Goal: Task Accomplishment & Management: Manage account settings

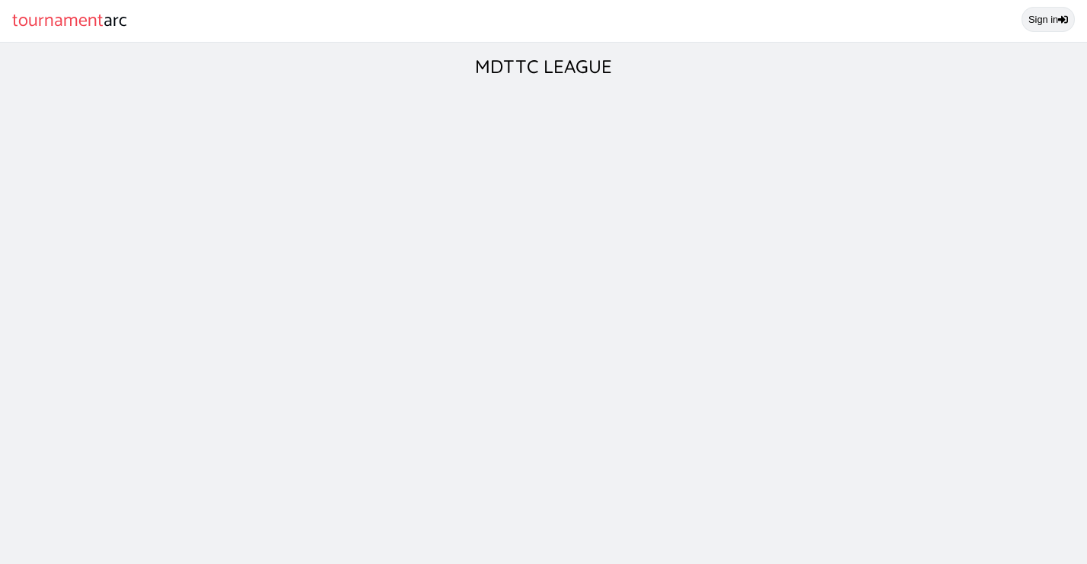
click at [1055, 20] on link "Sign in" at bounding box center [1047, 19] width 53 height 25
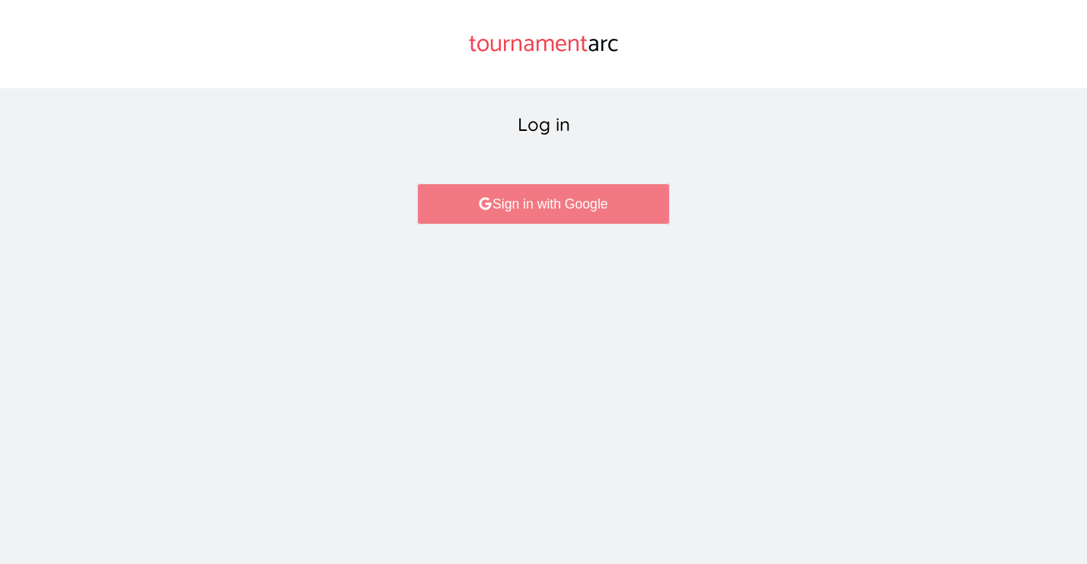
click at [584, 199] on link "Sign in with Google" at bounding box center [543, 203] width 252 height 41
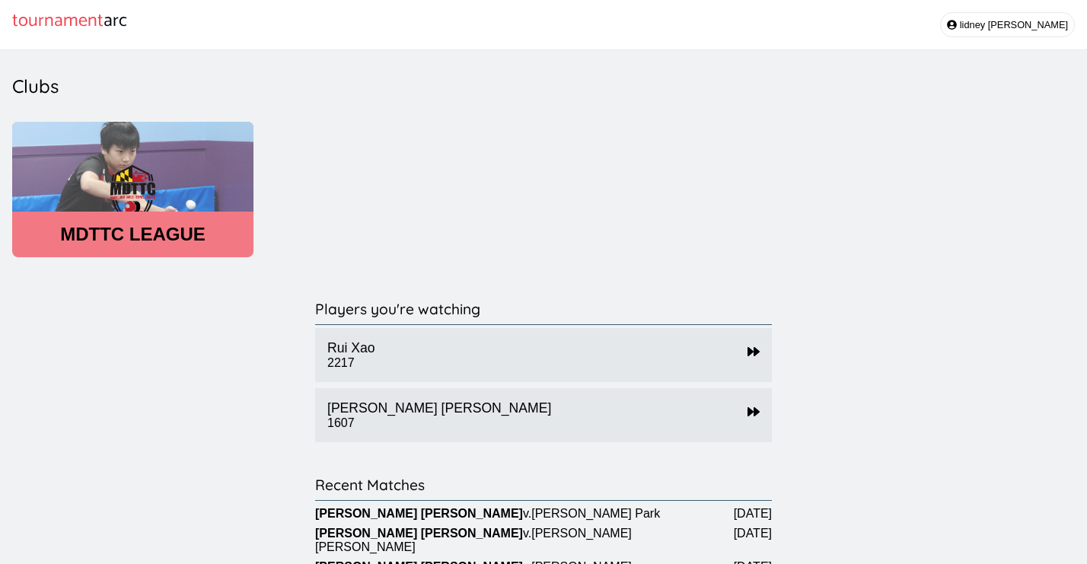
click at [126, 231] on header "MDTTC LEAGUE" at bounding box center [132, 234] width 241 height 21
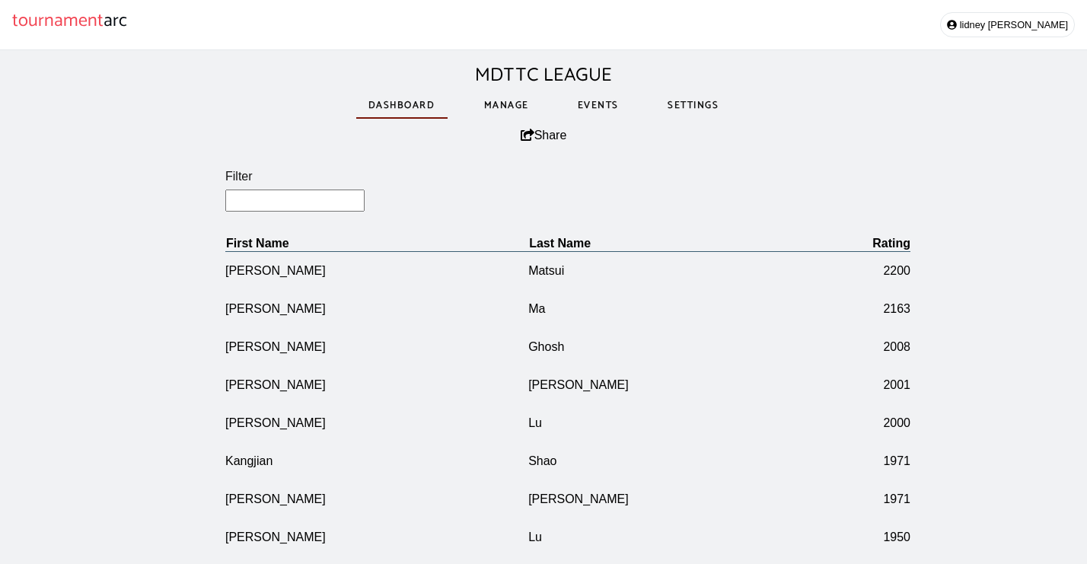
click at [502, 103] on link "Manage" at bounding box center [506, 105] width 69 height 53
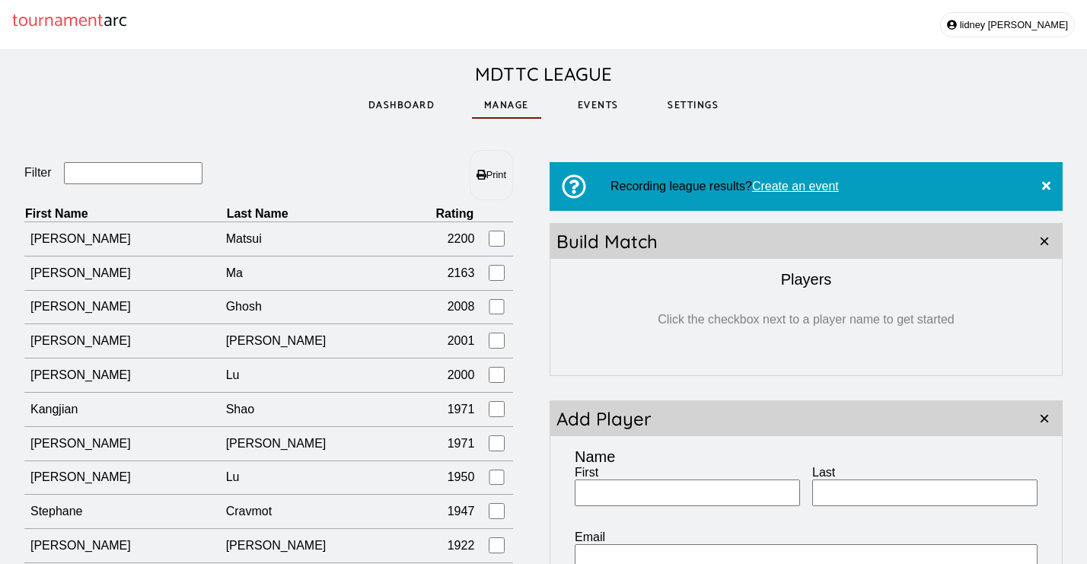
click at [152, 177] on input "Filter" at bounding box center [133, 173] width 139 height 22
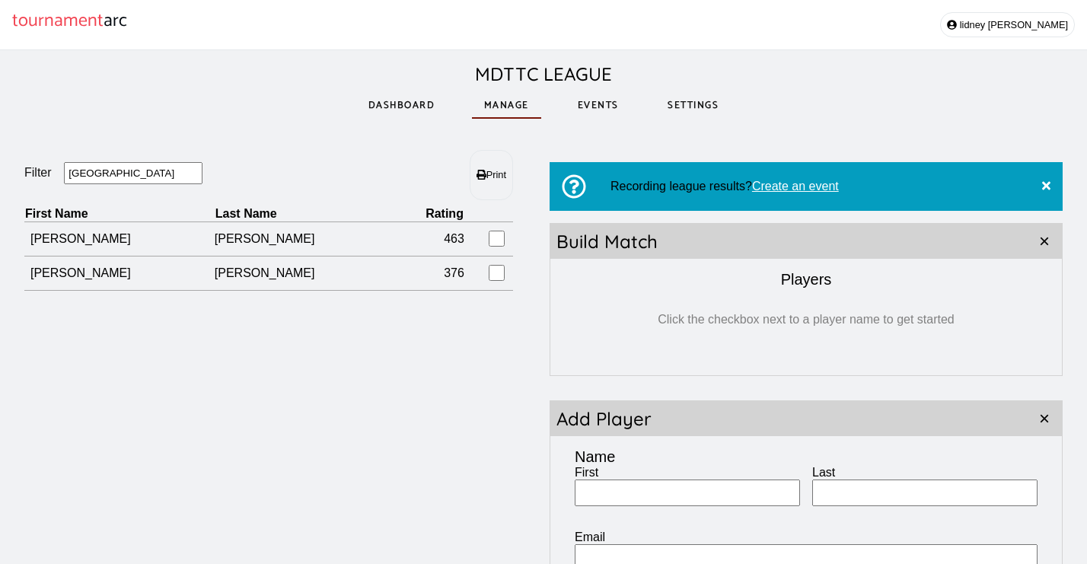
type input "Timor"
drag, startPoint x: 152, startPoint y: 177, endPoint x: 646, endPoint y: 508, distance: 594.9
click at [646, 506] on div "First" at bounding box center [686, 486] width 225 height 40
click at [646, 501] on input "First" at bounding box center [686, 492] width 225 height 27
type input "[PERSON_NAME]"
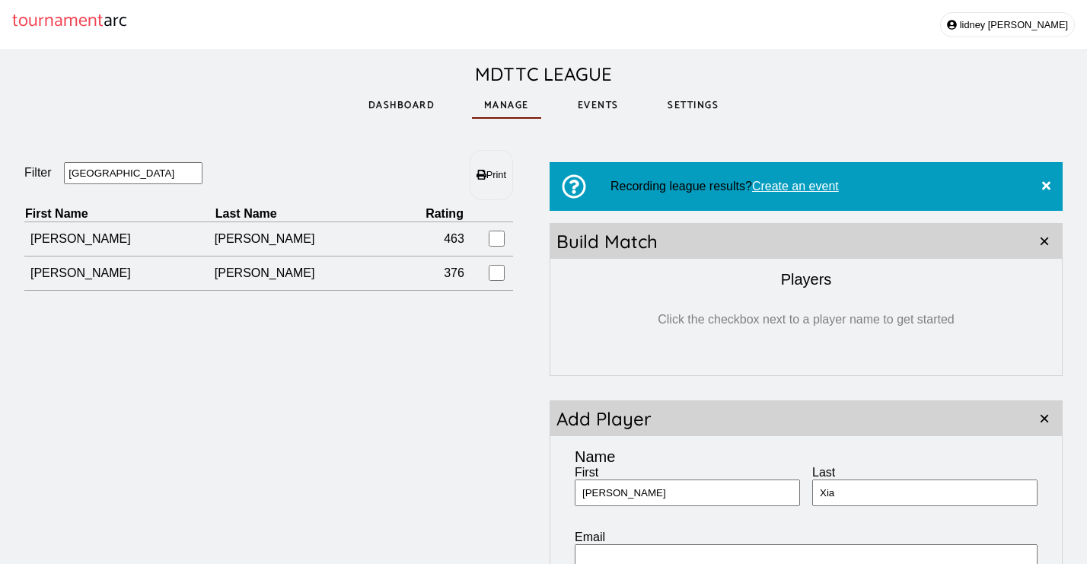
type input "Xia"
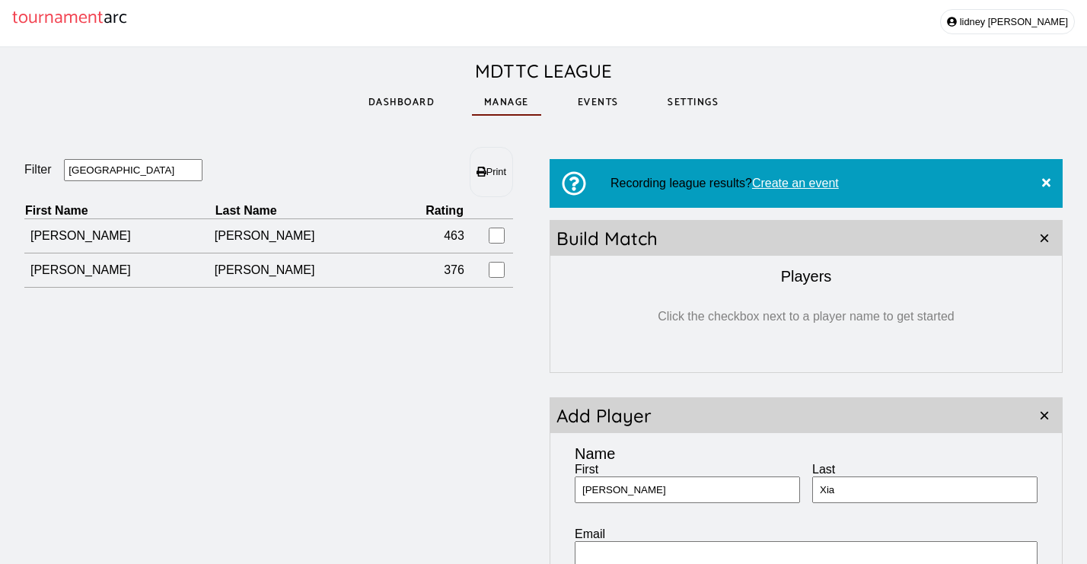
scroll to position [346, 0]
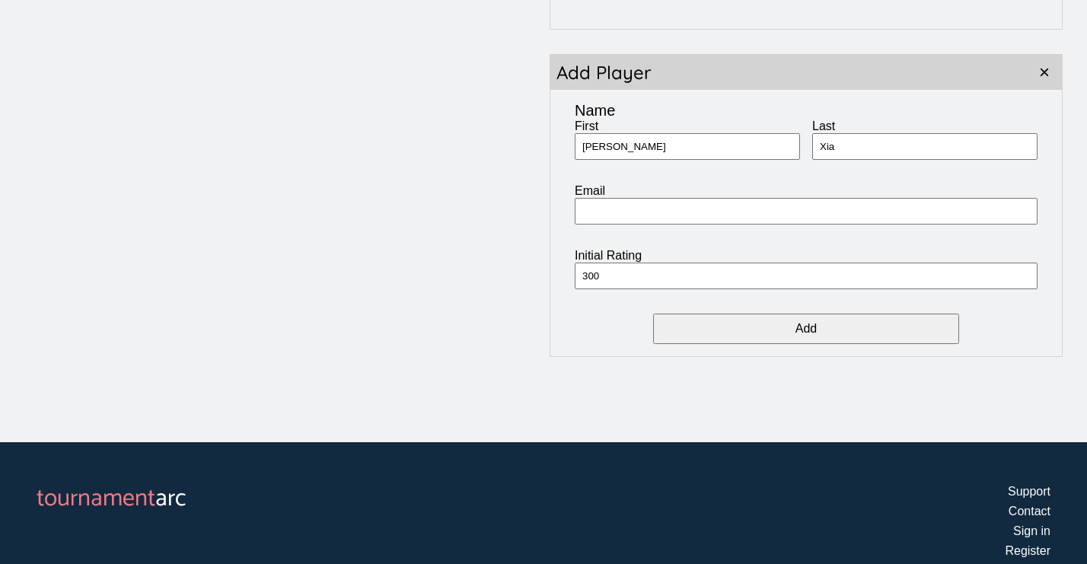
type input "300"
click at [791, 327] on input "Add" at bounding box center [805, 328] width 305 height 30
click at [660, 145] on input "First" at bounding box center [686, 146] width 225 height 27
type input "[PERSON_NAME]"
type input "Xia"
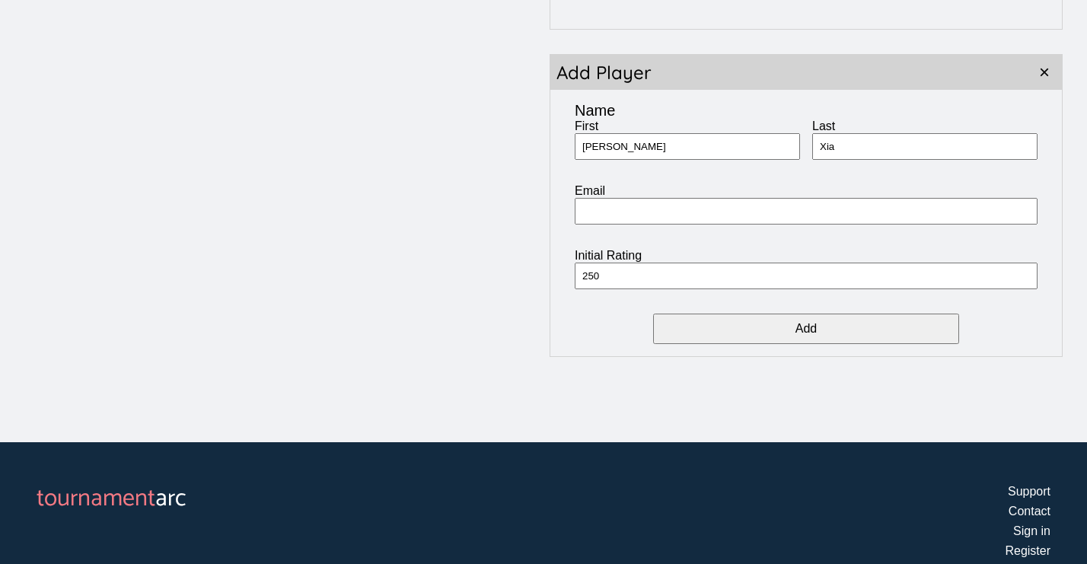
type input "250"
click at [770, 332] on input "Add" at bounding box center [805, 328] width 305 height 30
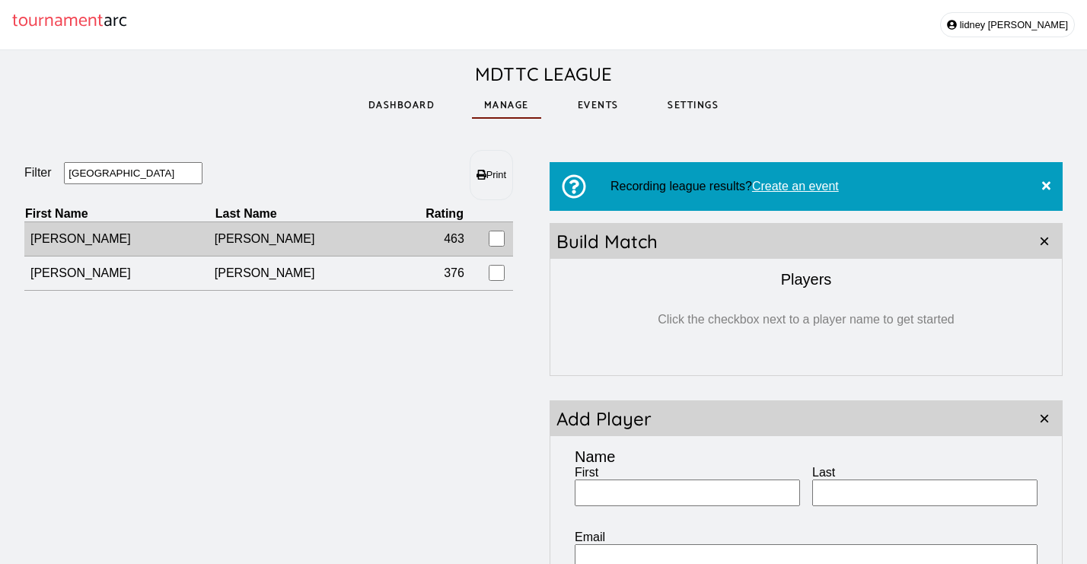
scroll to position [0, 0]
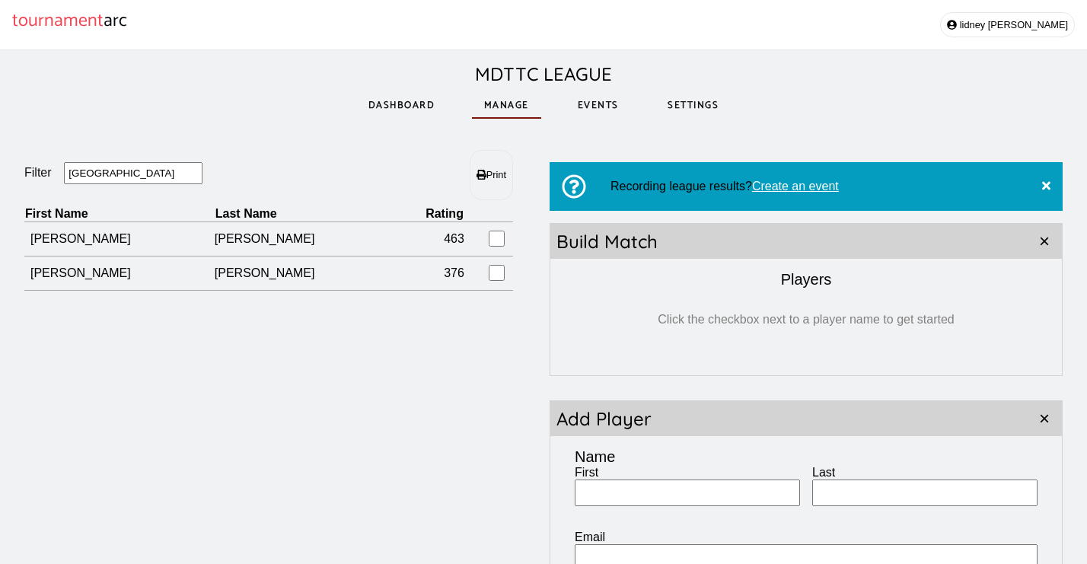
drag, startPoint x: 135, startPoint y: 174, endPoint x: -9, endPoint y: 174, distance: 143.8
click at [0, 174] on html "tournament arc lidney castro MDTTC LEAGUE Dashboard Manage Events Settings Filt…" at bounding box center [543, 468] width 1087 height 937
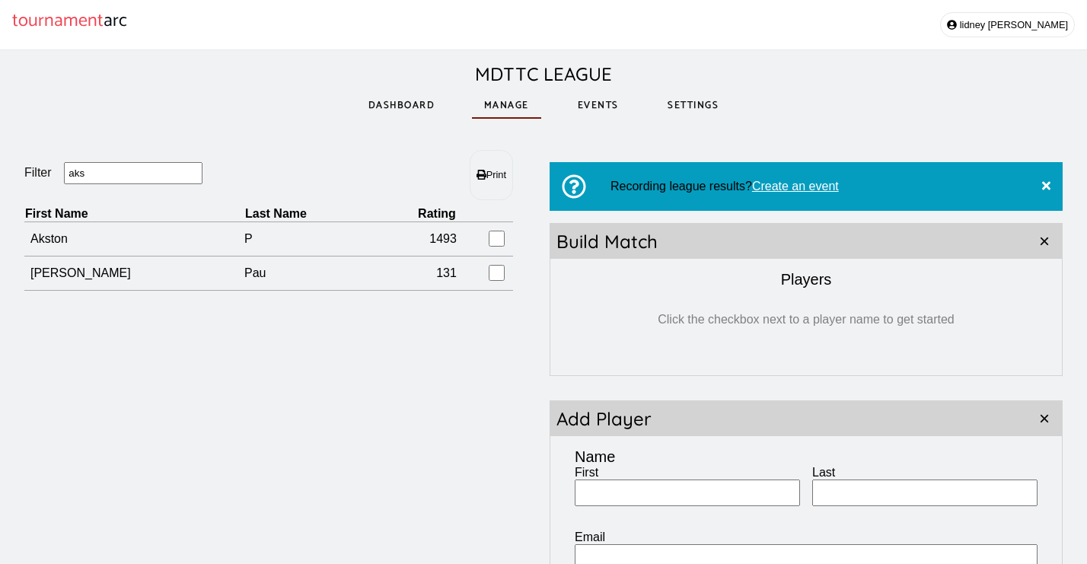
type input "aks"
click at [652, 501] on input "First" at bounding box center [686, 492] width 225 height 27
type input "[PERSON_NAME]"
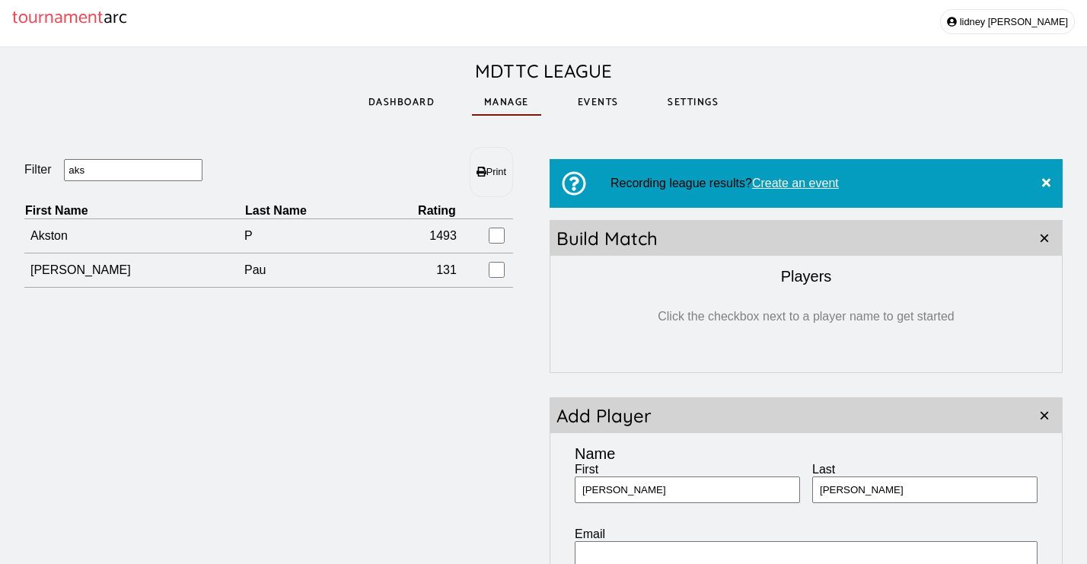
scroll to position [346, 0]
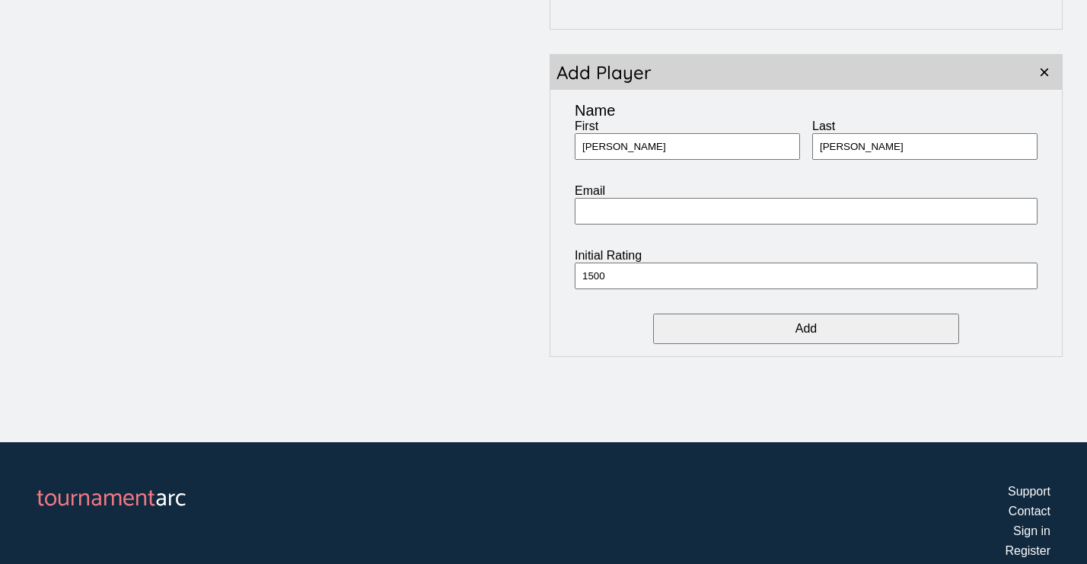
type input "1500"
click at [800, 333] on input "Add" at bounding box center [805, 328] width 305 height 30
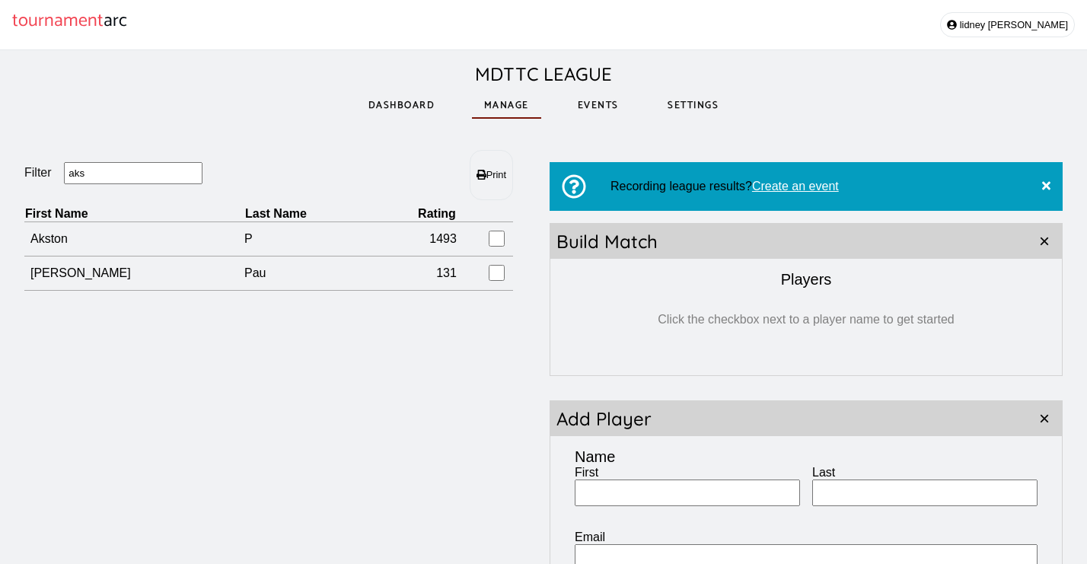
scroll to position [0, 0]
drag, startPoint x: 111, startPoint y: 165, endPoint x: -3, endPoint y: 177, distance: 114.7
click at [0, 177] on html "tournament arc lidney castro MDTTC LEAGUE Dashboard Manage Events Settings Filt…" at bounding box center [543, 468] width 1087 height 937
drag, startPoint x: 100, startPoint y: 172, endPoint x: 24, endPoint y: 165, distance: 76.4
click at [24, 165] on fieldset "Filter aks" at bounding box center [146, 174] width 244 height 24
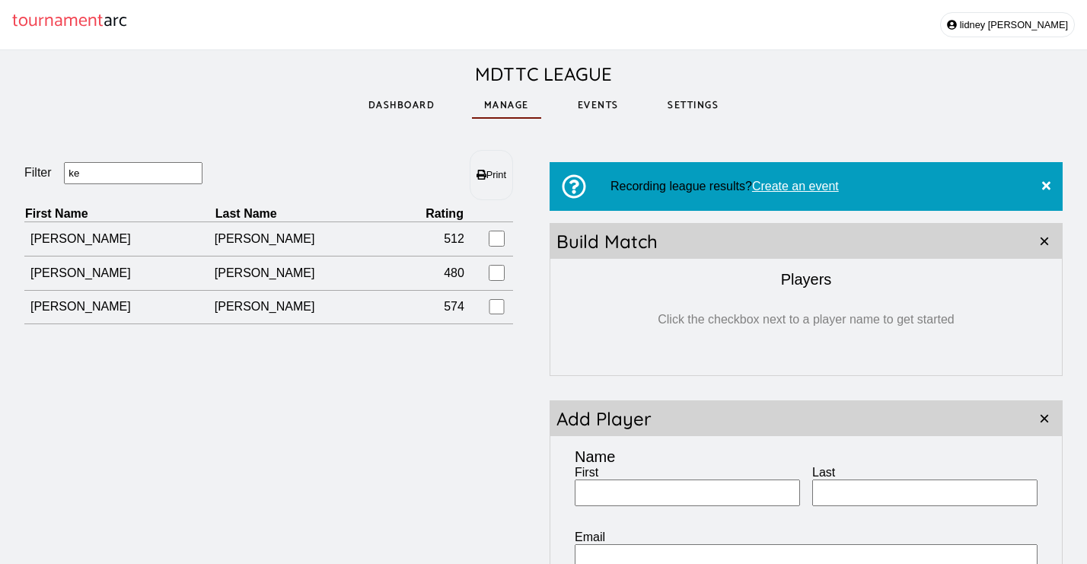
type input "k"
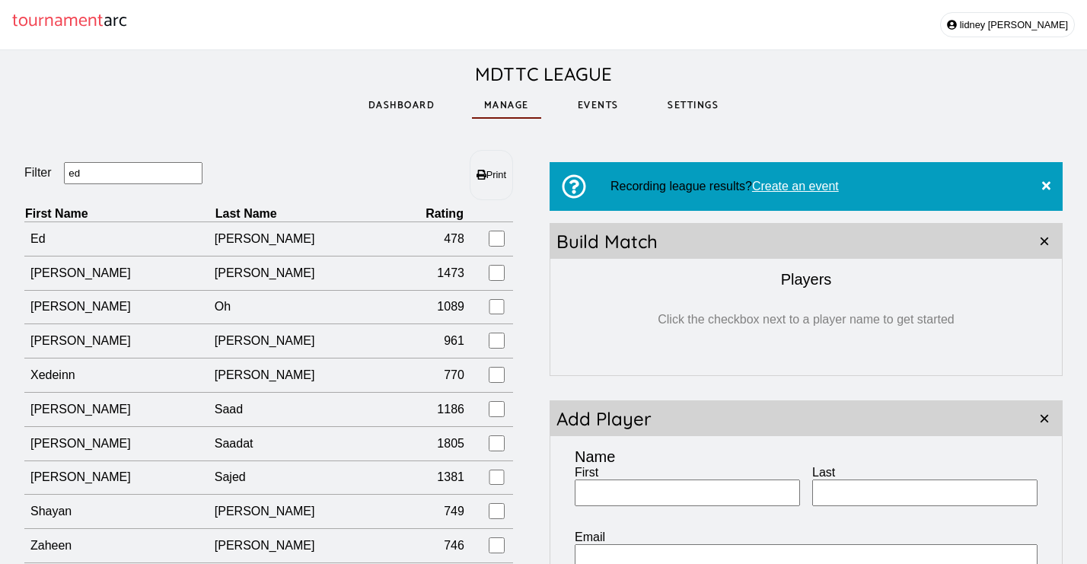
type input "ed"
click at [654, 500] on input "First" at bounding box center [686, 492] width 225 height 27
type input "[PERSON_NAME]"
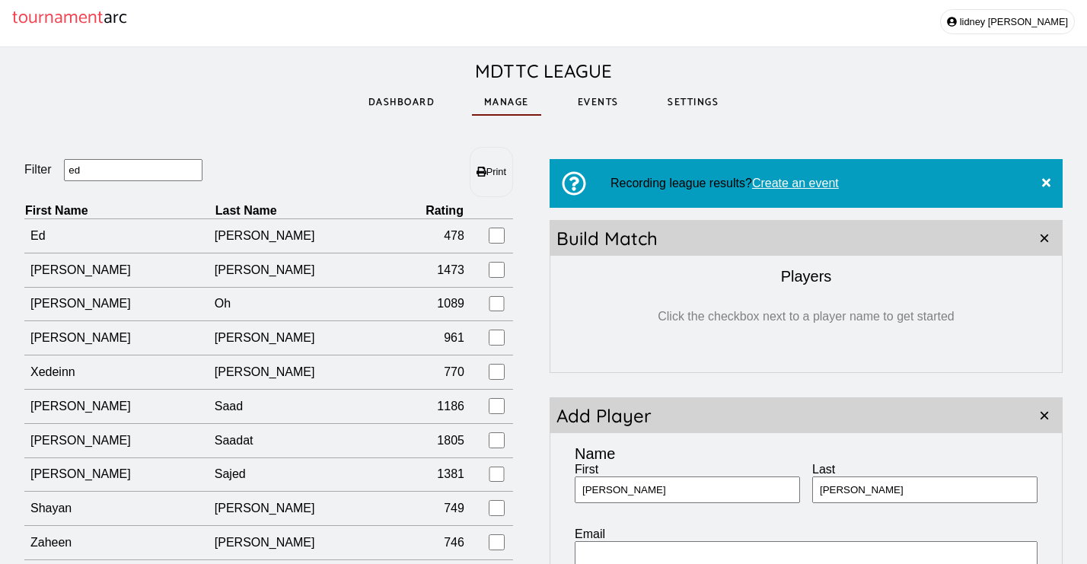
scroll to position [346, 0]
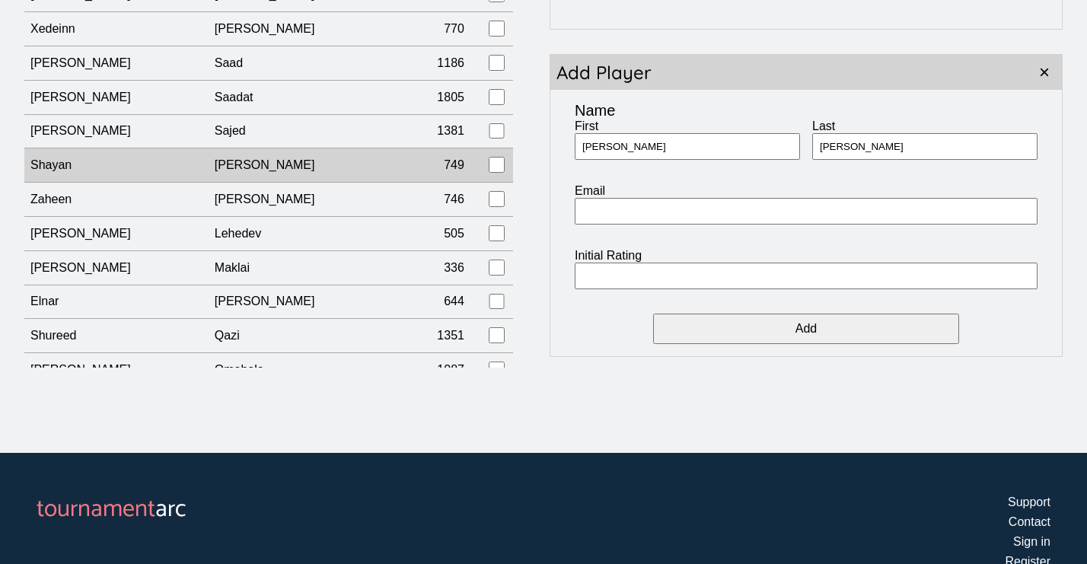
drag, startPoint x: 629, startPoint y: 149, endPoint x: 494, endPoint y: 149, distance: 135.4
click at [494, 149] on main "Filter ed Print First Name Last Name Rating Ed Hsu 478 Daniel Medina 1473 Ted O…" at bounding box center [543, 86] width 1038 height 564
type input "Caleb"
type input "Motley"
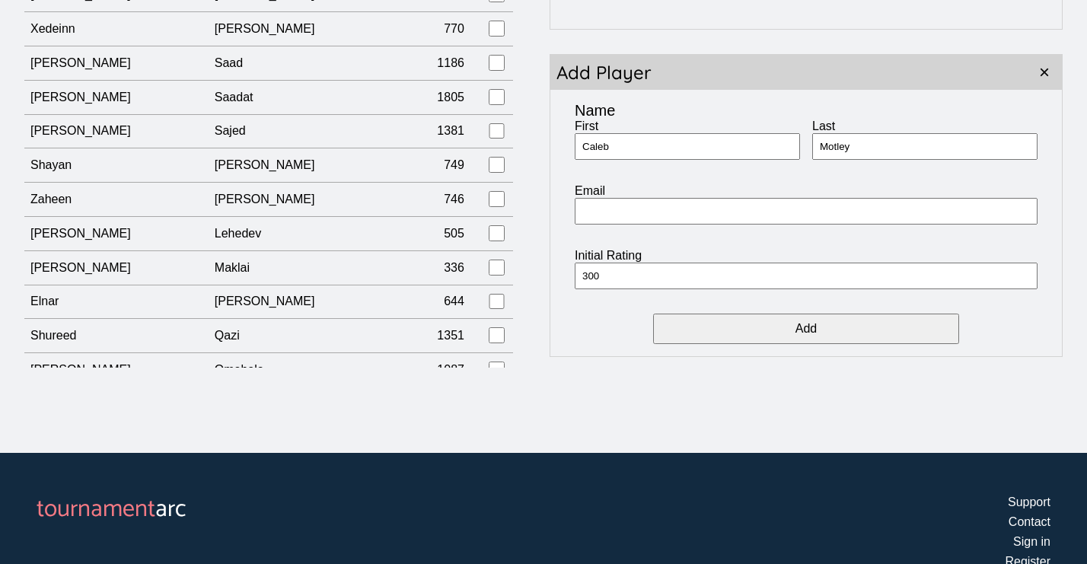
type input "300"
click at [807, 329] on input "Add" at bounding box center [805, 328] width 305 height 30
type input "[PERSON_NAME]"
type input "300"
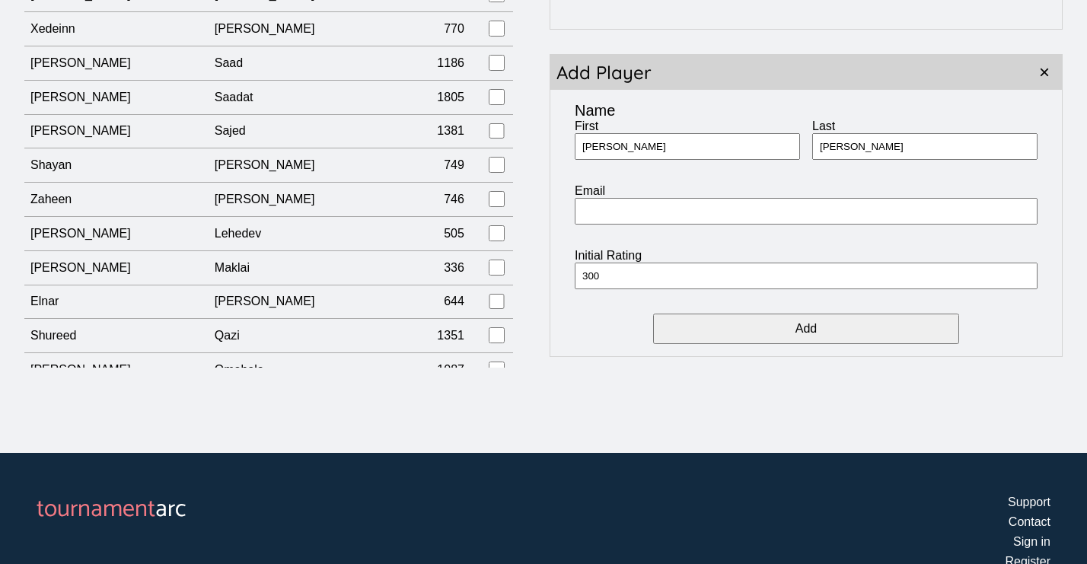
click at [778, 333] on input "Add" at bounding box center [805, 328] width 305 height 30
type input "[PERSON_NAME]"
type input "l"
type input "Li"
type input "350"
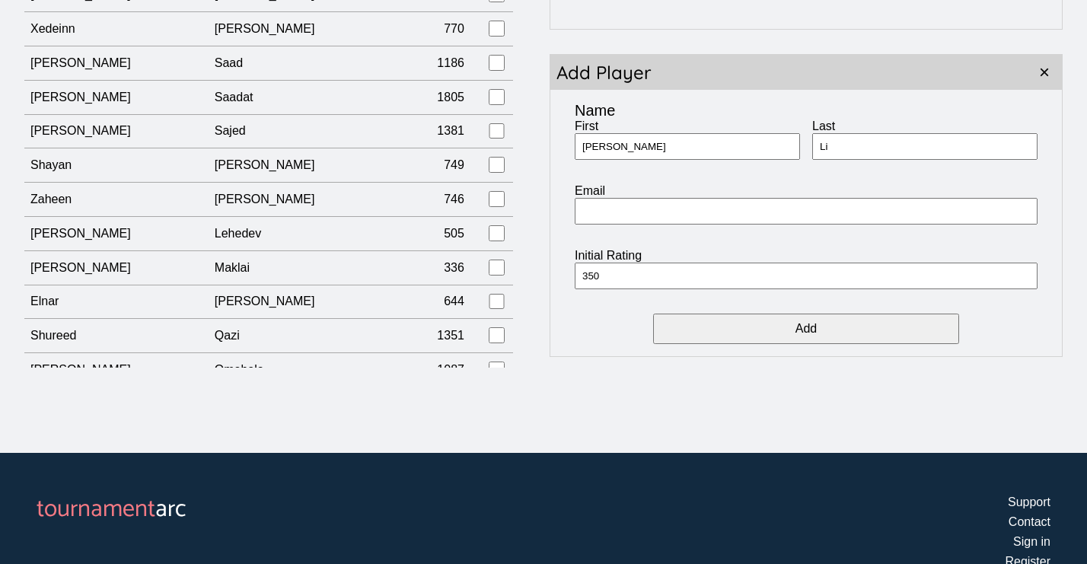
click at [785, 336] on input "Add" at bounding box center [805, 328] width 305 height 30
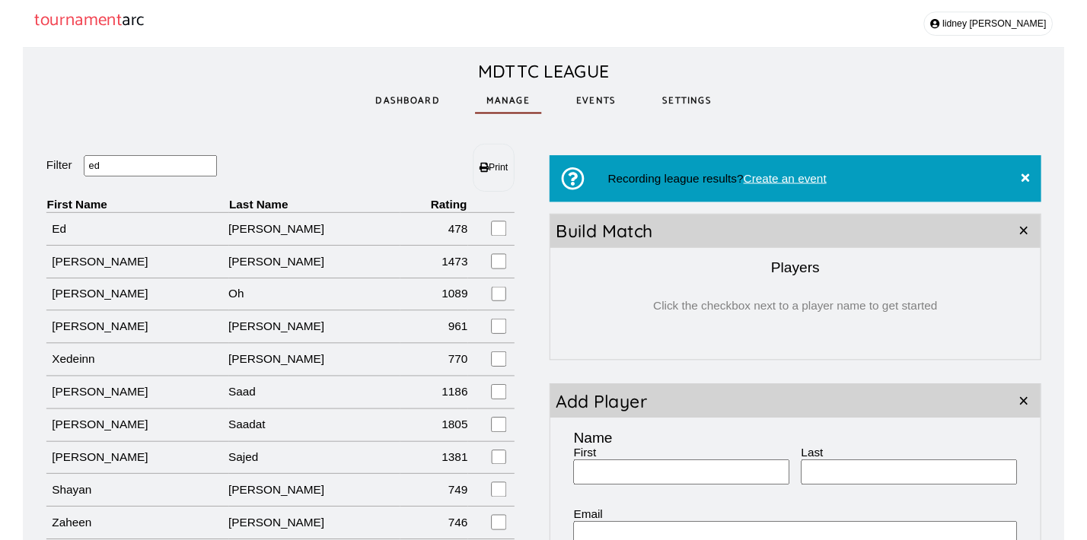
scroll to position [0, 0]
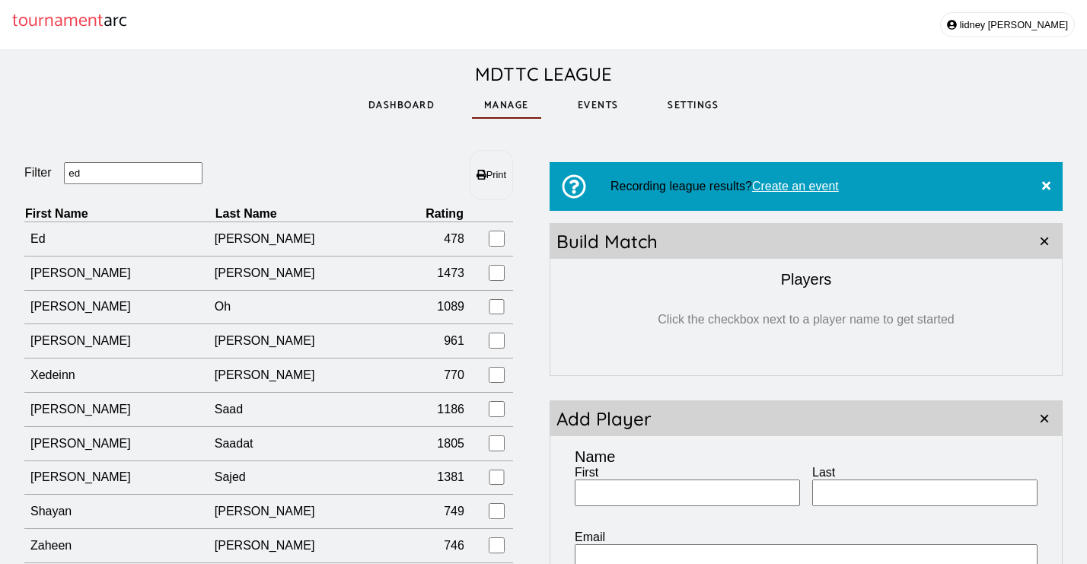
click at [603, 100] on link "Events" at bounding box center [597, 105] width 65 height 53
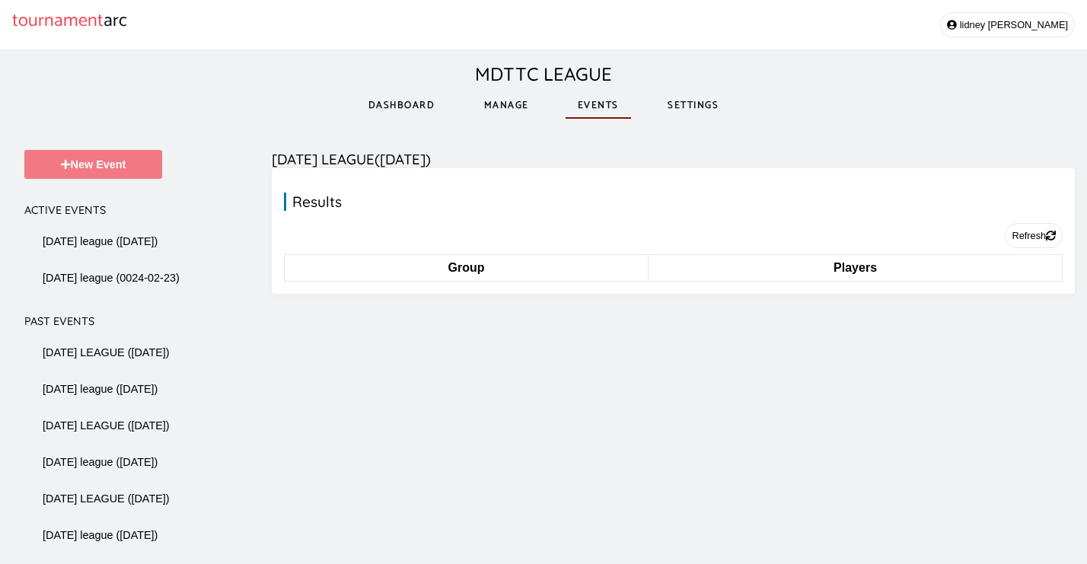
click at [65, 175] on button "New Event" at bounding box center [93, 164] width 138 height 29
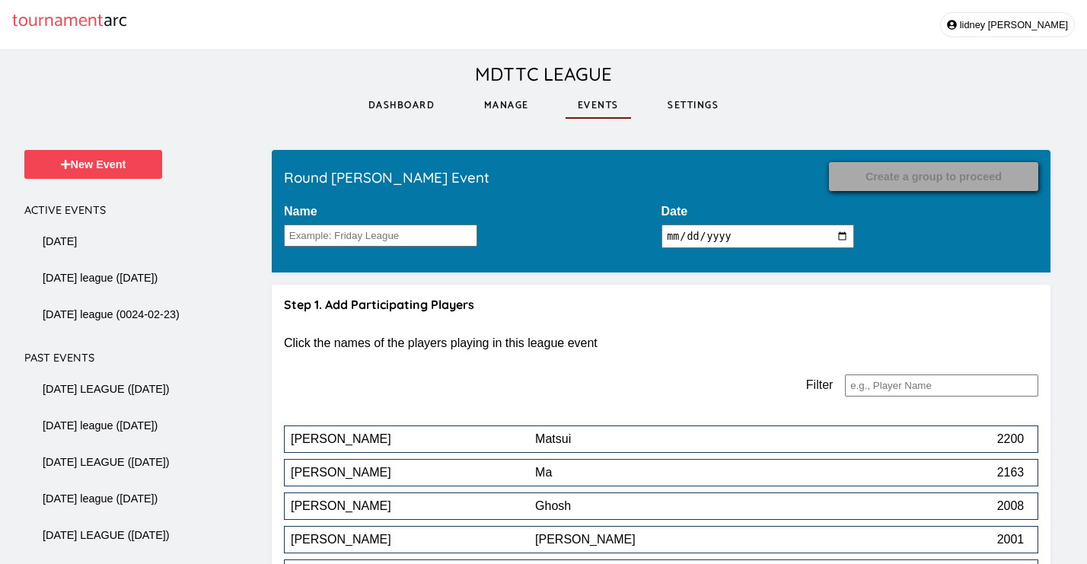
click at [751, 233] on input "2025-08-29" at bounding box center [757, 236] width 193 height 24
type input "2025-08-22"
click at [411, 237] on input "Name" at bounding box center [380, 235] width 193 height 22
type input "friday league"
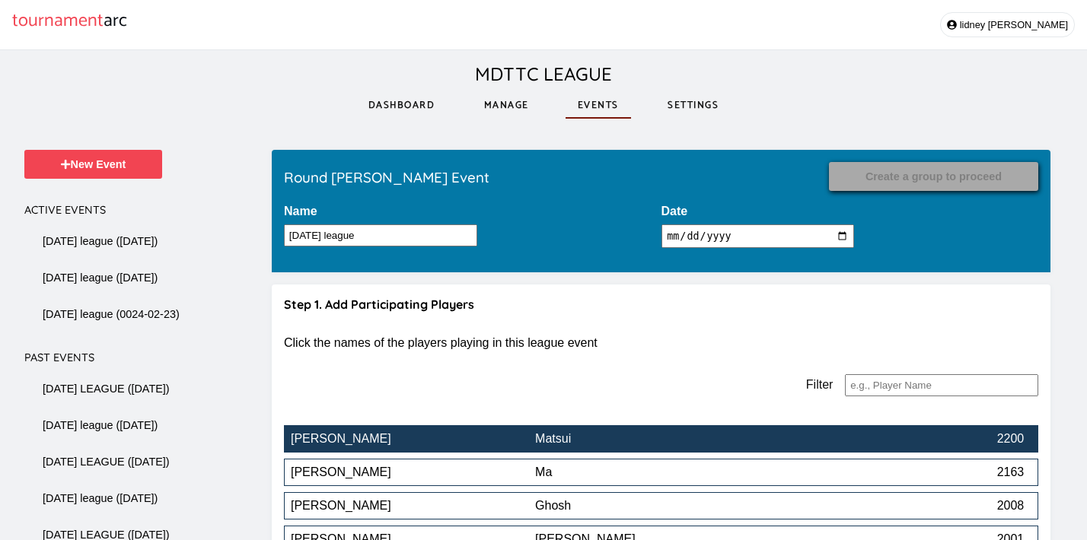
click at [517, 444] on div "[PERSON_NAME]" at bounding box center [413, 439] width 244 height 14
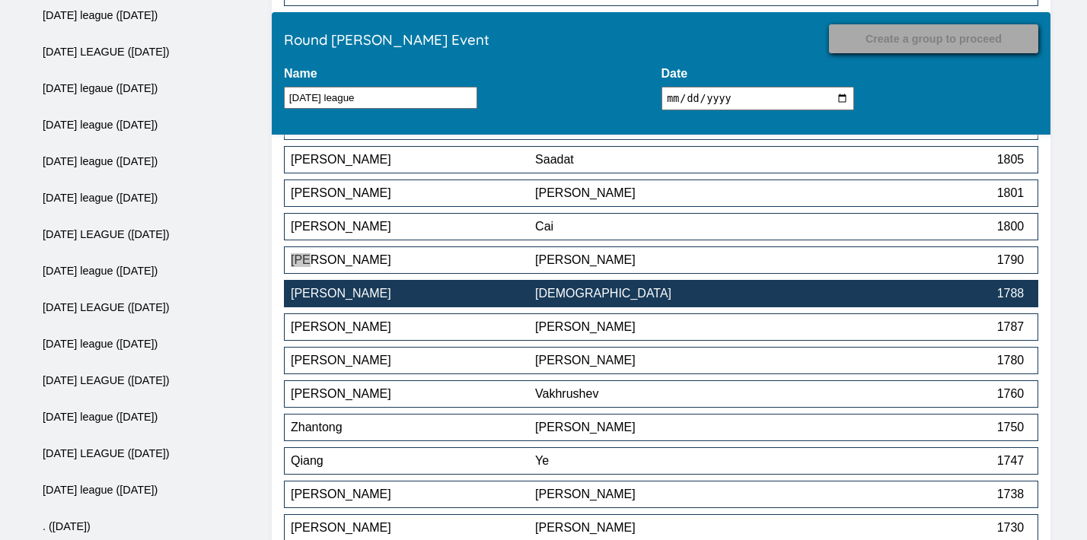
scroll to position [848, 0]
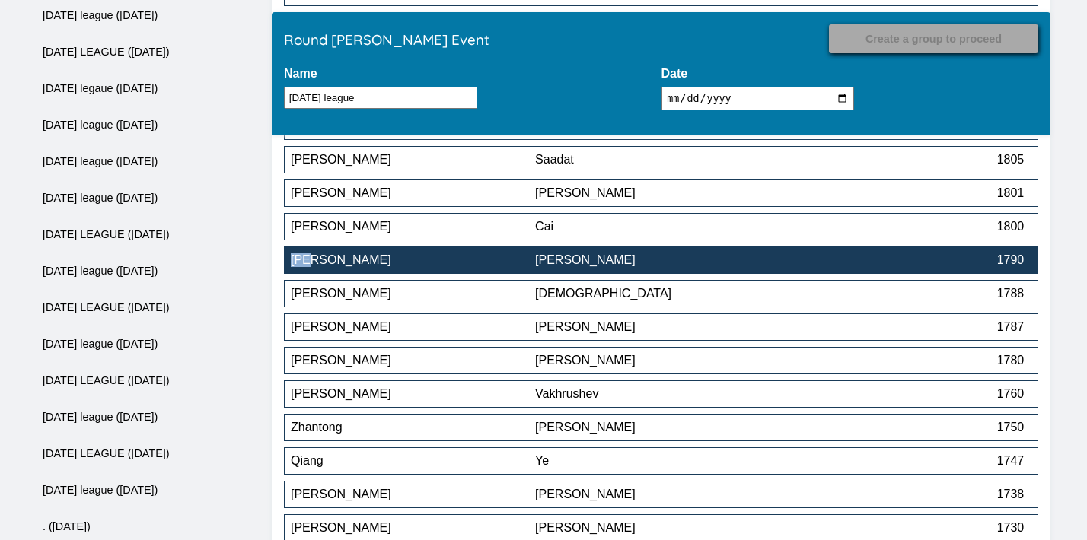
click at [578, 266] on div "[PERSON_NAME]" at bounding box center [657, 260] width 244 height 14
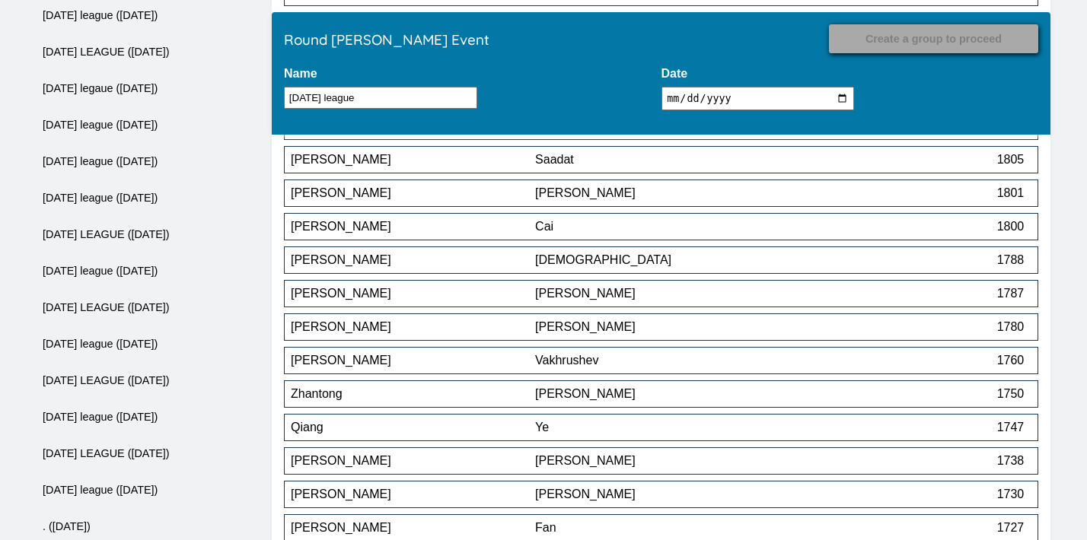
scroll to position [1580, 0]
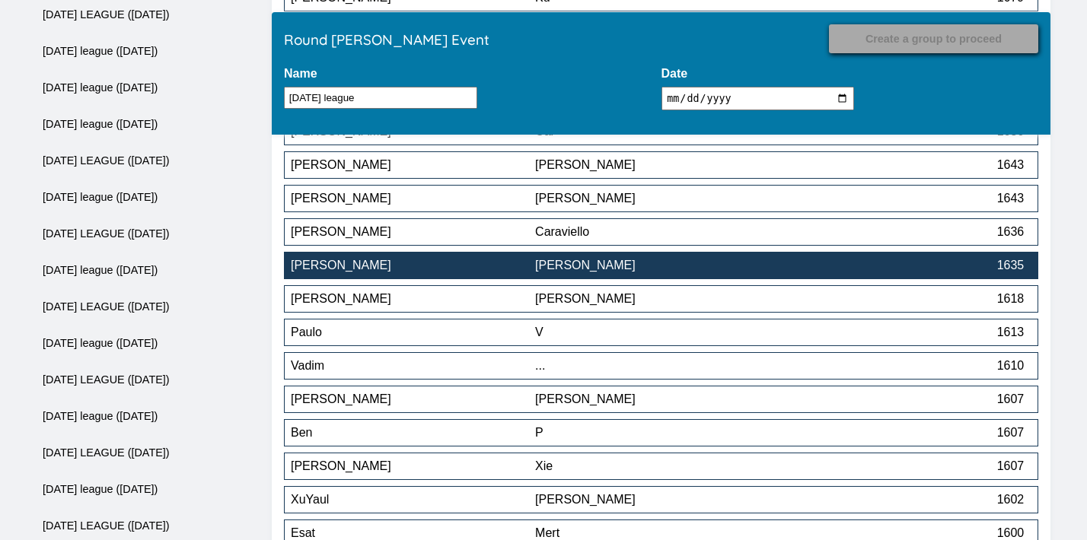
click at [695, 263] on div "[PERSON_NAME]" at bounding box center [657, 266] width 244 height 14
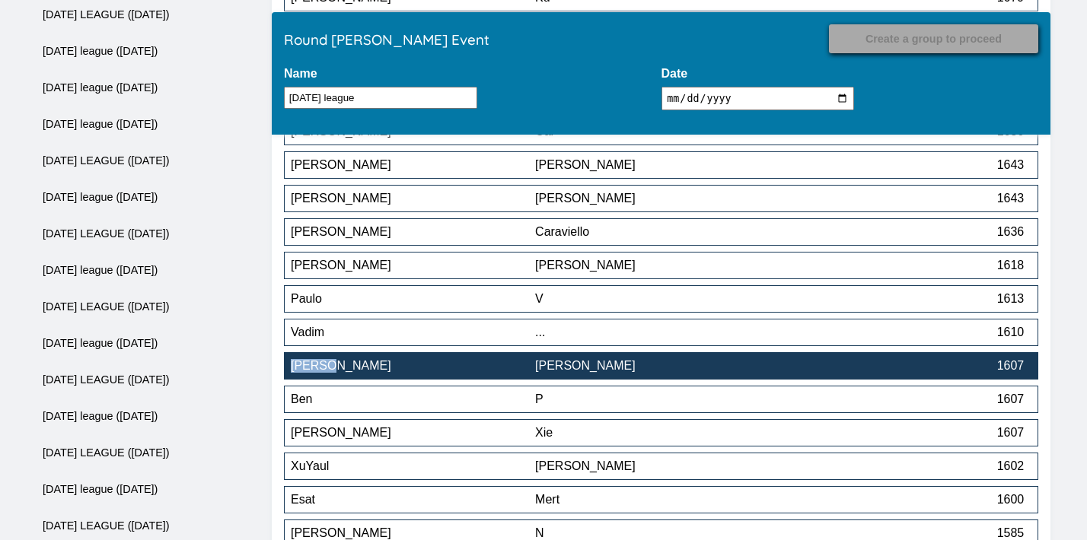
click at [560, 368] on div "[PERSON_NAME]" at bounding box center [657, 366] width 244 height 14
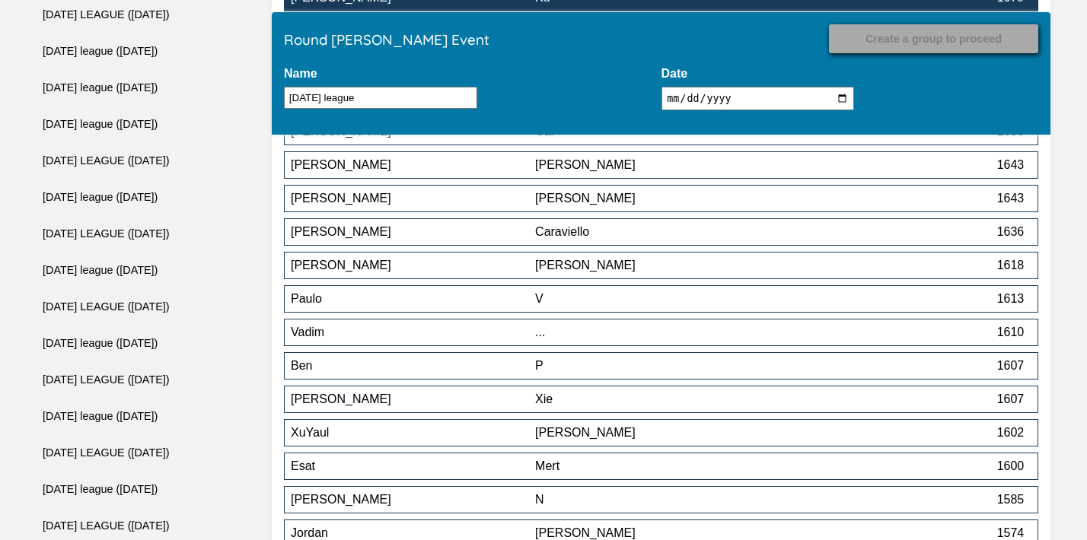
scroll to position [2249, 0]
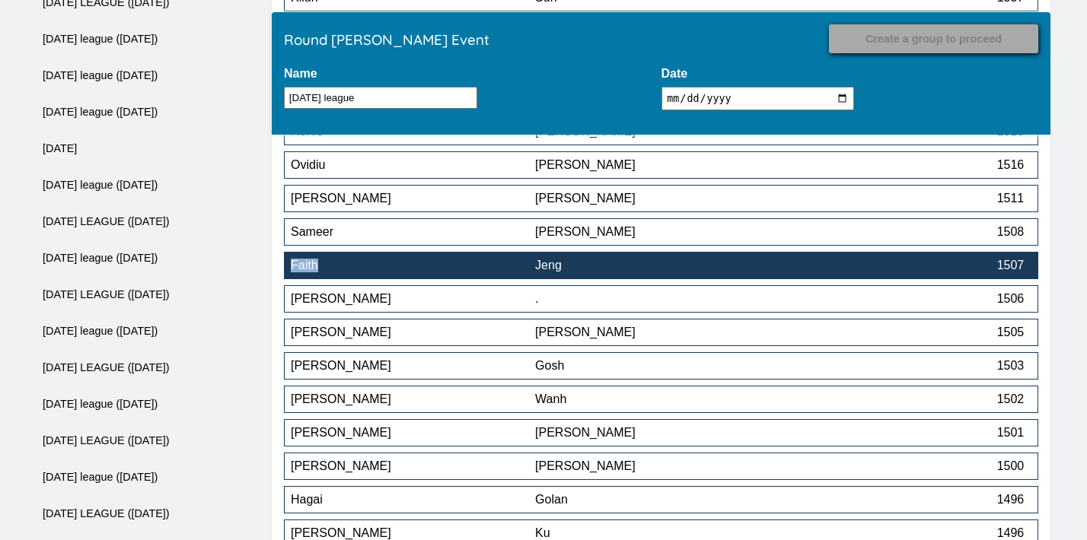
click at [618, 279] on button "Faith Jeng 1507" at bounding box center [661, 265] width 754 height 27
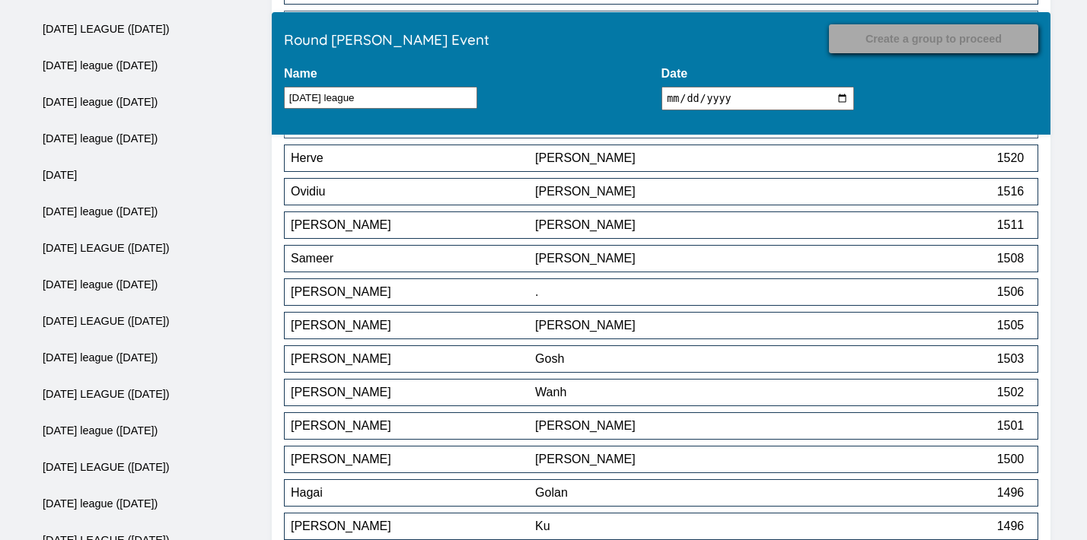
scroll to position [2234, 0]
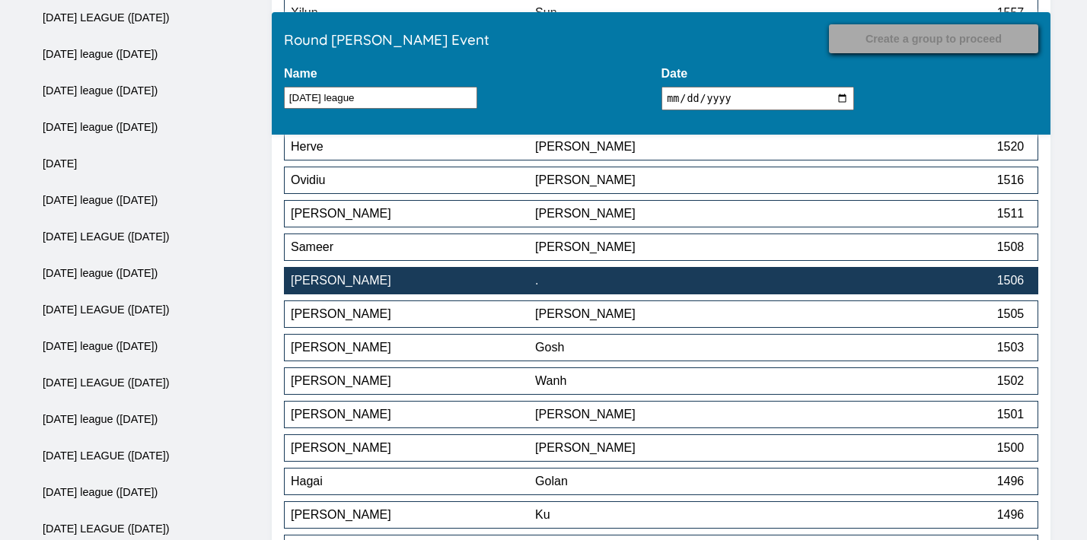
click at [539, 288] on div "." at bounding box center [657, 281] width 244 height 14
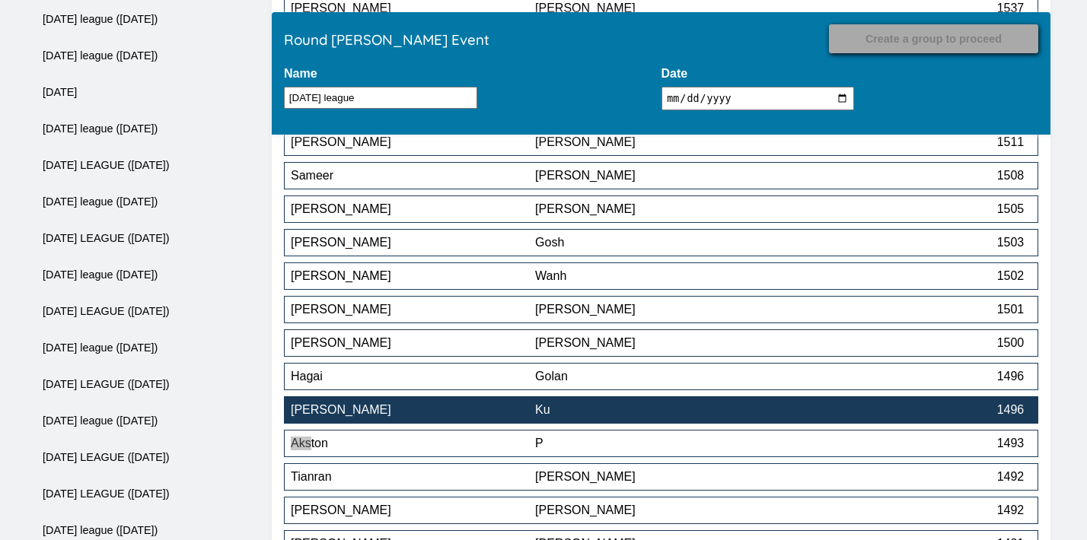
scroll to position [2306, 0]
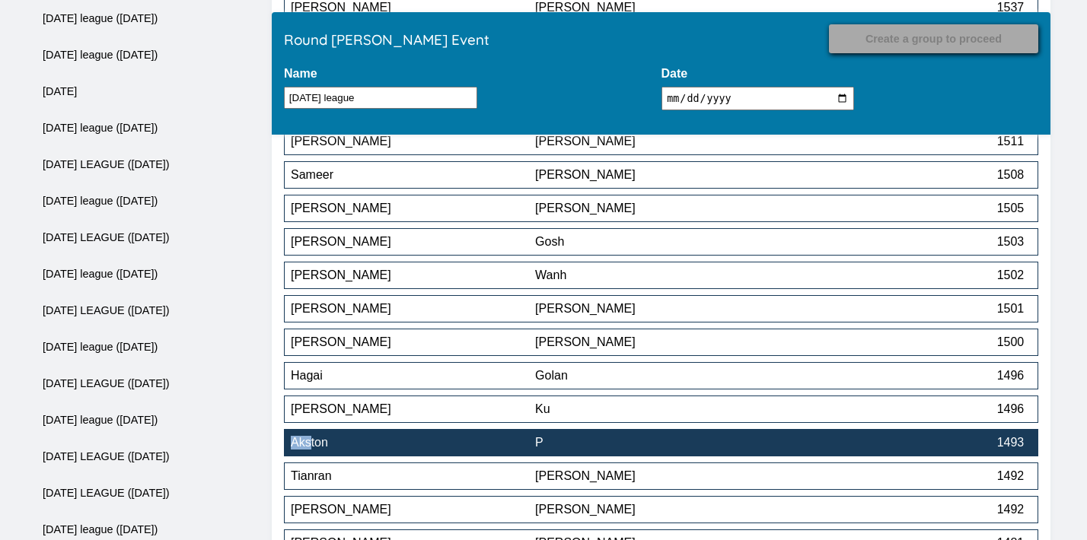
click at [527, 450] on div "Akston" at bounding box center [413, 443] width 244 height 14
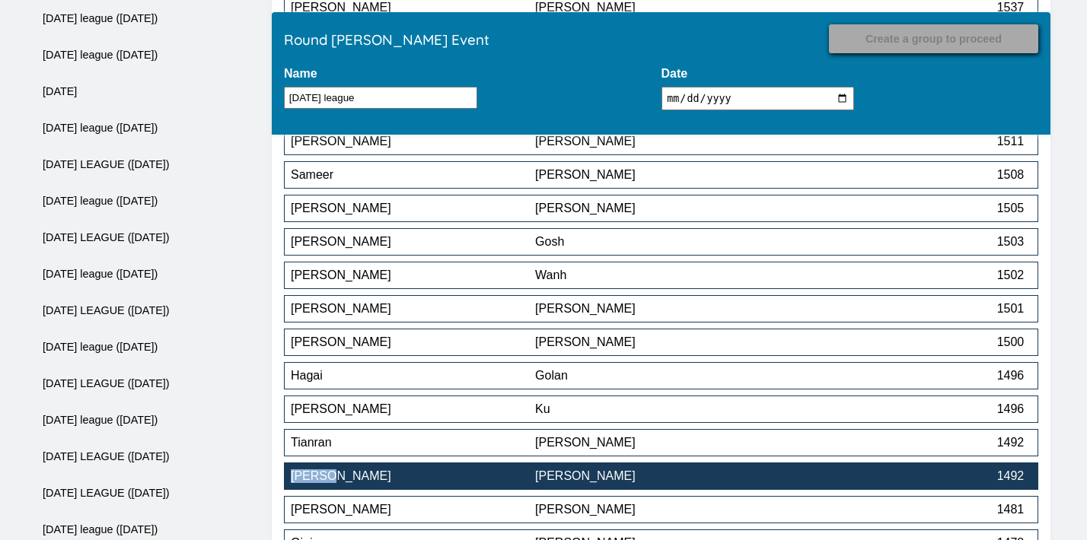
click at [593, 476] on div "[PERSON_NAME]" at bounding box center [657, 476] width 244 height 14
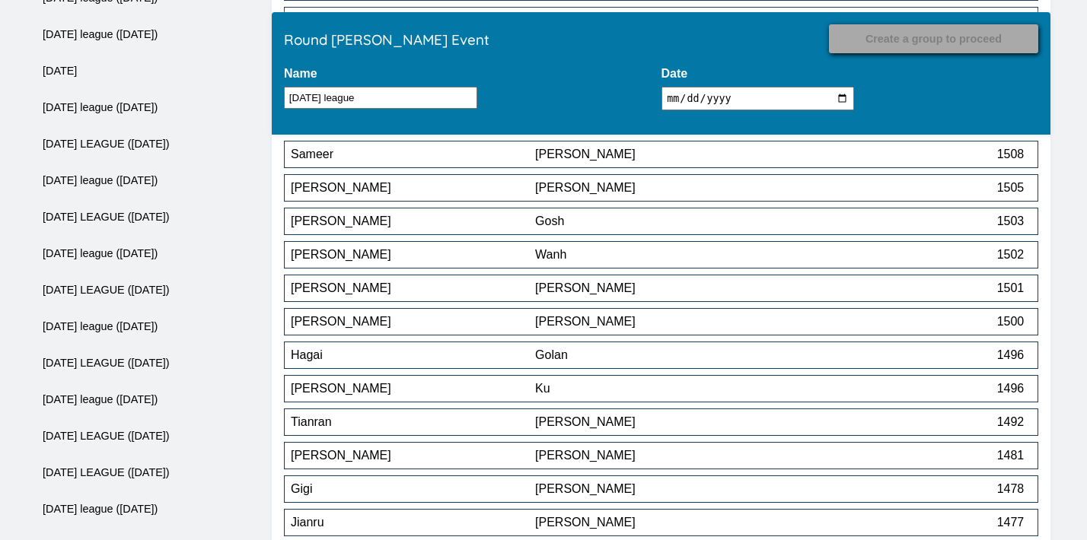
scroll to position [2332, 0]
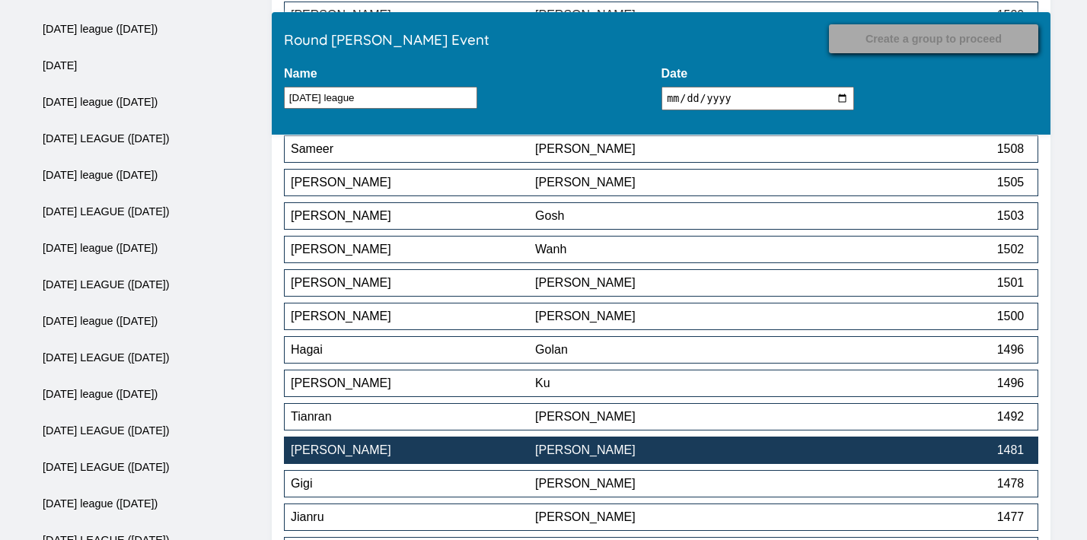
click at [592, 457] on div "[PERSON_NAME]" at bounding box center [657, 451] width 244 height 14
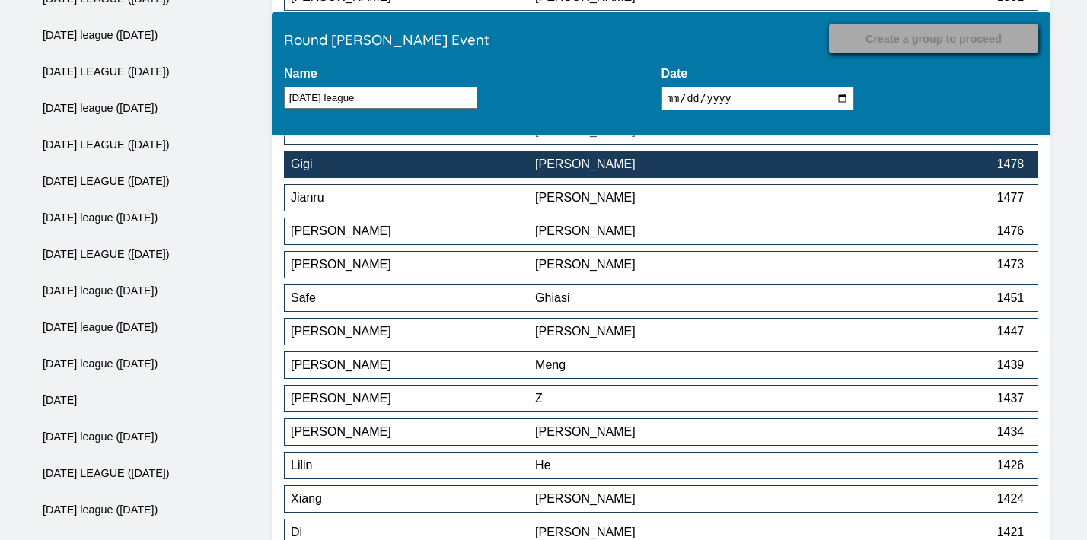
scroll to position [2637, 0]
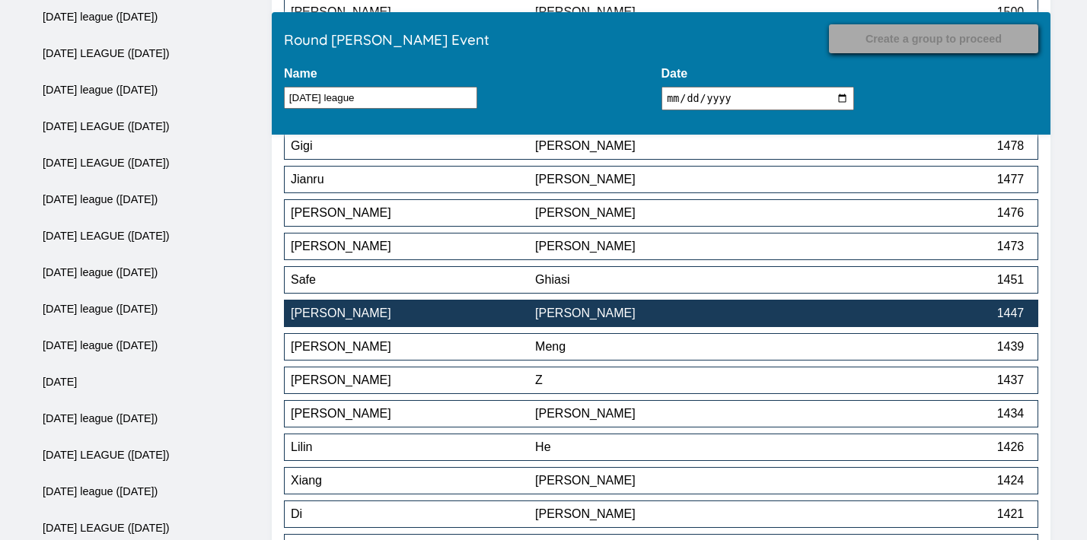
click at [606, 320] on div "[PERSON_NAME]" at bounding box center [657, 314] width 244 height 14
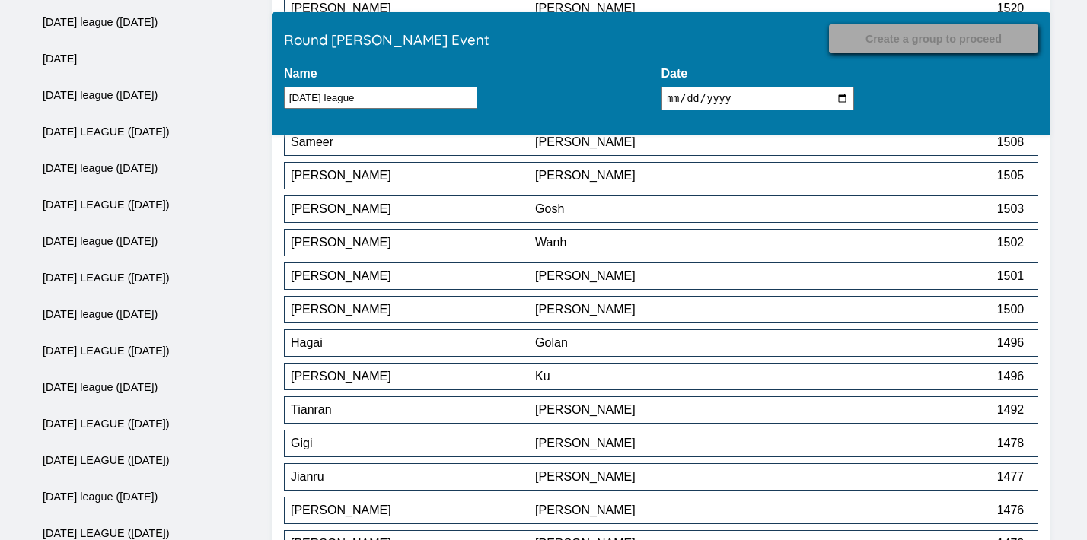
scroll to position [2336, 0]
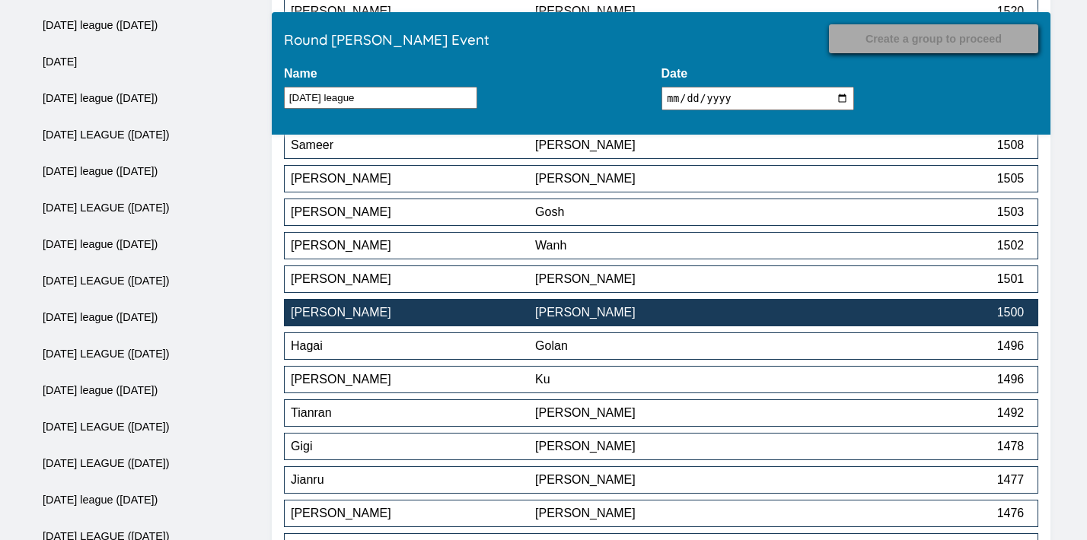
click at [606, 320] on div "[PERSON_NAME]" at bounding box center [657, 313] width 244 height 14
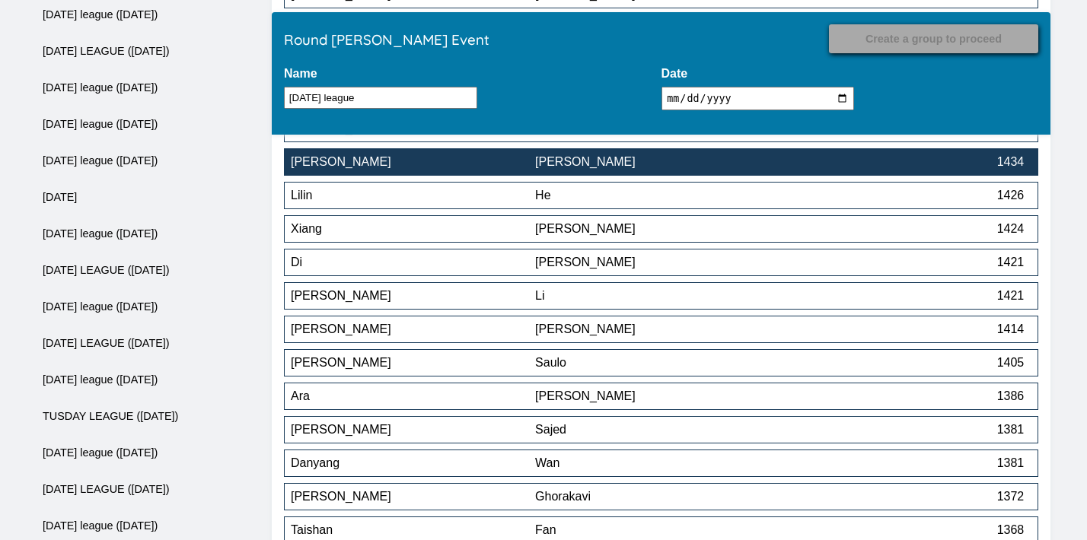
scroll to position [2856, 0]
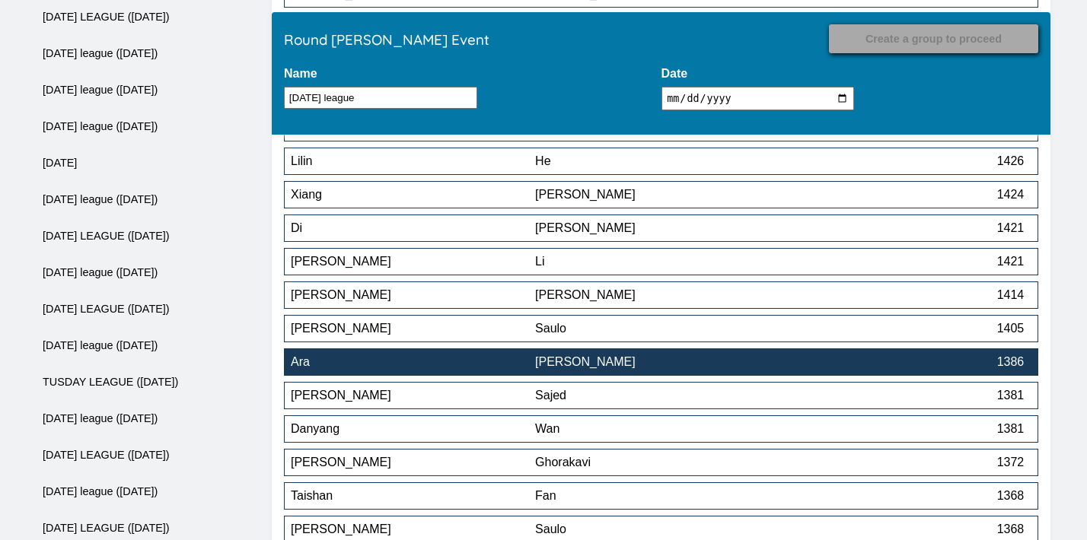
click at [672, 358] on button "Ara Sahakian 1386" at bounding box center [661, 361] width 754 height 27
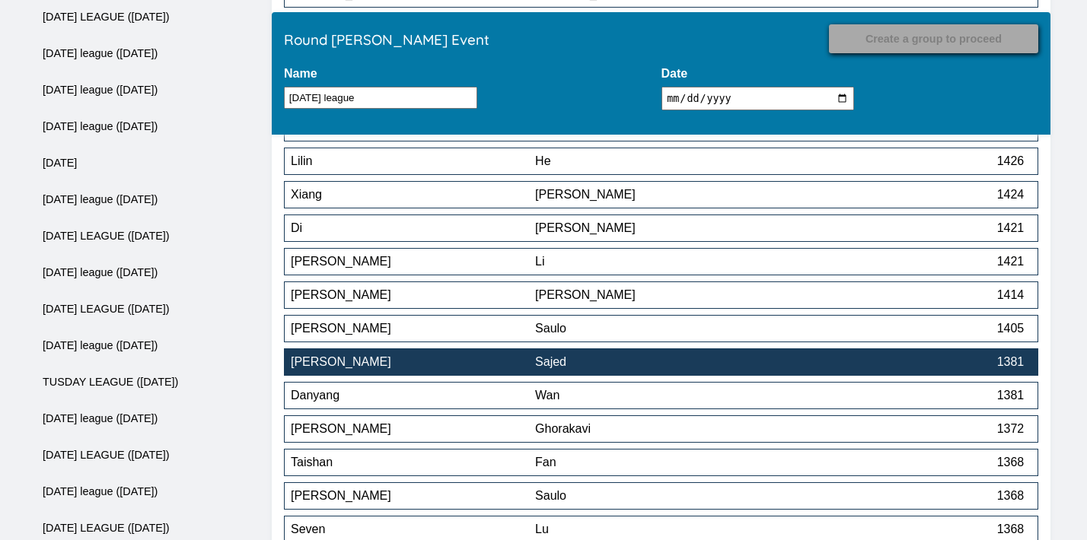
click at [687, 366] on div "Sajed" at bounding box center [657, 362] width 244 height 14
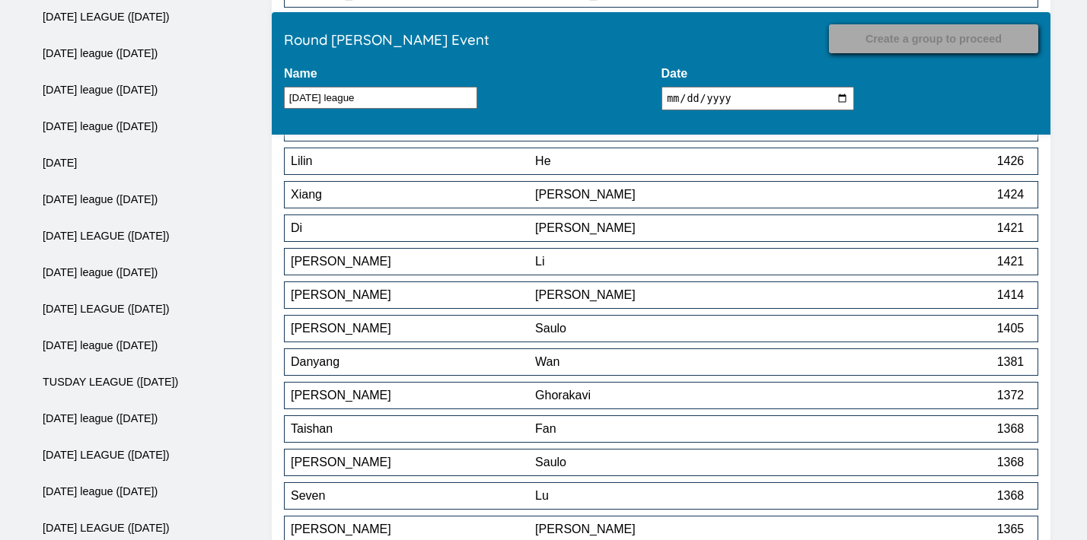
scroll to position [4024, 0]
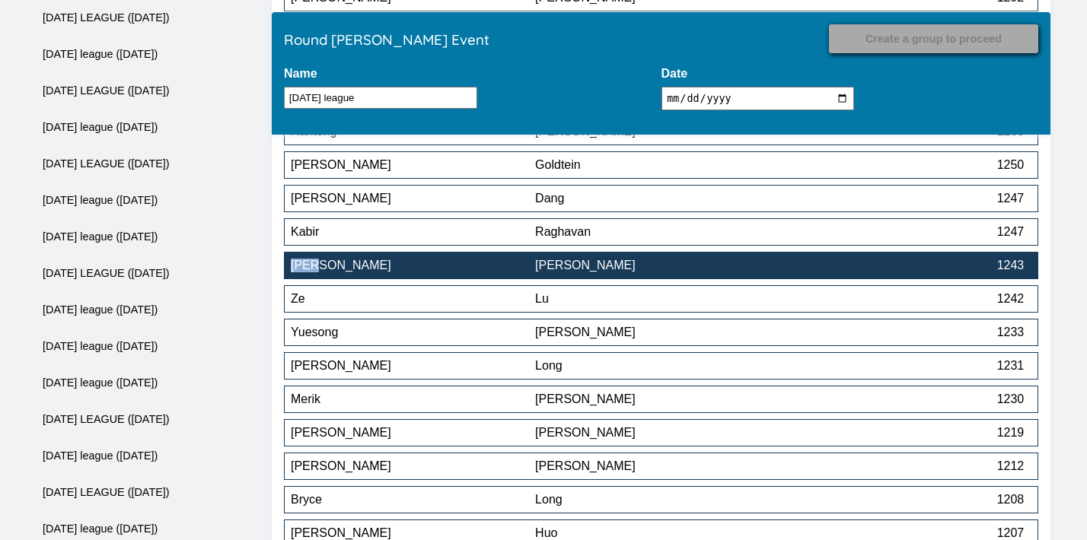
click at [520, 272] on div "[PERSON_NAME]" at bounding box center [413, 266] width 244 height 14
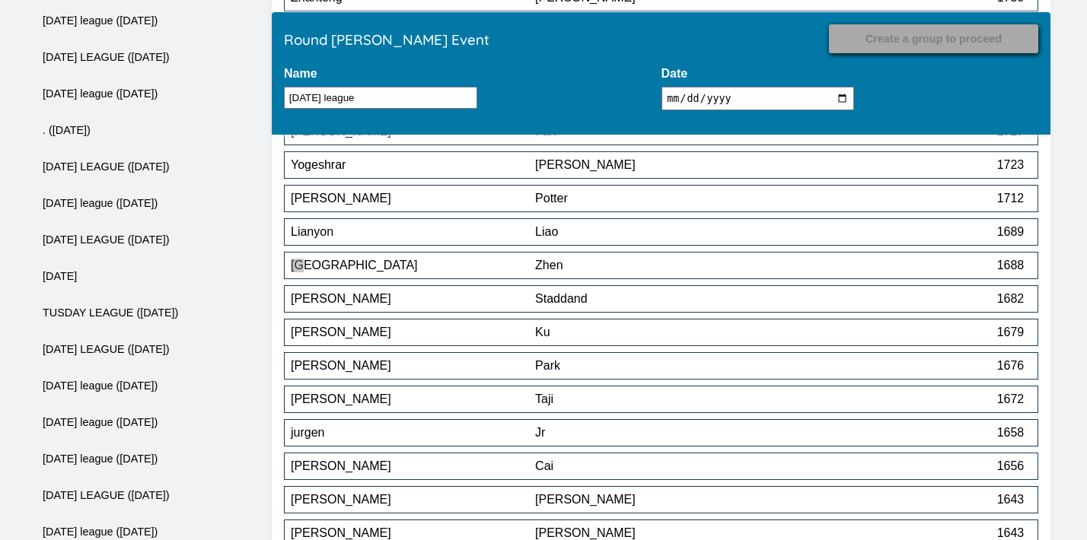
scroll to position [4057, 0]
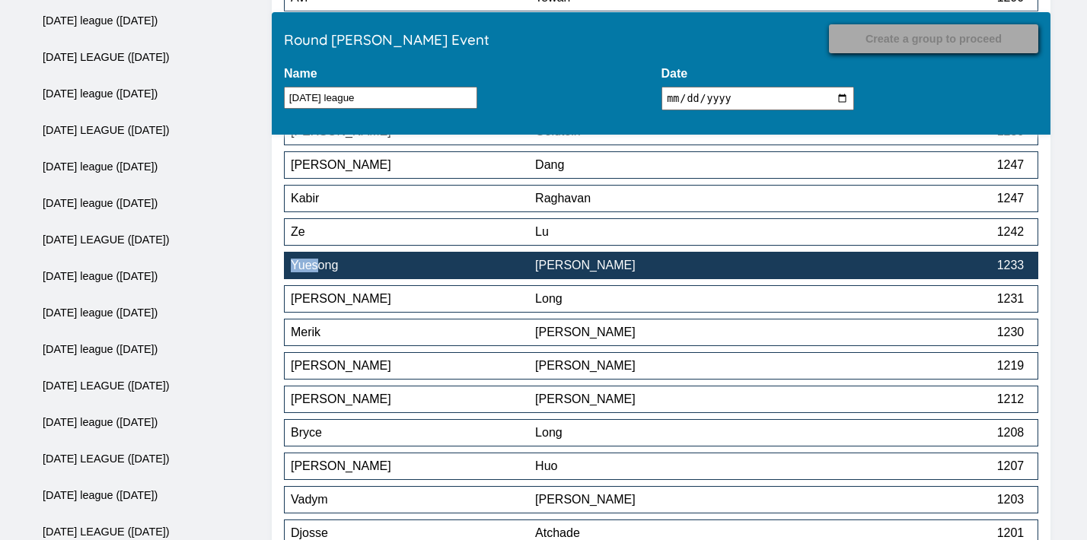
click at [607, 266] on div "[PERSON_NAME]" at bounding box center [657, 266] width 244 height 14
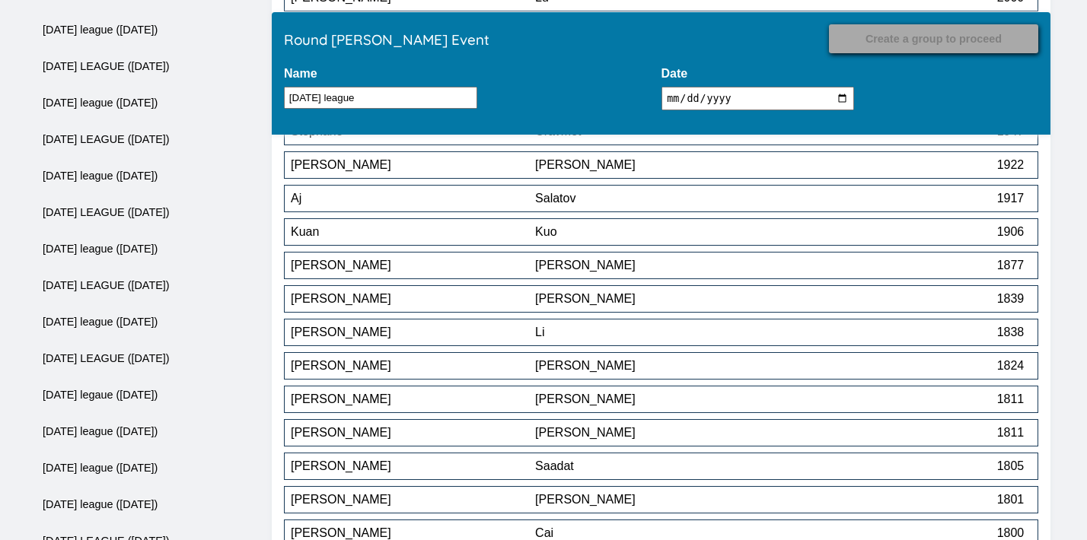
scroll to position [4459, 0]
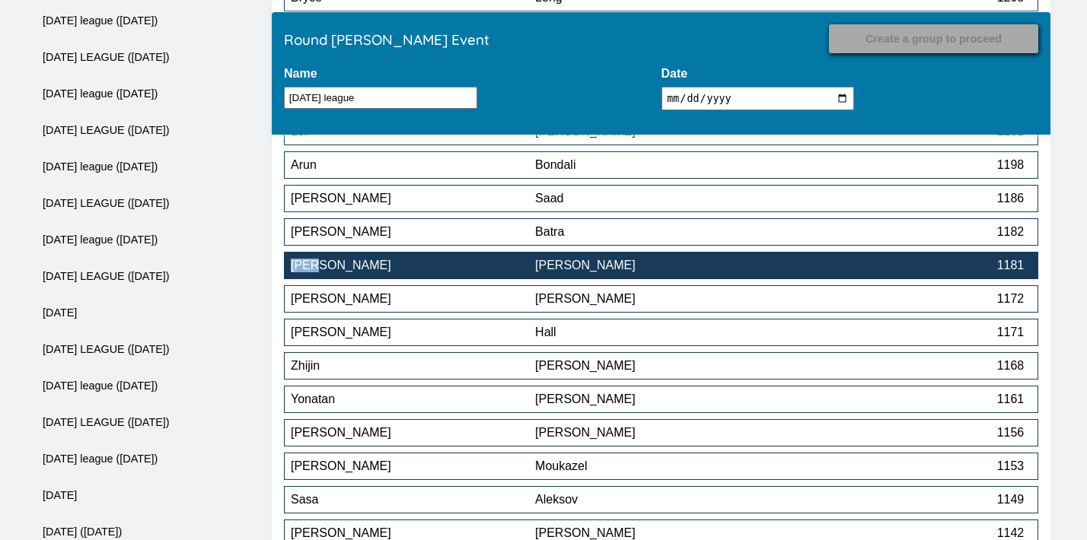
click at [637, 272] on div "[PERSON_NAME]" at bounding box center [657, 266] width 244 height 14
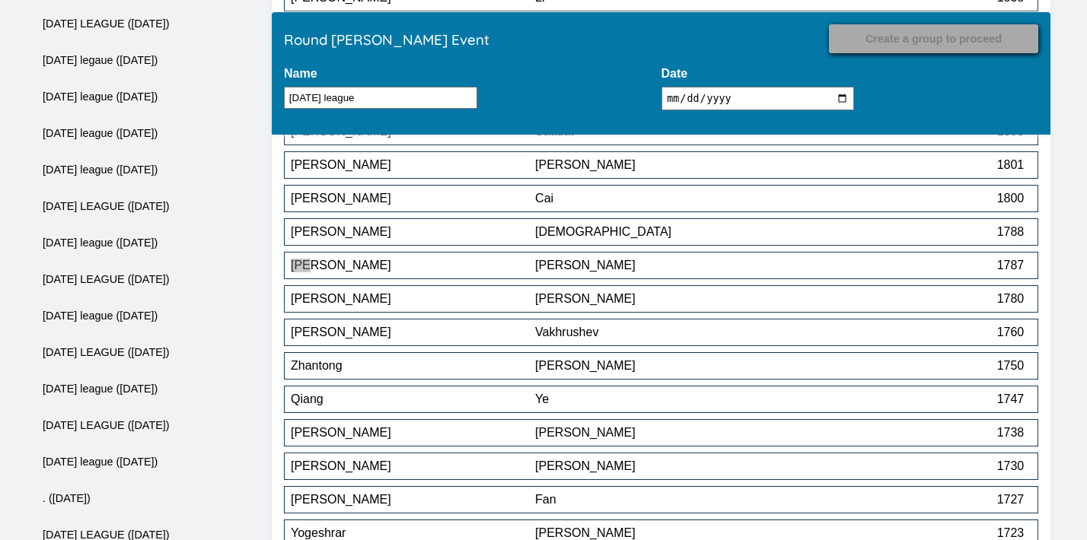
scroll to position [5129, 0]
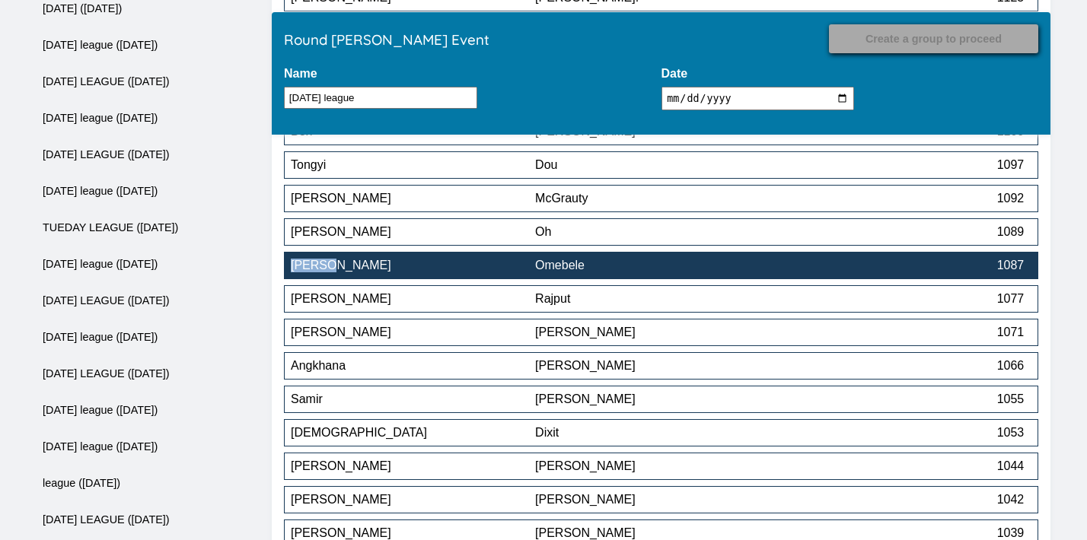
click at [641, 269] on div "Omebele" at bounding box center [657, 266] width 244 height 14
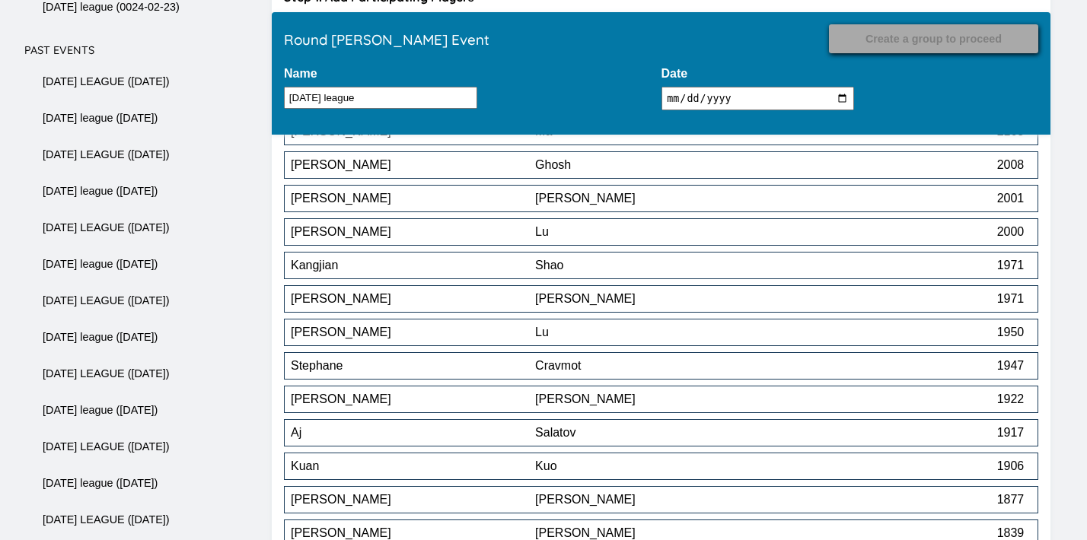
scroll to position [5196, 0]
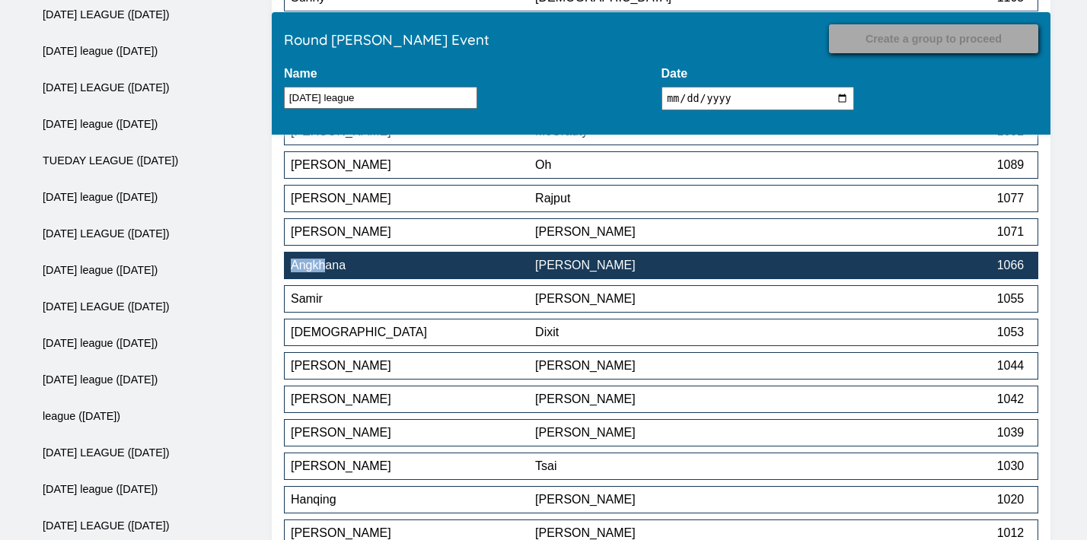
click at [750, 272] on div "[PERSON_NAME]" at bounding box center [657, 266] width 244 height 14
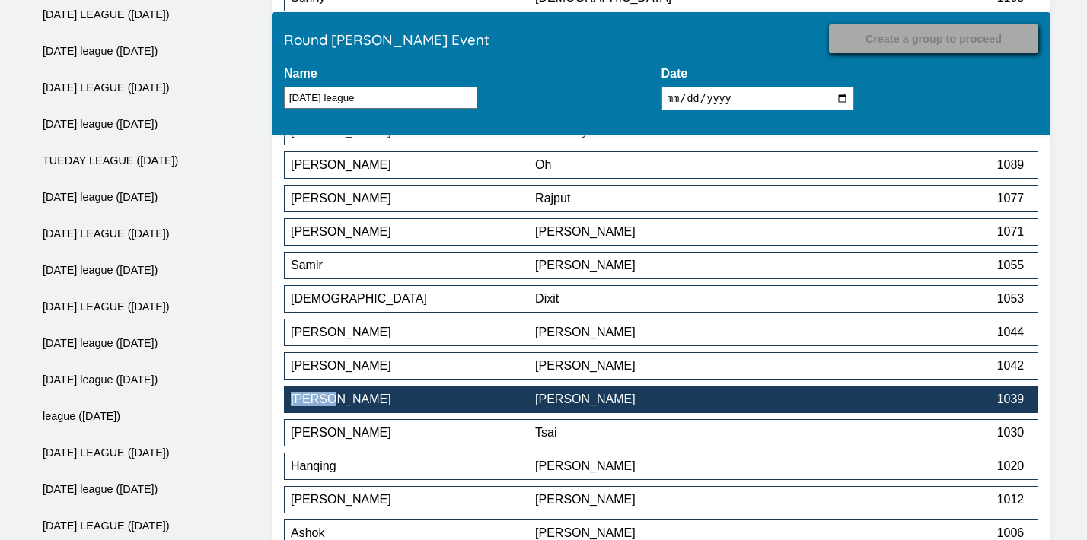
click at [388, 406] on div "[PERSON_NAME]" at bounding box center [413, 400] width 244 height 14
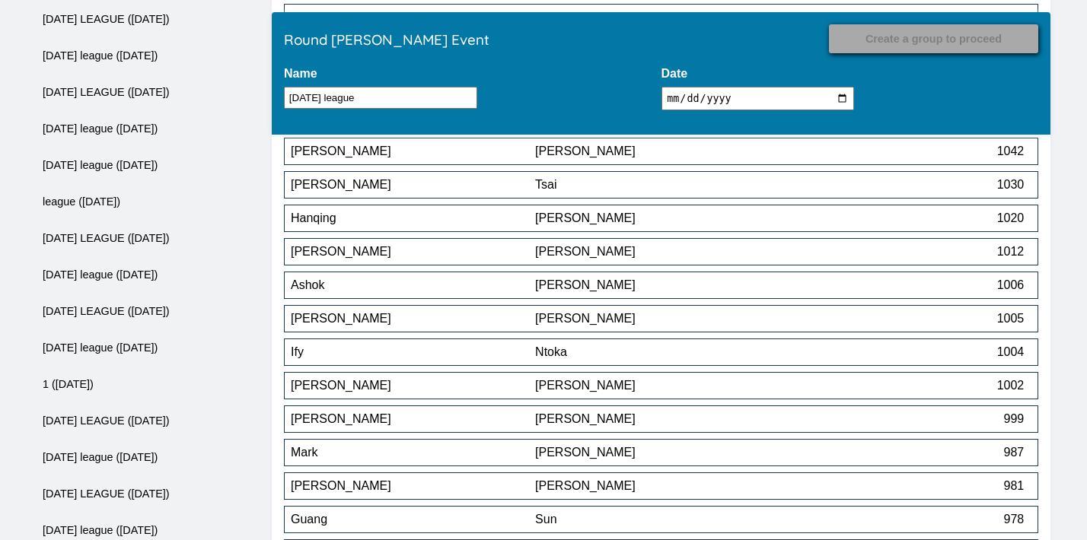
scroll to position [5461, 0]
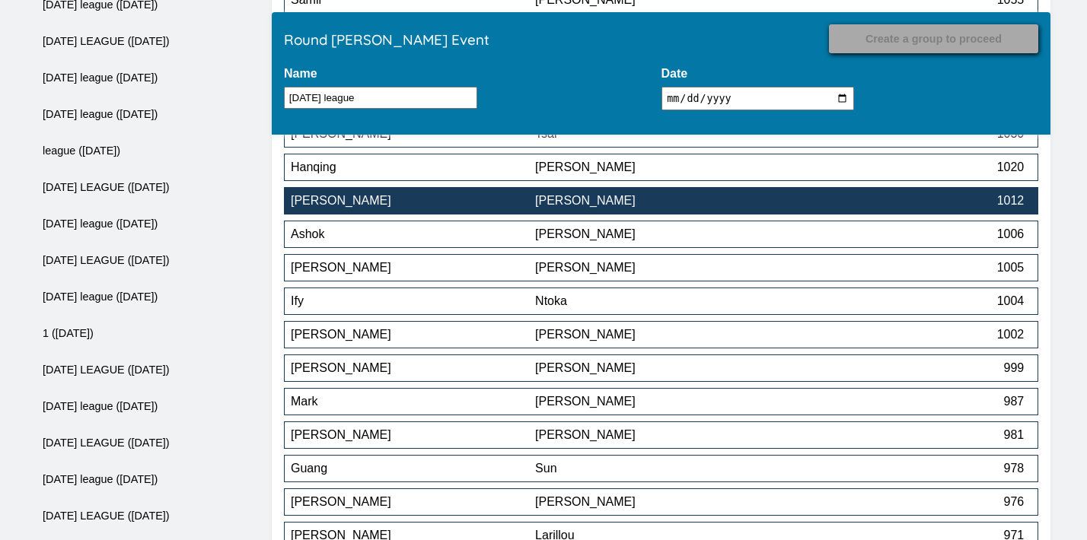
click at [651, 205] on div "[PERSON_NAME]" at bounding box center [657, 201] width 244 height 14
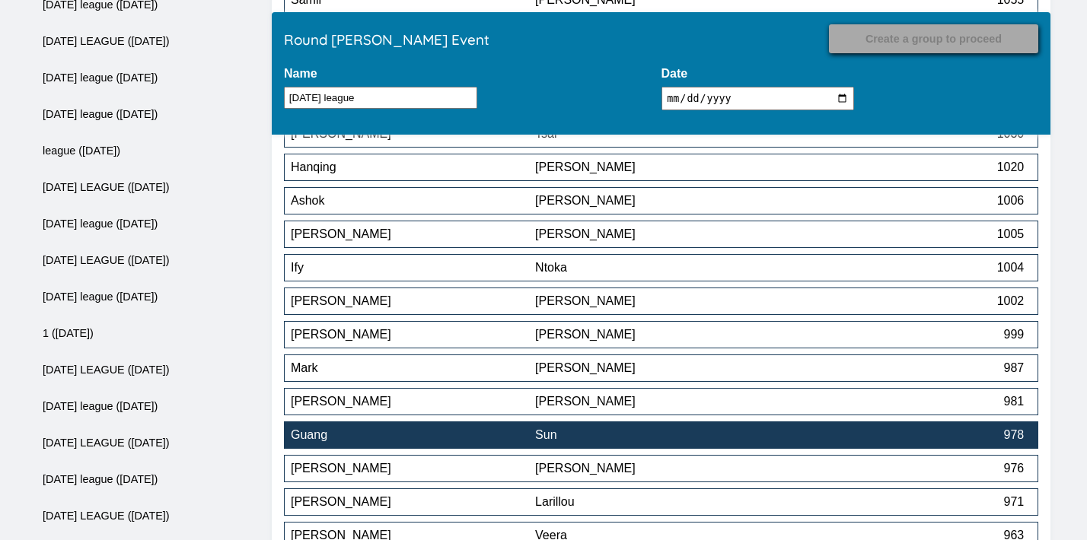
click at [558, 442] on div "Sun" at bounding box center [657, 435] width 244 height 14
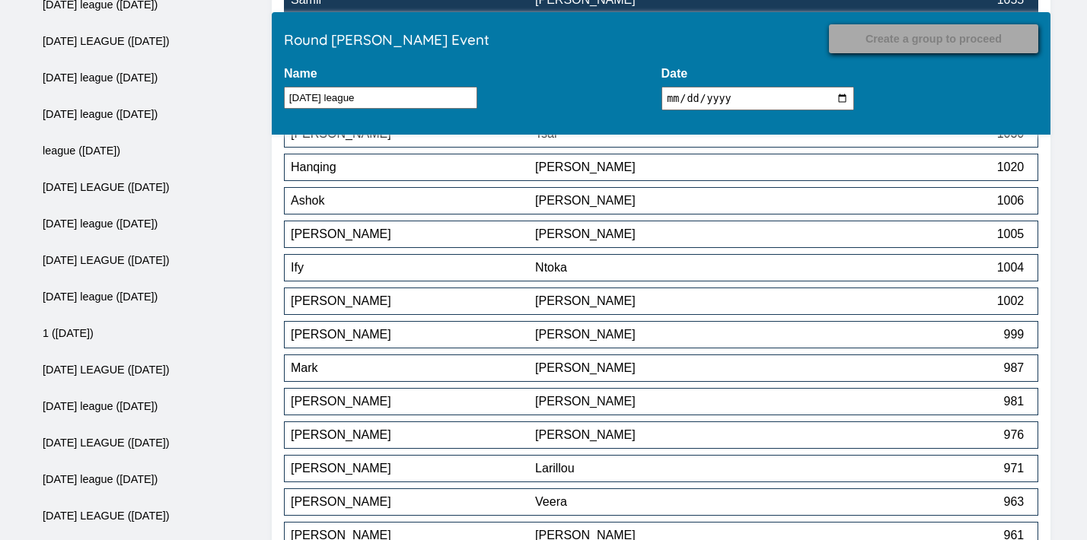
scroll to position [6635, 0]
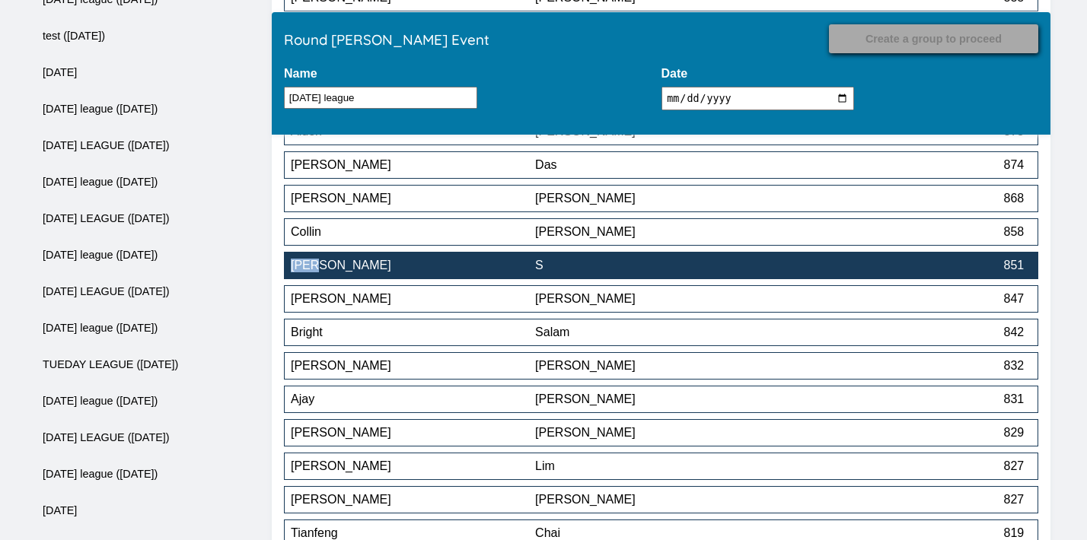
click at [481, 266] on div "[PERSON_NAME]" at bounding box center [413, 266] width 244 height 14
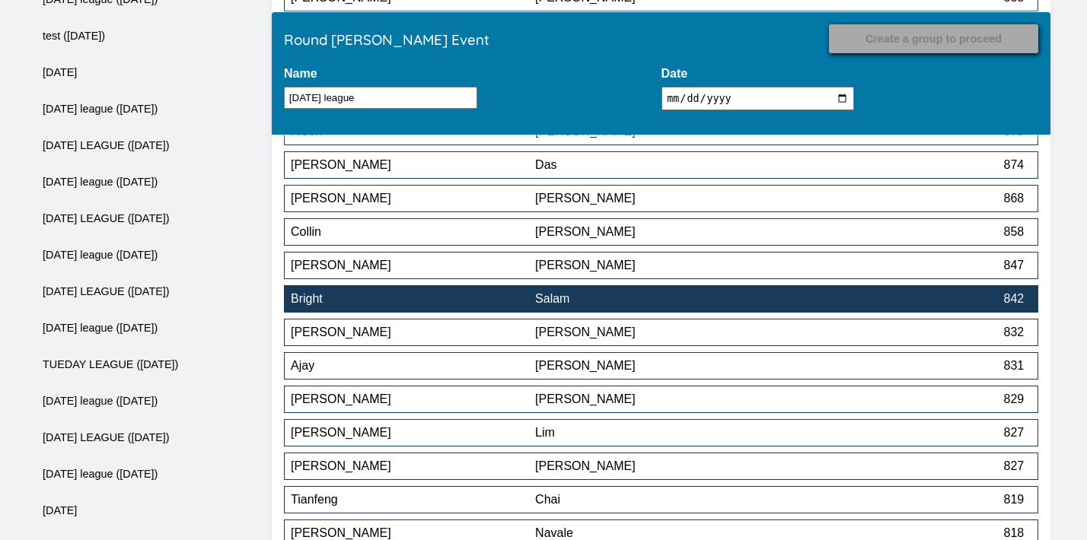
click at [468, 310] on button "Bright Salam 842" at bounding box center [661, 298] width 754 height 27
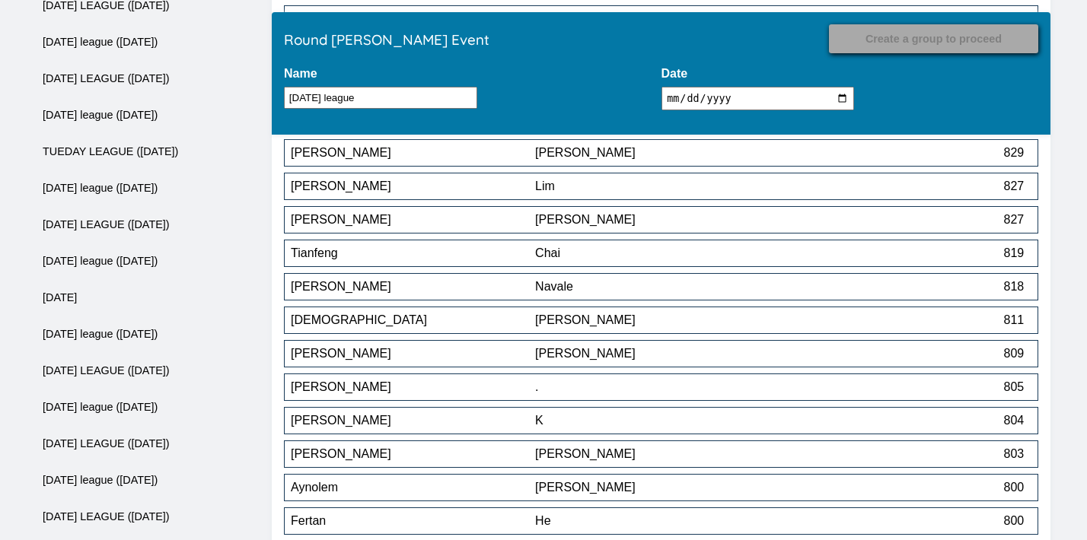
scroll to position [6855, 0]
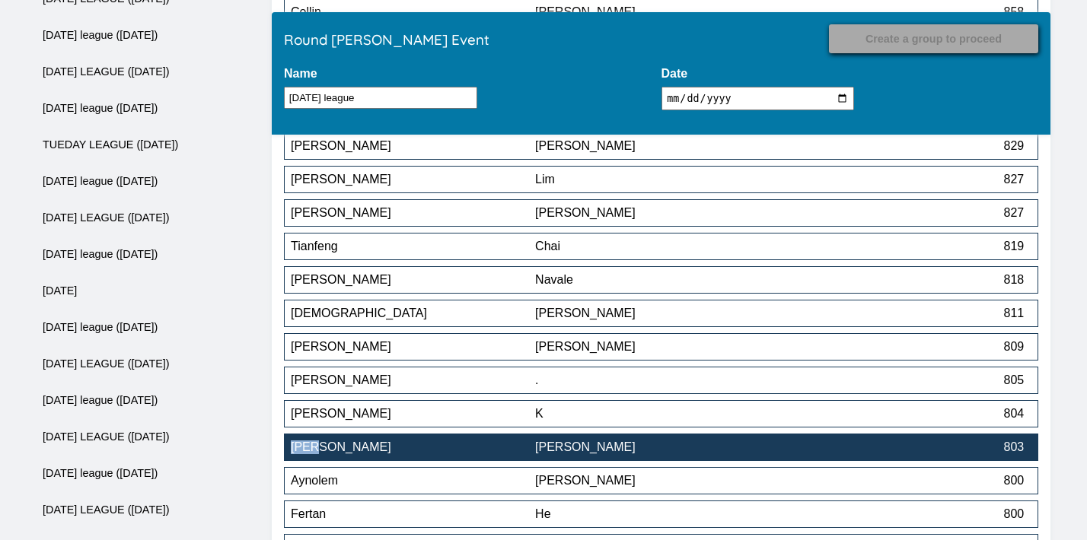
click at [604, 440] on button "Kate Lin 803" at bounding box center [661, 447] width 754 height 27
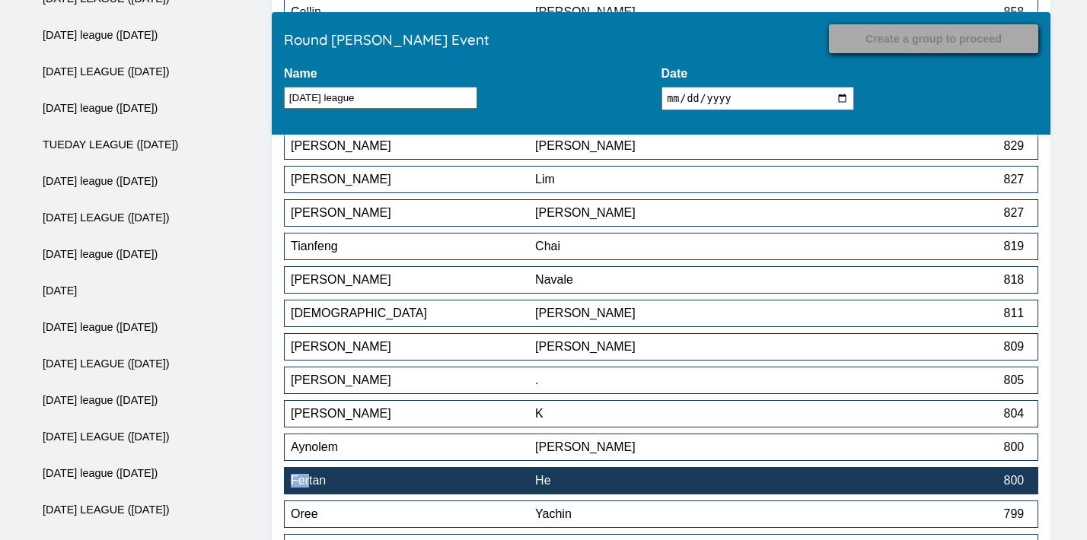
click at [694, 479] on div "He" at bounding box center [657, 481] width 244 height 14
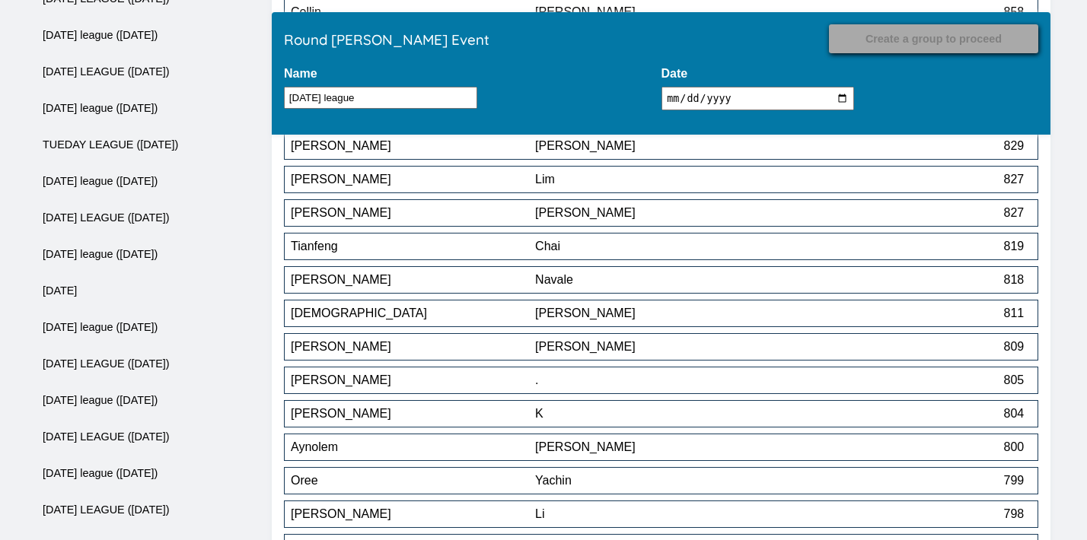
scroll to position [7171, 0]
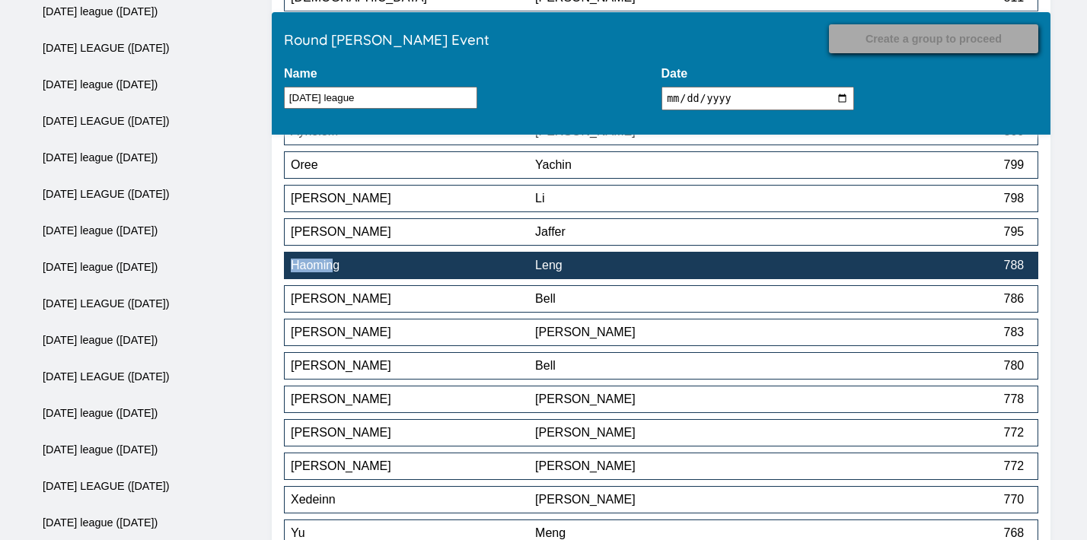
click at [457, 268] on div "Haoming" at bounding box center [413, 266] width 244 height 14
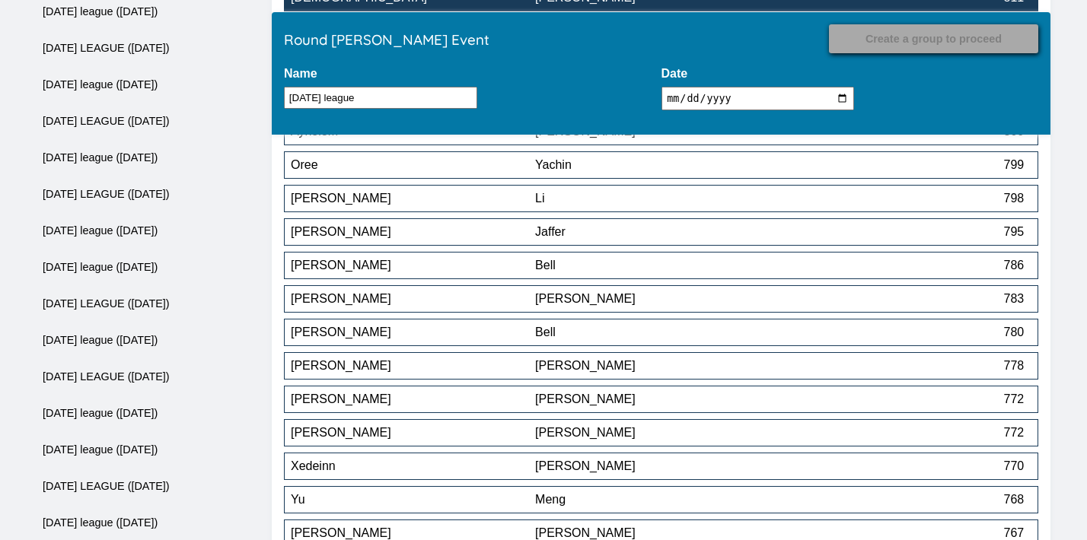
scroll to position [7941, 0]
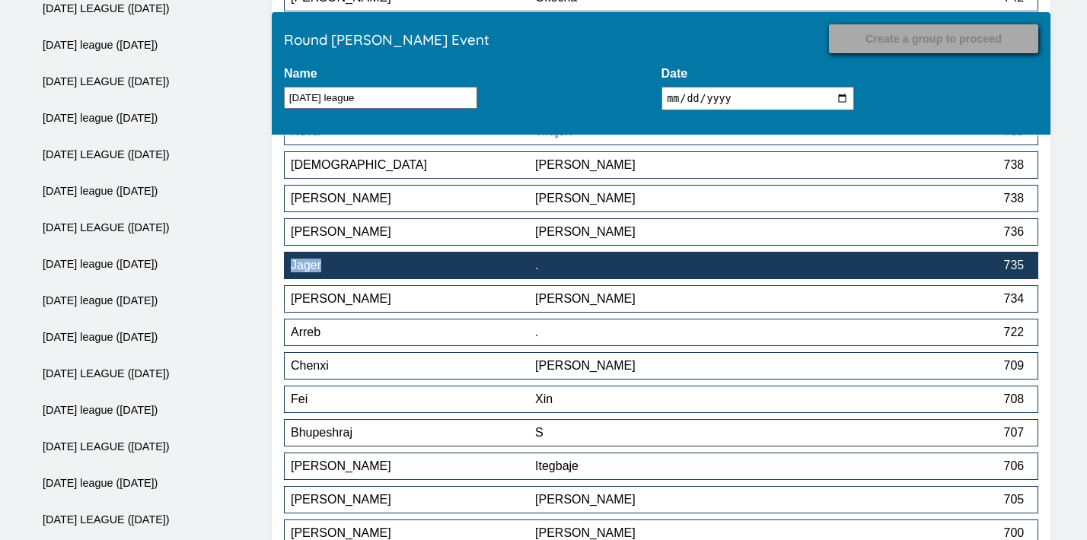
click at [555, 271] on div "." at bounding box center [657, 266] width 244 height 14
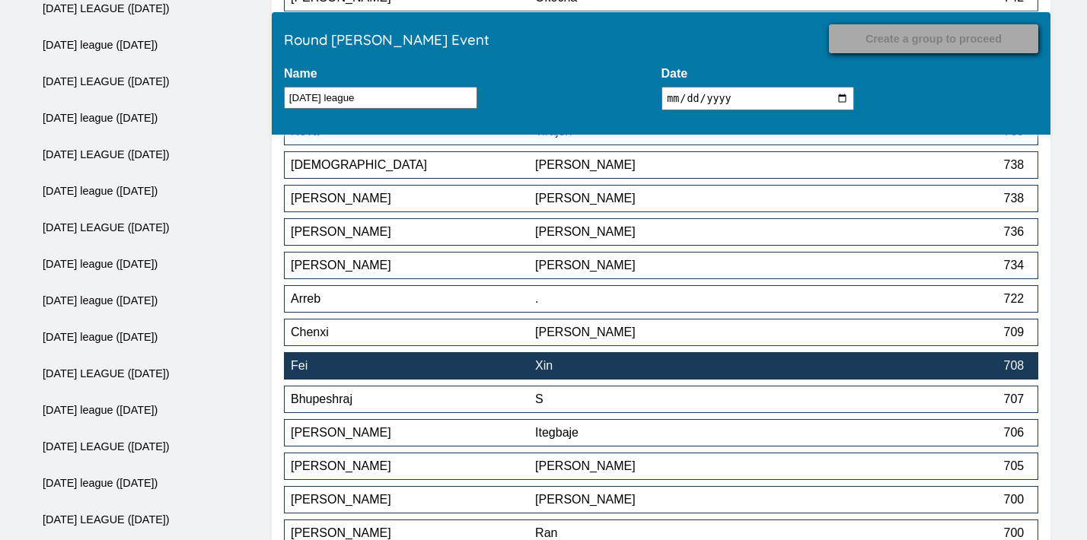
click at [490, 373] on div "Fei" at bounding box center [413, 366] width 244 height 14
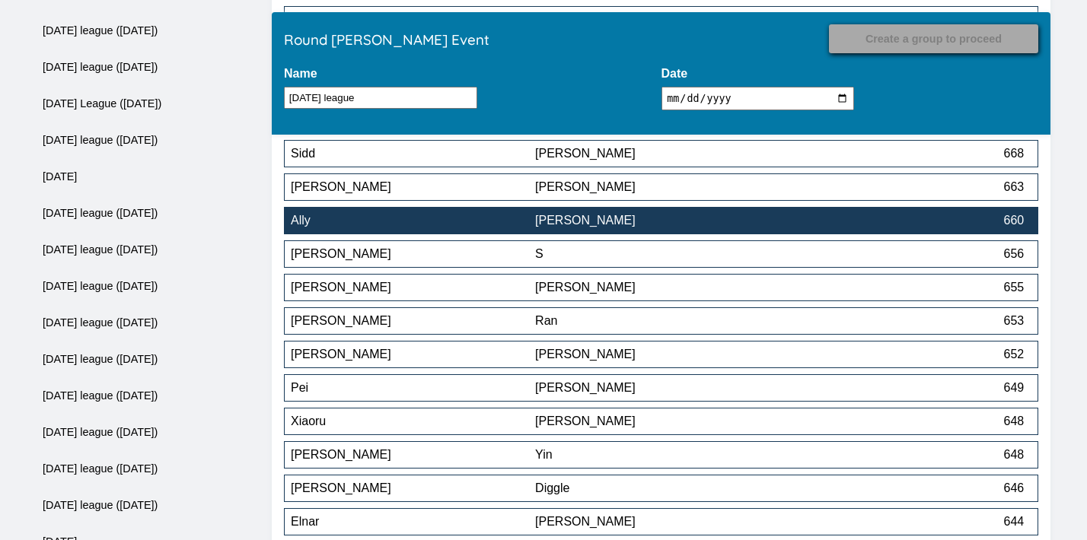
scroll to position [8737, 0]
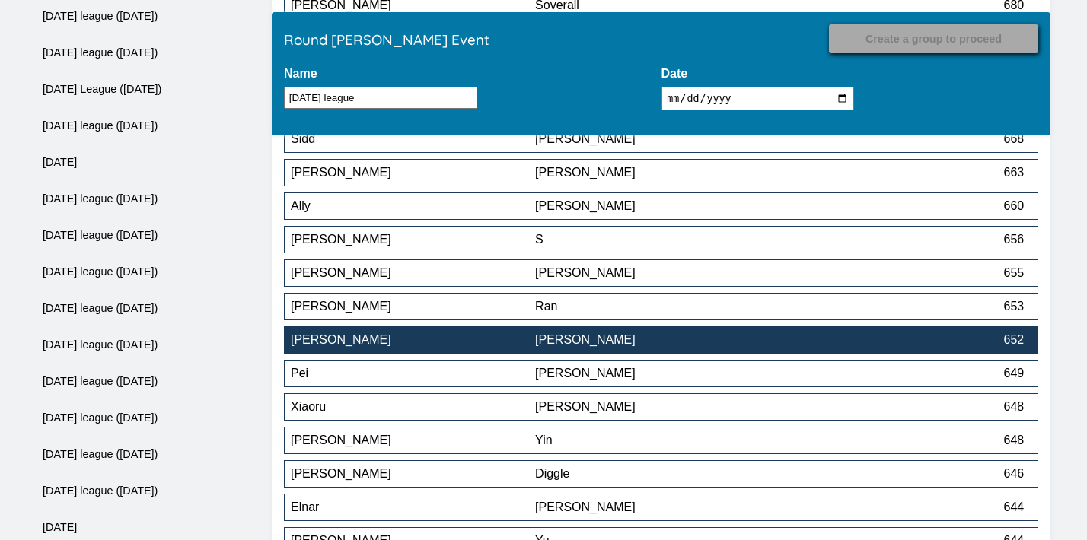
click at [501, 342] on div "[PERSON_NAME]" at bounding box center [413, 340] width 244 height 14
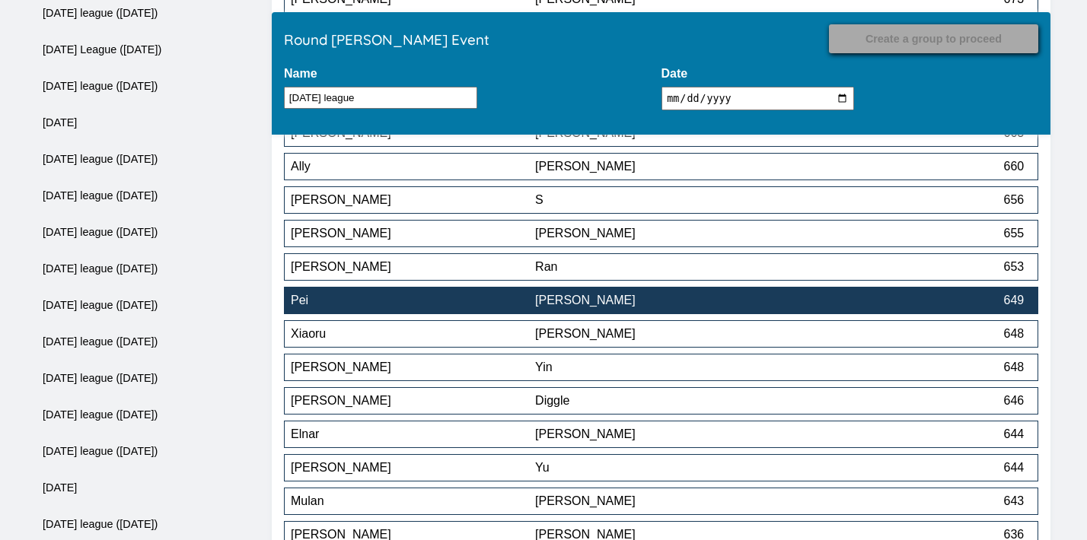
scroll to position [8786, 0]
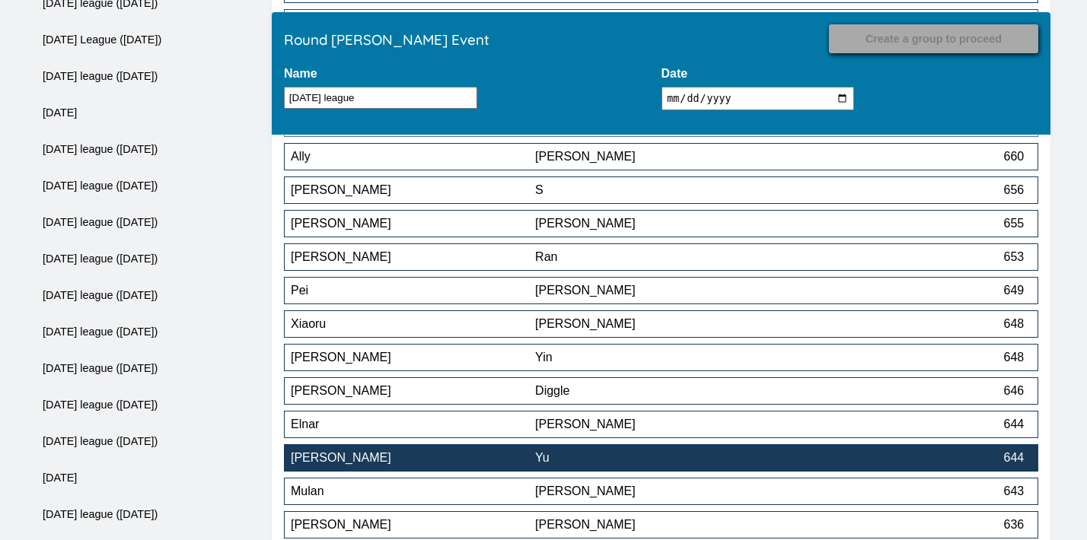
click at [451, 465] on div "[PERSON_NAME]" at bounding box center [413, 458] width 244 height 14
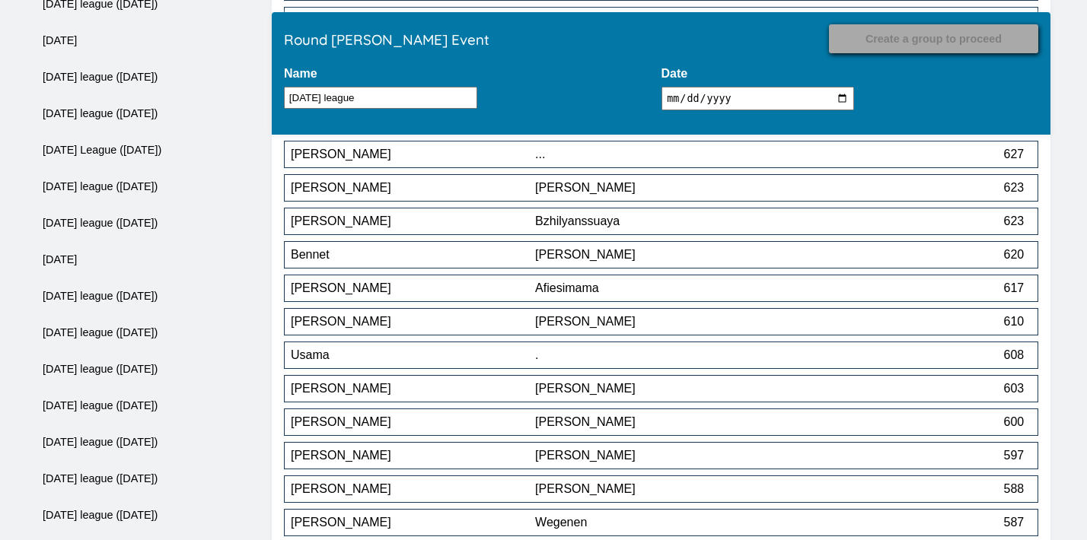
scroll to position [9950, 0]
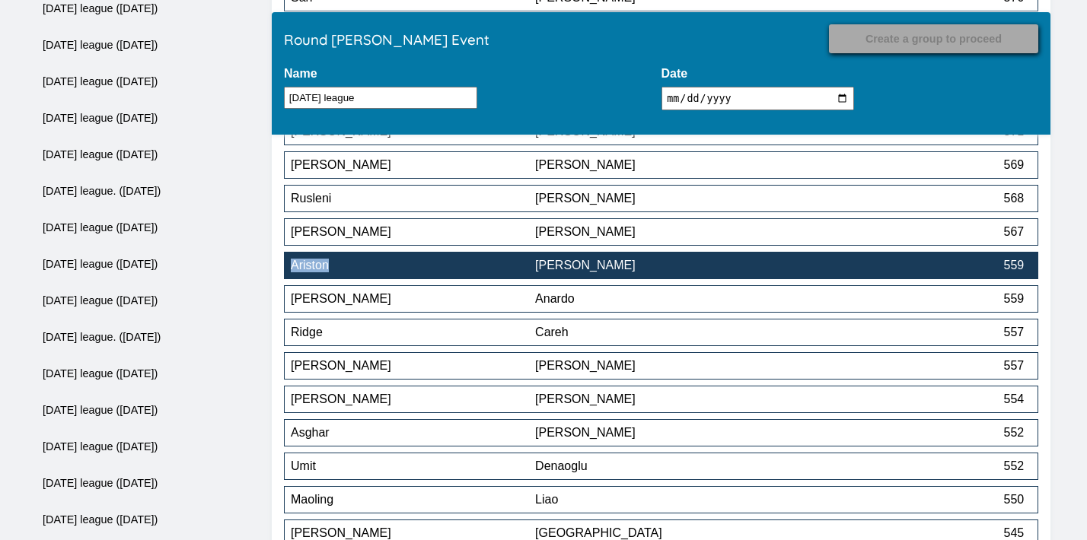
click at [630, 268] on div "[PERSON_NAME]" at bounding box center [657, 266] width 244 height 14
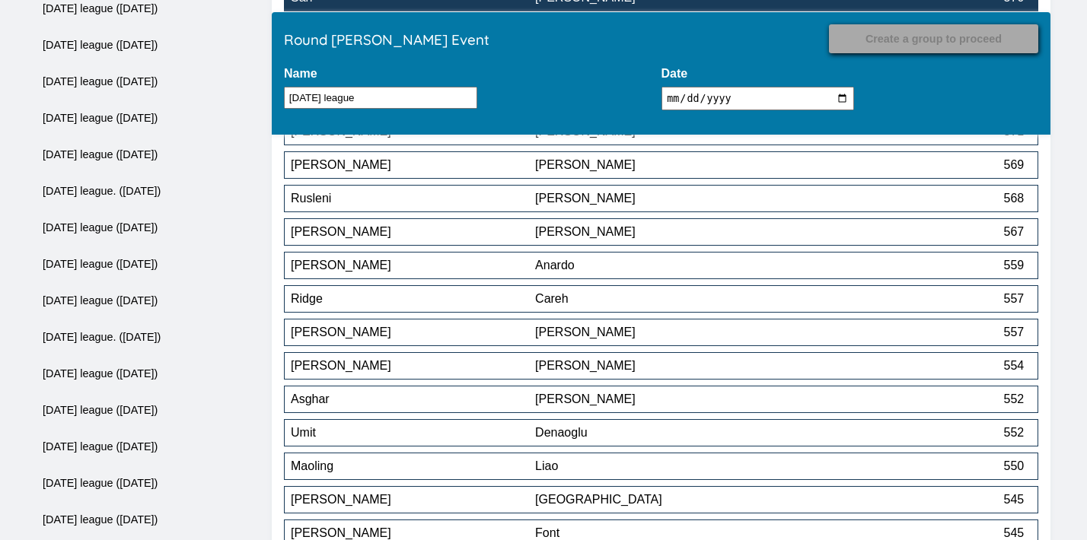
scroll to position [10418, 0]
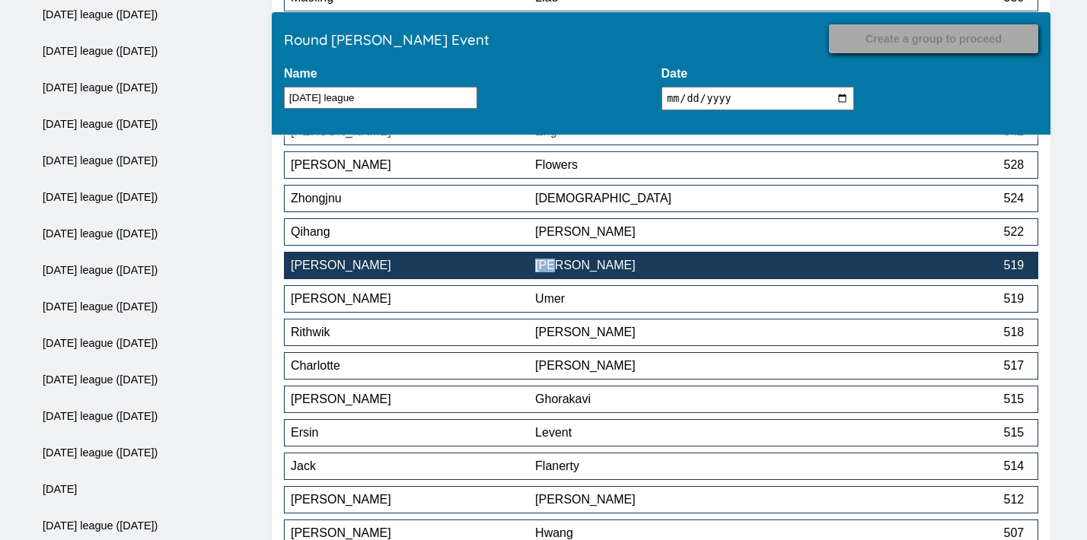
click at [657, 271] on div "[PERSON_NAME]" at bounding box center [657, 266] width 244 height 14
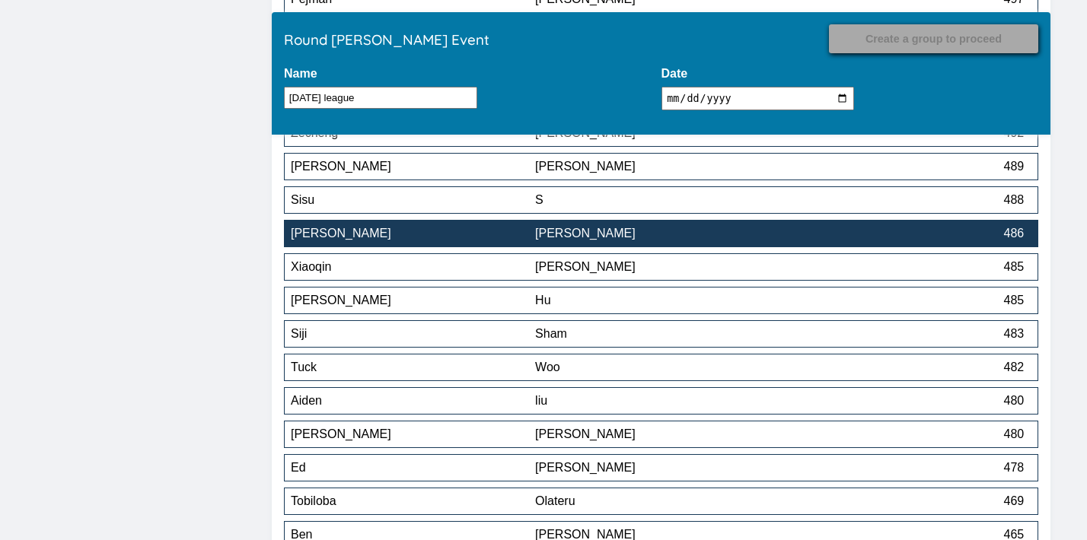
scroll to position [11172, 0]
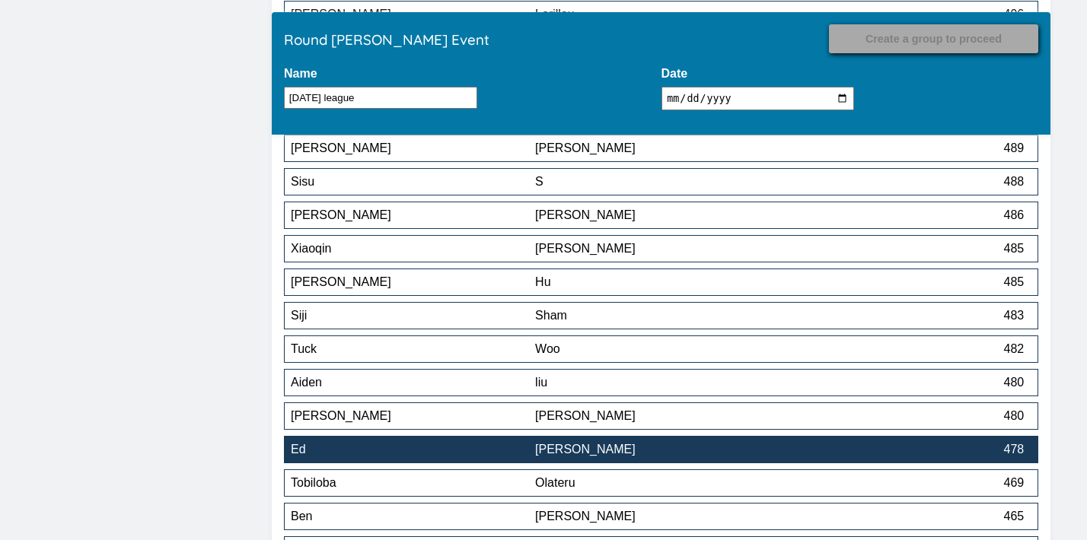
click at [617, 448] on div "[PERSON_NAME]" at bounding box center [657, 450] width 244 height 14
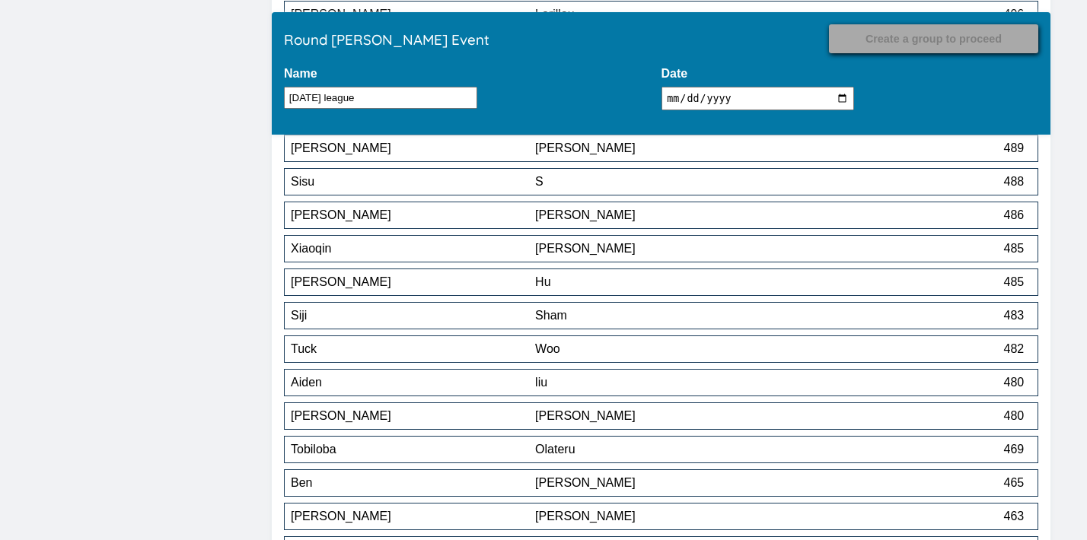
scroll to position [13130, 0]
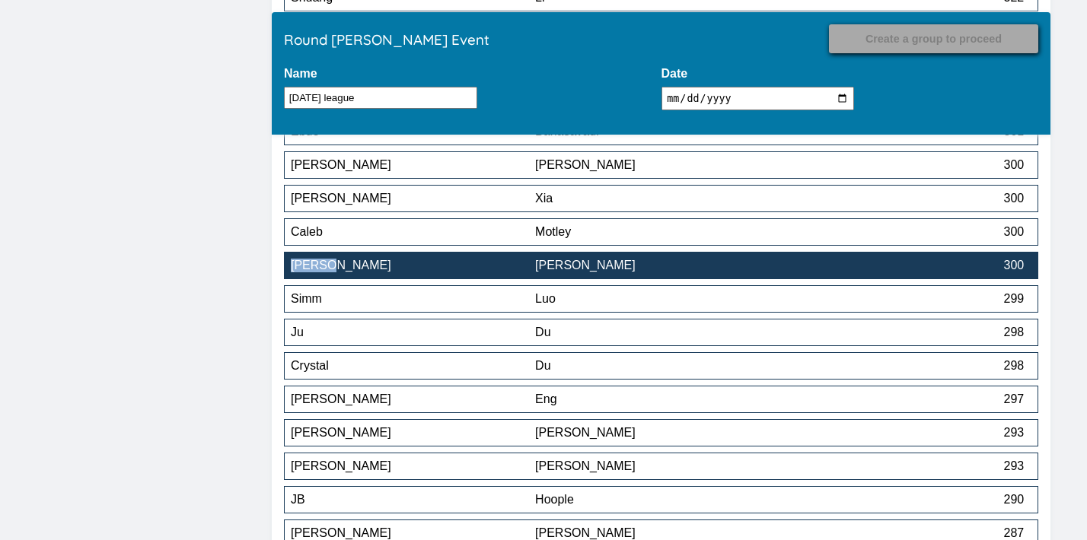
click at [746, 264] on div "[PERSON_NAME]" at bounding box center [657, 266] width 244 height 14
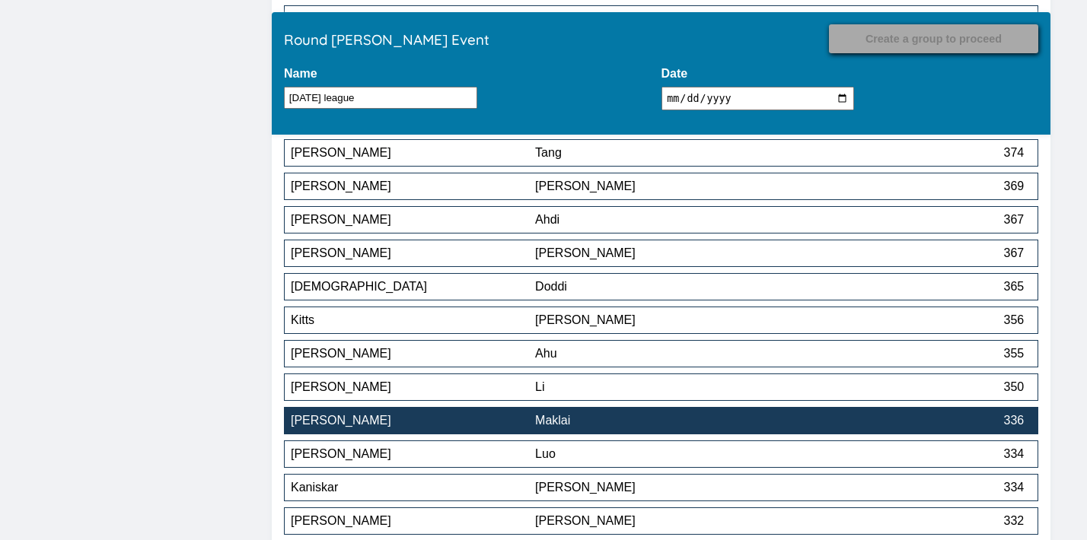
scroll to position [12509, 0]
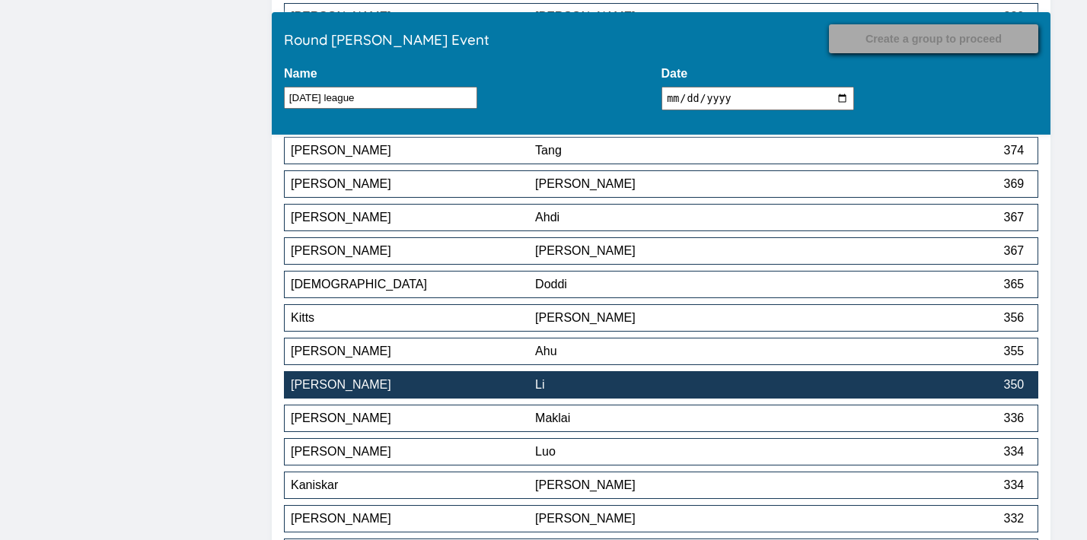
click at [594, 389] on div "Li" at bounding box center [657, 385] width 244 height 14
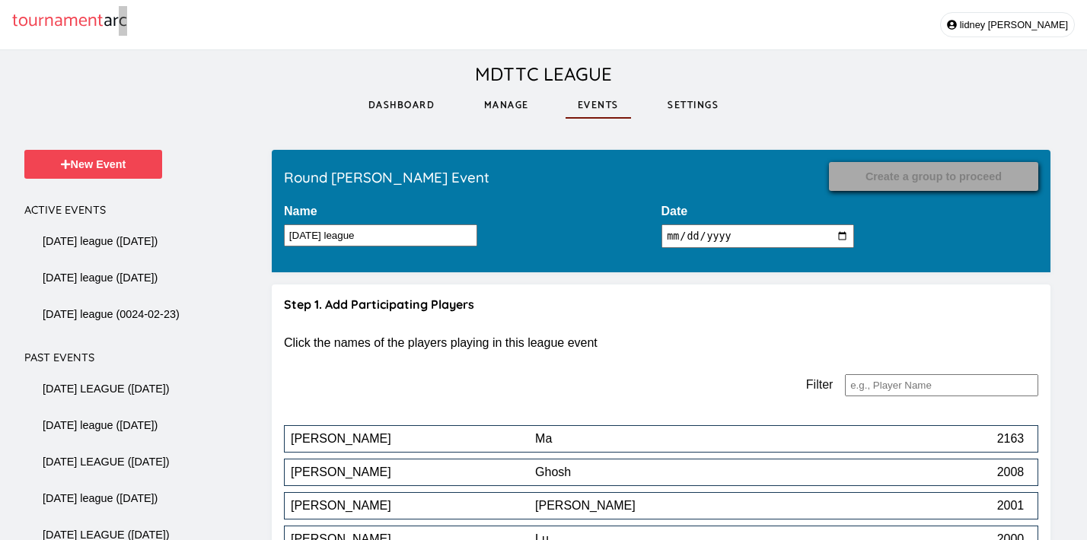
scroll to position [13063, 0]
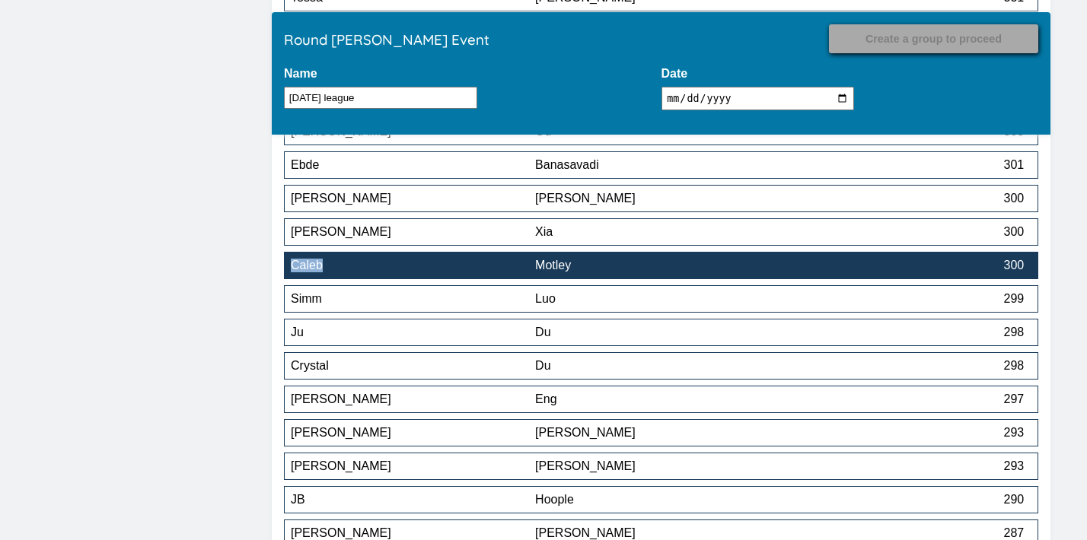
click at [728, 266] on div "Motley" at bounding box center [657, 266] width 244 height 14
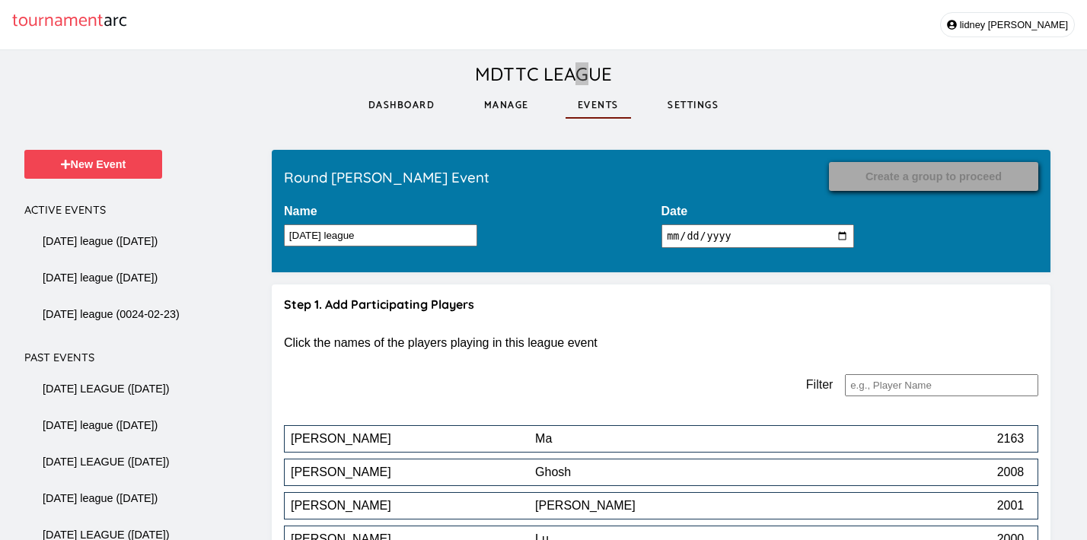
scroll to position [12092, 0]
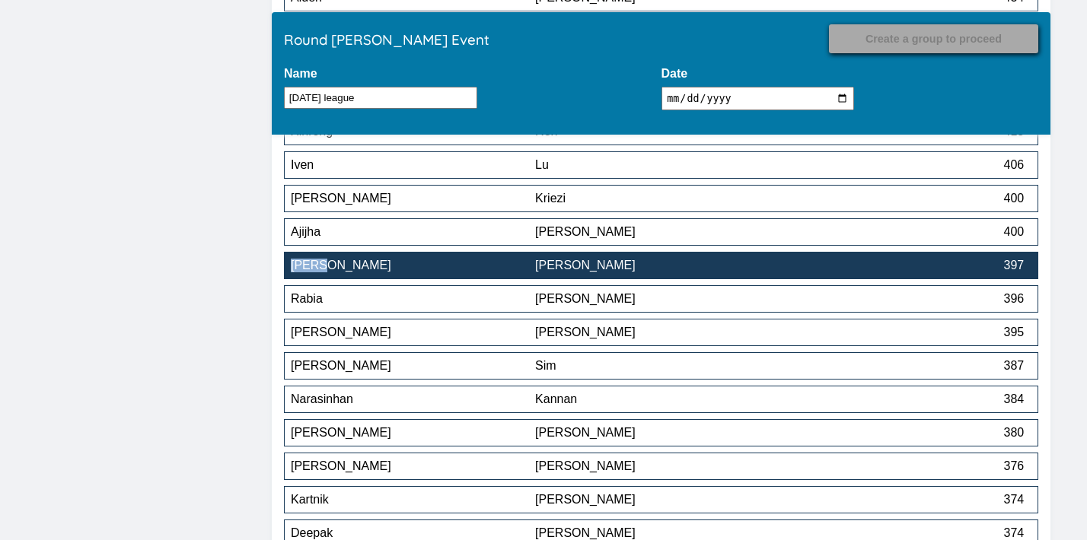
click at [687, 268] on div "[PERSON_NAME]" at bounding box center [657, 266] width 244 height 14
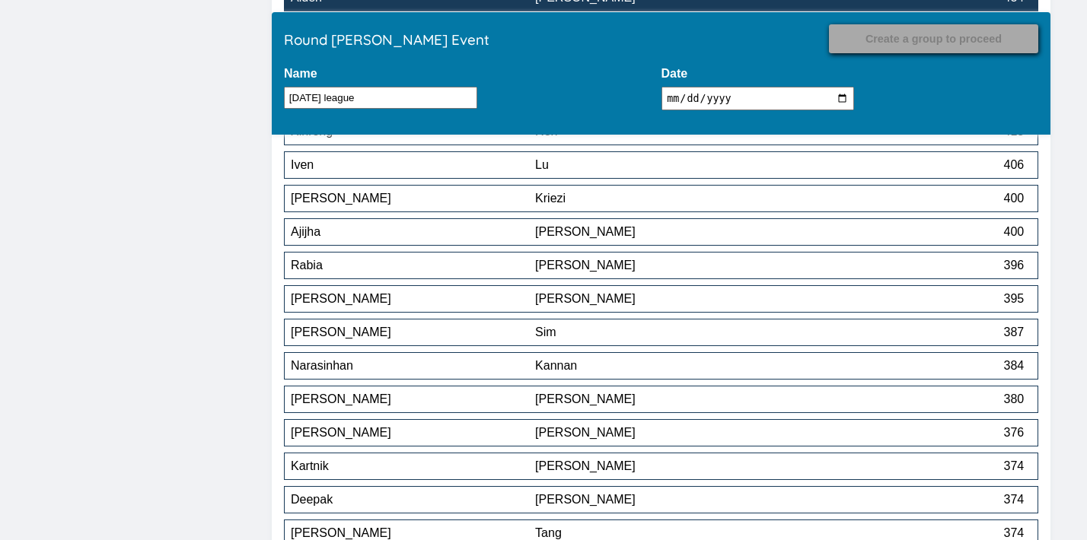
scroll to position [12461, 0]
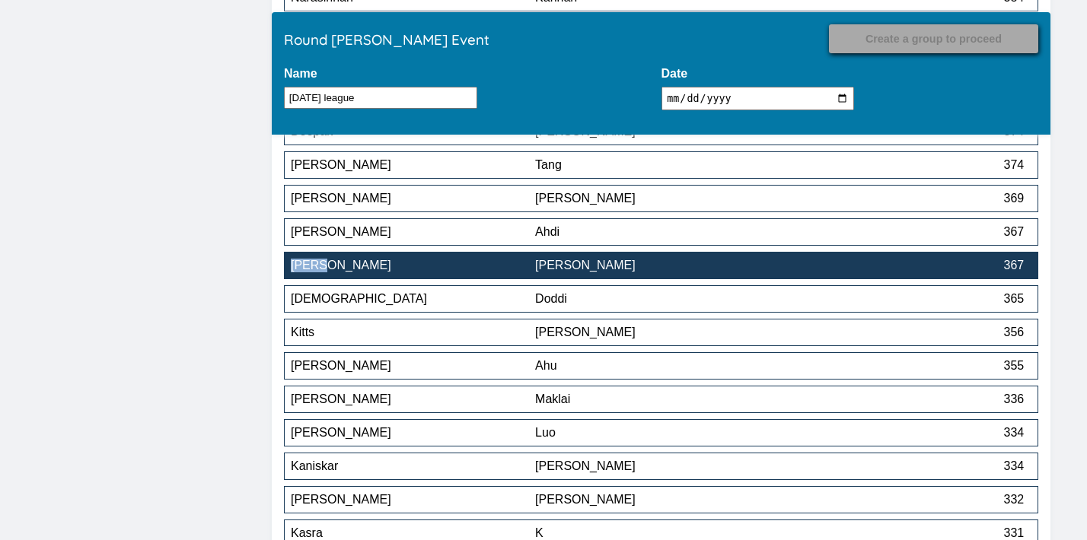
click at [542, 268] on div "[PERSON_NAME]" at bounding box center [657, 266] width 244 height 14
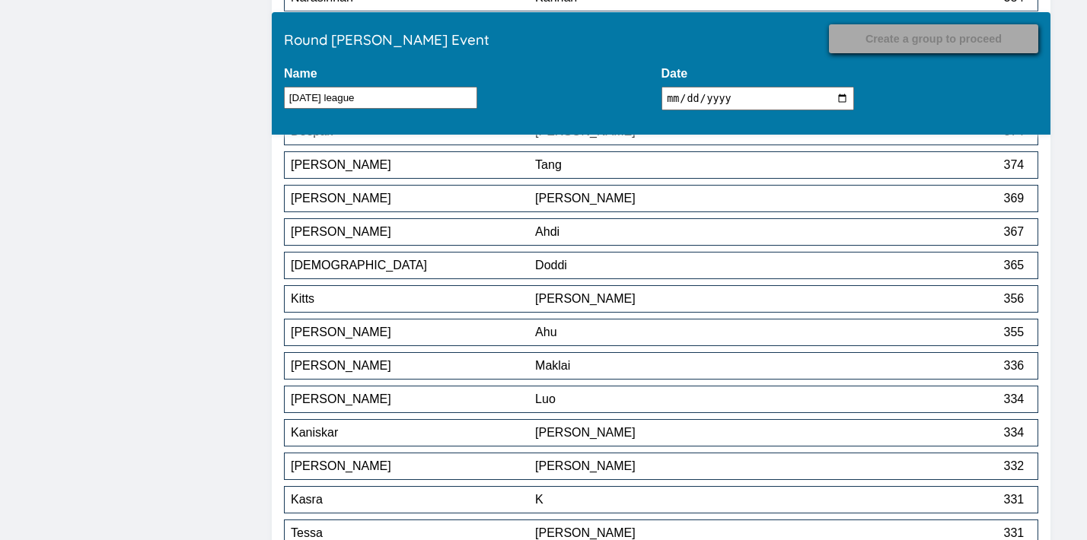
scroll to position [13197, 0]
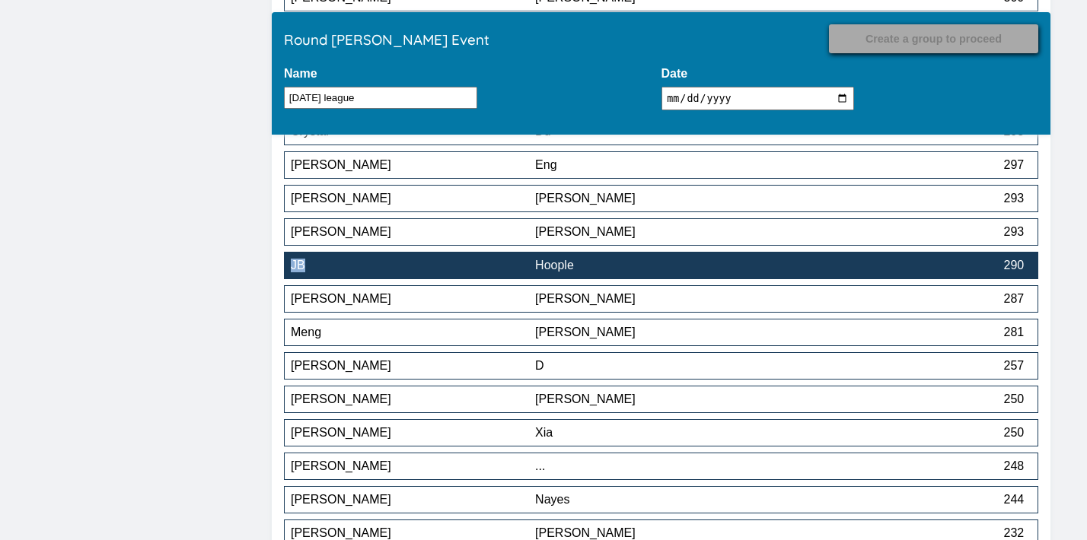
click at [580, 265] on div "Hoople" at bounding box center [657, 266] width 244 height 14
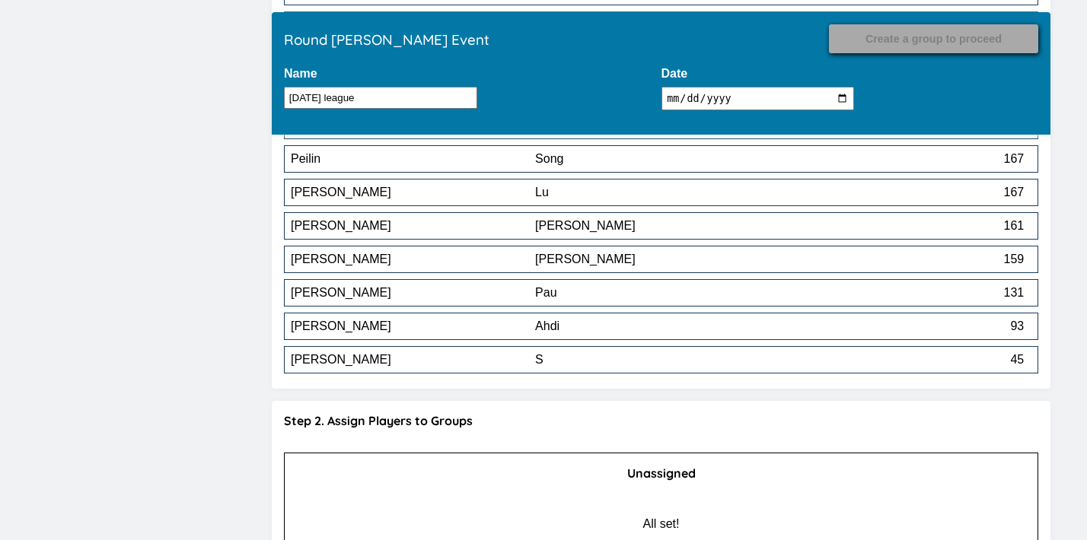
scroll to position [13739, 0]
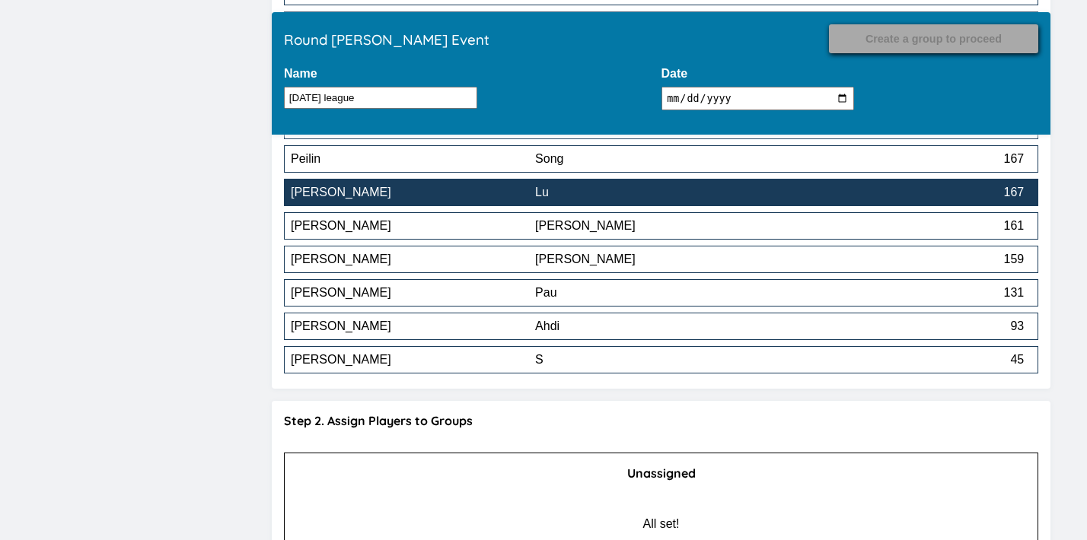
click at [603, 199] on div "Lu" at bounding box center [657, 193] width 244 height 14
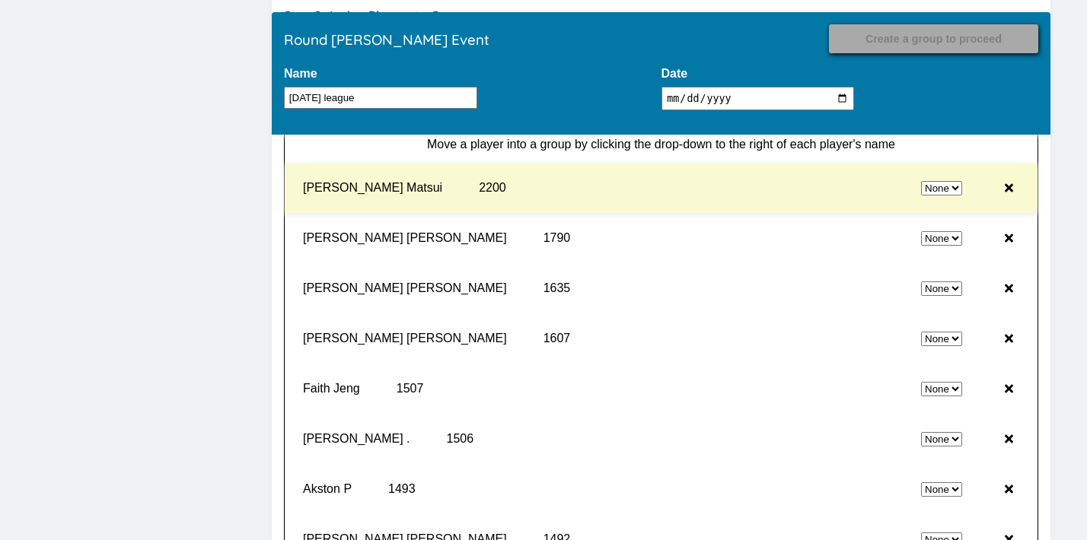
scroll to position [14112, 0]
select select "1"
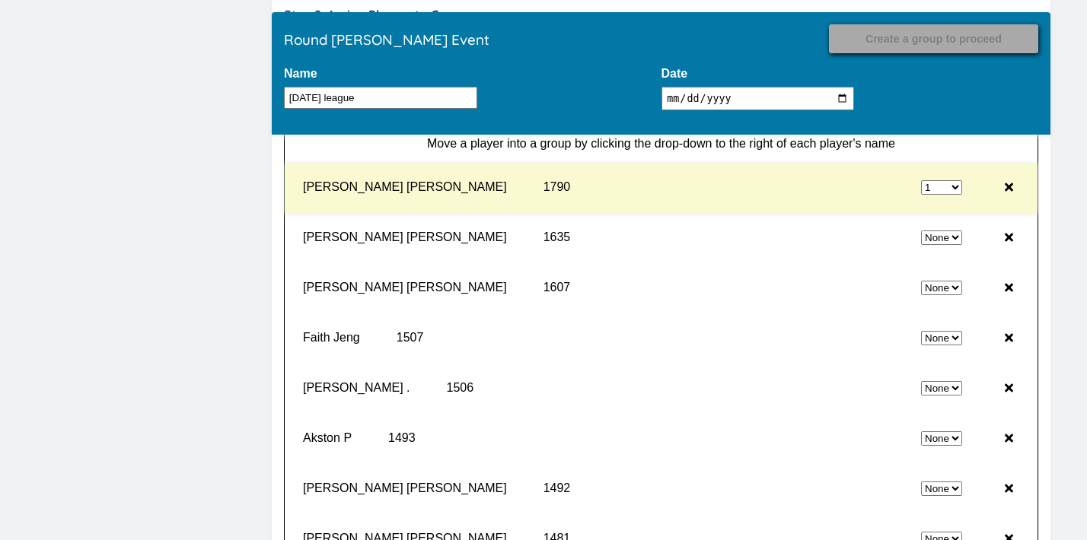
select select "0"
select select "1"
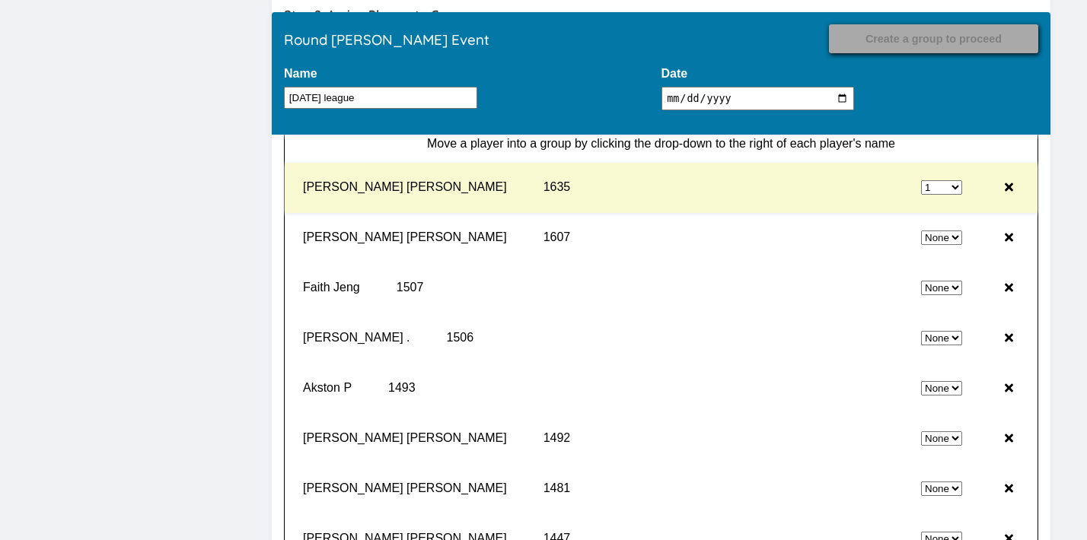
select select "0"
select select "1"
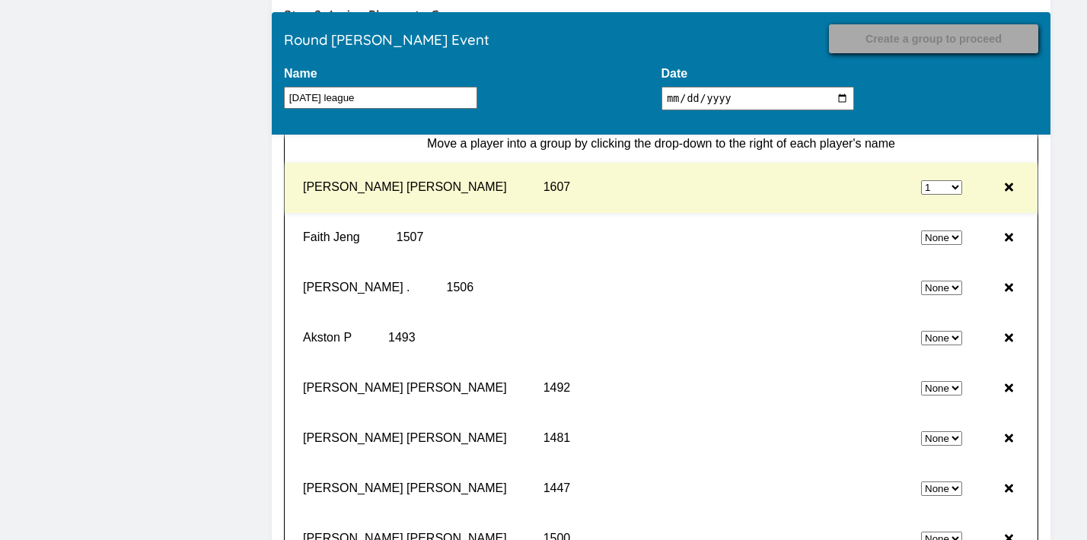
select select "0"
select select "1"
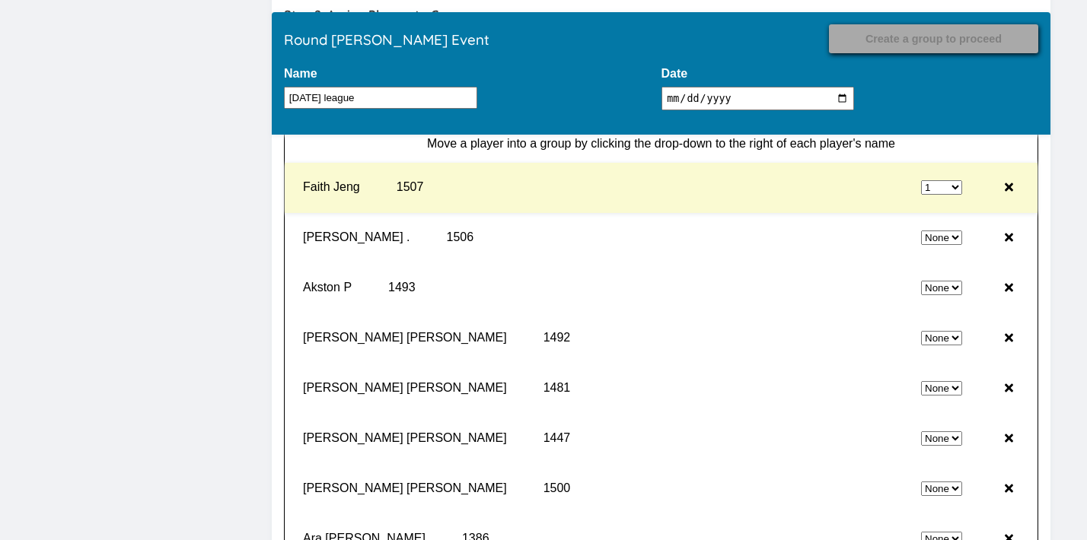
select select "0"
select select "1"
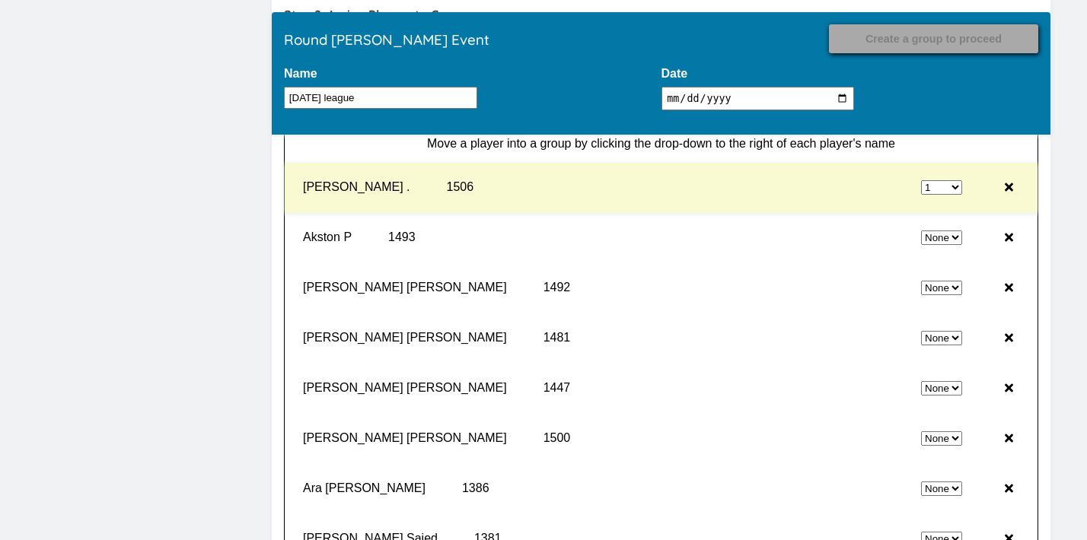
select select "0"
select select "1"
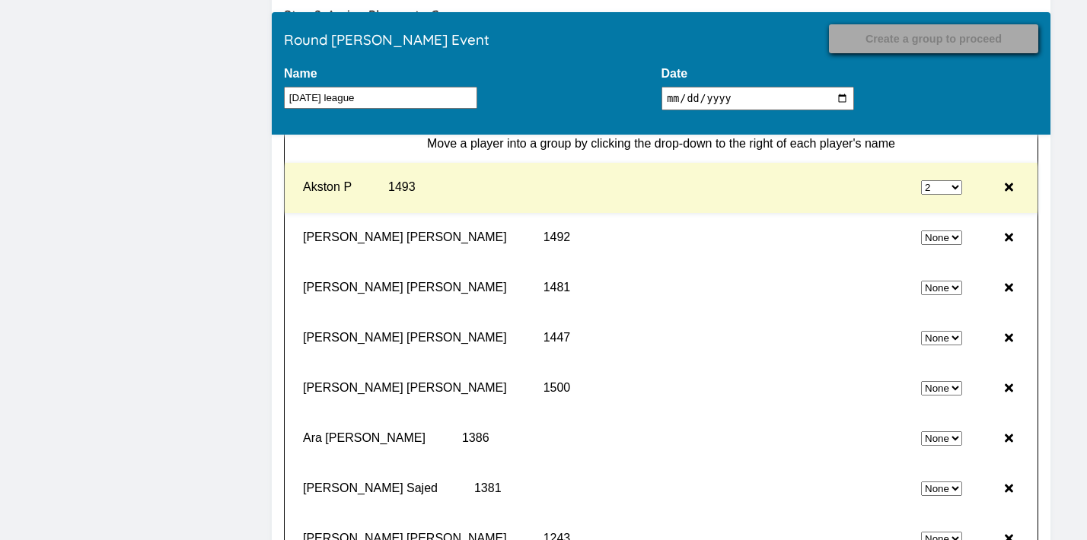
select select "0"
select select "2"
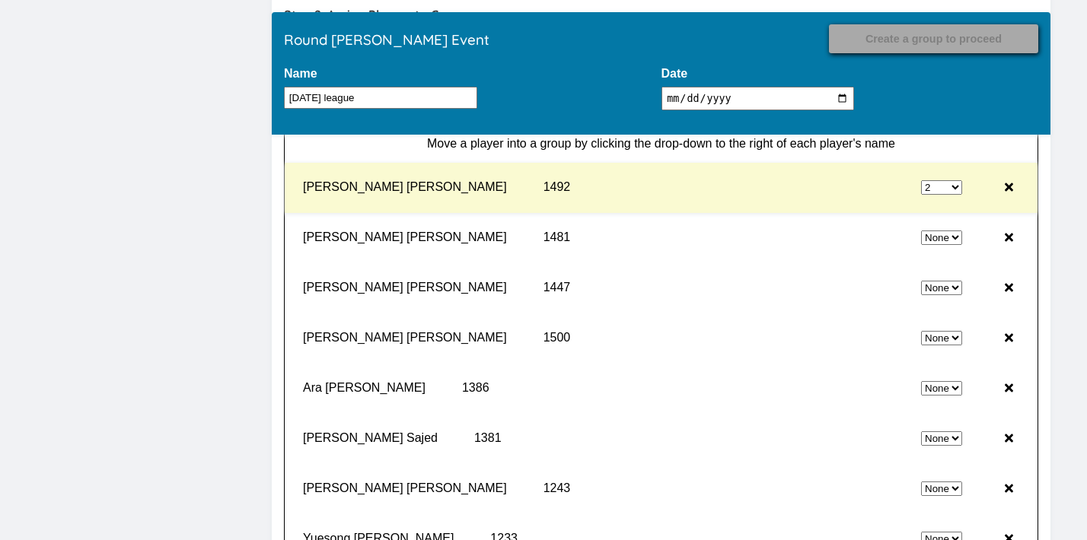
select select "0"
select select "2"
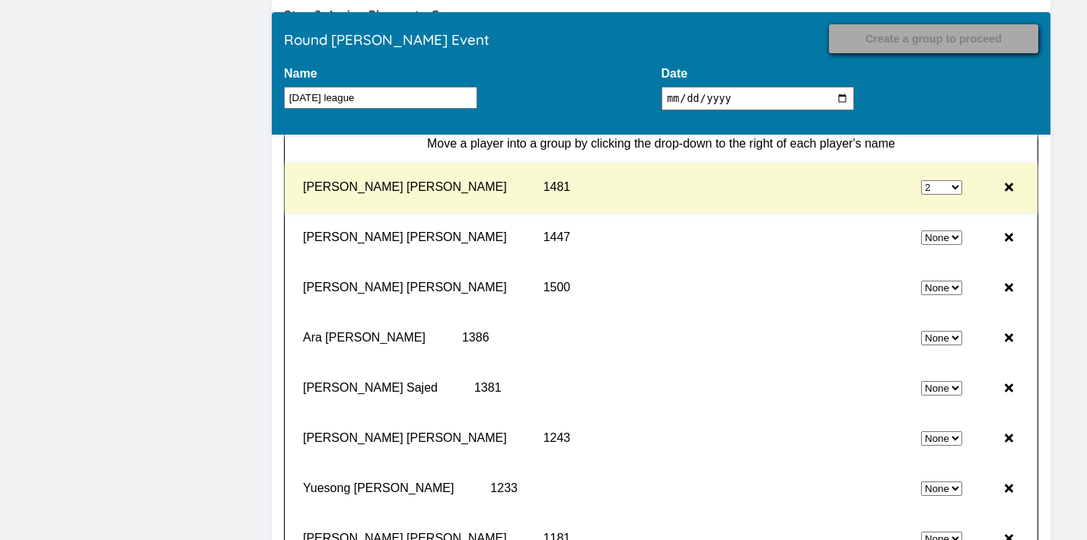
select select "0"
select select "2"
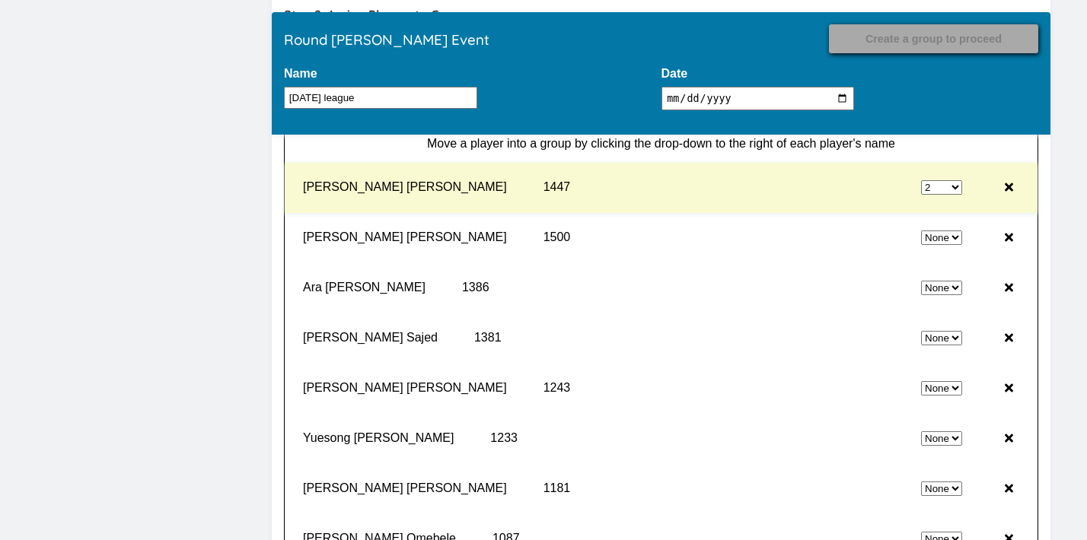
select select "0"
select select "2"
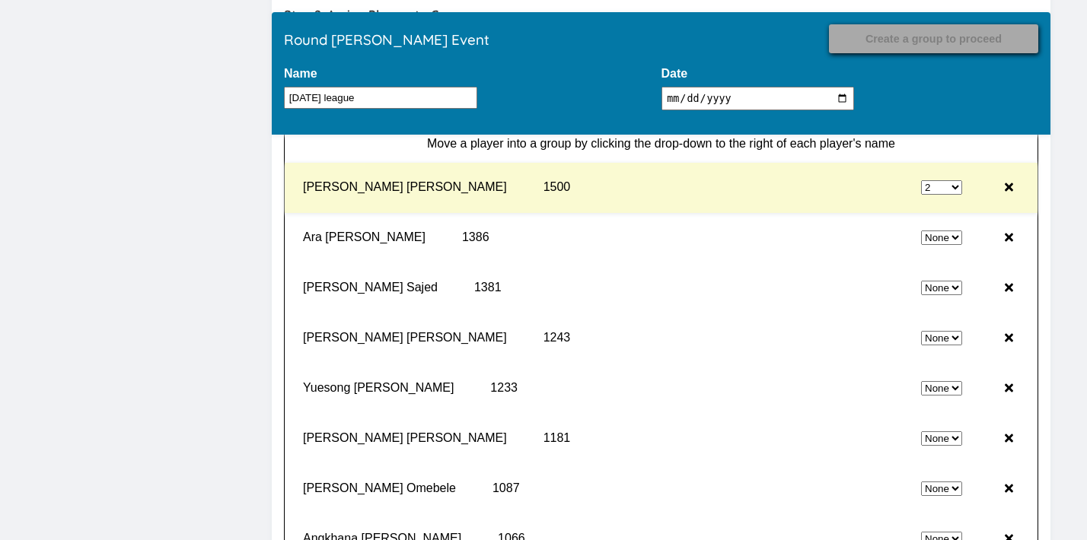
select select "0"
select select "2"
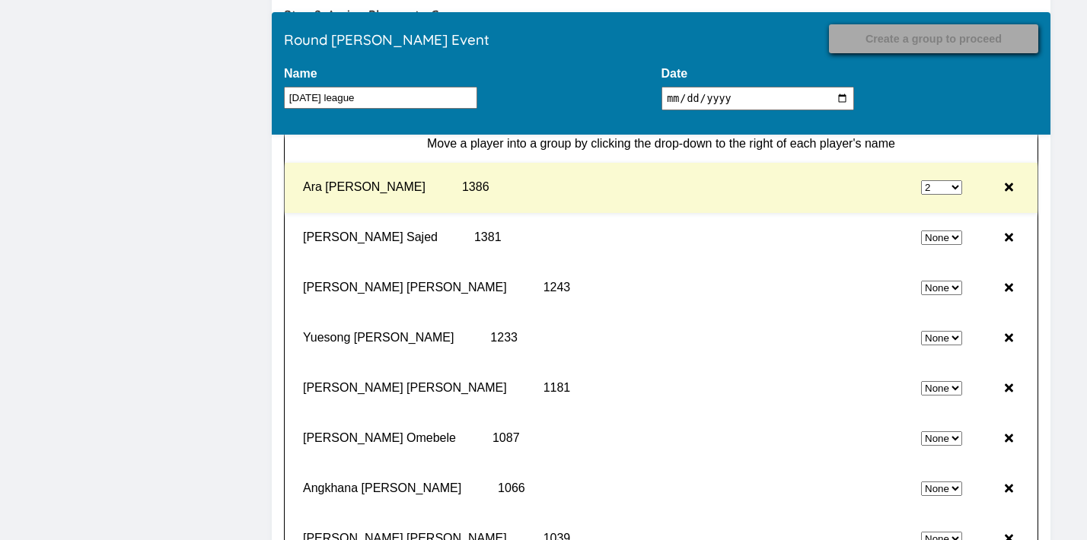
select select "0"
select select "2"
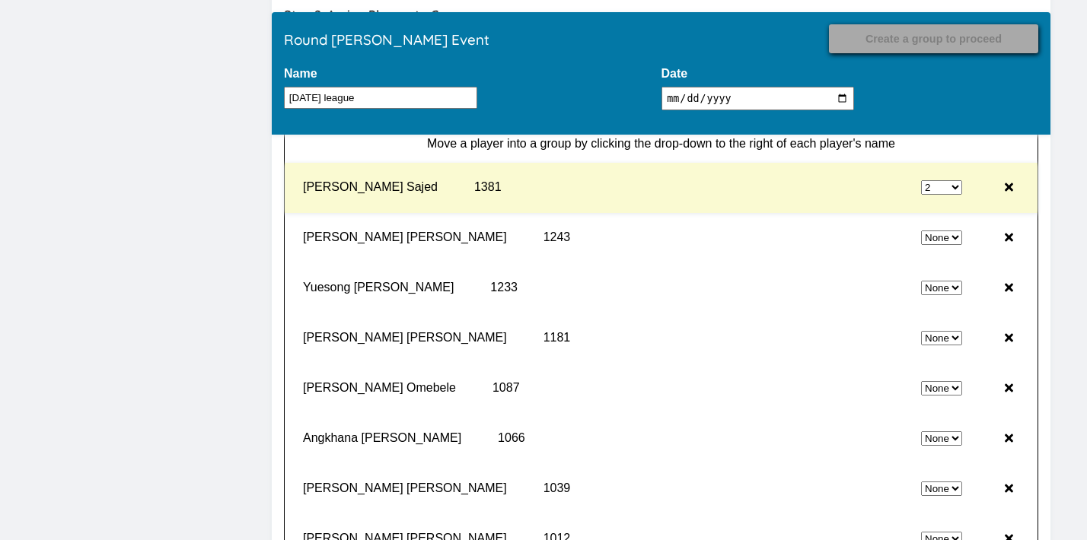
select select "0"
select select "2"
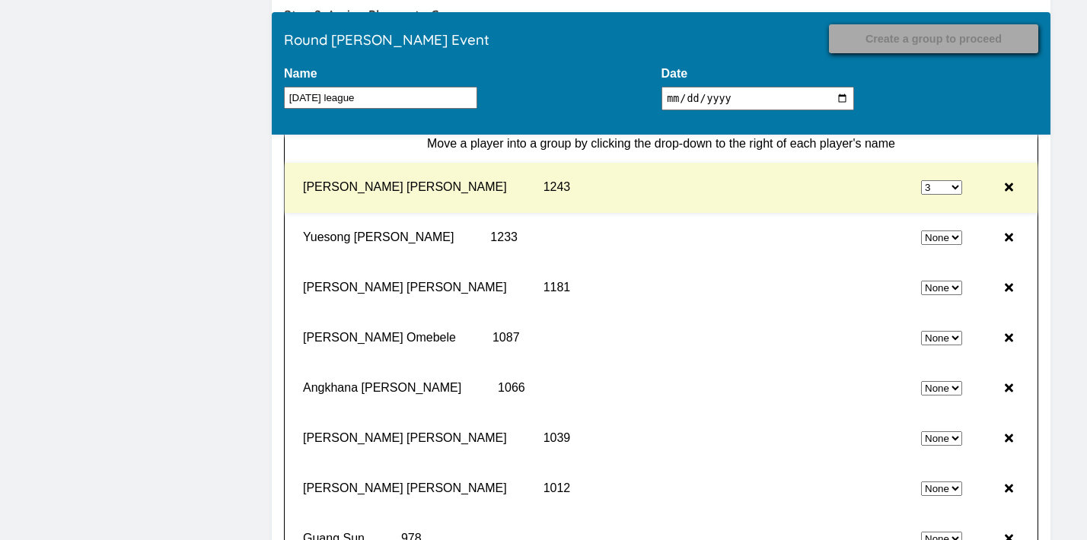
select select "0"
select select "3"
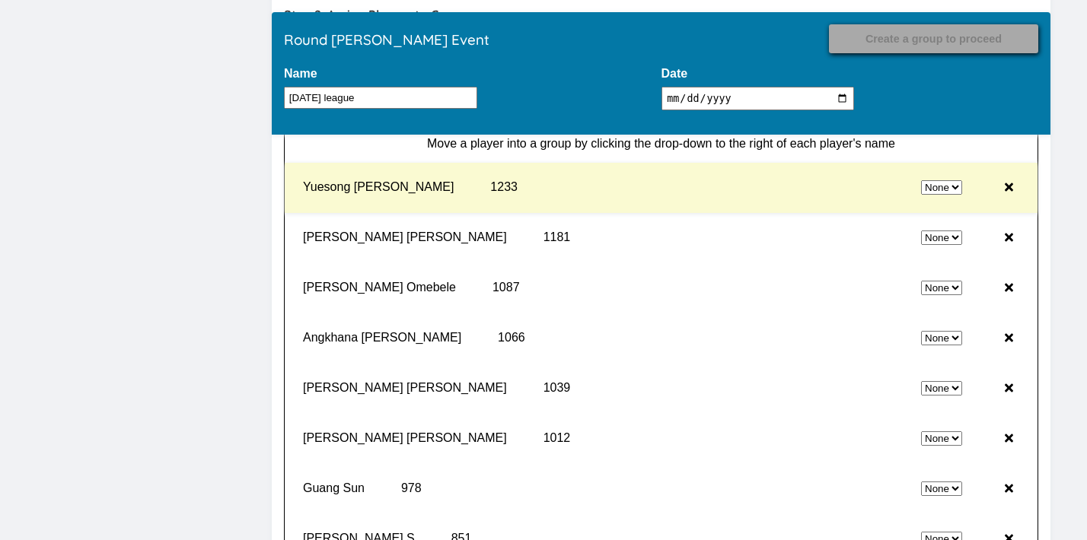
select select "3"
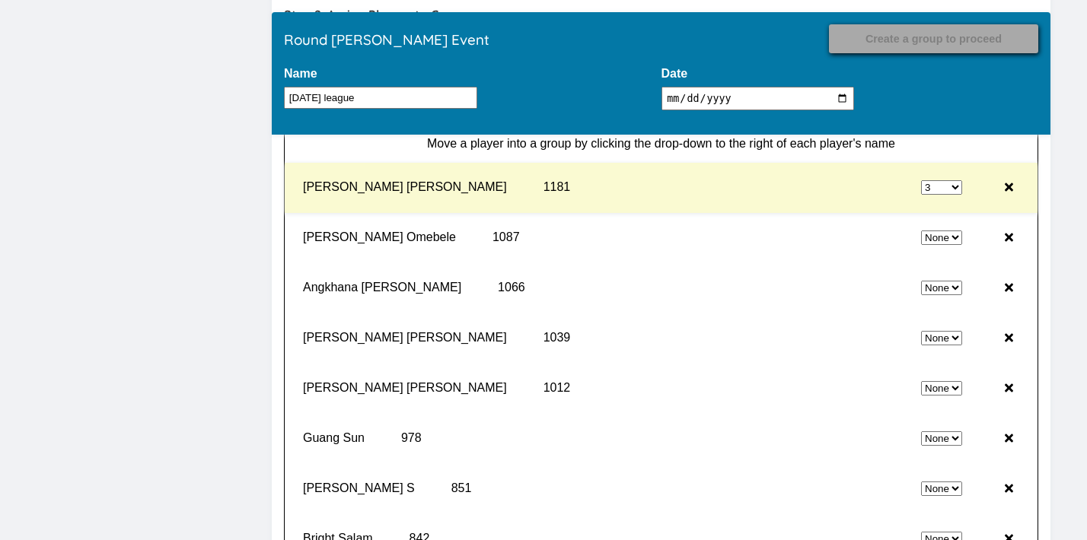
select select "0"
select select "3"
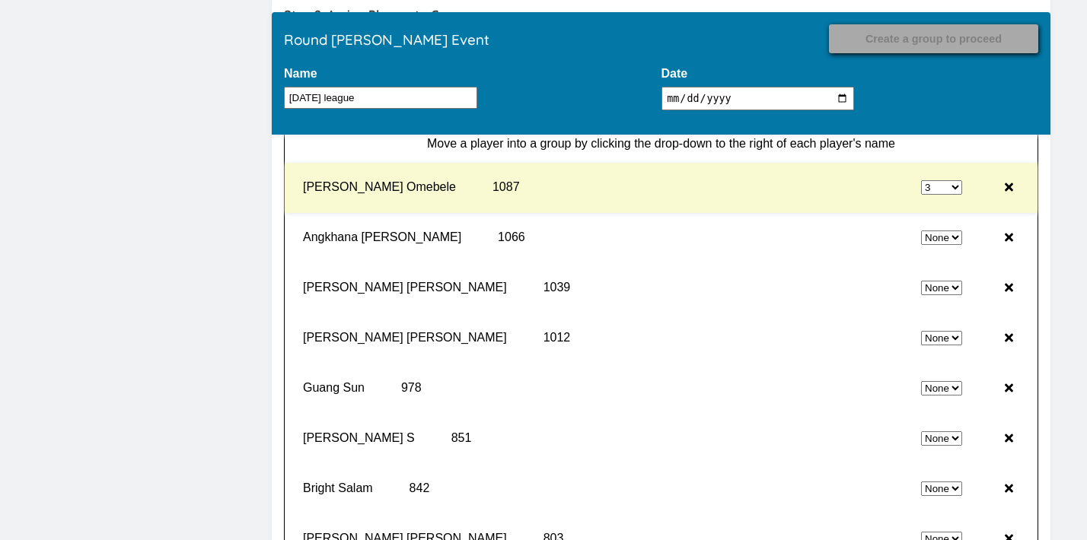
select select "0"
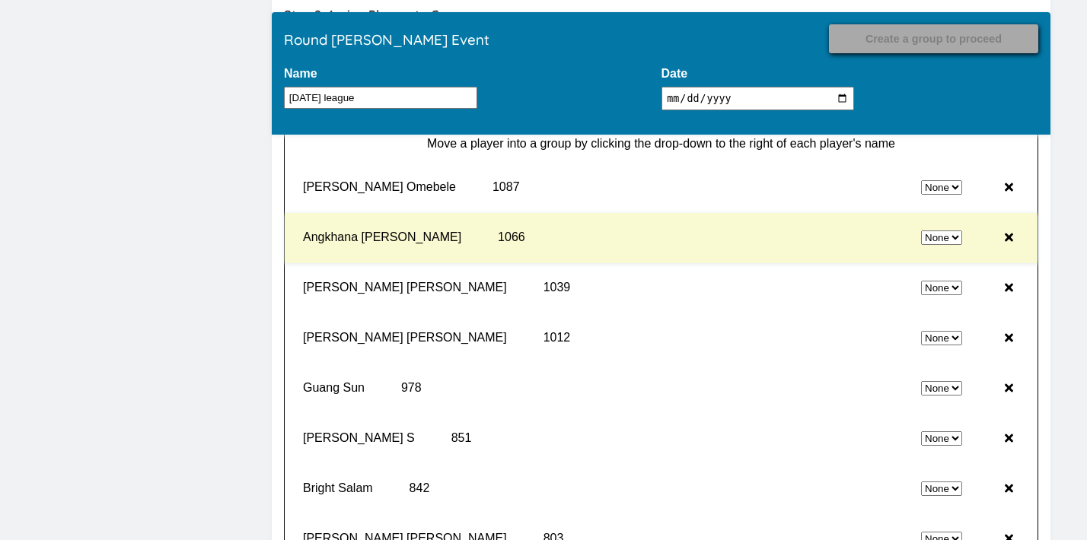
select select "3"
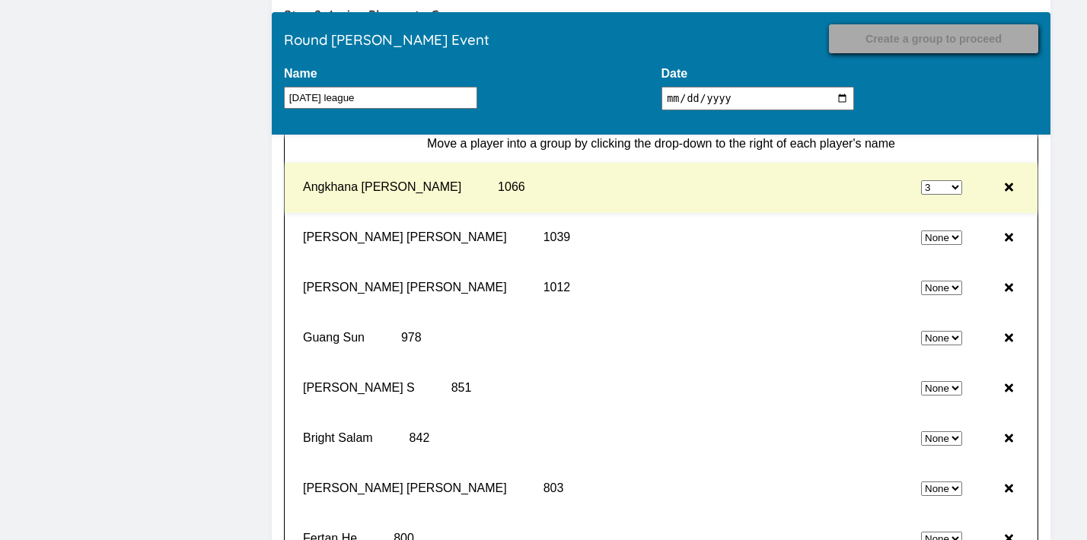
select select "0"
select select "3"
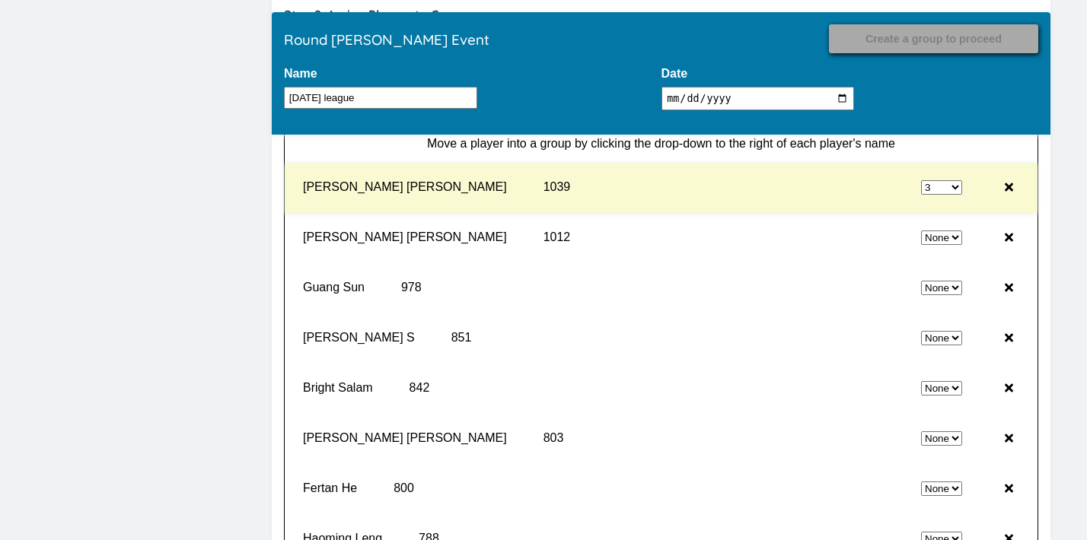
select select "0"
select select "3"
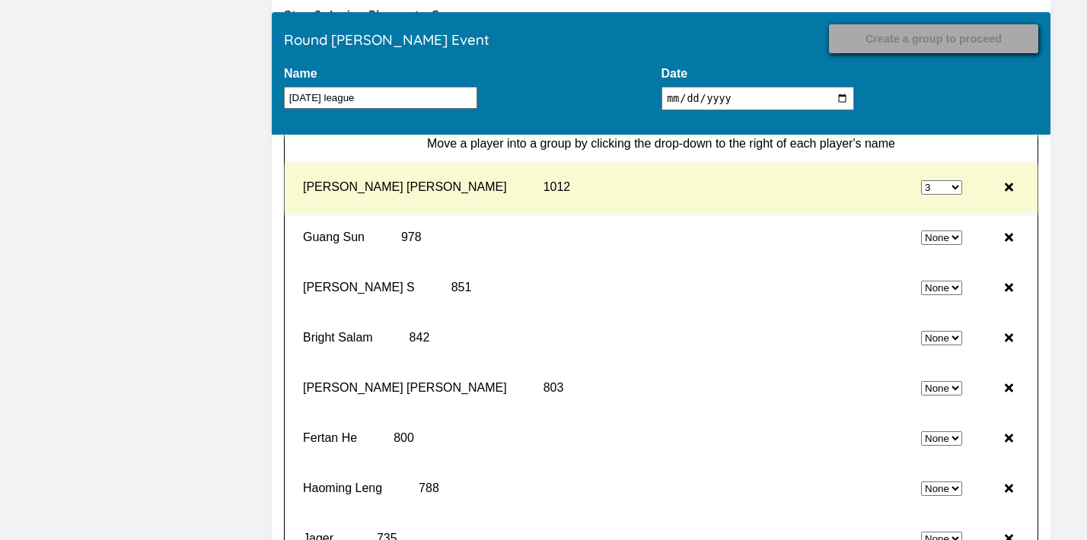
select select "0"
select select "3"
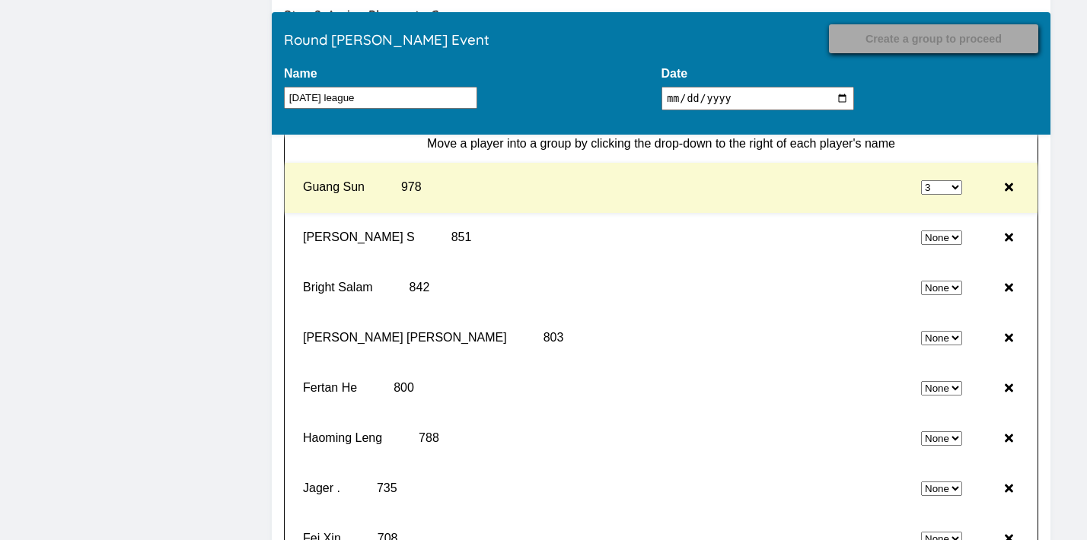
select select "0"
select select "3"
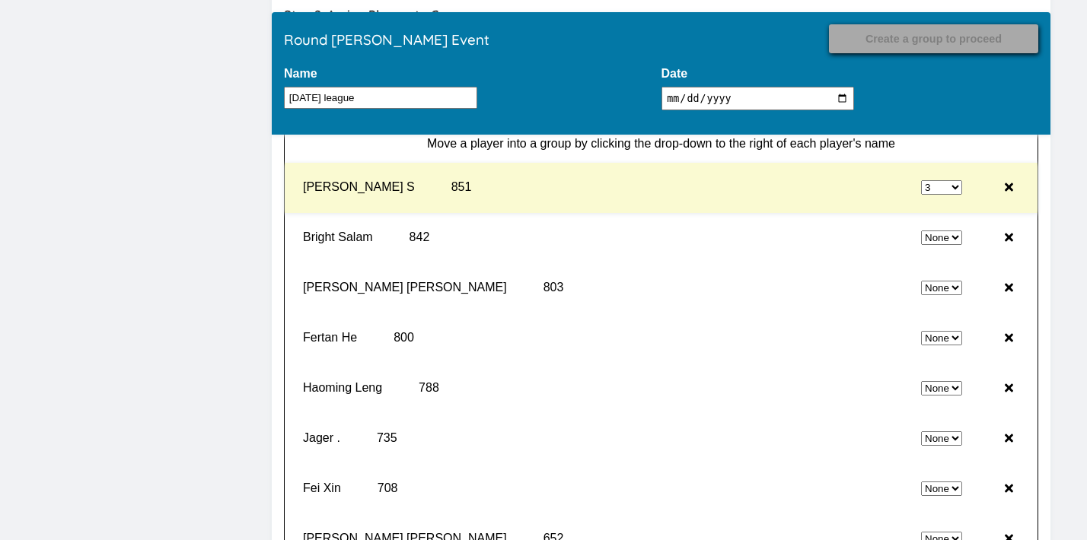
select select "0"
select select "3"
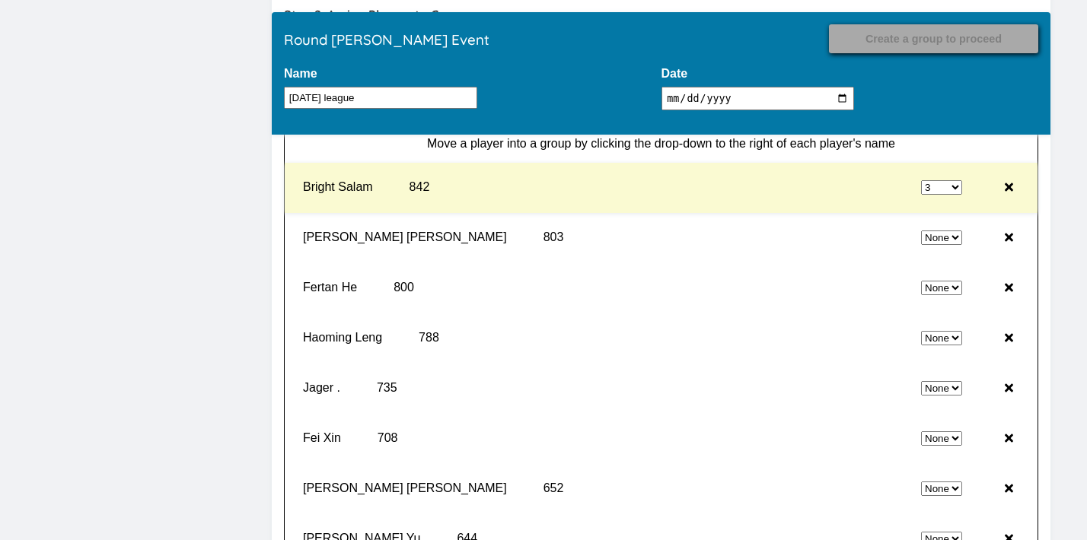
select select "0"
select select "3"
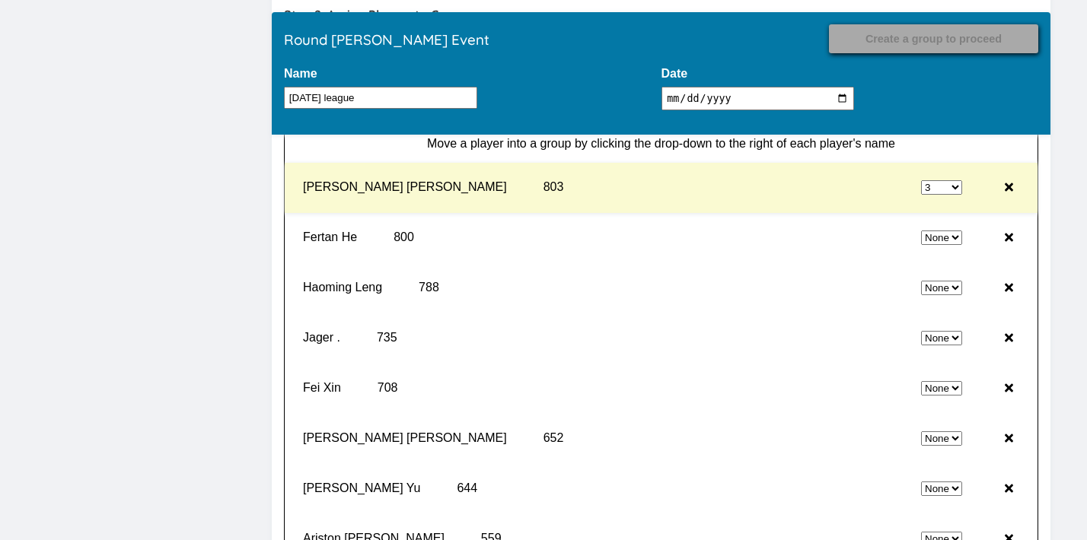
select select "0"
select select "3"
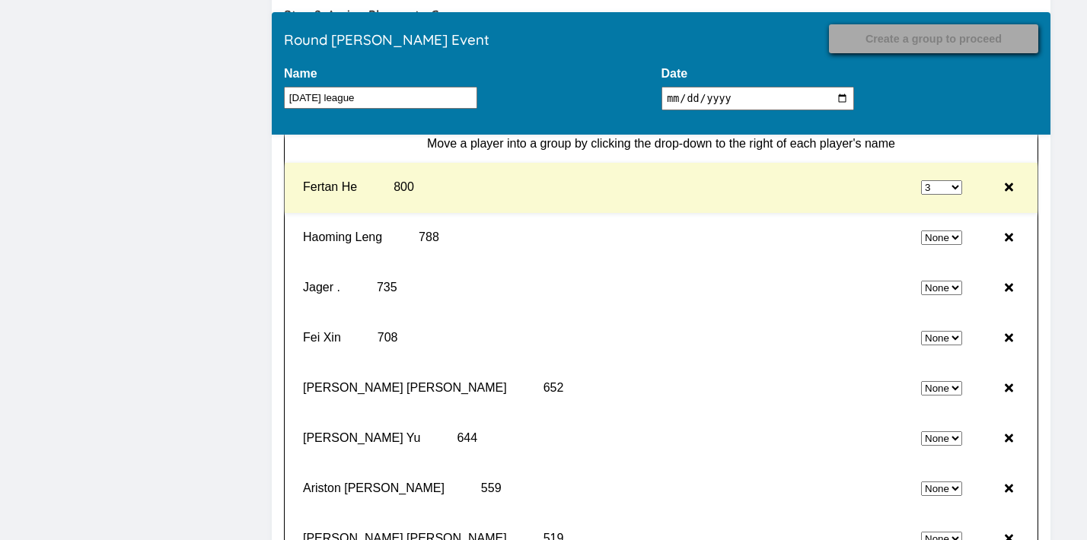
select select "0"
select select "3"
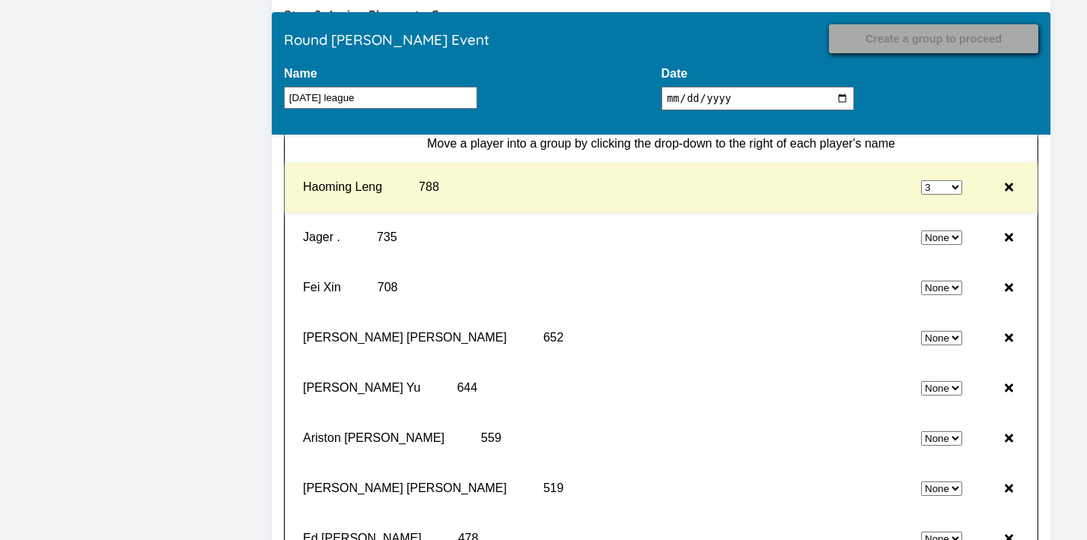
select select "0"
select select "3"
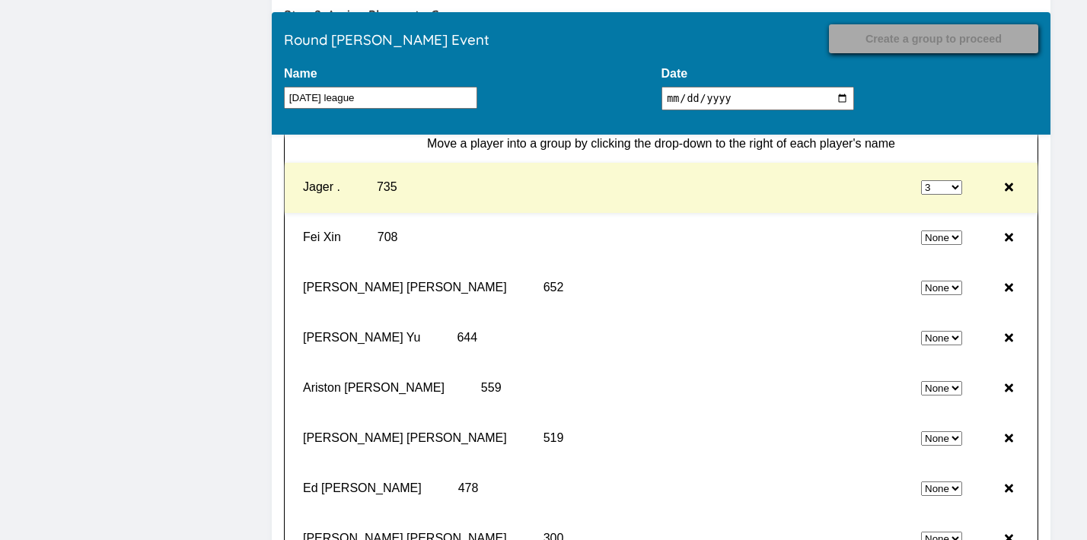
select select "0"
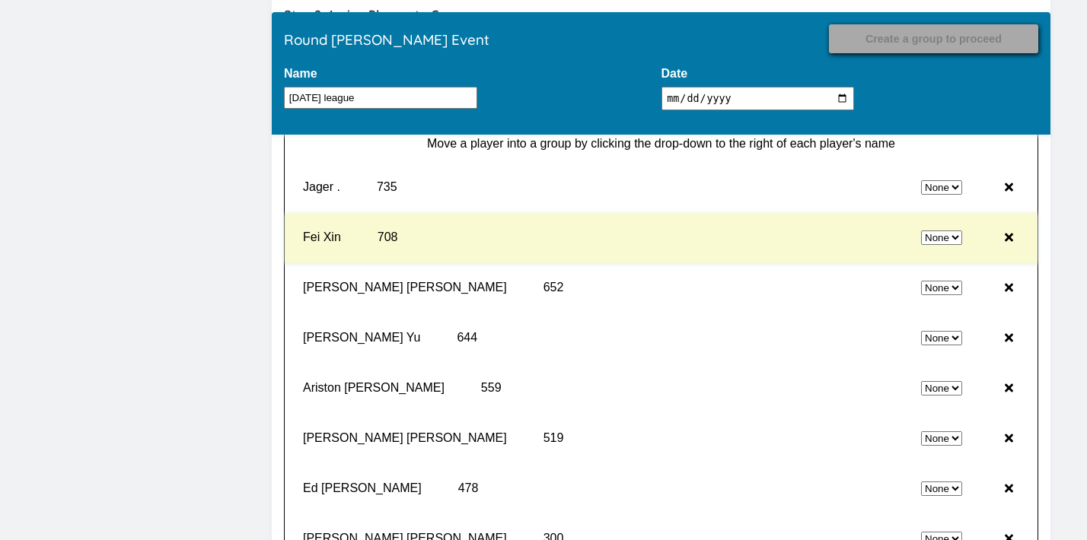
select select "3"
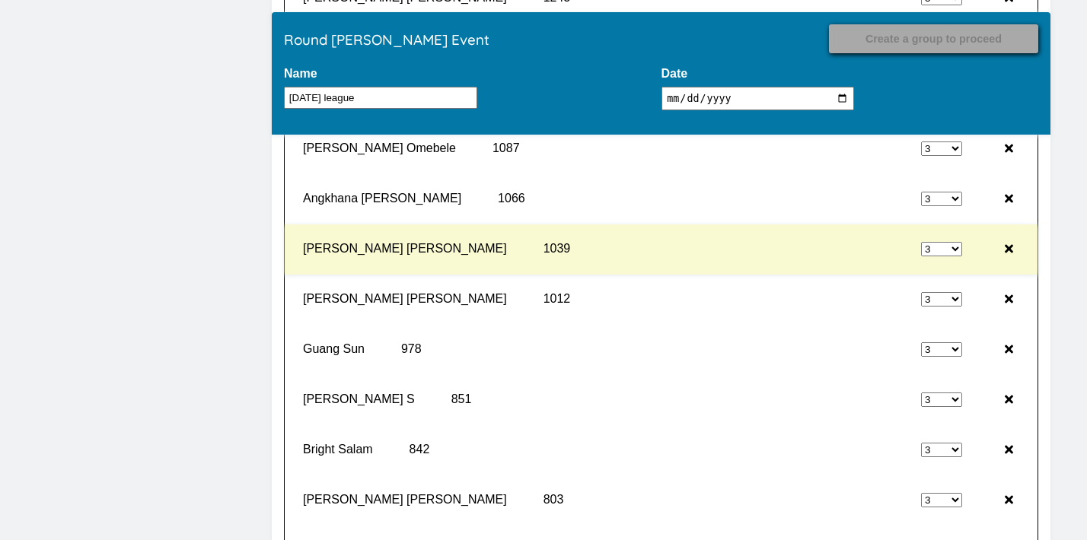
scroll to position [15883, 0]
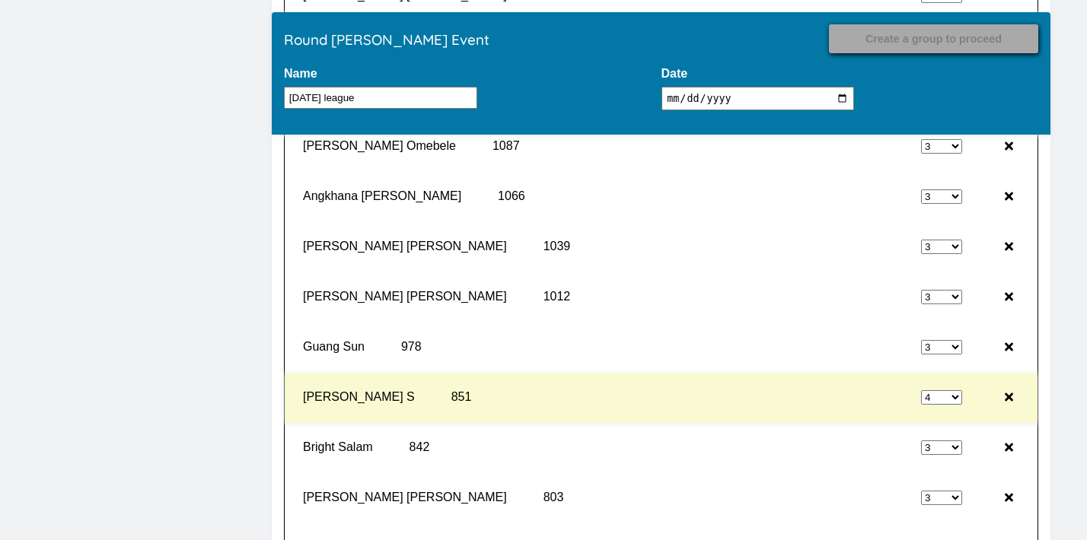
select select "3"
select select "4"
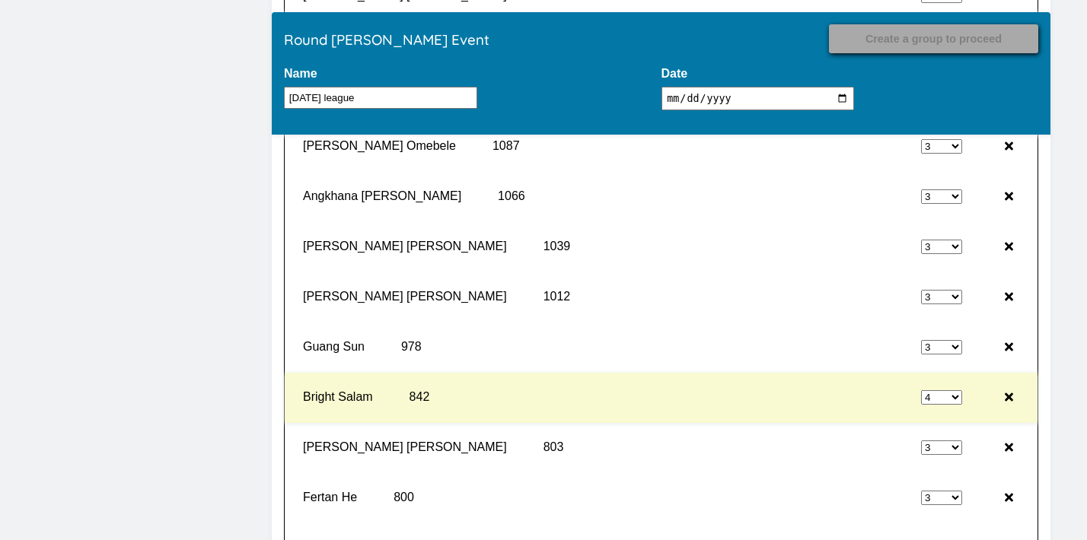
select select "3"
select select "4"
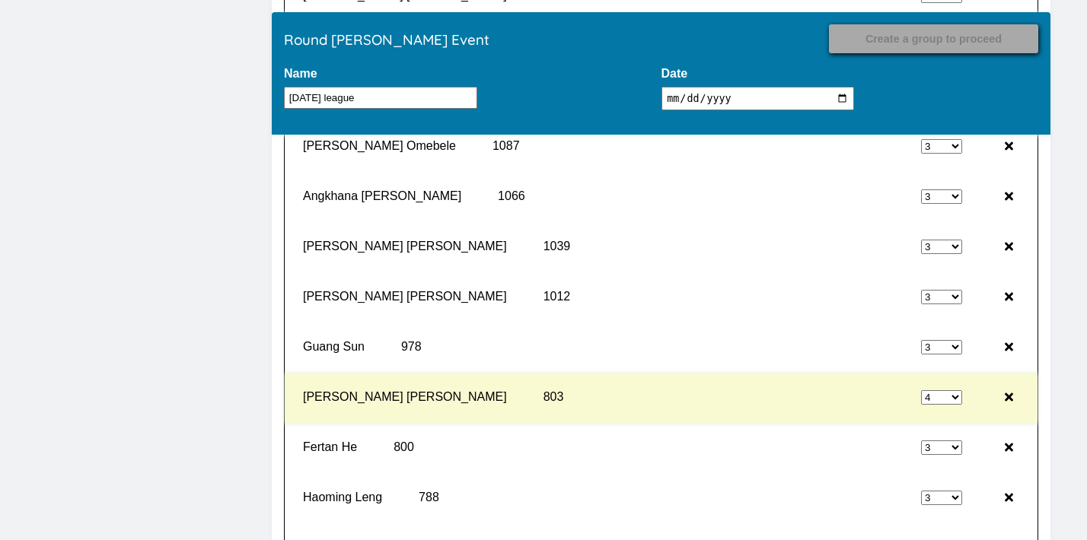
select select "3"
select select "4"
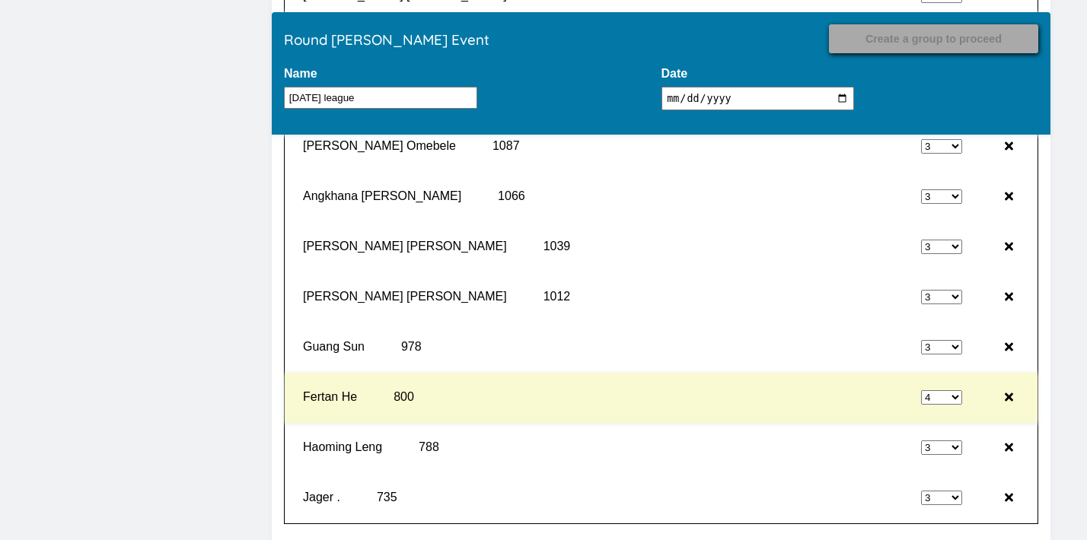
select select "3"
select select "4"
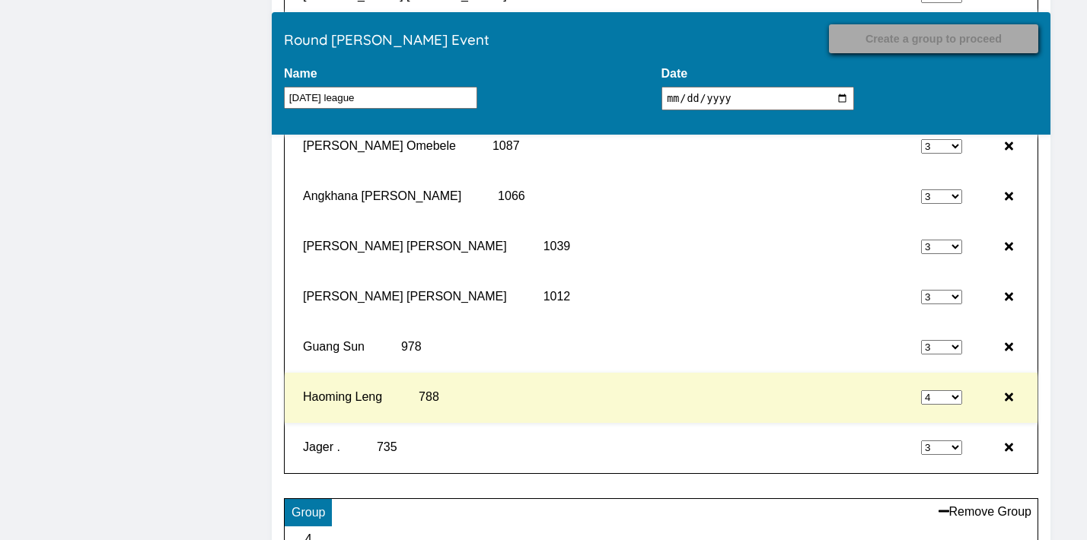
select select "3"
select select "4"
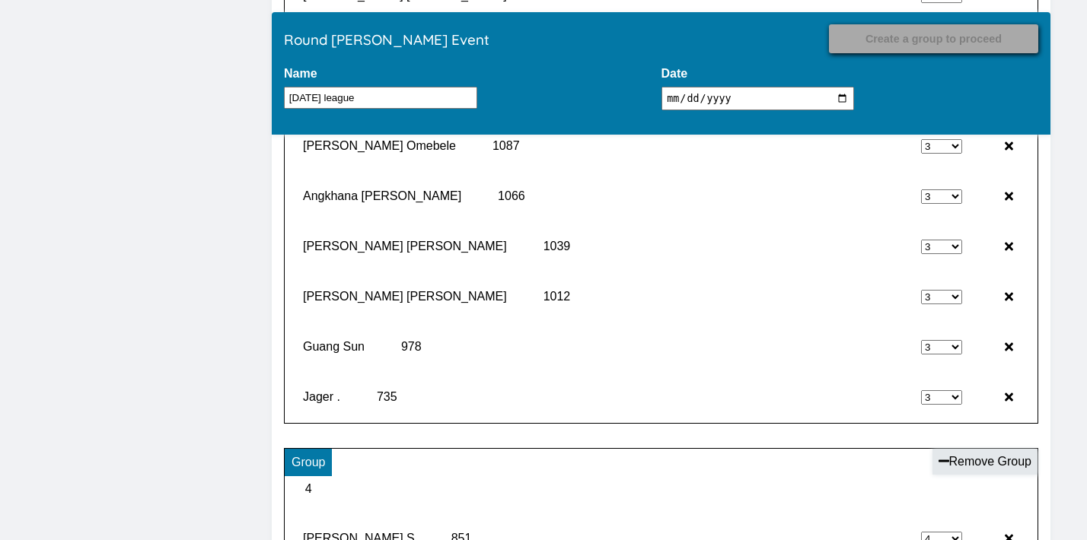
select select "4"
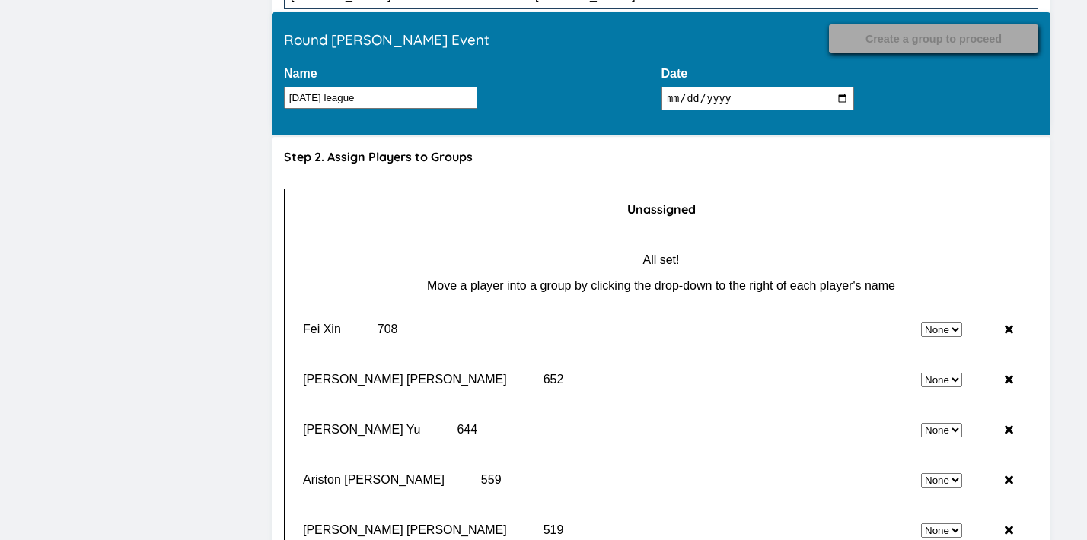
scroll to position [13954, 0]
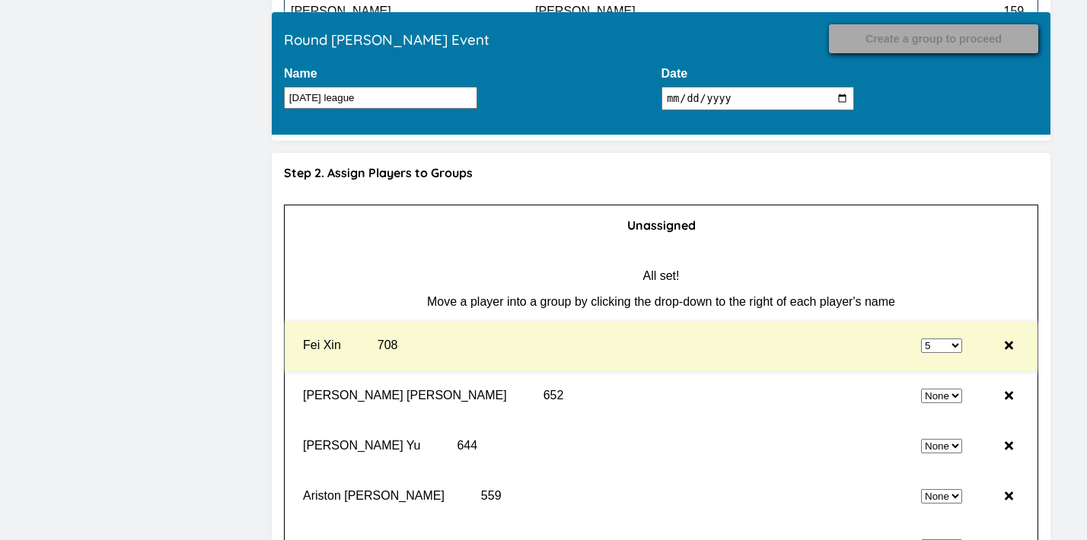
select select "0"
select select "5"
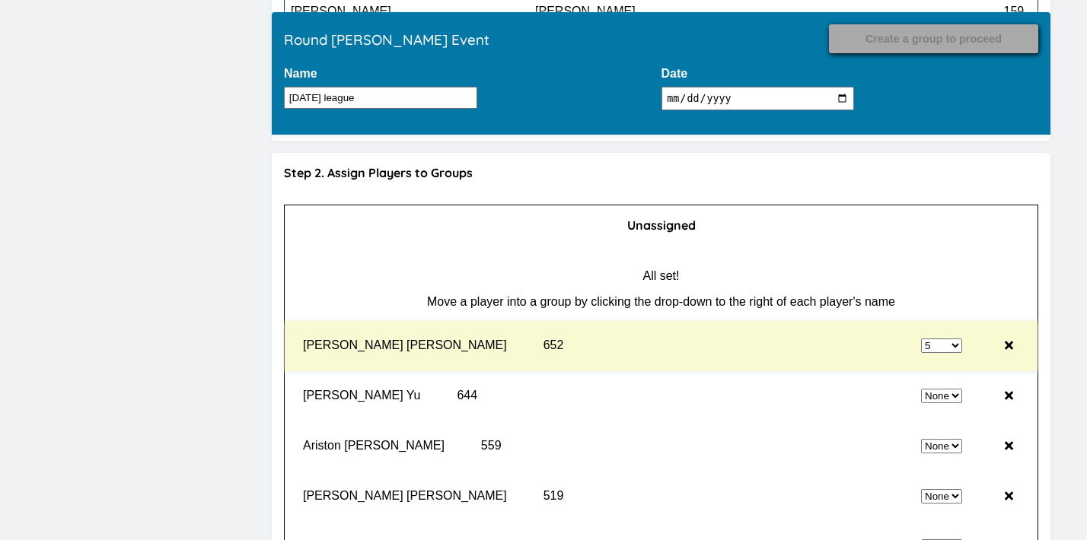
select select "0"
select select "5"
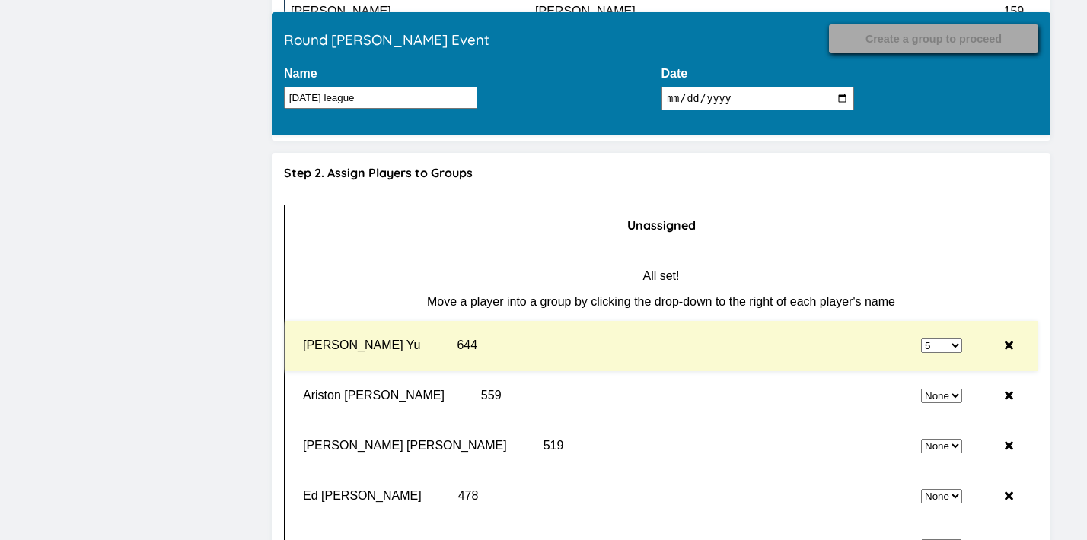
select select "0"
select select "5"
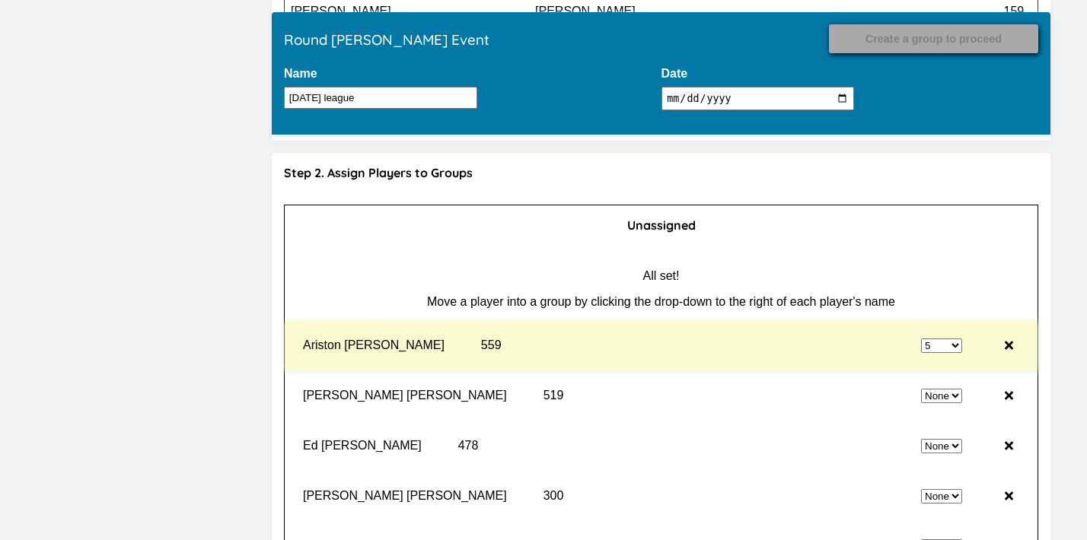
select select "0"
select select "5"
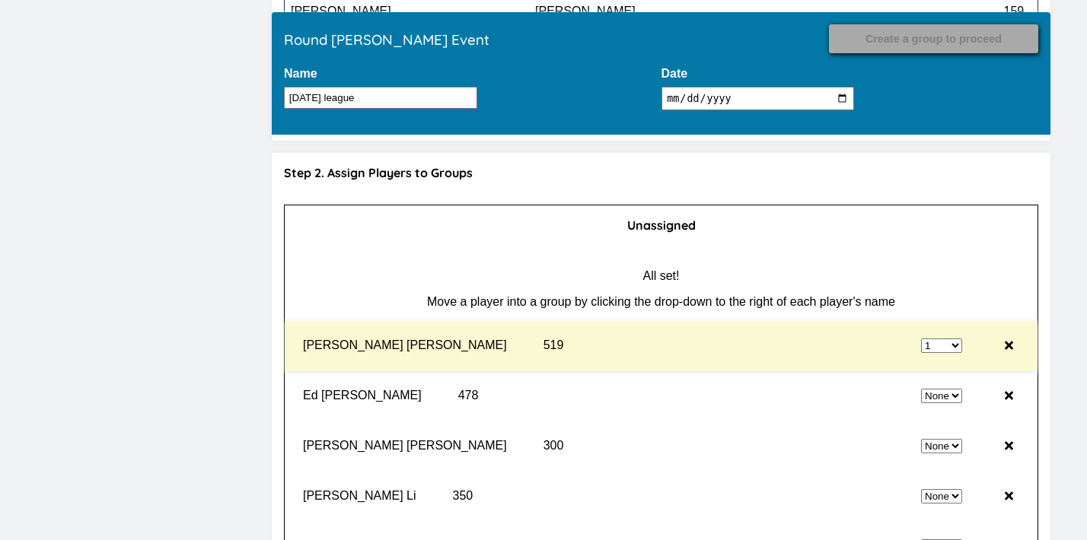
select select "0"
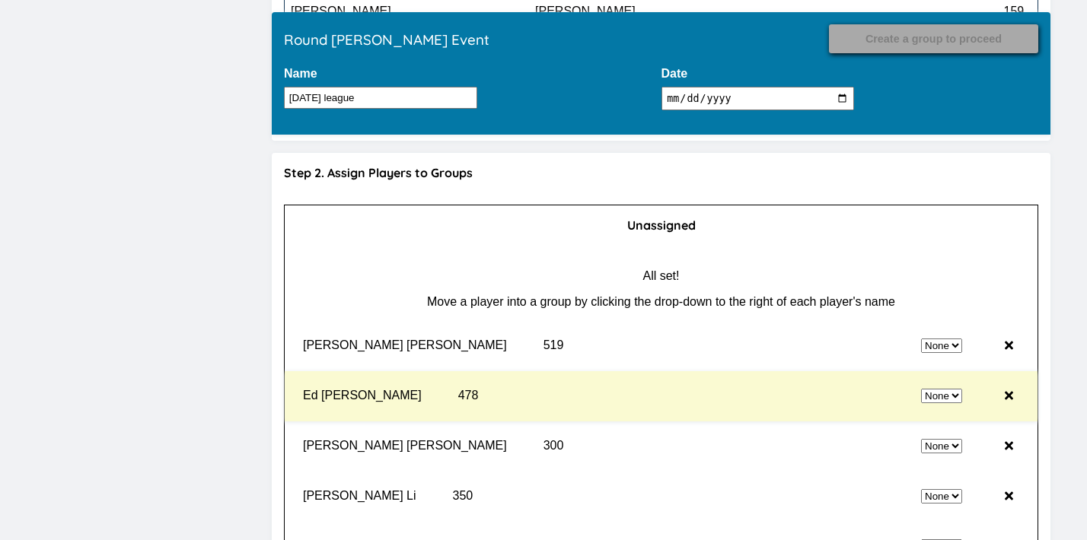
select select "1"
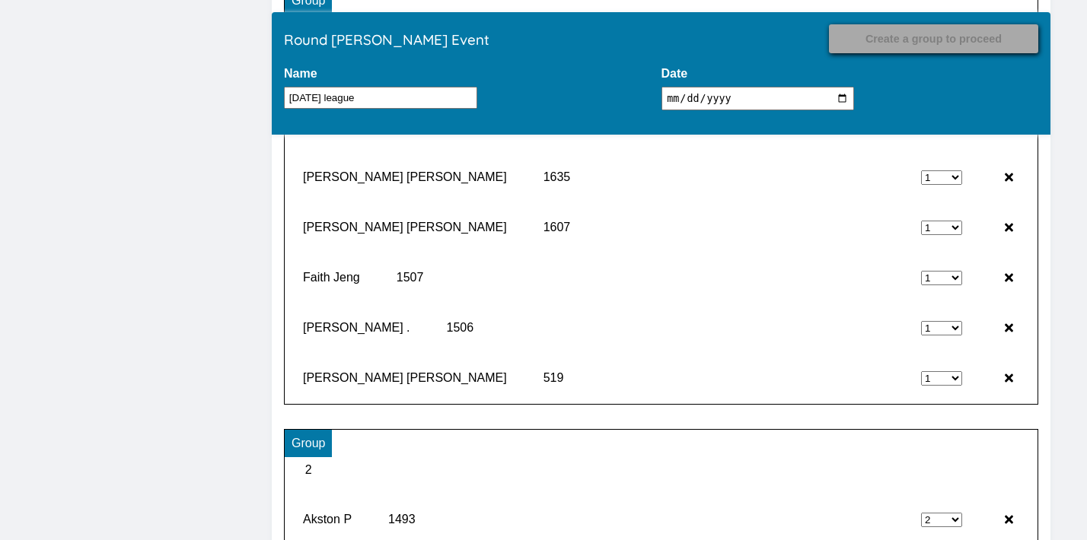
scroll to position [14723, 0]
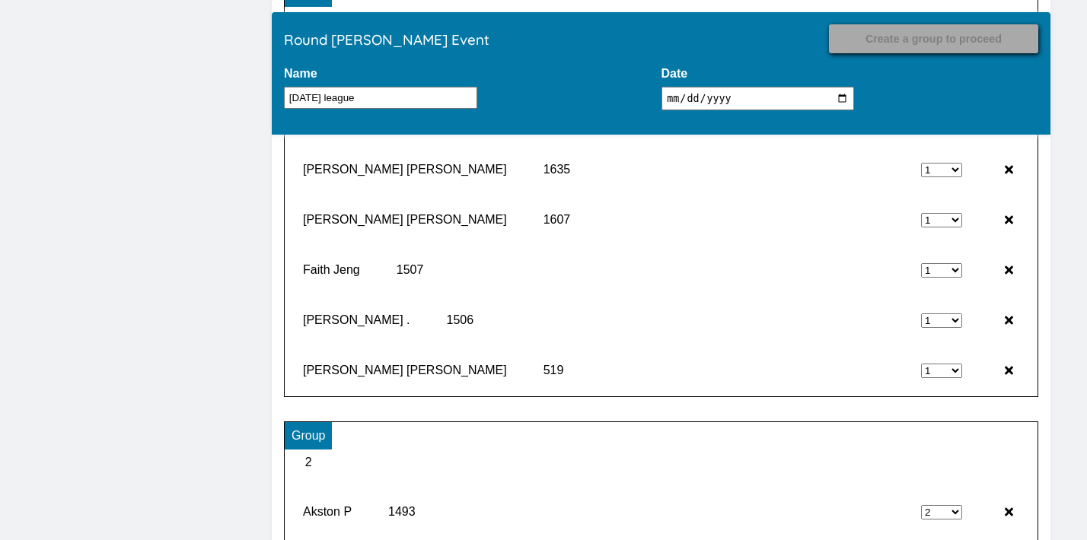
select select "5"
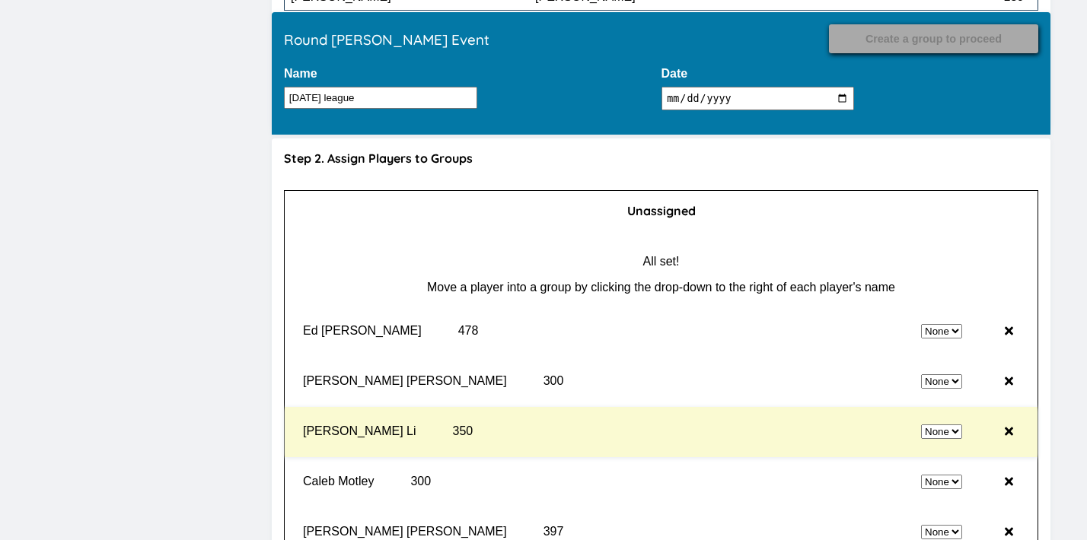
scroll to position [13970, 0]
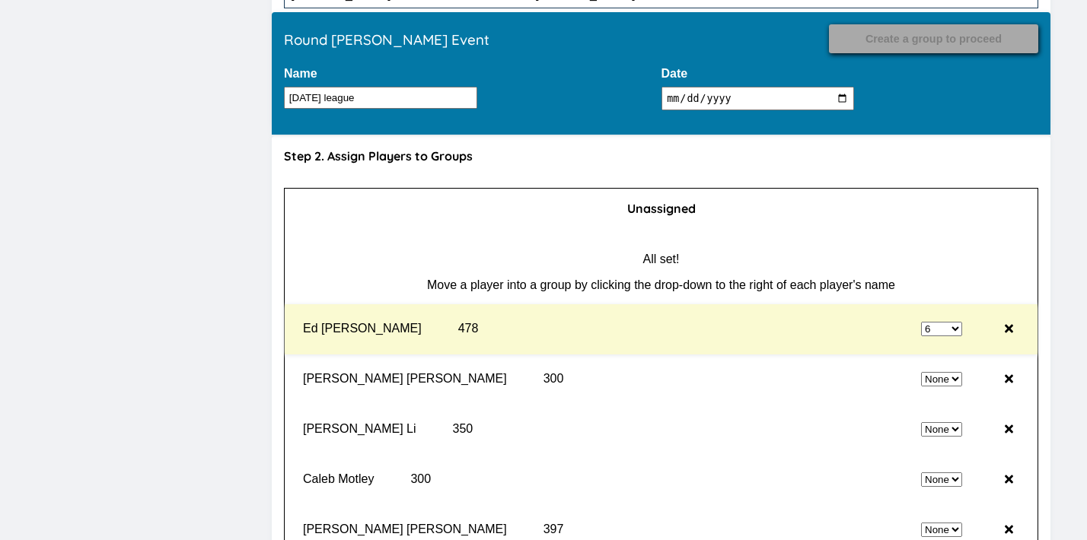
select select "0"
select select "6"
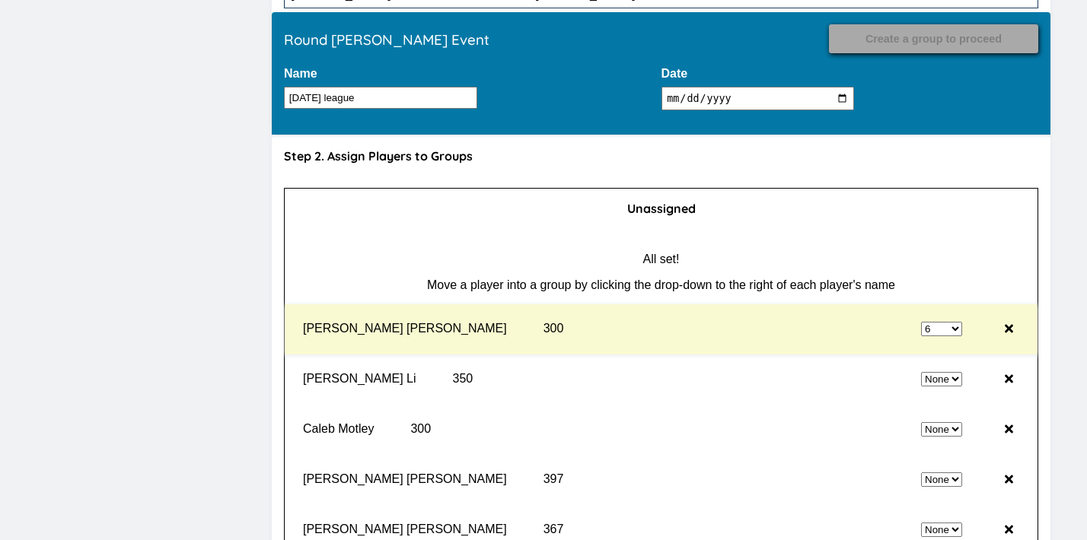
select select "0"
select select "6"
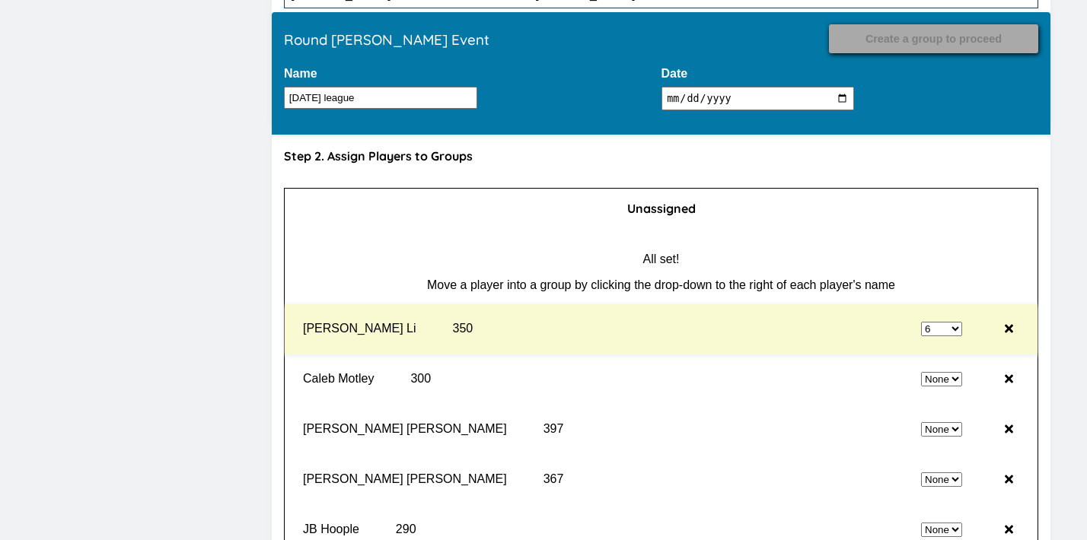
select select "0"
select select "6"
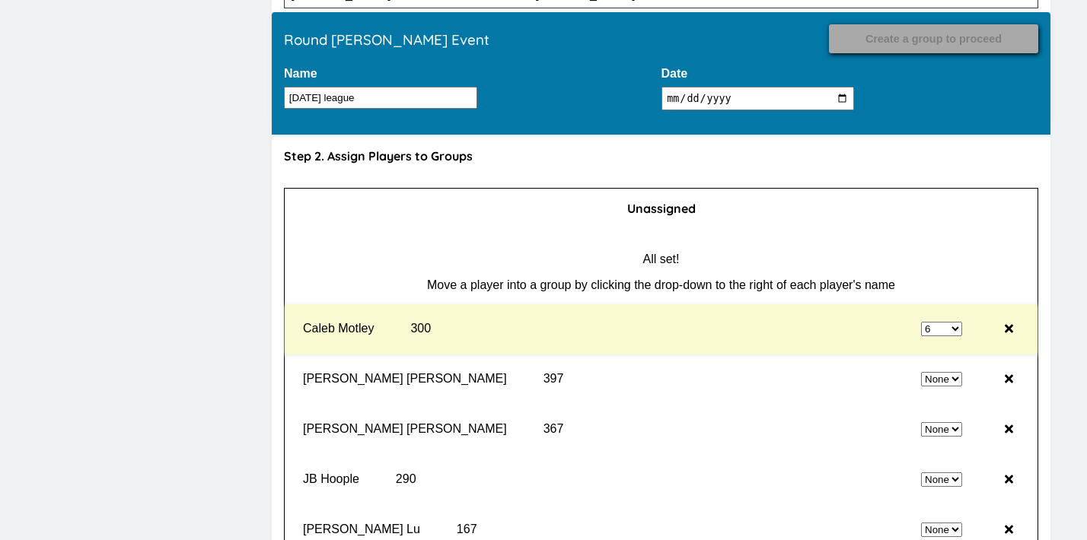
select select "0"
select select "6"
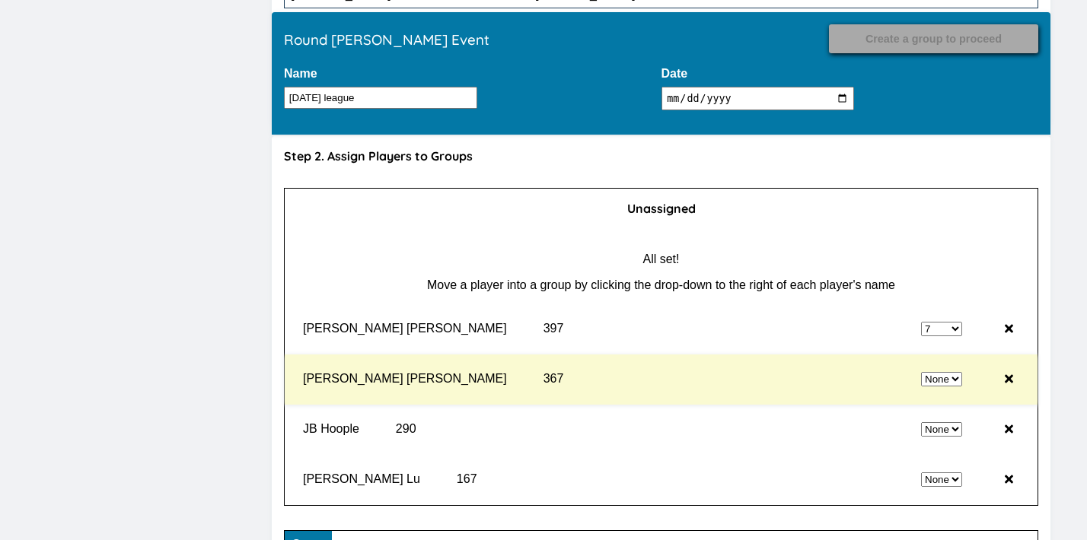
select select "0"
select select "7"
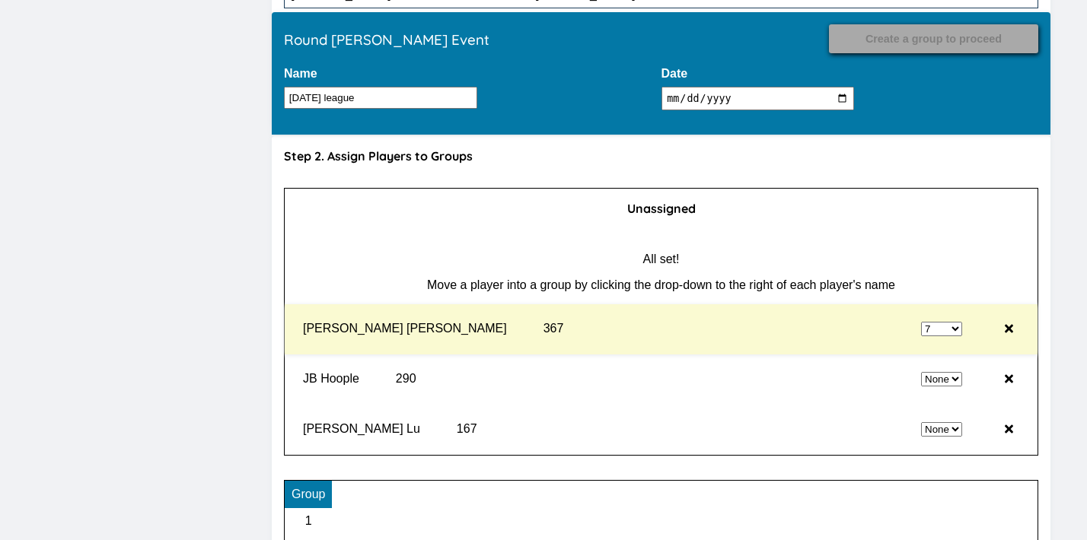
select select "0"
select select "7"
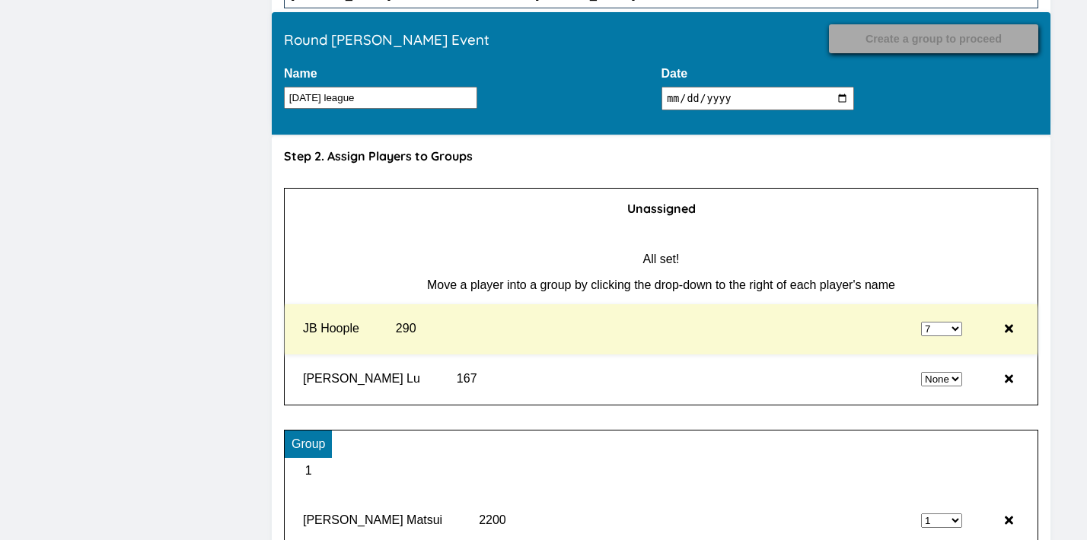
select select "0"
select select "7"
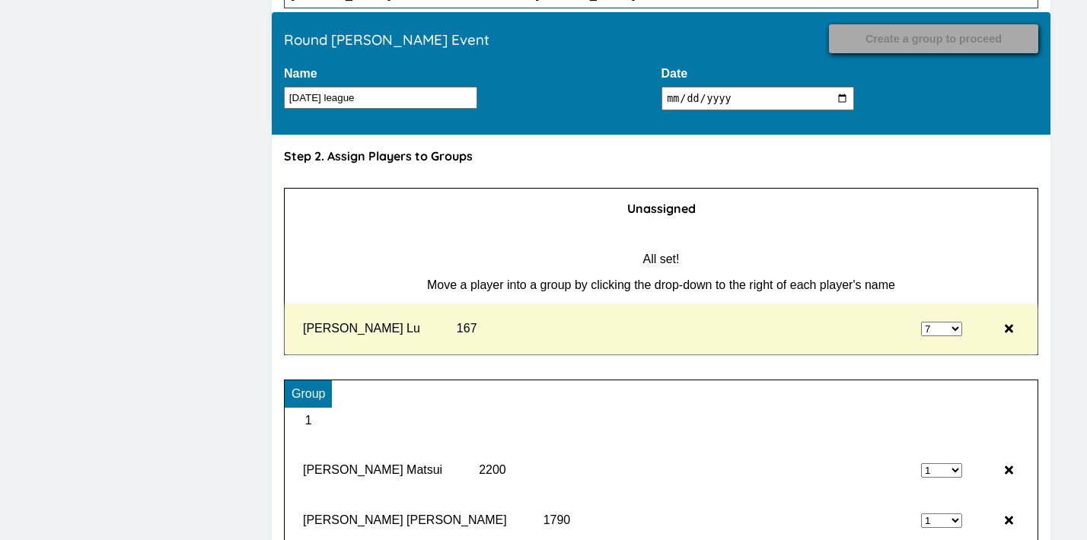
type input "Record Results"
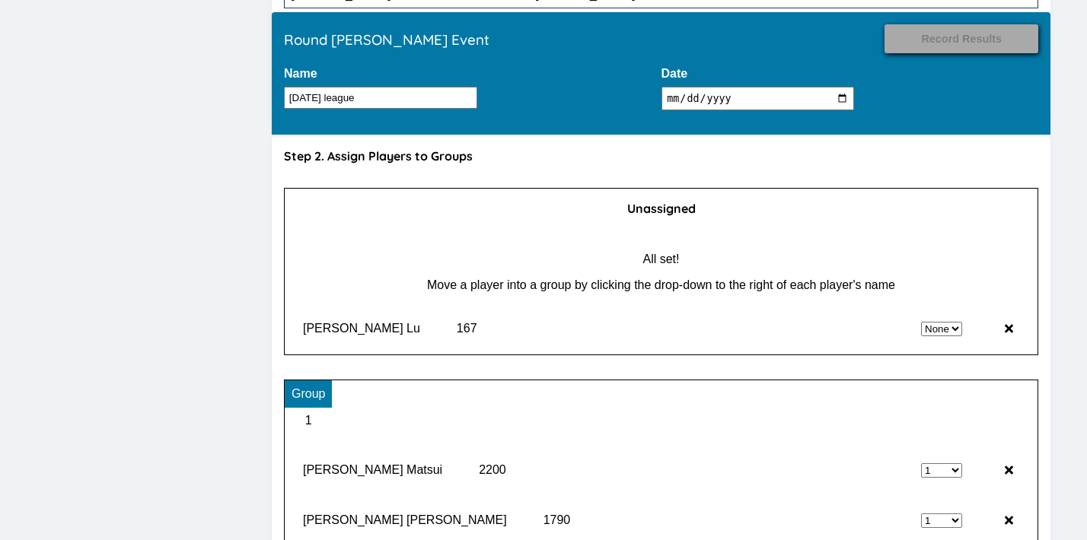
select select "7"
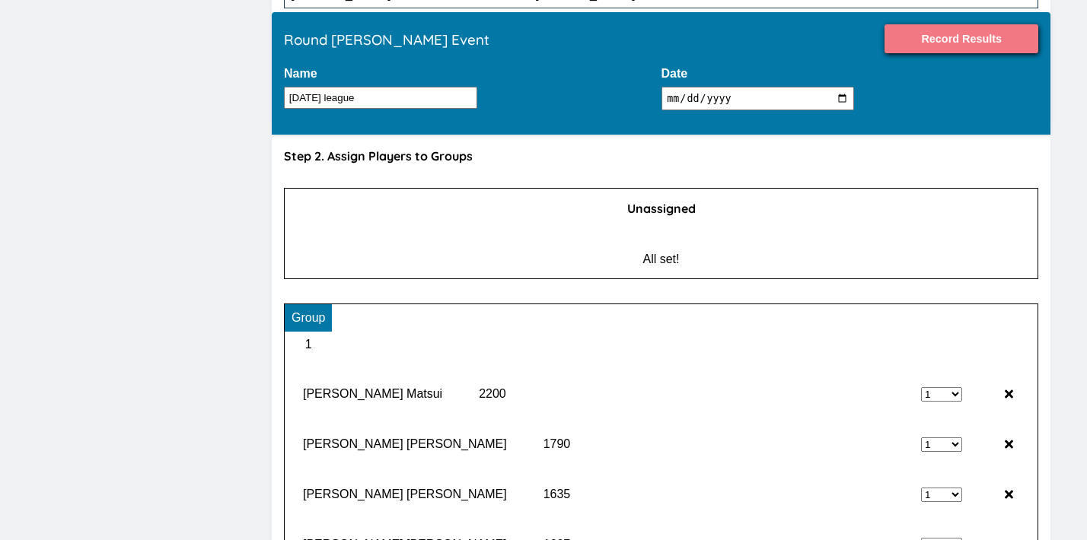
click at [951, 43] on input "Record Results" at bounding box center [961, 38] width 154 height 29
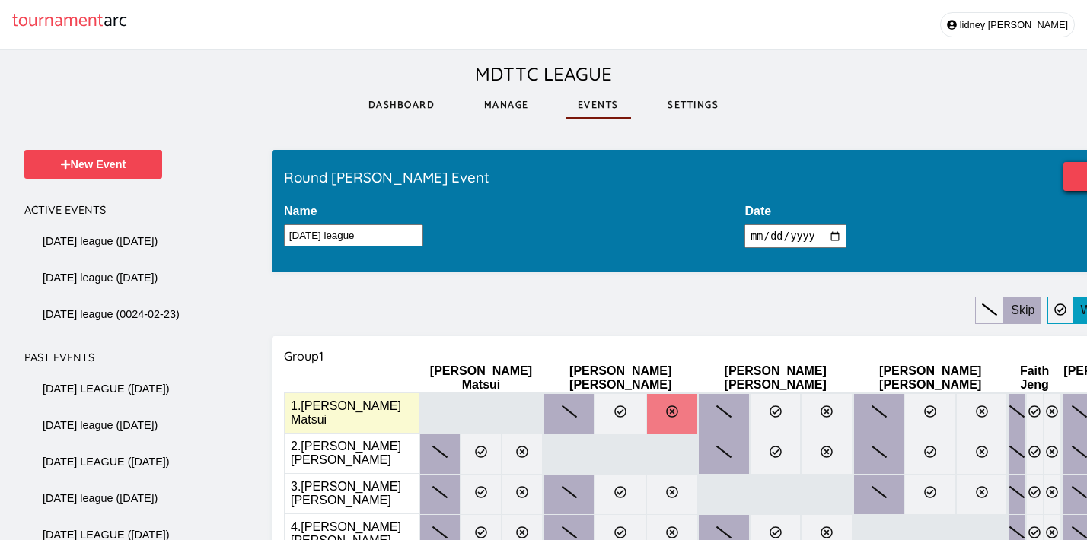
click at [646, 396] on label at bounding box center [672, 413] width 52 height 41
click at [0, 0] on input "radio" at bounding box center [0, 0] width 0 height 0
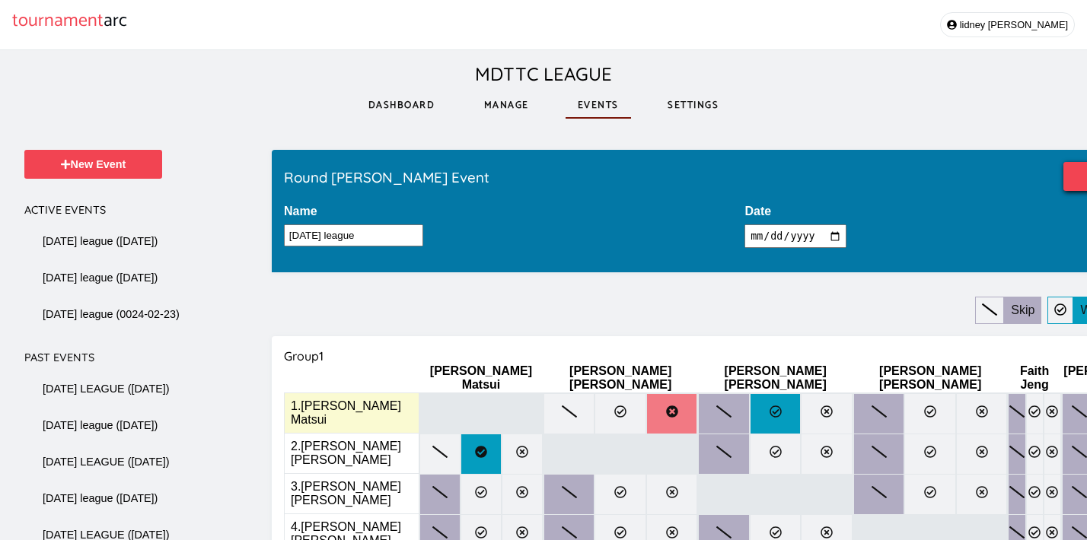
click at [750, 396] on label at bounding box center [776, 413] width 52 height 41
click at [0, 0] on input "radio" at bounding box center [0, 0] width 0 height 0
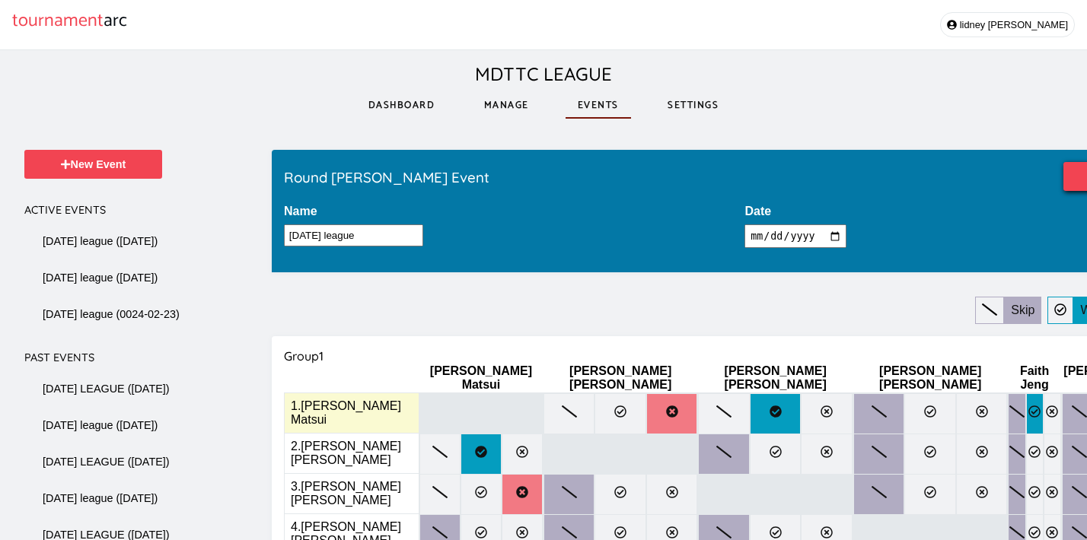
click at [1028, 406] on icon at bounding box center [1034, 412] width 12 height 12
click at [0, 0] on input "radio" at bounding box center [0, 0] width 0 height 0
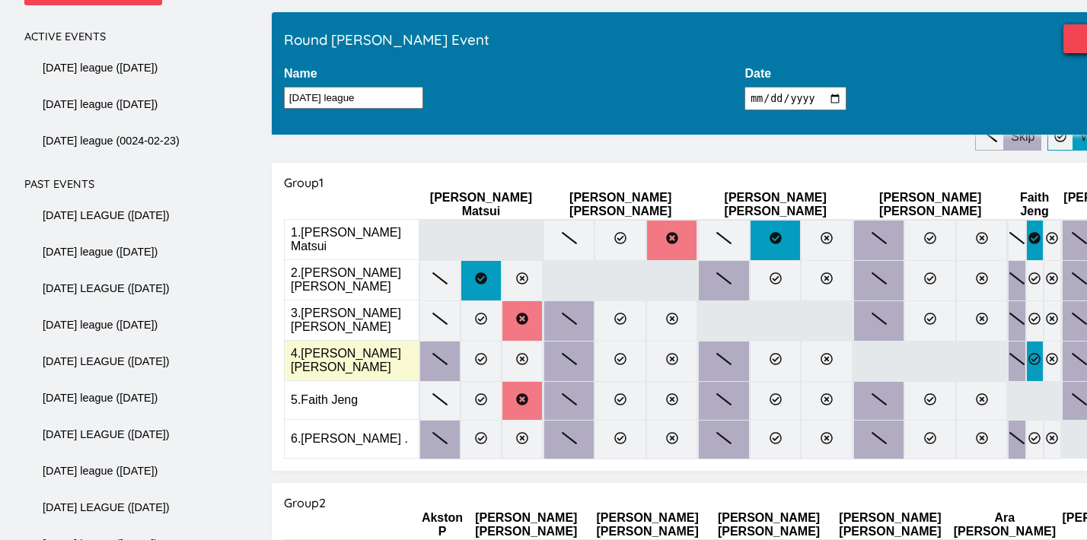
scroll to position [177, 0]
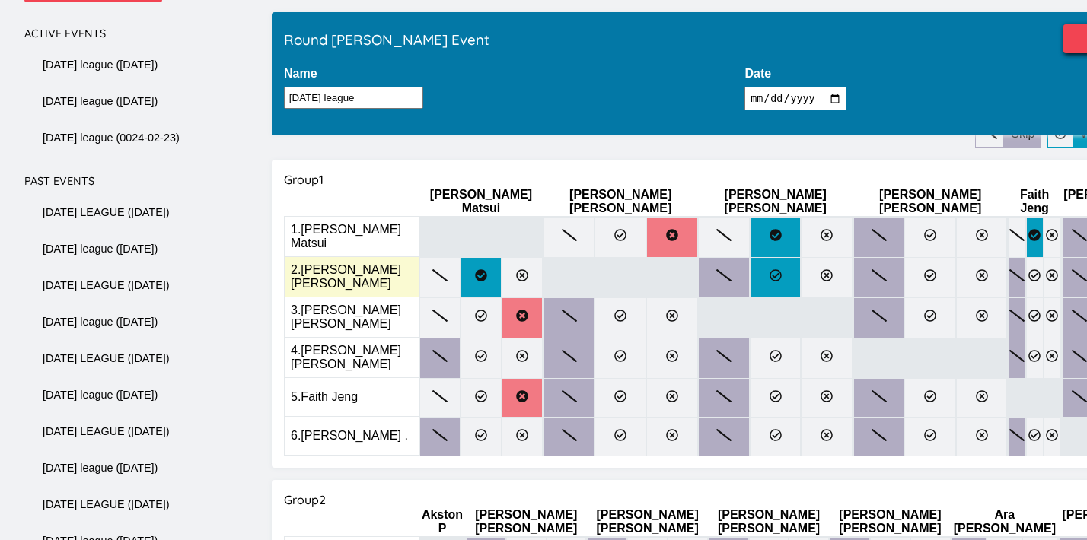
click at [750, 284] on label at bounding box center [776, 277] width 52 height 41
click at [0, 0] on input "radio" at bounding box center [0, 0] width 0 height 0
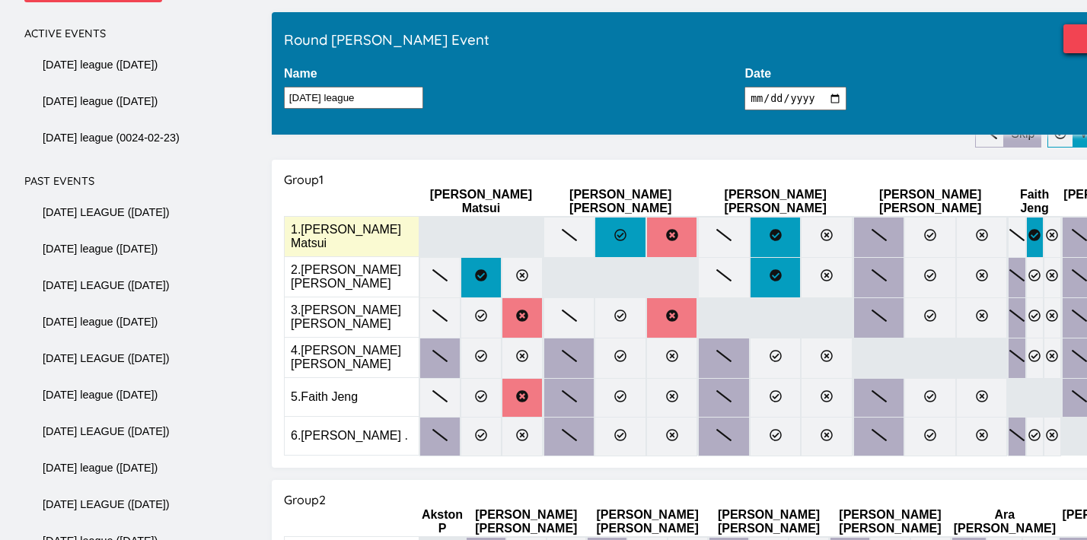
click at [614, 229] on icon at bounding box center [620, 235] width 12 height 12
click at [0, 0] on input "radio" at bounding box center [0, 0] width 0 height 0
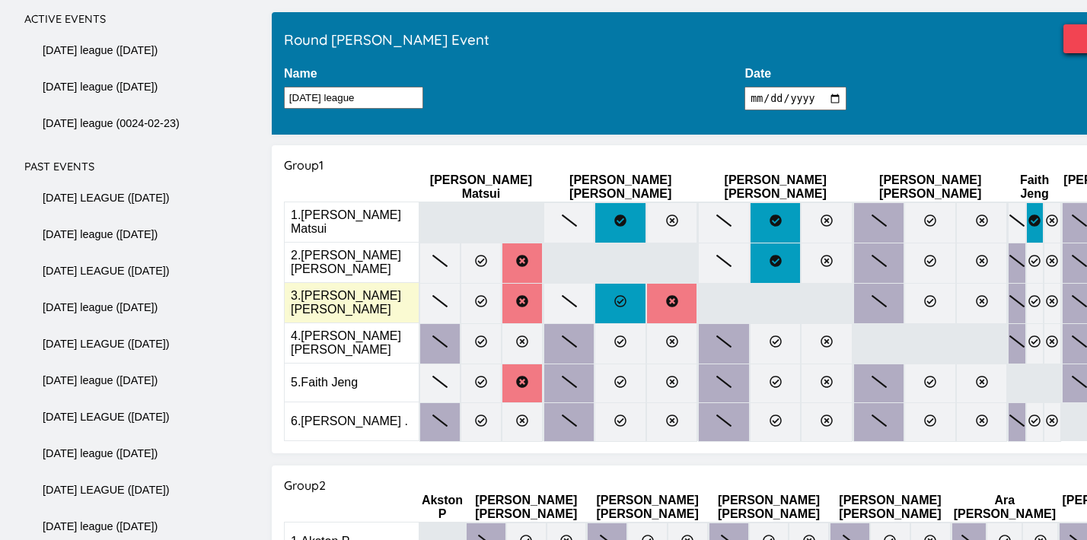
scroll to position [187, 0]
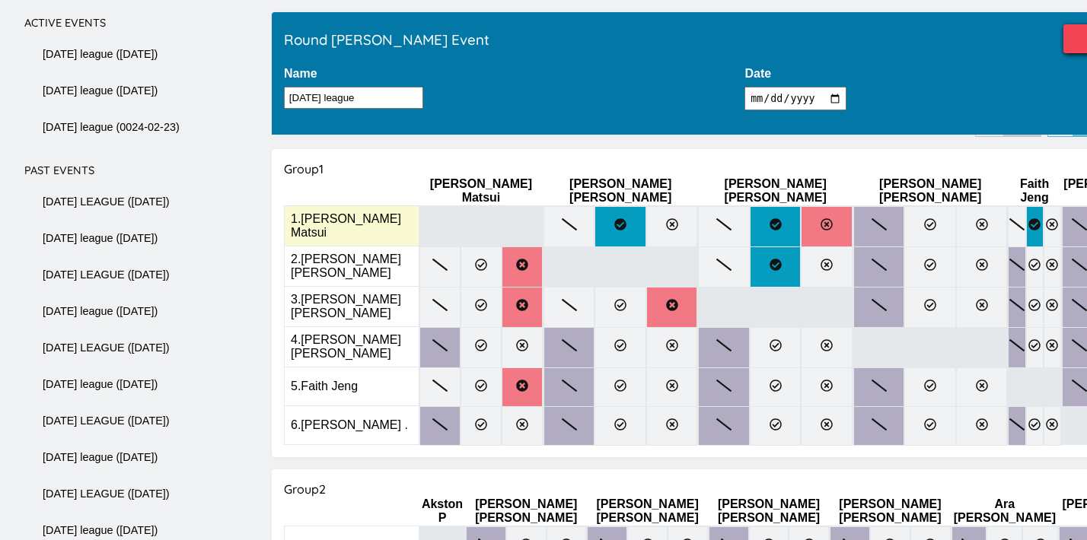
click at [820, 218] on icon at bounding box center [826, 224] width 12 height 12
click at [0, 0] on input "radio" at bounding box center [0, 0] width 0 height 0
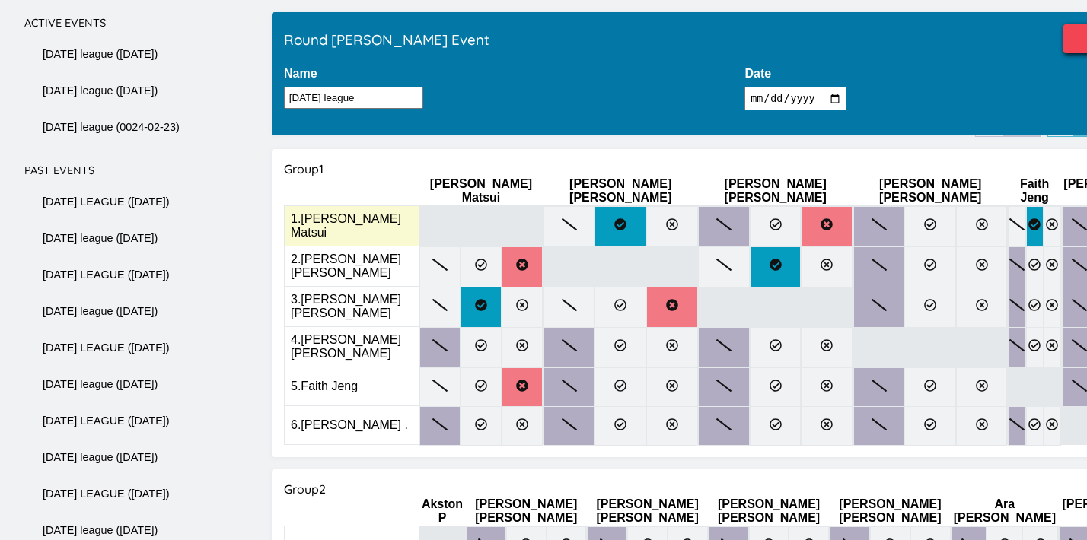
click at [716, 218] on icon at bounding box center [723, 224] width 15 height 12
click at [0, 0] on input "radio" at bounding box center [0, 0] width 0 height 0
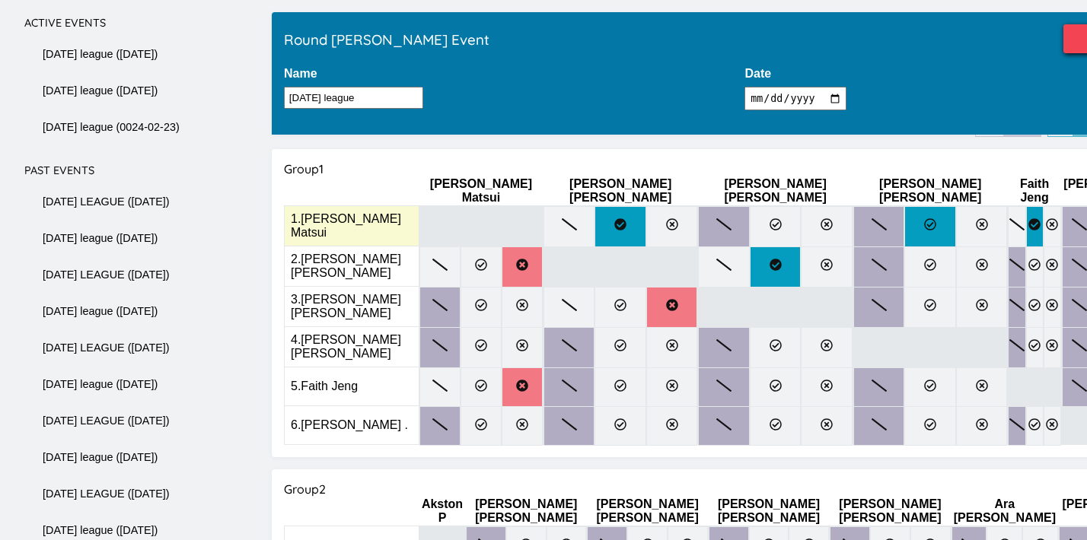
click at [904, 216] on label at bounding box center [930, 226] width 52 height 41
click at [0, 0] on input "radio" at bounding box center [0, 0] width 0 height 0
click at [1007, 206] on label at bounding box center [1016, 226] width 18 height 41
click at [0, 0] on input "radio" at bounding box center [0, 0] width 0 height 0
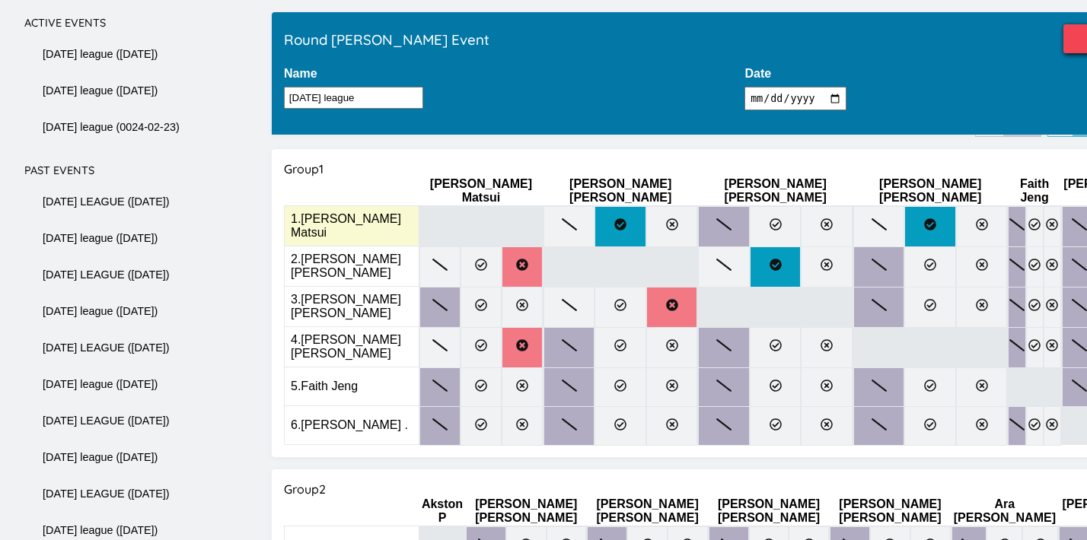
click at [0, 0] on input "radio" at bounding box center [0, 0] width 0 height 0
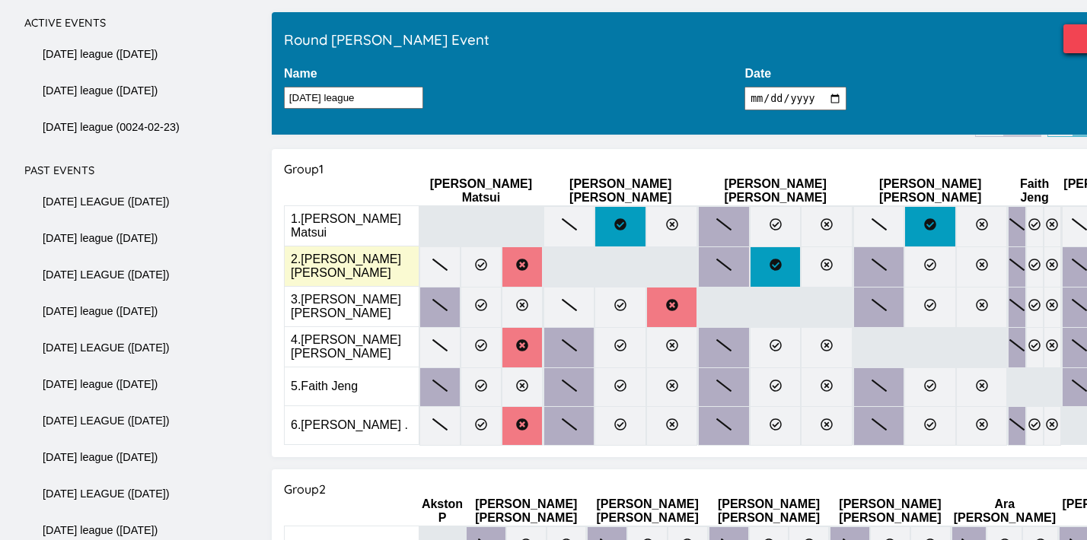
click at [698, 263] on label at bounding box center [724, 267] width 52 height 41
click at [0, 0] on input "radio" at bounding box center [0, 0] width 0 height 0
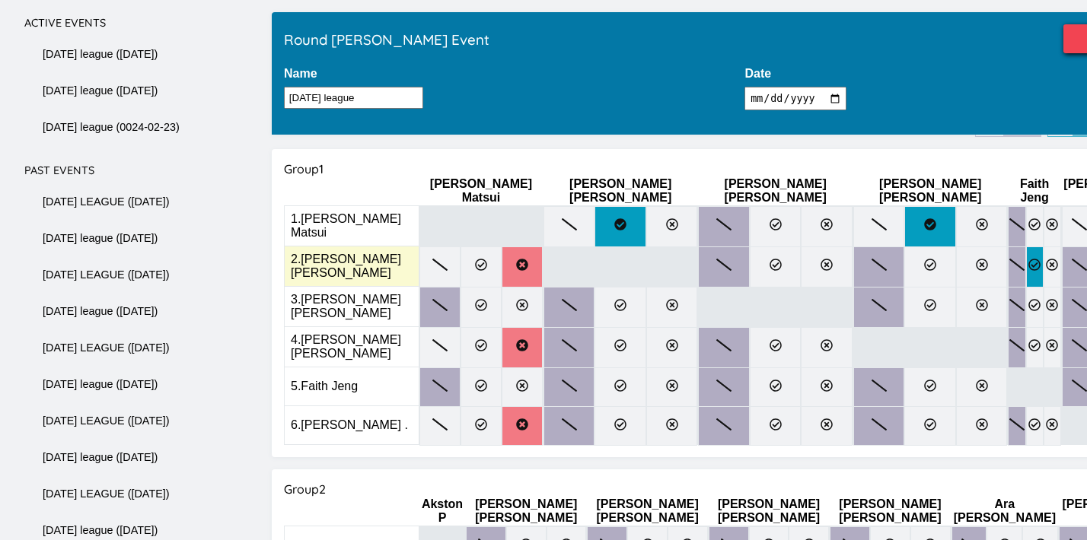
click at [1026, 264] on label at bounding box center [1035, 267] width 18 height 41
click at [0, 0] on input "radio" at bounding box center [0, 0] width 0 height 0
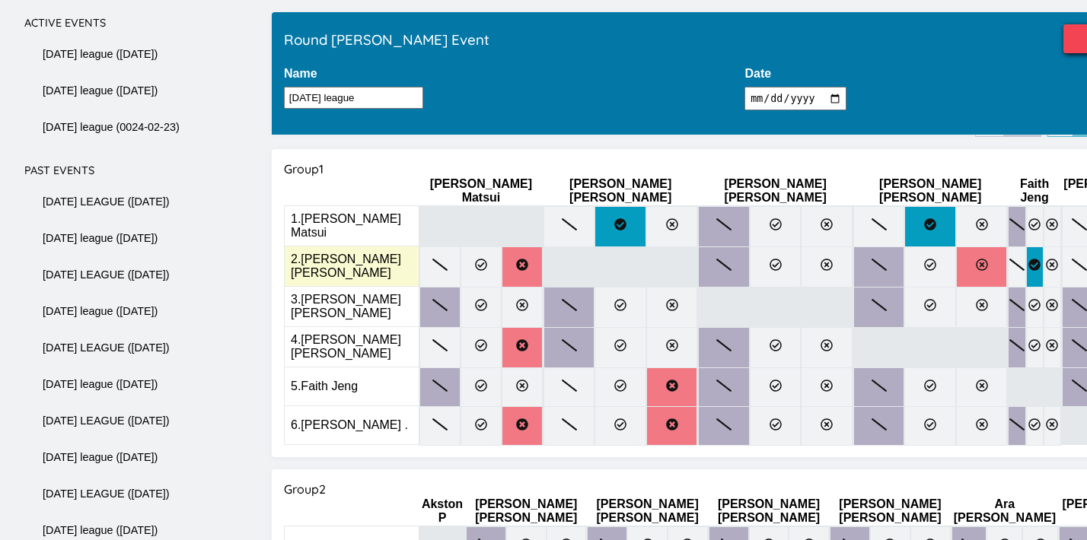
click at [956, 258] on label at bounding box center [982, 267] width 52 height 41
click at [0, 0] on input "radio" at bounding box center [0, 0] width 0 height 0
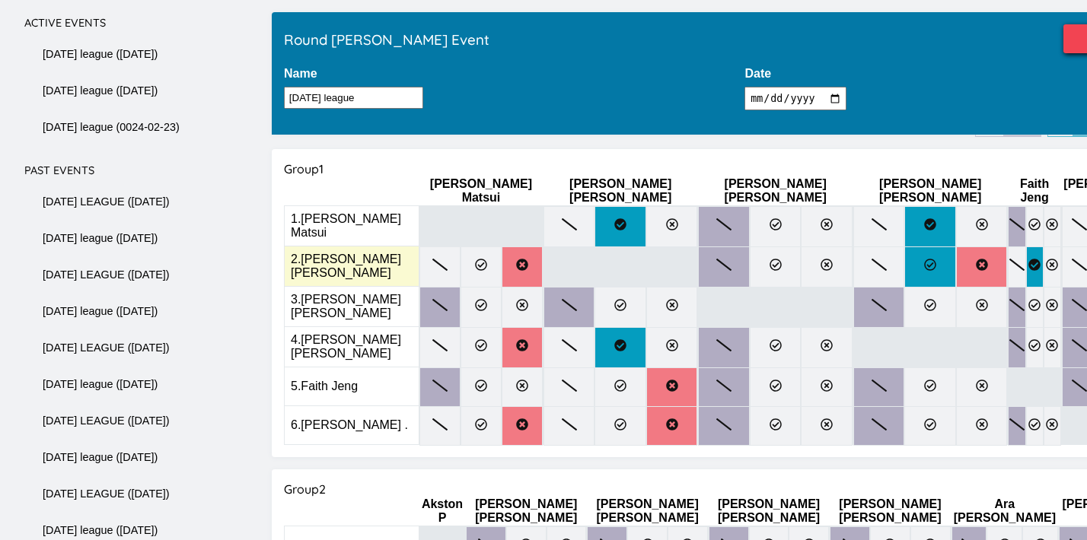
click at [924, 259] on icon at bounding box center [930, 265] width 12 height 12
click at [0, 0] on input "radio" at bounding box center [0, 0] width 0 height 0
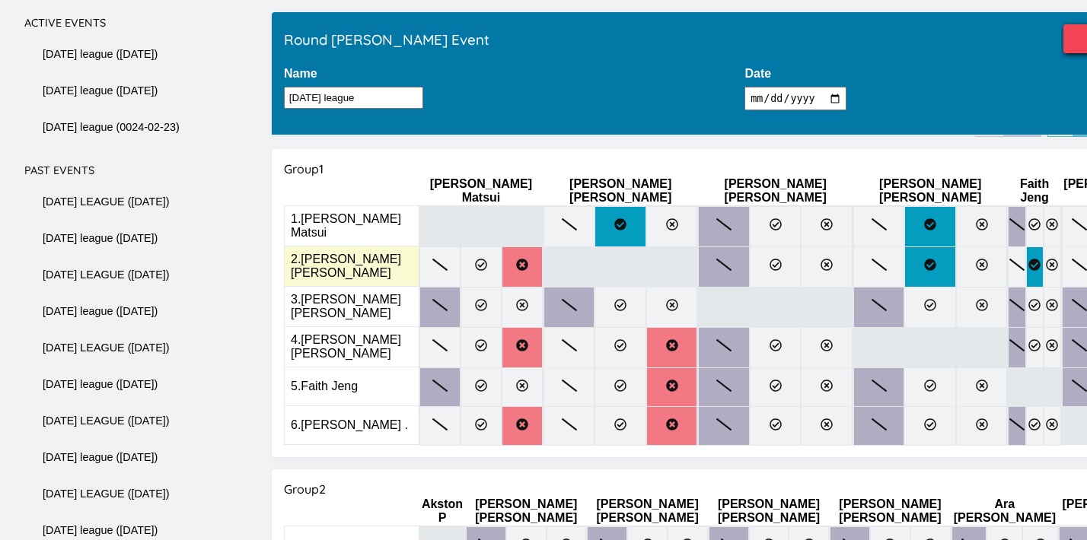
click at [698, 247] on label at bounding box center [724, 267] width 52 height 41
click at [0, 0] on input "radio" at bounding box center [0, 0] width 0 height 0
click at [750, 247] on label at bounding box center [776, 267] width 52 height 41
click at [0, 0] on input "radio" at bounding box center [0, 0] width 0 height 0
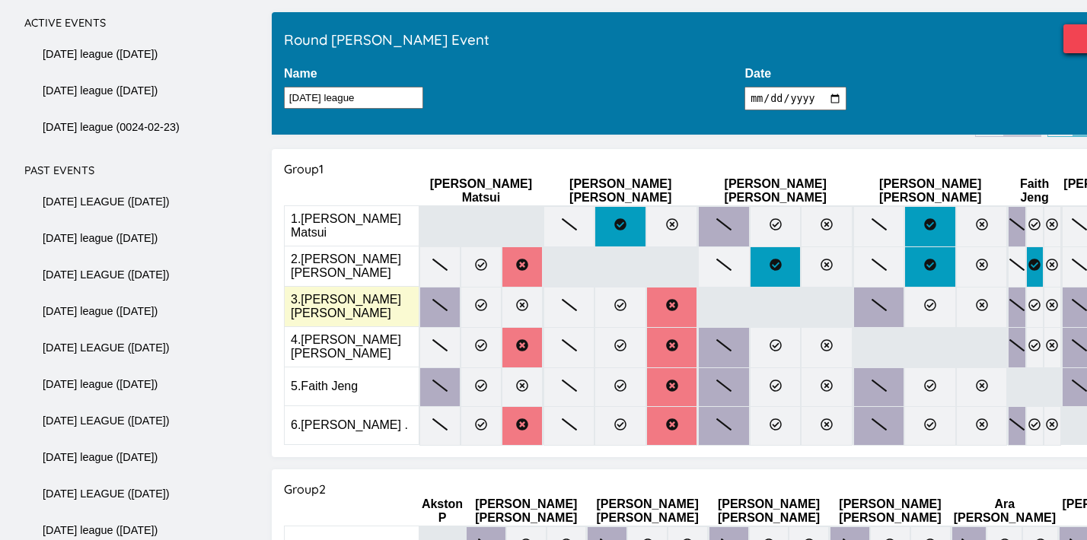
click at [0, 0] on input "radio" at bounding box center [0, 0] width 0 height 0
click at [1043, 301] on label at bounding box center [1052, 307] width 18 height 41
click at [0, 0] on input "radio" at bounding box center [0, 0] width 0 height 0
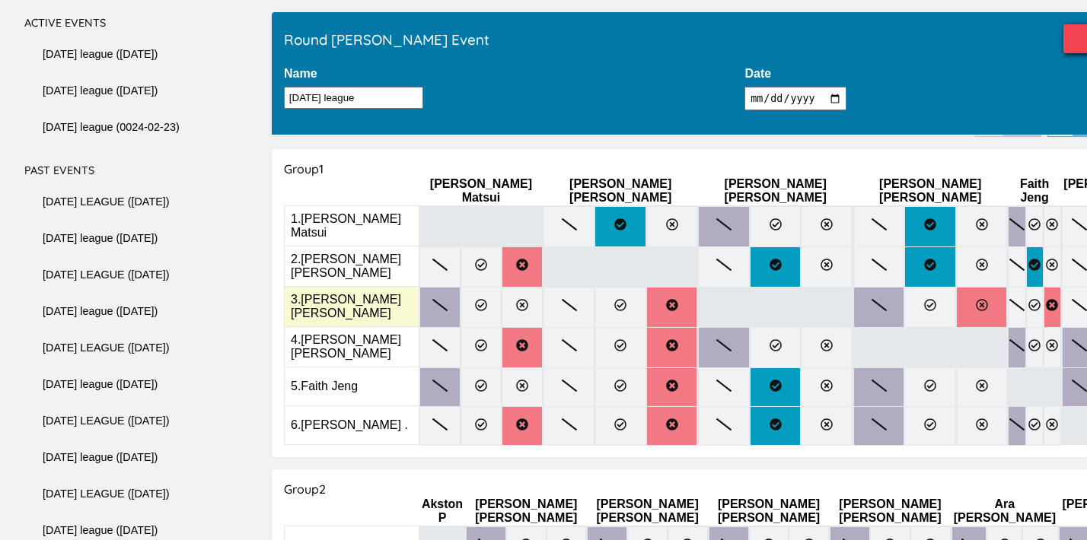
click at [956, 294] on label at bounding box center [982, 307] width 52 height 41
click at [0, 0] on input "radio" at bounding box center [0, 0] width 0 height 0
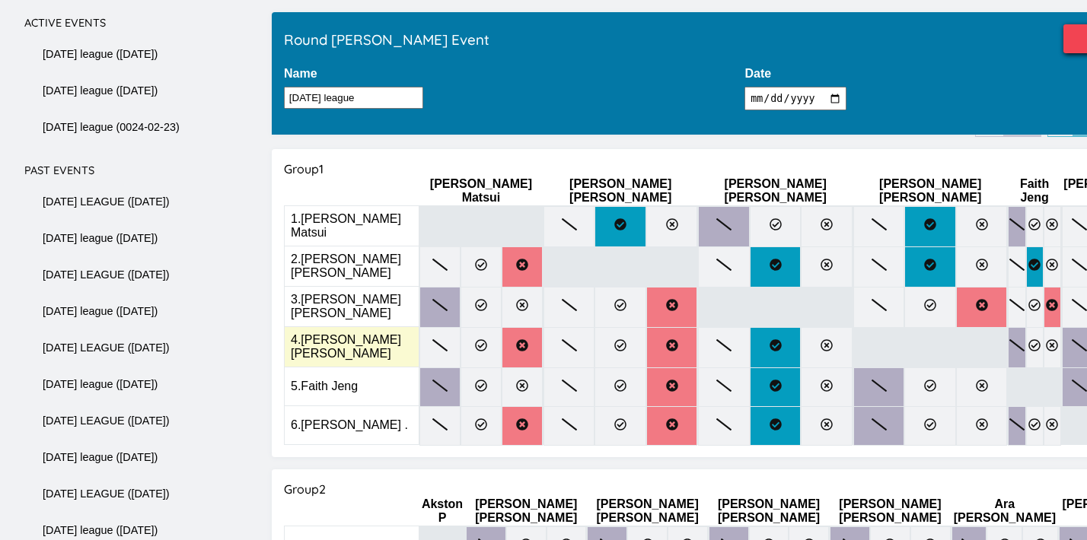
click at [0, 0] on input "radio" at bounding box center [0, 0] width 0 height 0
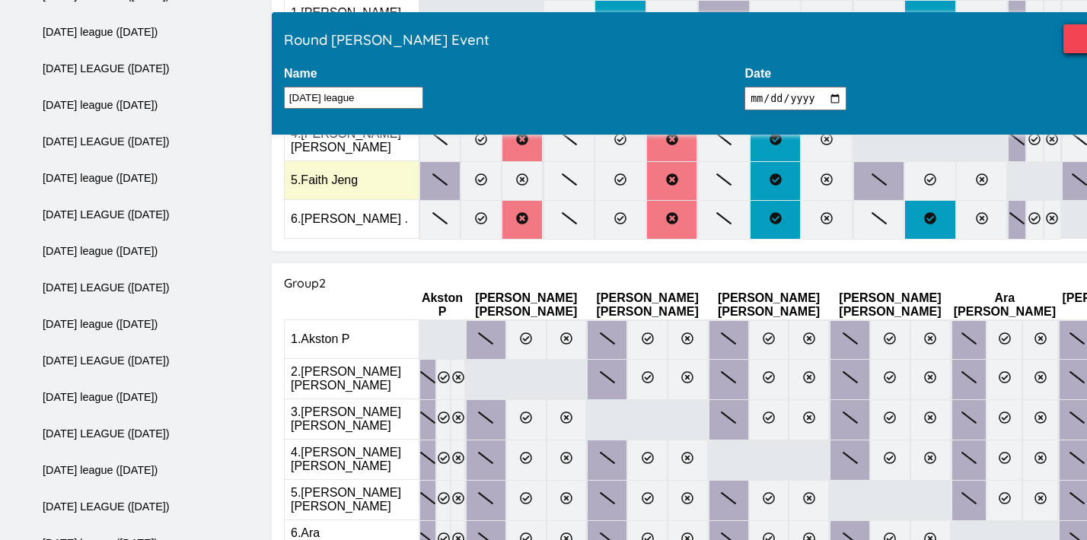
scroll to position [393, 0]
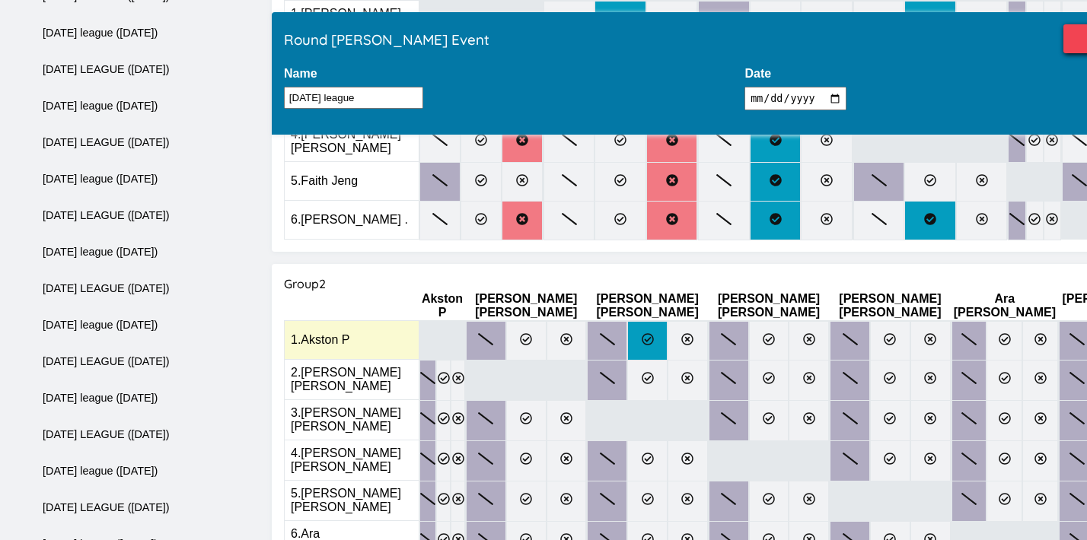
click at [627, 323] on label at bounding box center [647, 341] width 40 height 40
click at [0, 0] on input "radio" at bounding box center [0, 0] width 0 height 0
click at [998, 333] on icon at bounding box center [1004, 339] width 12 height 12
click at [0, 0] on input "radio" at bounding box center [0, 0] width 0 height 0
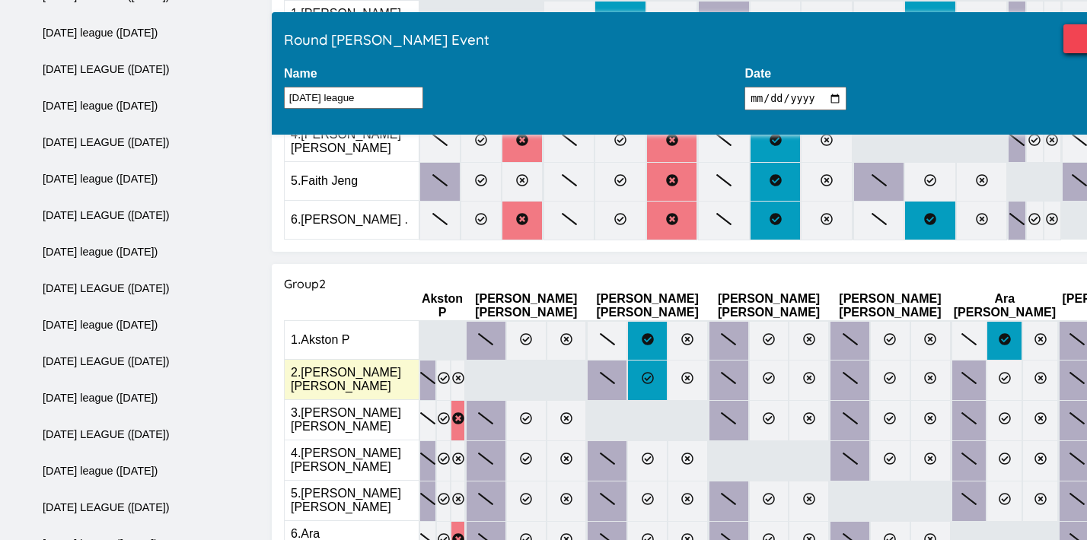
click at [627, 363] on label at bounding box center [647, 380] width 40 height 41
click at [0, 0] on input "radio" at bounding box center [0, 0] width 0 height 0
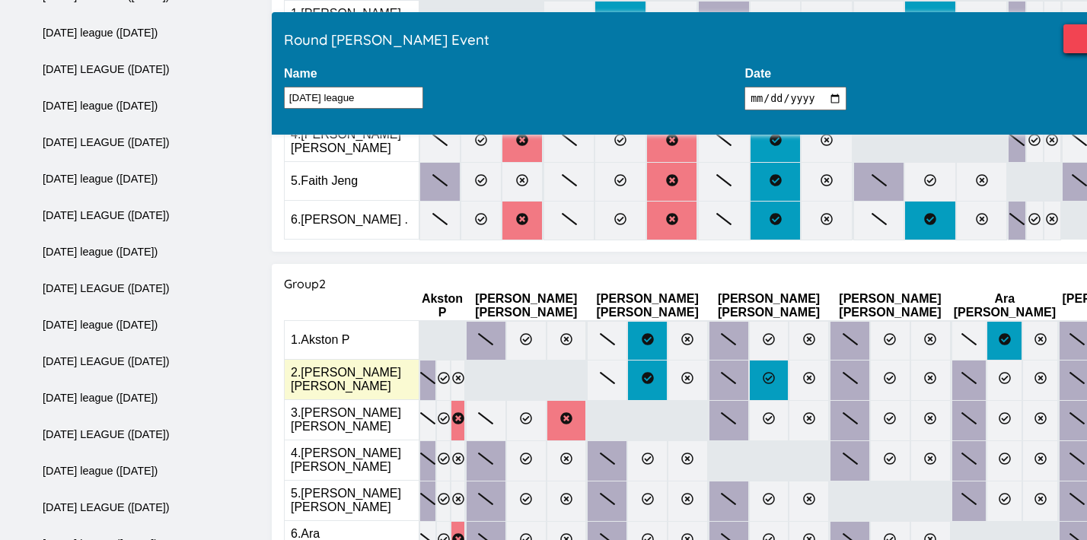
click at [749, 360] on label at bounding box center [769, 380] width 40 height 41
click at [0, 0] on input "radio" at bounding box center [0, 0] width 0 height 0
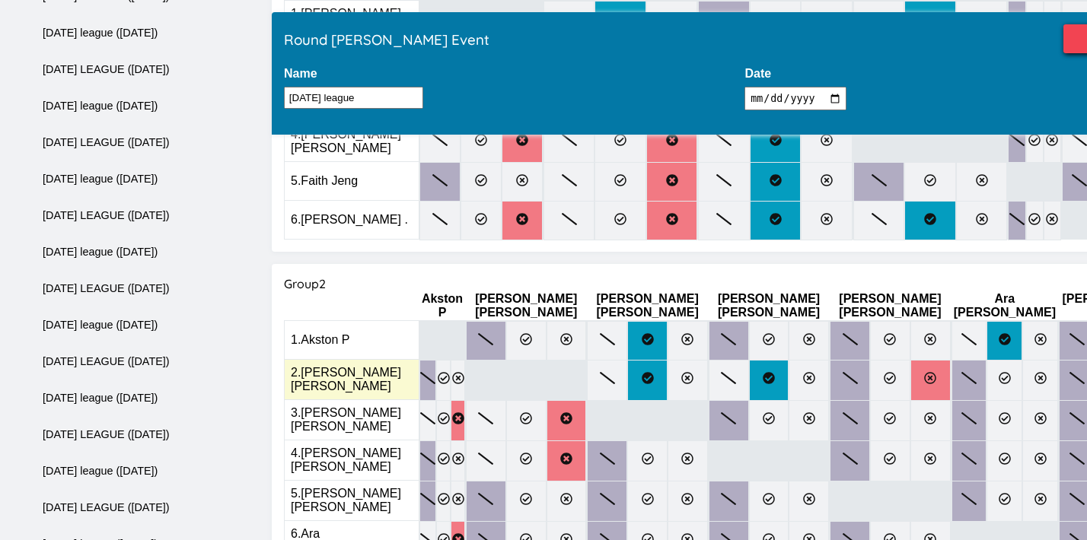
click at [924, 372] on icon at bounding box center [930, 378] width 12 height 12
click at [0, 0] on input "radio" at bounding box center [0, 0] width 0 height 0
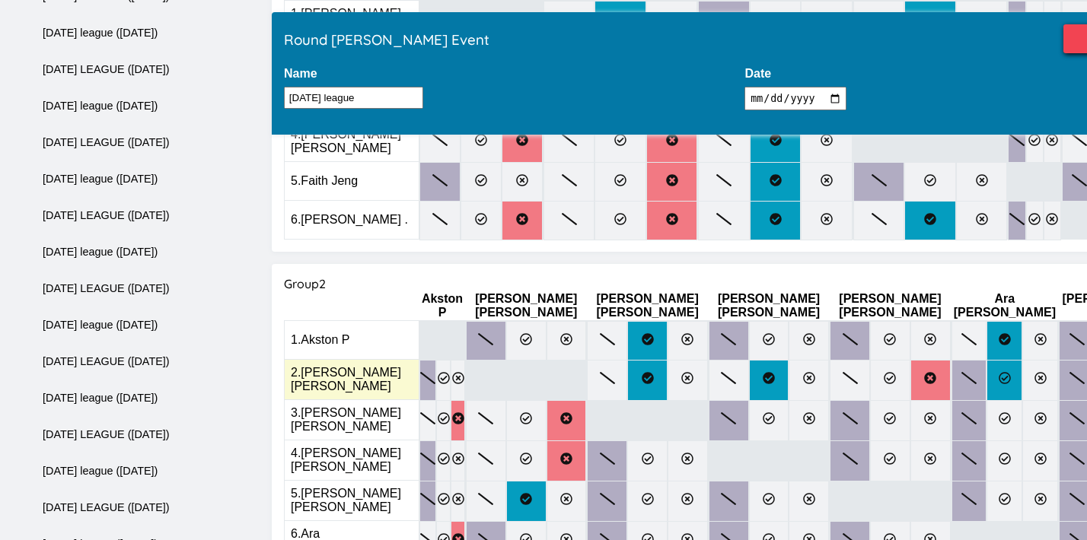
click at [986, 360] on label at bounding box center [1004, 380] width 36 height 41
click at [0, 0] on input "radio" at bounding box center [0, 0] width 0 height 0
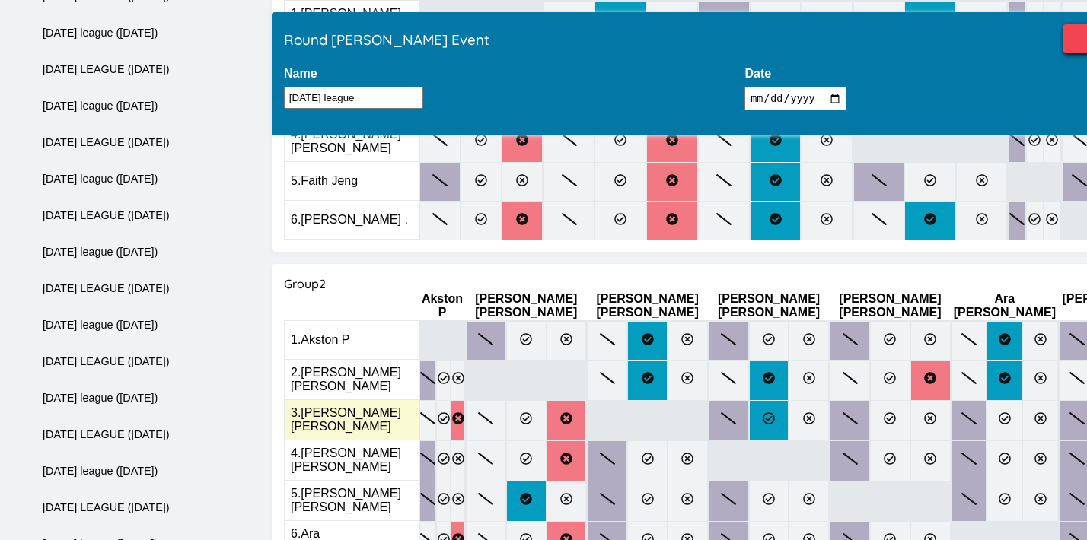
click at [749, 400] on label at bounding box center [769, 420] width 40 height 41
click at [0, 0] on input "radio" at bounding box center [0, 0] width 0 height 0
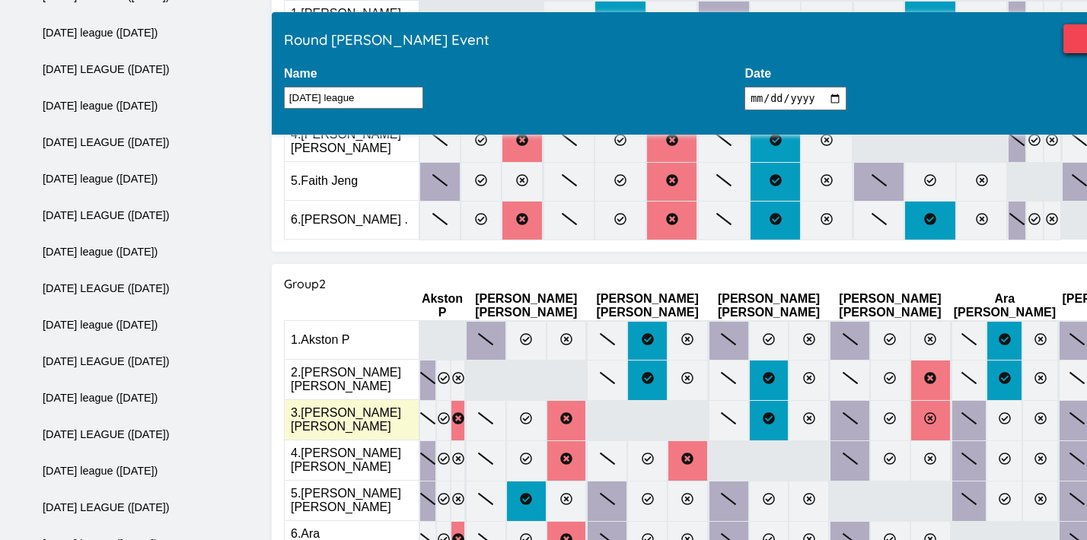
click at [924, 412] on icon at bounding box center [930, 418] width 12 height 12
click at [0, 0] on input "radio" at bounding box center [0, 0] width 0 height 0
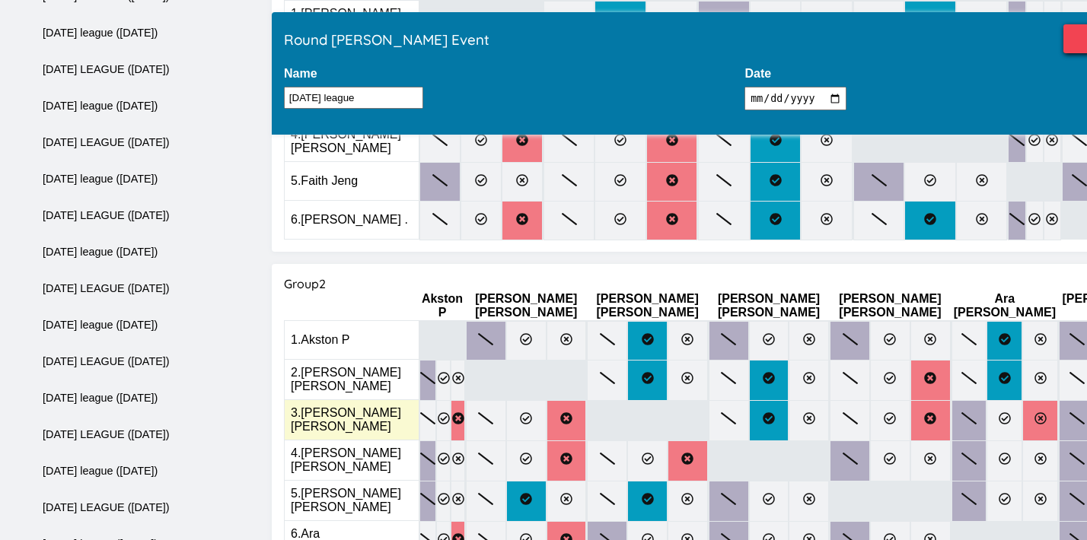
click at [1022, 400] on label at bounding box center [1040, 420] width 36 height 41
click at [0, 0] on input "radio" at bounding box center [0, 0] width 0 height 0
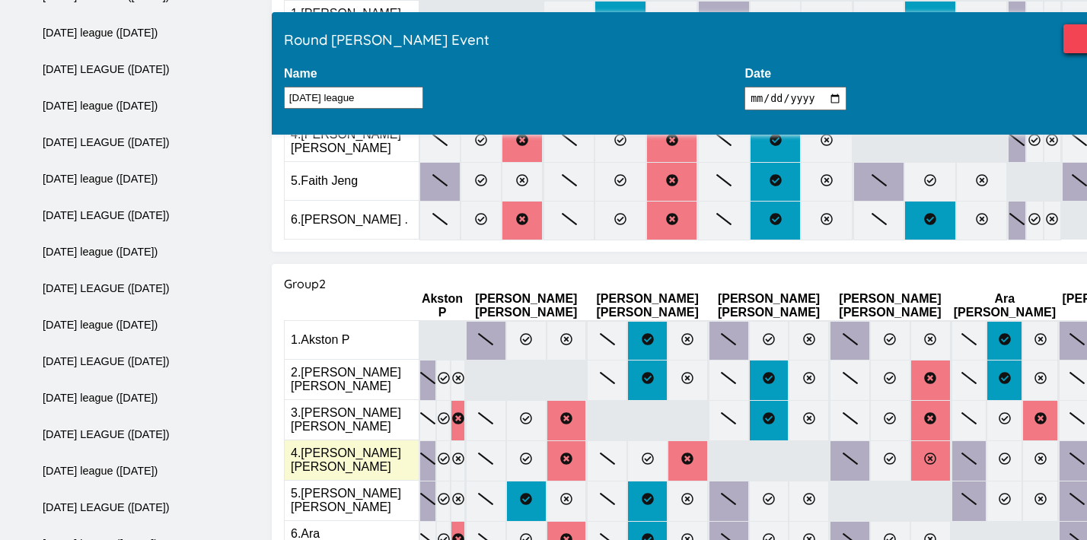
click at [924, 453] on icon at bounding box center [930, 459] width 12 height 12
click at [0, 0] on input "radio" at bounding box center [0, 0] width 0 height 0
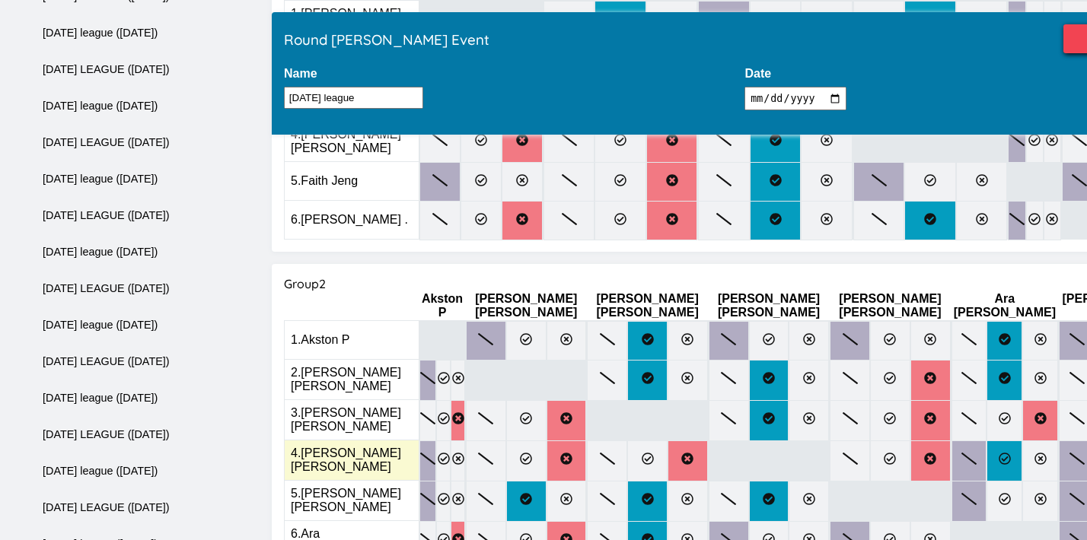
click at [986, 441] on label at bounding box center [1004, 461] width 36 height 41
click at [0, 0] on input "radio" at bounding box center [0, 0] width 0 height 0
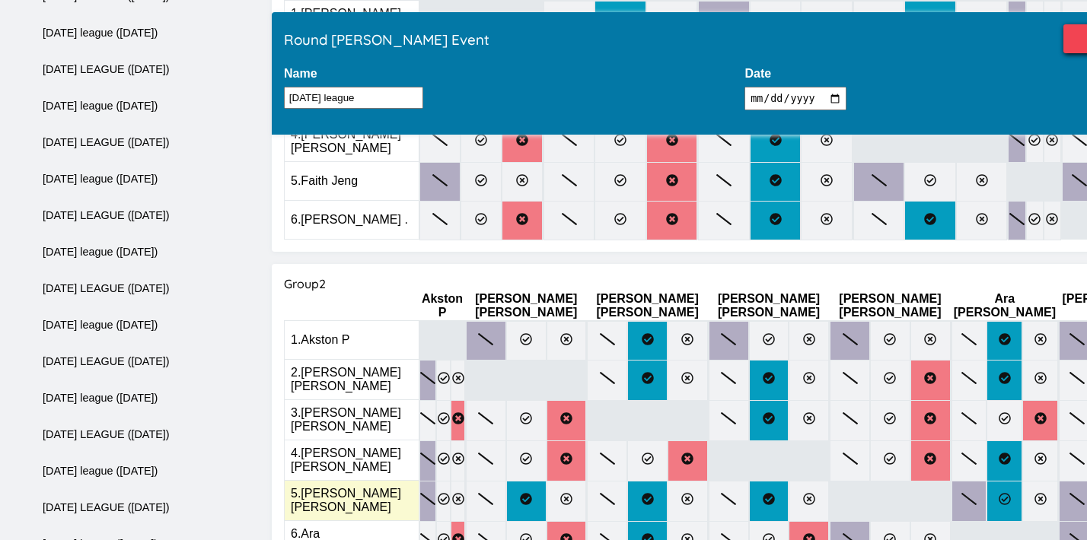
click at [986, 481] on label at bounding box center [1004, 501] width 36 height 41
click at [0, 0] on input "radio" at bounding box center [0, 0] width 0 height 0
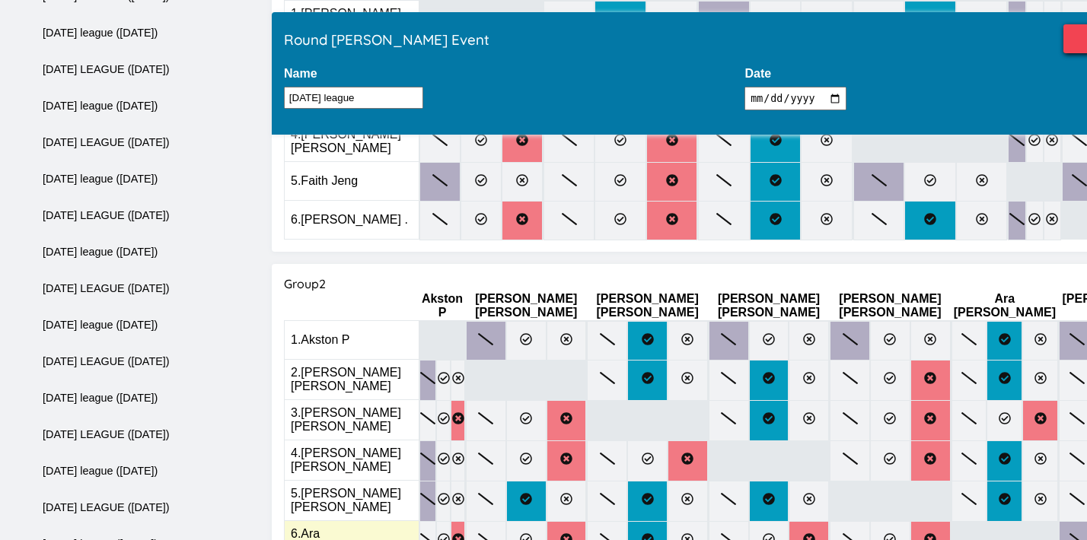
click at [0, 0] on input "radio" at bounding box center [0, 0] width 0 height 0
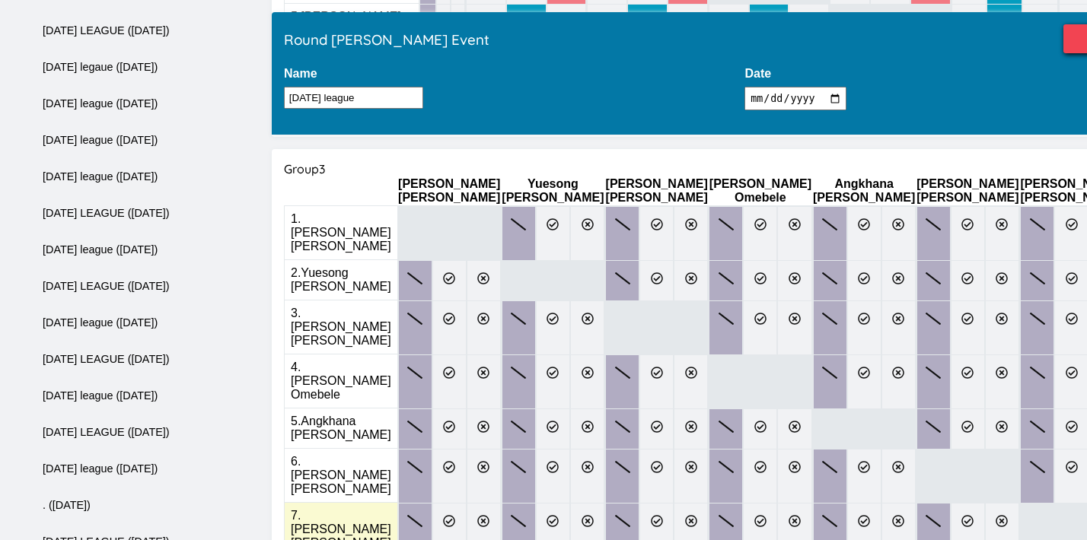
scroll to position [873, 0]
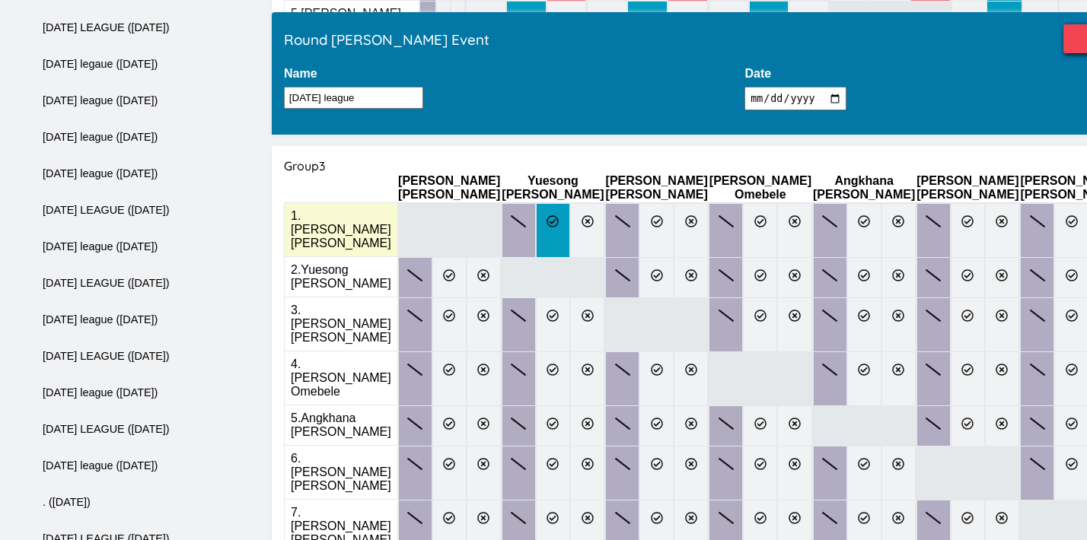
click at [557, 215] on icon at bounding box center [553, 221] width 12 height 12
click at [0, 0] on input "radio" at bounding box center [0, 0] width 0 height 0
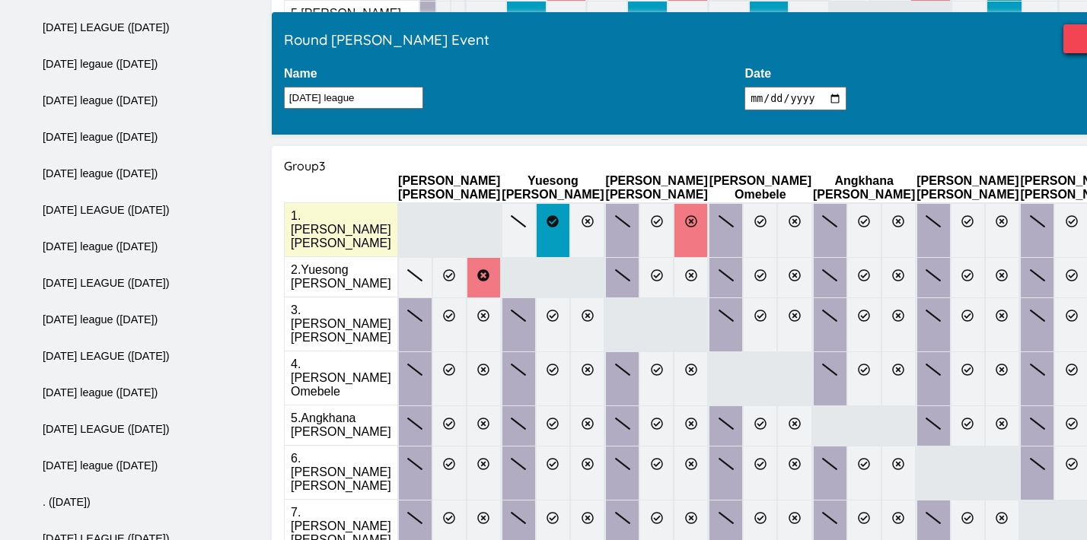
click at [685, 215] on icon at bounding box center [691, 221] width 12 height 12
click at [0, 0] on input "radio" at bounding box center [0, 0] width 0 height 0
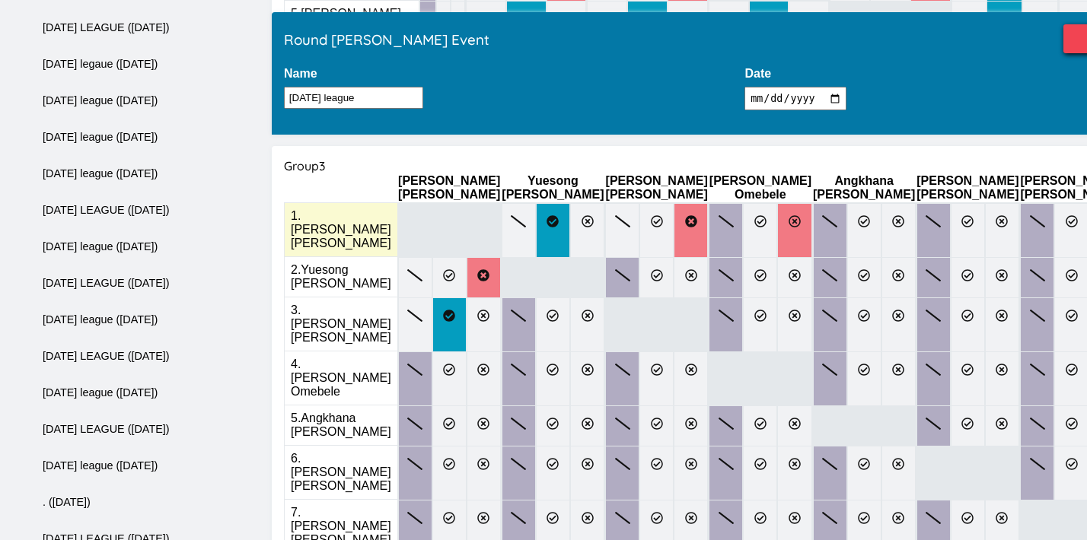
click at [777, 203] on label at bounding box center [794, 230] width 34 height 55
click at [0, 0] on input "radio" at bounding box center [0, 0] width 0 height 0
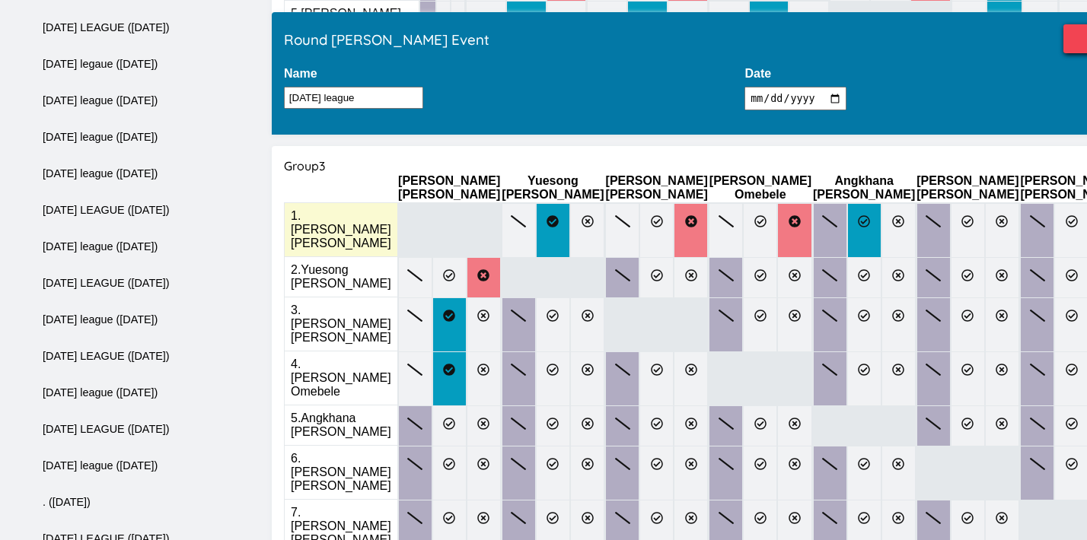
click at [847, 203] on label at bounding box center [864, 230] width 34 height 55
click at [0, 0] on input "radio" at bounding box center [0, 0] width 0 height 0
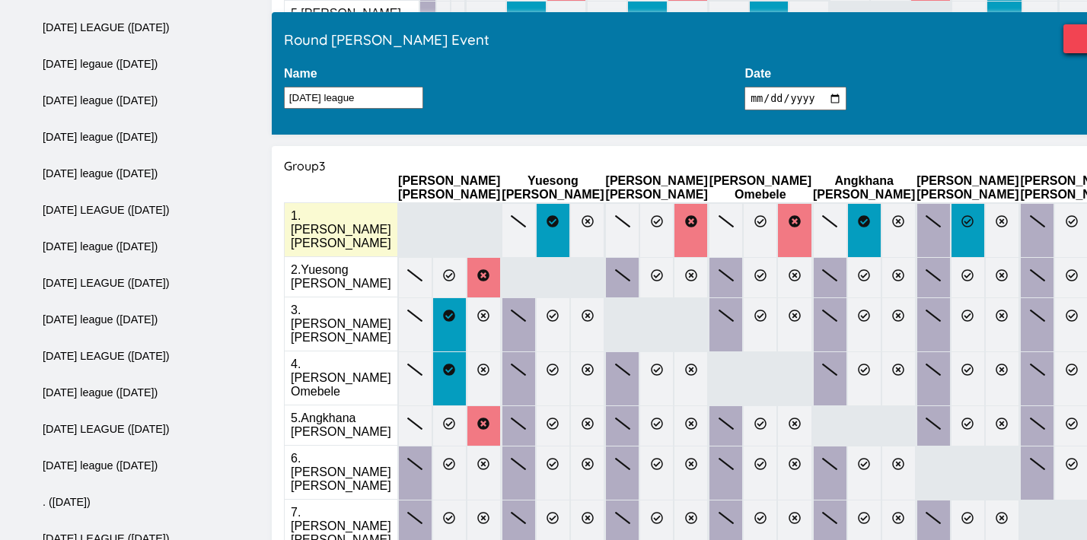
click at [950, 203] on label at bounding box center [967, 230] width 34 height 55
click at [0, 0] on input "radio" at bounding box center [0, 0] width 0 height 0
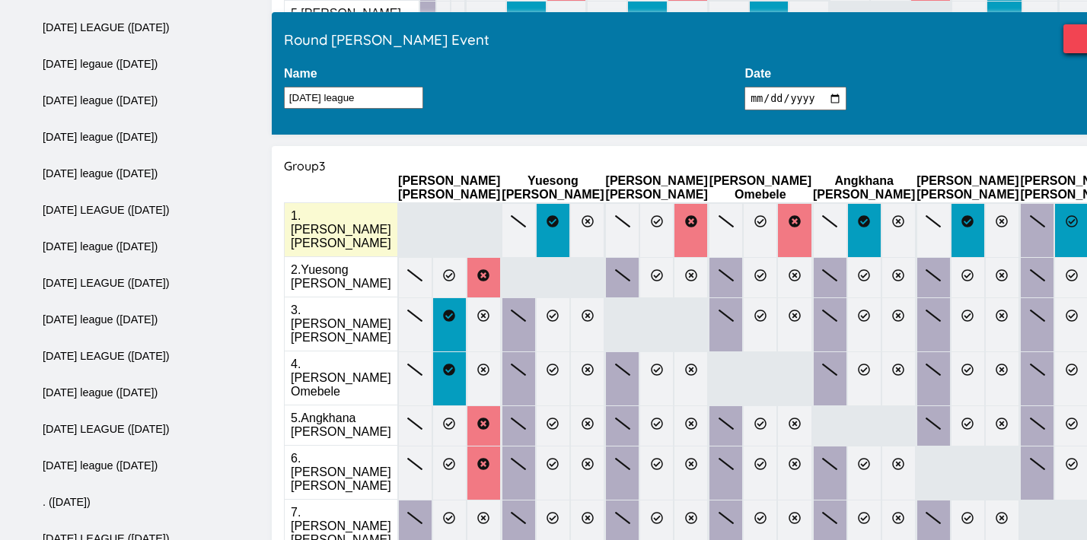
click at [1065, 215] on icon at bounding box center [1071, 221] width 12 height 12
click at [0, 0] on input "radio" at bounding box center [0, 0] width 0 height 0
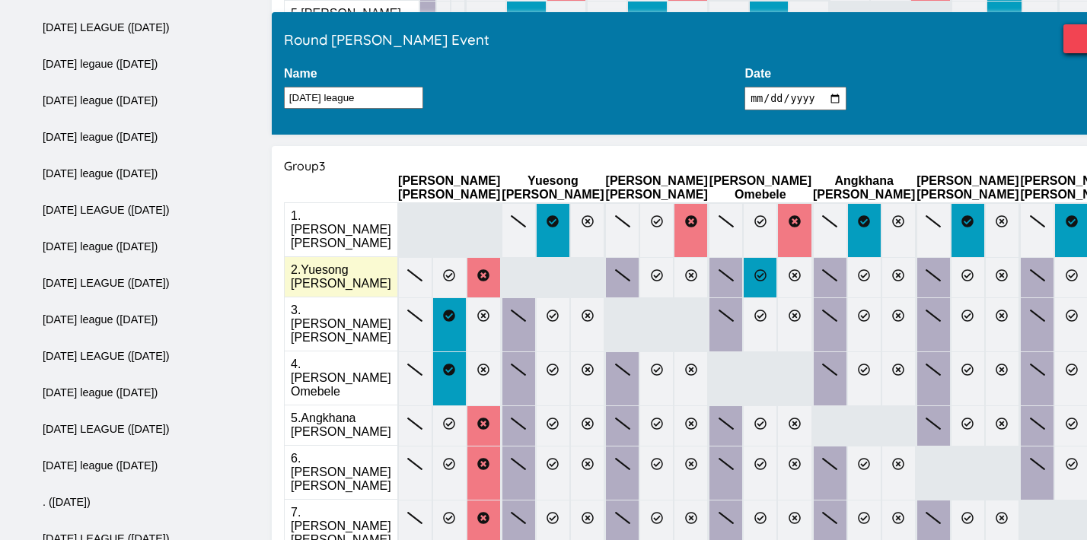
click at [743, 257] on label at bounding box center [760, 277] width 34 height 41
click at [0, 0] on input "radio" at bounding box center [0, 0] width 0 height 0
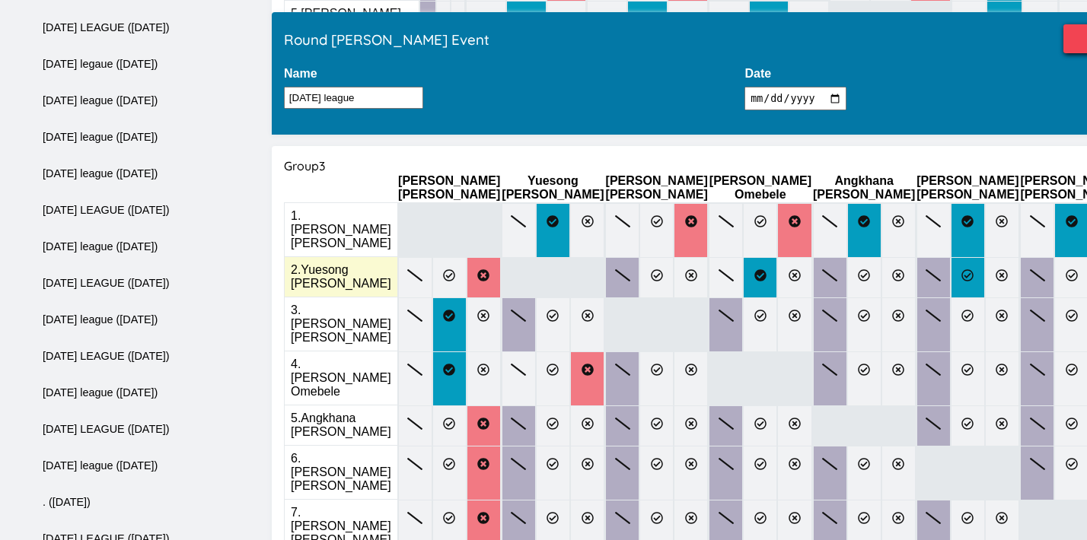
click at [961, 269] on icon at bounding box center [967, 275] width 12 height 12
click at [0, 0] on input "radio" at bounding box center [0, 0] width 0 height 0
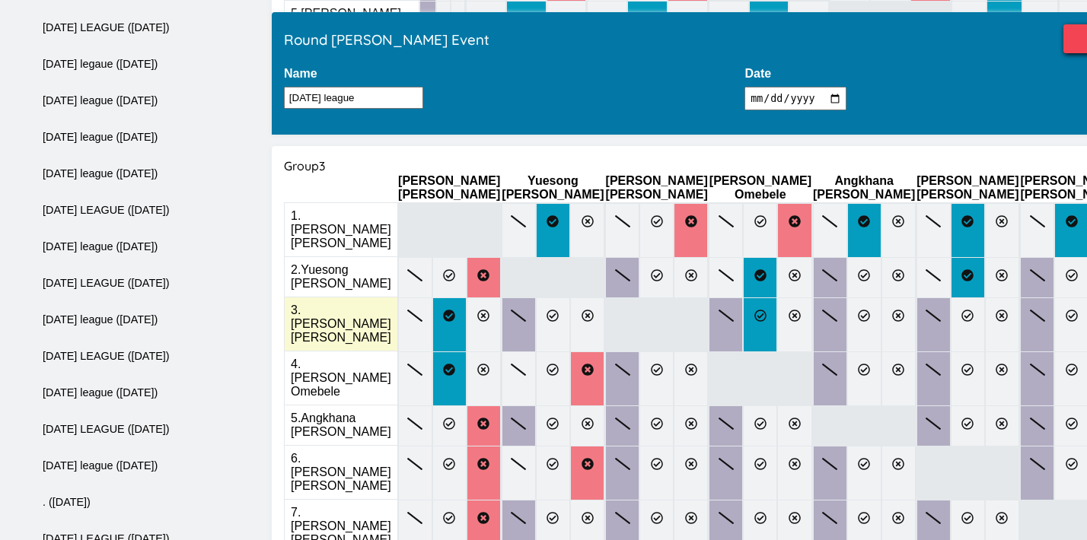
click at [743, 298] on label at bounding box center [760, 325] width 34 height 55
click at [0, 0] on input "radio" at bounding box center [0, 0] width 0 height 0
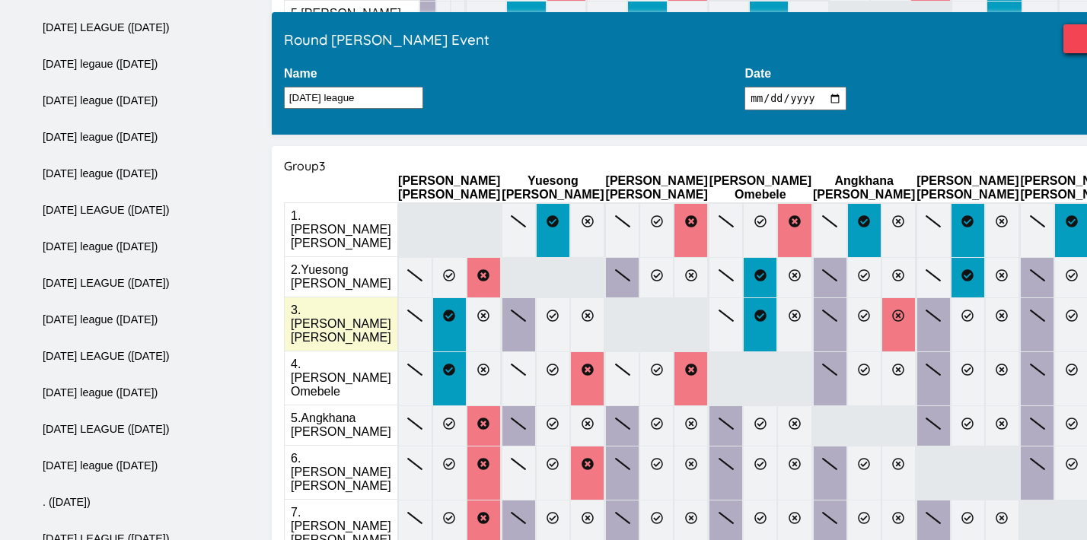
click at [892, 310] on icon at bounding box center [898, 316] width 12 height 12
click at [0, 0] on input "radio" at bounding box center [0, 0] width 0 height 0
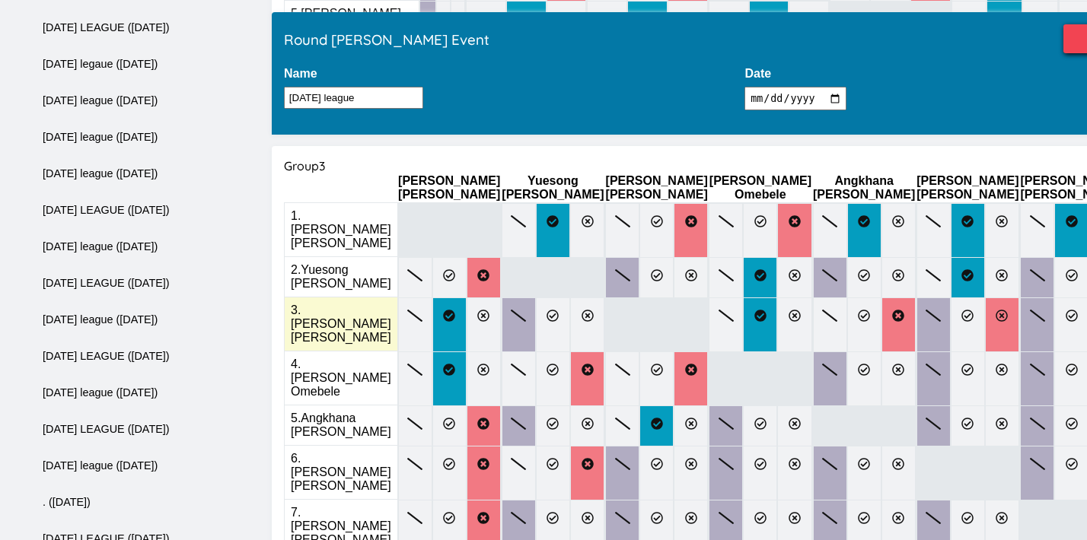
click at [985, 298] on label at bounding box center [1002, 325] width 34 height 55
click at [0, 0] on input "radio" at bounding box center [0, 0] width 0 height 0
click at [1086, 298] on label at bounding box center [1105, 325] width 34 height 55
click at [0, 0] on input "radio" at bounding box center [0, 0] width 0 height 0
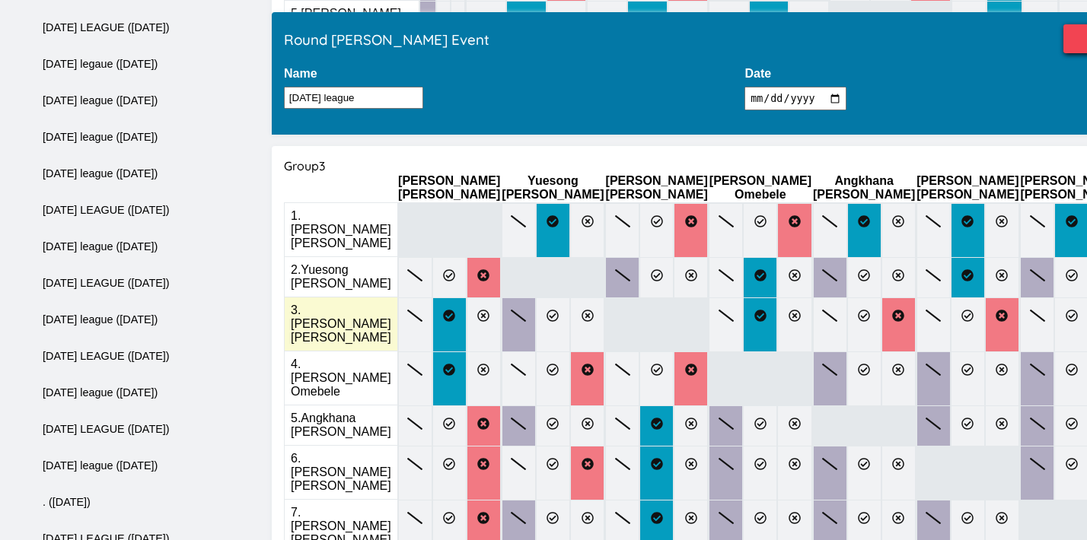
click at [0, 0] on input "radio" at bounding box center [0, 0] width 0 height 0
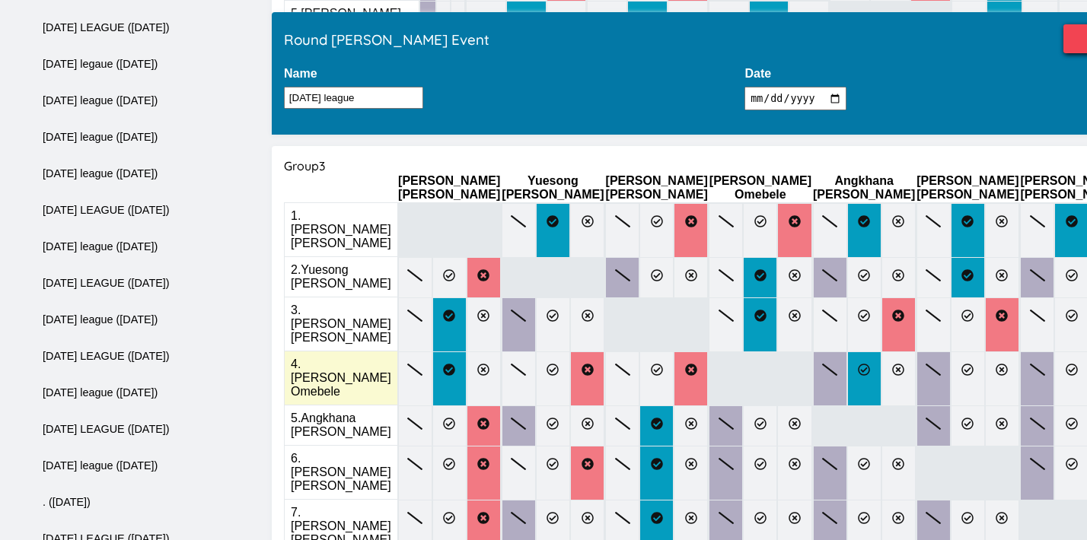
click at [847, 352] on label at bounding box center [864, 379] width 34 height 55
click at [0, 0] on input "radio" at bounding box center [0, 0] width 0 height 0
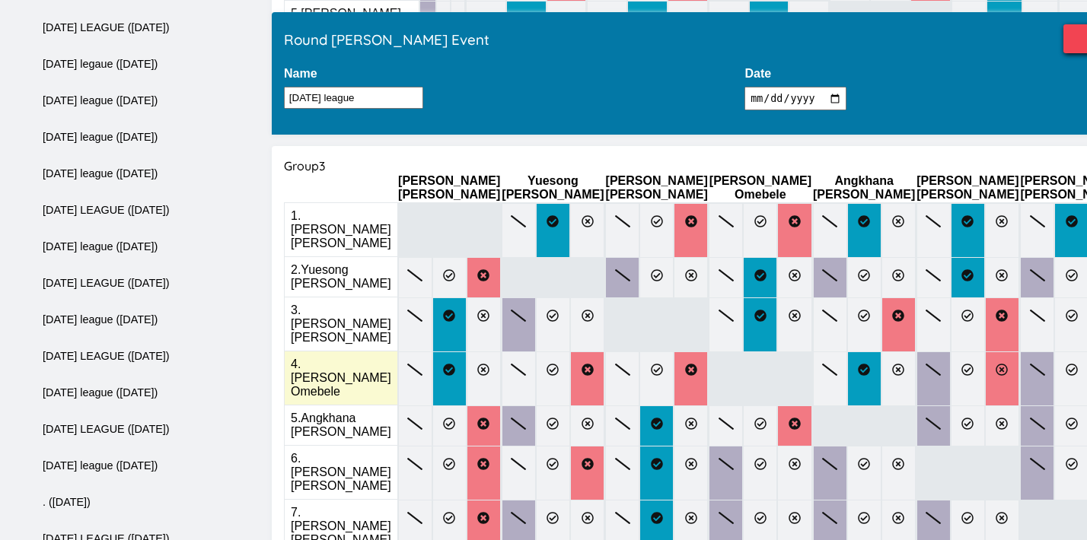
click at [985, 352] on label at bounding box center [1002, 379] width 34 height 55
click at [0, 0] on input "radio" at bounding box center [0, 0] width 0 height 0
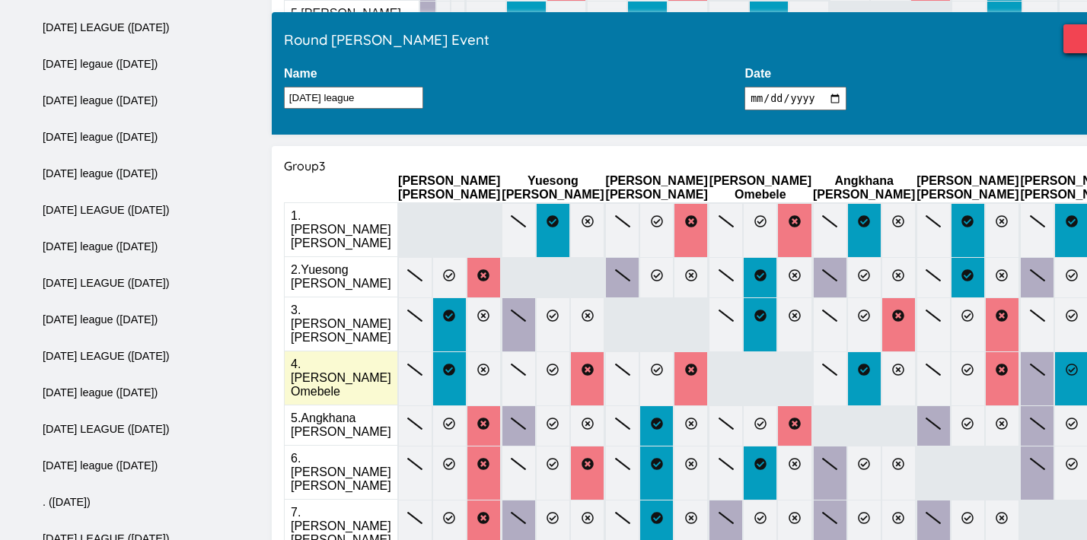
click at [1054, 352] on label at bounding box center [1071, 379] width 34 height 55
click at [0, 0] on input "radio" at bounding box center [0, 0] width 0 height 0
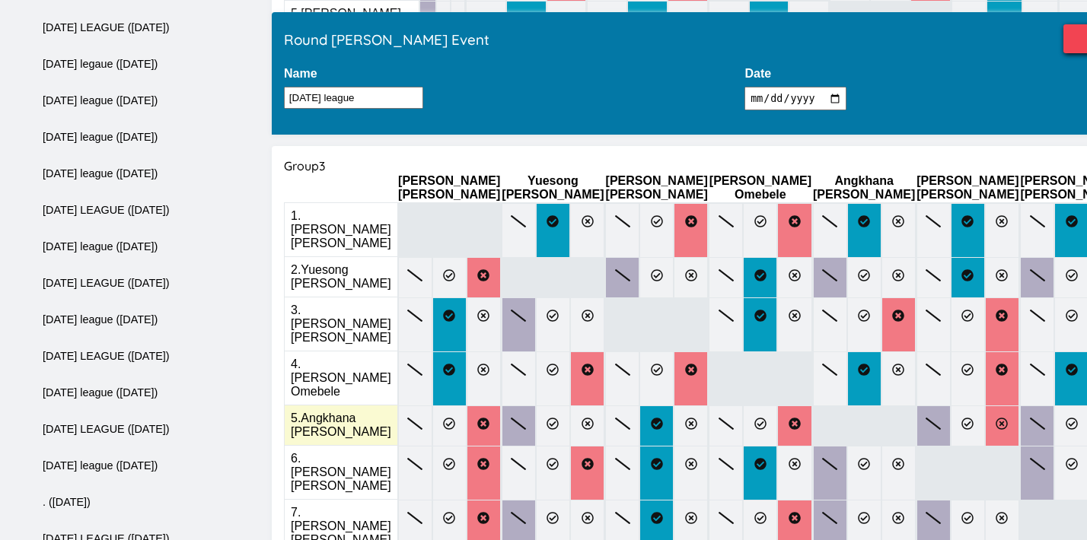
click at [995, 418] on icon at bounding box center [1001, 424] width 12 height 12
click at [0, 0] on input "radio" at bounding box center [0, 0] width 0 height 0
click at [1086, 418] on icon at bounding box center [1106, 424] width 12 height 12
click at [0, 0] on input "radio" at bounding box center [0, 0] width 0 height 0
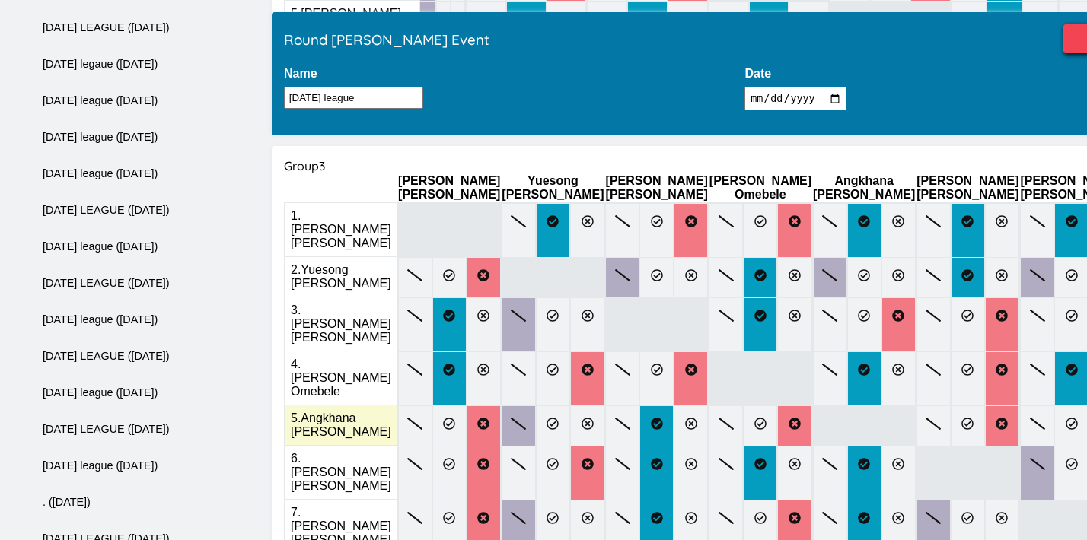
click at [0, 0] on input "radio" at bounding box center [0, 0] width 0 height 0
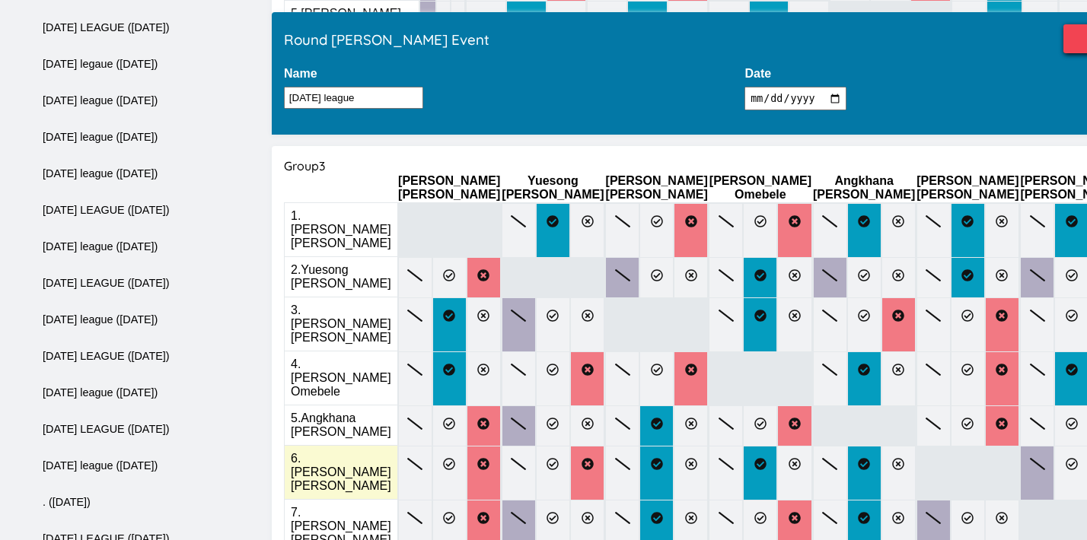
click at [1086, 458] on icon at bounding box center [1106, 464] width 12 height 12
click at [0, 0] on input "radio" at bounding box center [0, 0] width 0 height 0
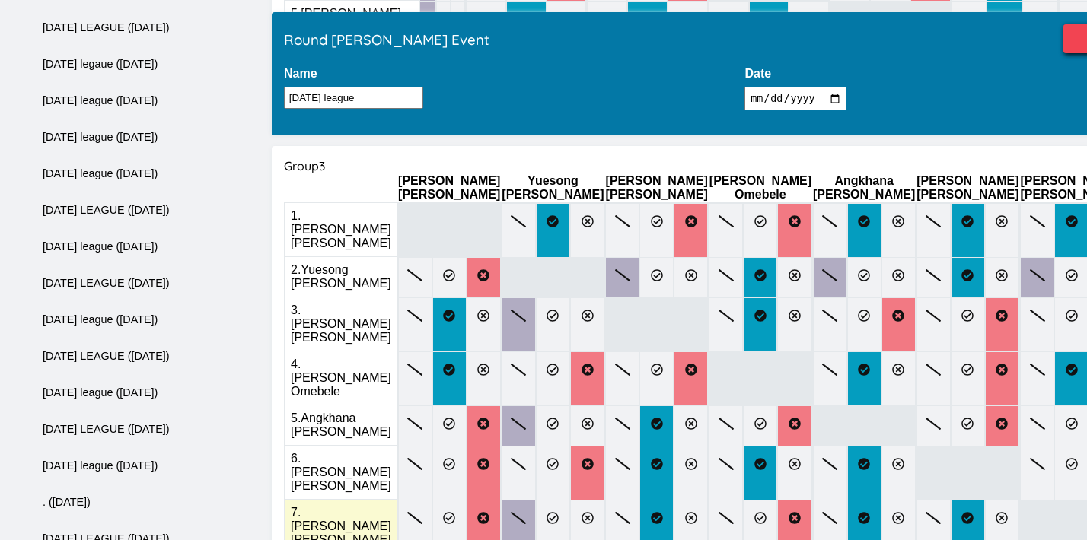
click at [0, 0] on input "radio" at bounding box center [0, 0] width 0 height 0
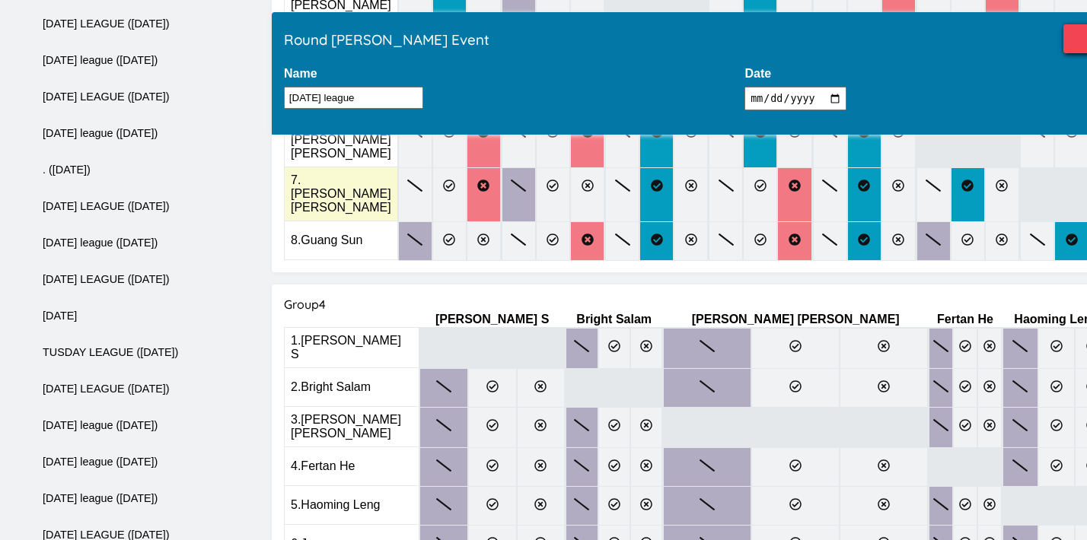
scroll to position [1182, 0]
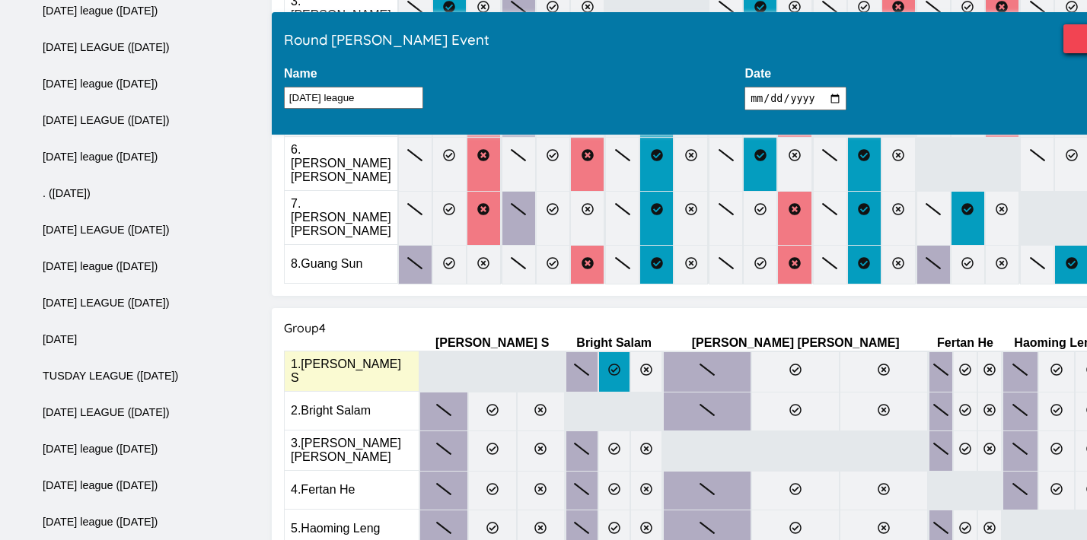
click at [608, 364] on icon at bounding box center [614, 370] width 12 height 12
click at [0, 0] on input "radio" at bounding box center [0, 0] width 0 height 0
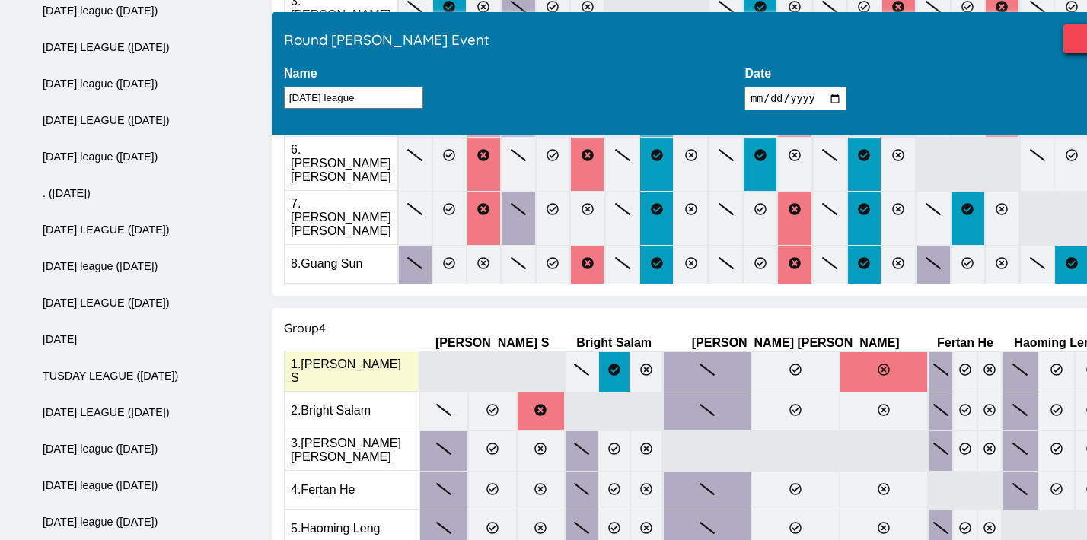
click at [839, 352] on label at bounding box center [883, 372] width 88 height 41
click at [0, 0] on input "radio" at bounding box center [0, 0] width 0 height 0
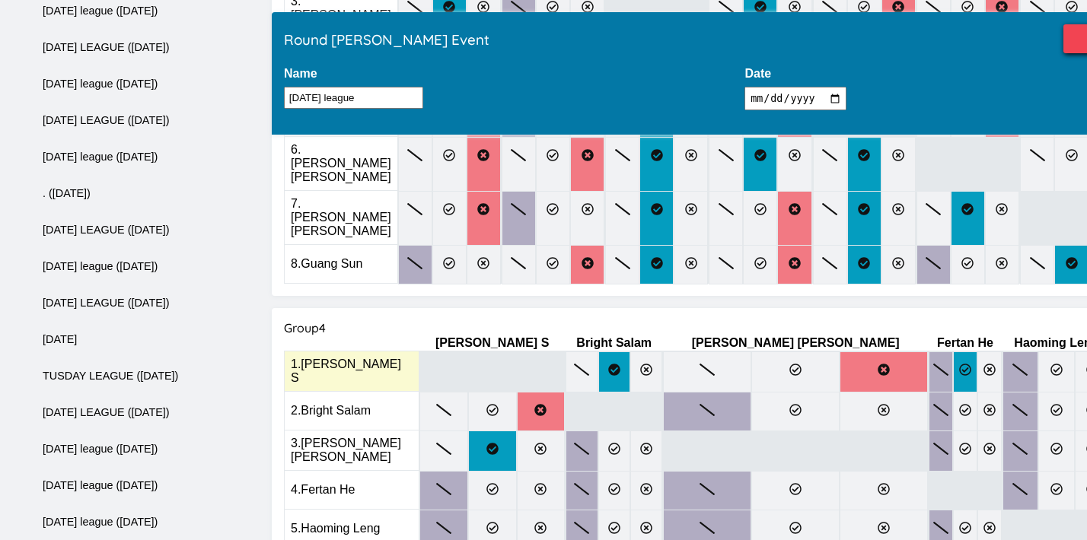
click at [953, 352] on label at bounding box center [965, 372] width 24 height 41
click at [0, 0] on input "radio" at bounding box center [0, 0] width 0 height 0
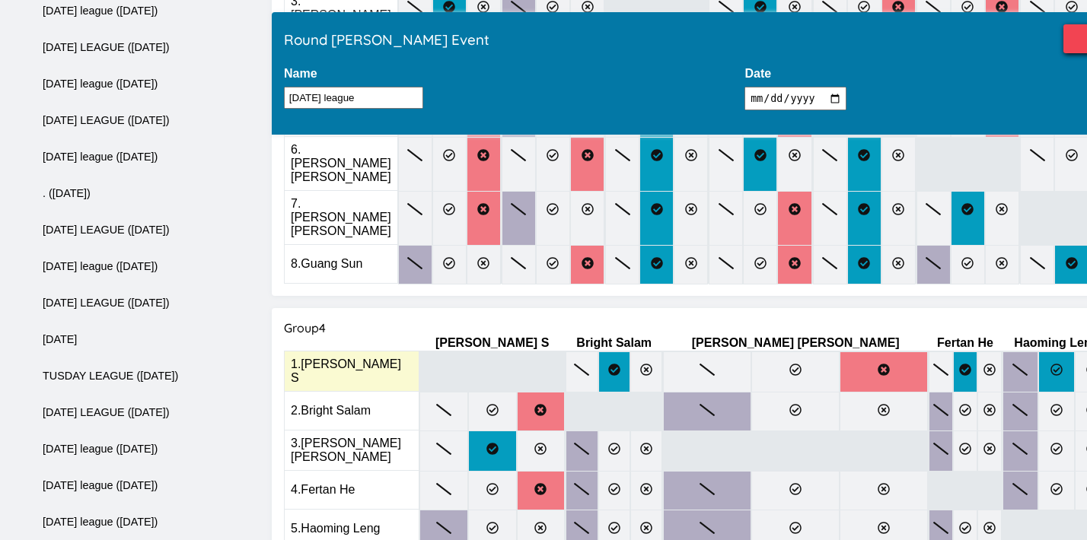
click at [1038, 352] on label at bounding box center [1056, 372] width 37 height 41
click at [0, 0] on input "radio" at bounding box center [0, 0] width 0 height 0
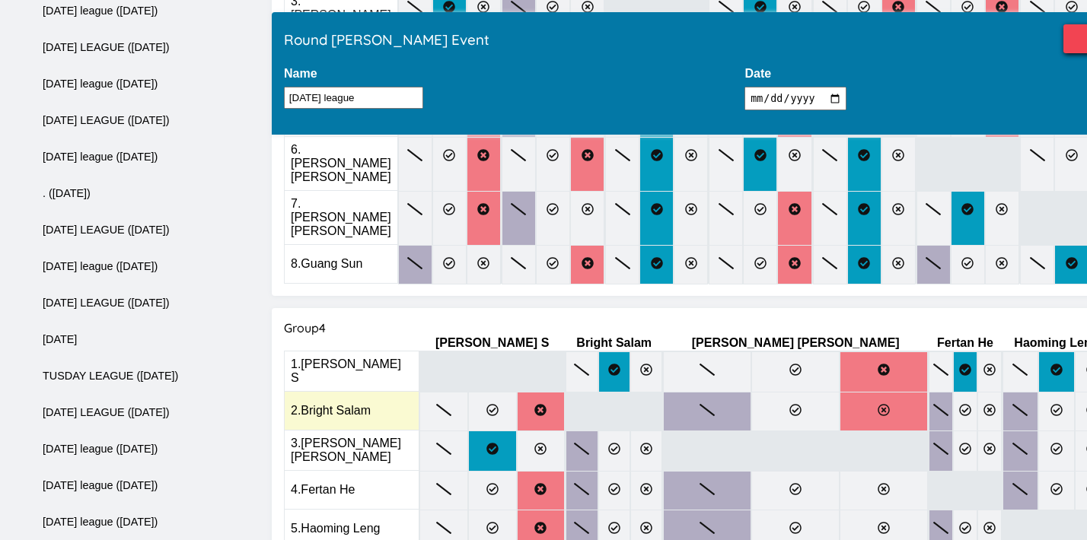
click at [839, 392] on label at bounding box center [883, 412] width 88 height 40
click at [0, 0] on input "radio" at bounding box center [0, 0] width 0 height 0
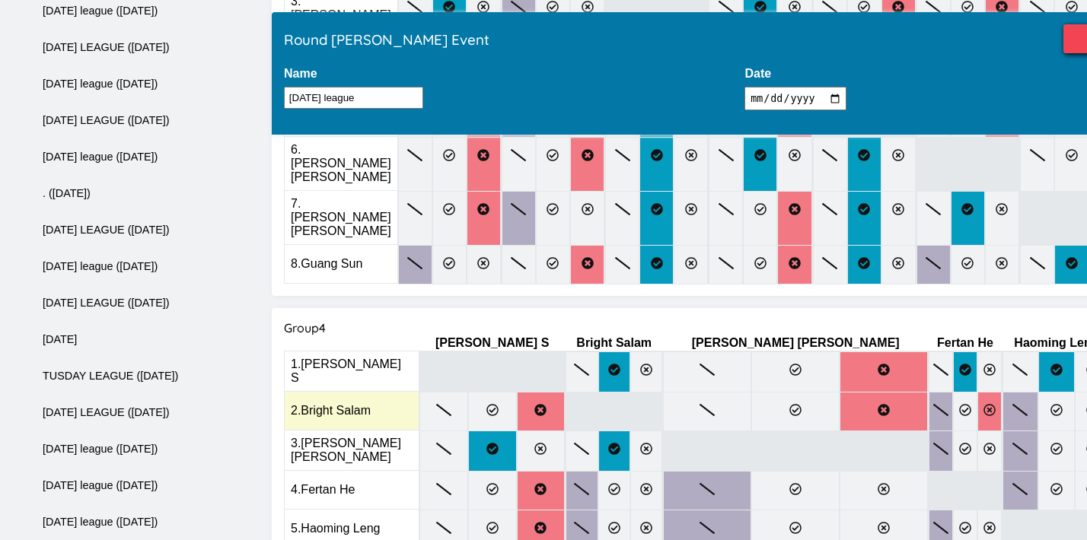
click at [977, 392] on label at bounding box center [989, 412] width 24 height 40
click at [0, 0] on input "radio" at bounding box center [0, 0] width 0 height 0
click at [1074, 392] on label at bounding box center [1092, 412] width 37 height 40
click at [0, 0] on input "radio" at bounding box center [0, 0] width 0 height 0
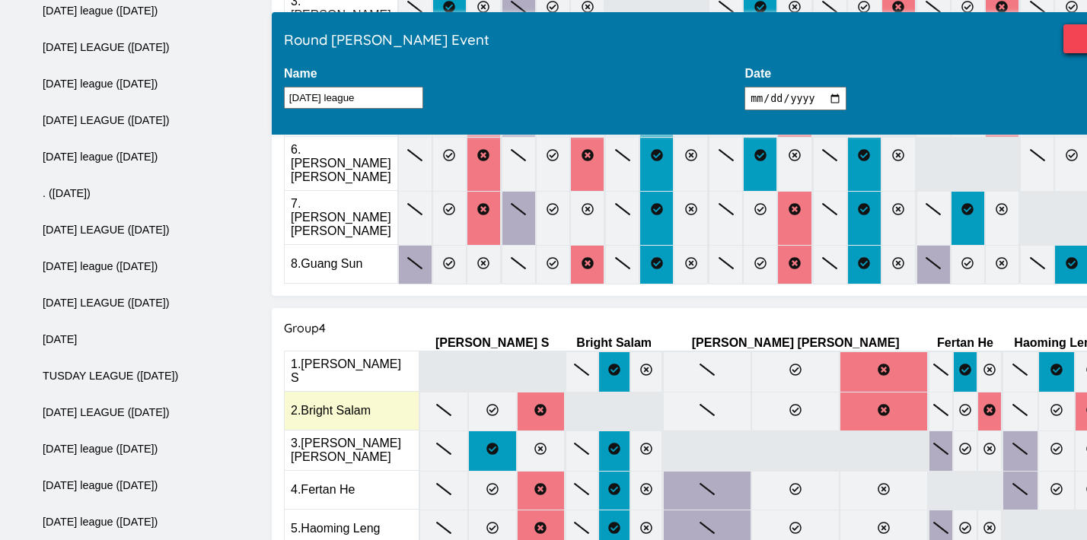
click at [0, 0] on input "radio" at bounding box center [0, 0] width 0 height 0
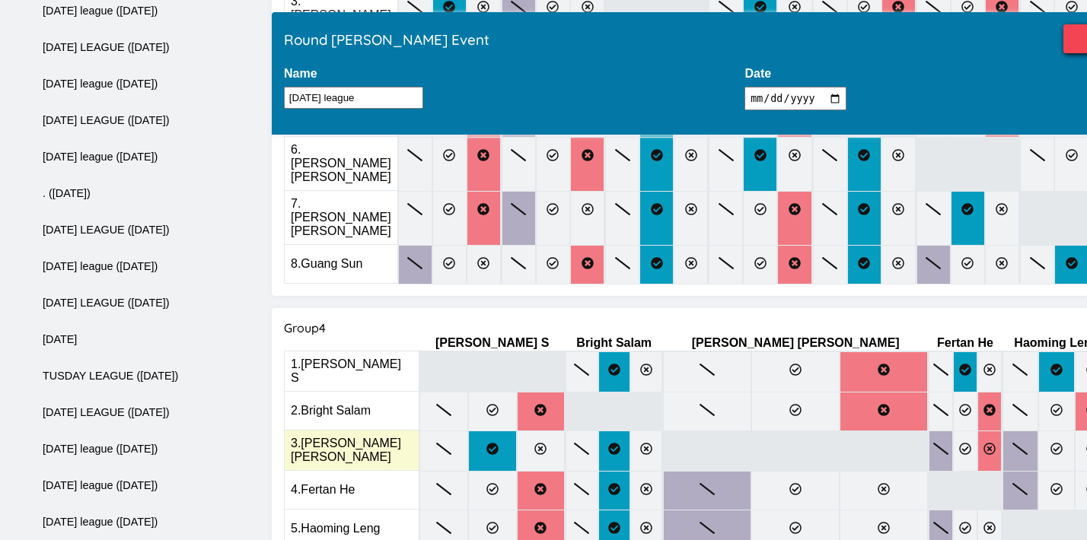
click at [983, 443] on icon at bounding box center [989, 449] width 12 height 12
click at [0, 0] on input "radio" at bounding box center [0, 0] width 0 height 0
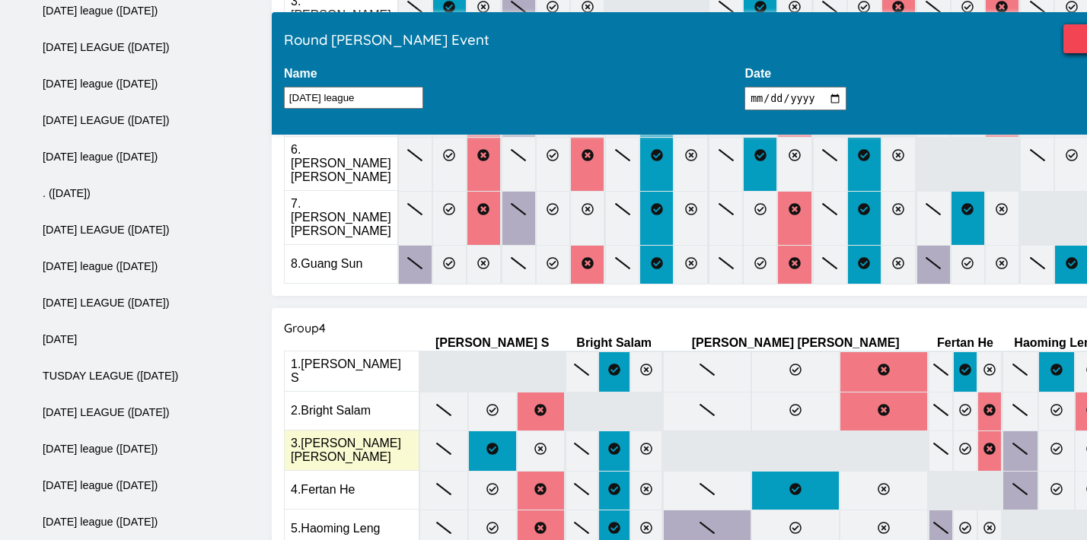
click at [0, 0] on input "radio" at bounding box center [0, 0] width 0 height 0
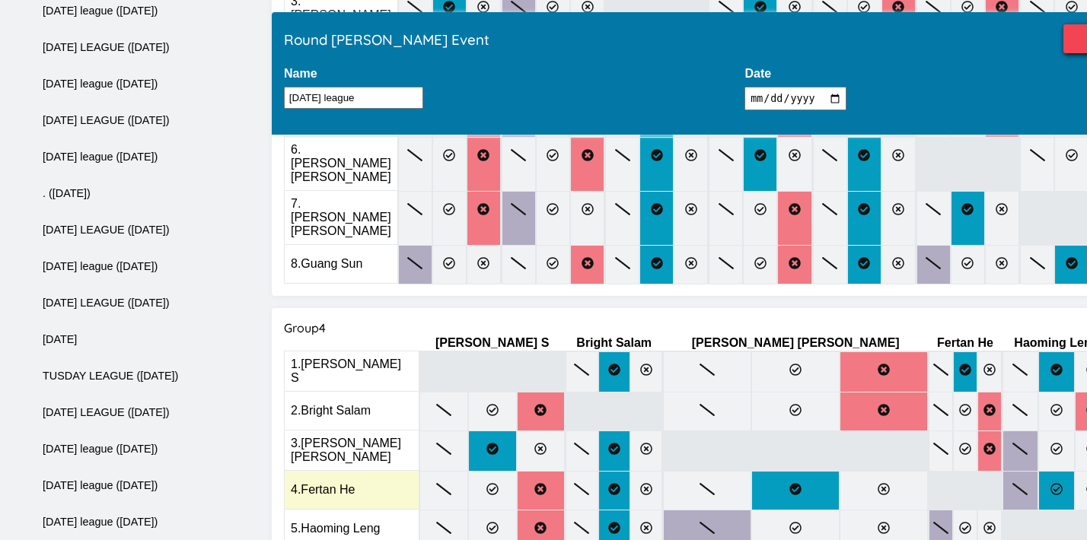
click at [1038, 471] on label at bounding box center [1056, 491] width 37 height 40
click at [0, 0] on input "radio" at bounding box center [0, 0] width 0 height 0
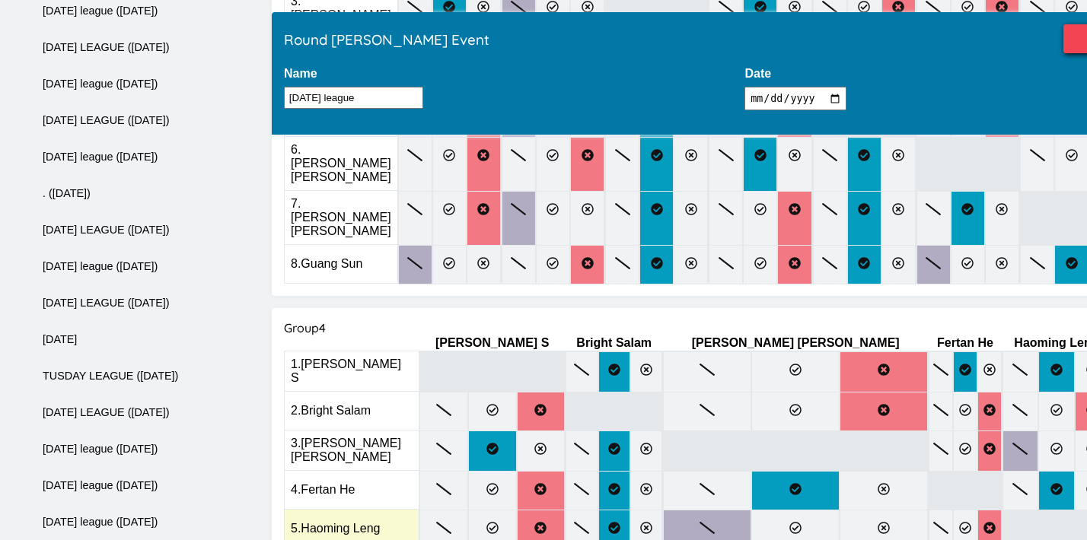
click at [0, 0] on input "radio" at bounding box center [0, 0] width 0 height 0
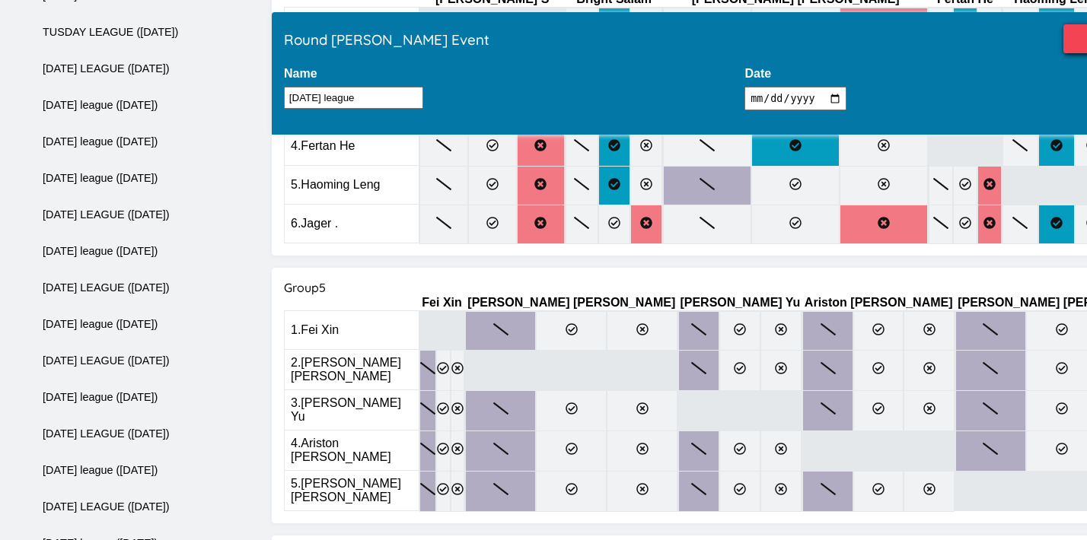
scroll to position [1520, 0]
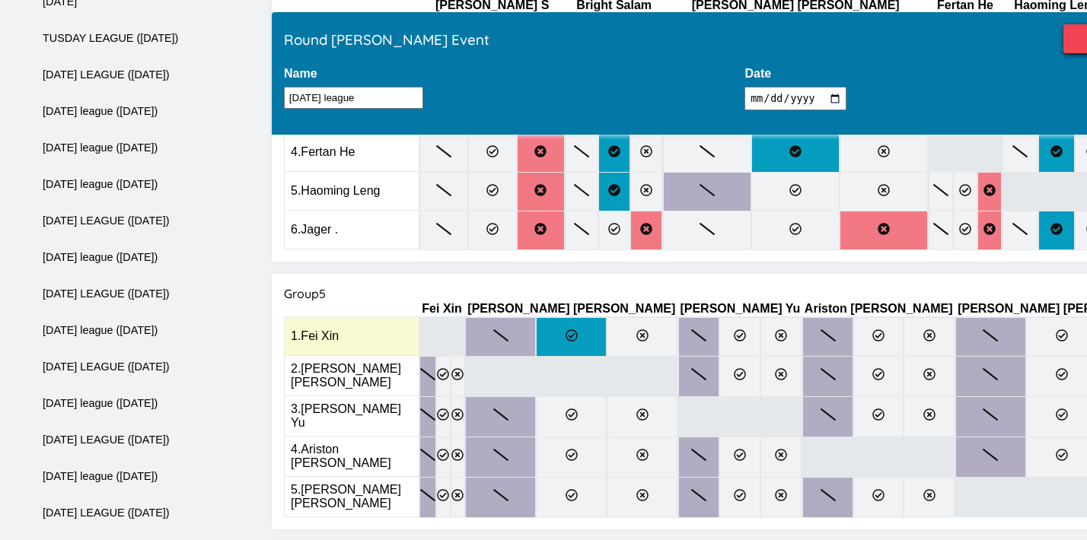
click at [574, 317] on label at bounding box center [571, 337] width 71 height 40
click at [0, 0] on input "radio" at bounding box center [0, 0] width 0 height 0
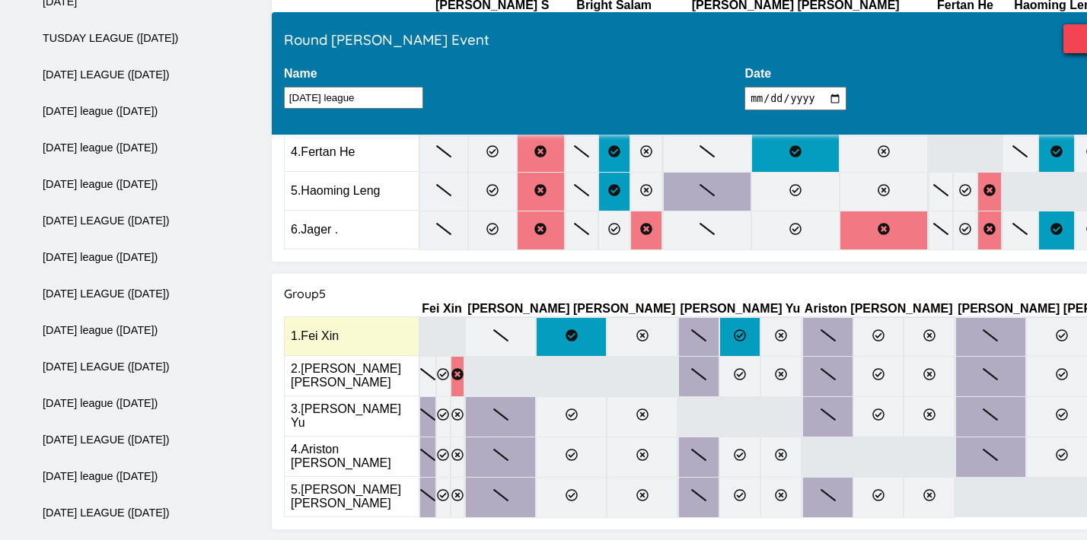
click at [719, 317] on label at bounding box center [739, 337] width 41 height 40
click at [0, 0] on input "radio" at bounding box center [0, 0] width 0 height 0
click at [872, 329] on icon at bounding box center [878, 335] width 12 height 12
click at [0, 0] on input "radio" at bounding box center [0, 0] width 0 height 0
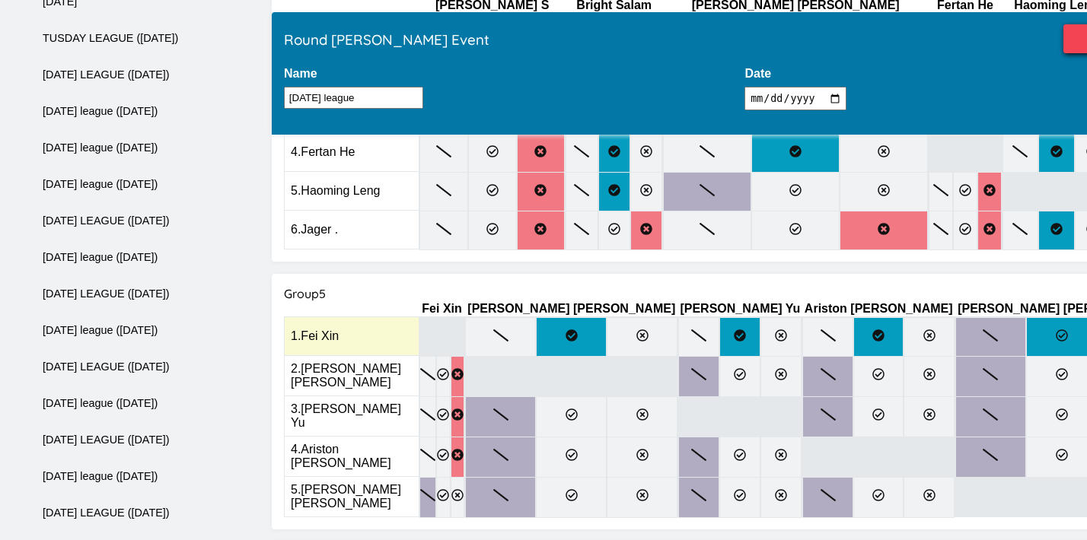
click at [1026, 317] on label at bounding box center [1061, 337] width 71 height 40
click at [0, 0] on input "radio" at bounding box center [0, 0] width 0 height 0
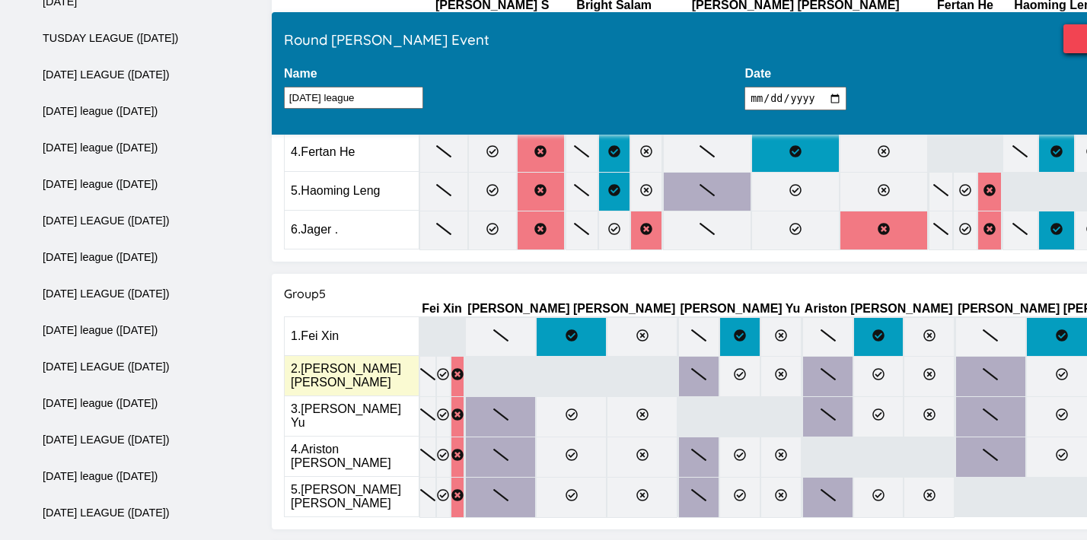
click at [680, 356] on label at bounding box center [698, 376] width 41 height 41
click at [0, 0] on input "radio" at bounding box center [0, 0] width 0 height 0
click at [734, 368] on icon at bounding box center [740, 374] width 12 height 12
click at [0, 0] on input "radio" at bounding box center [0, 0] width 0 height 0
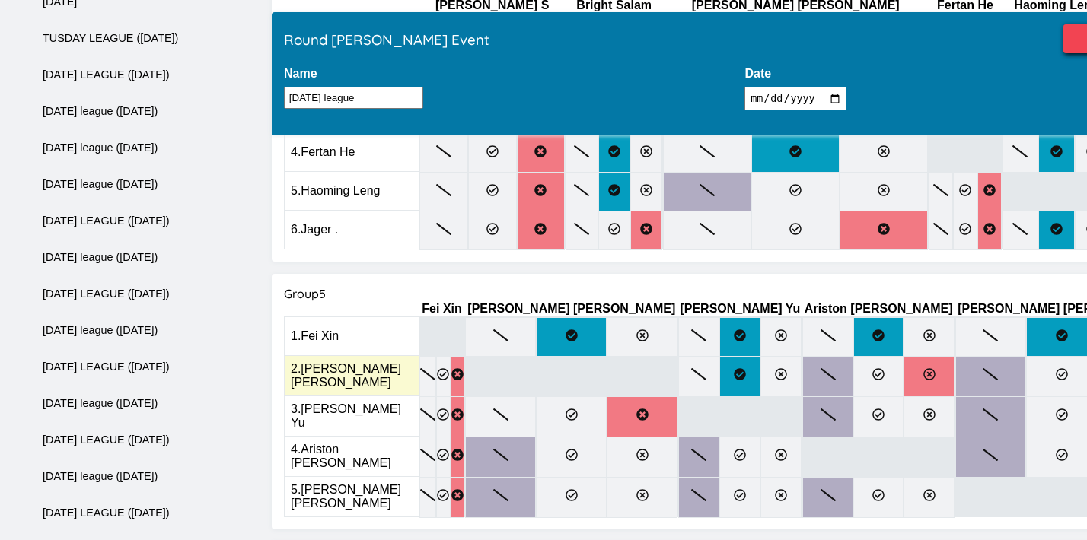
click at [903, 356] on label at bounding box center [928, 376] width 51 height 41
click at [0, 0] on input "radio" at bounding box center [0, 0] width 0 height 0
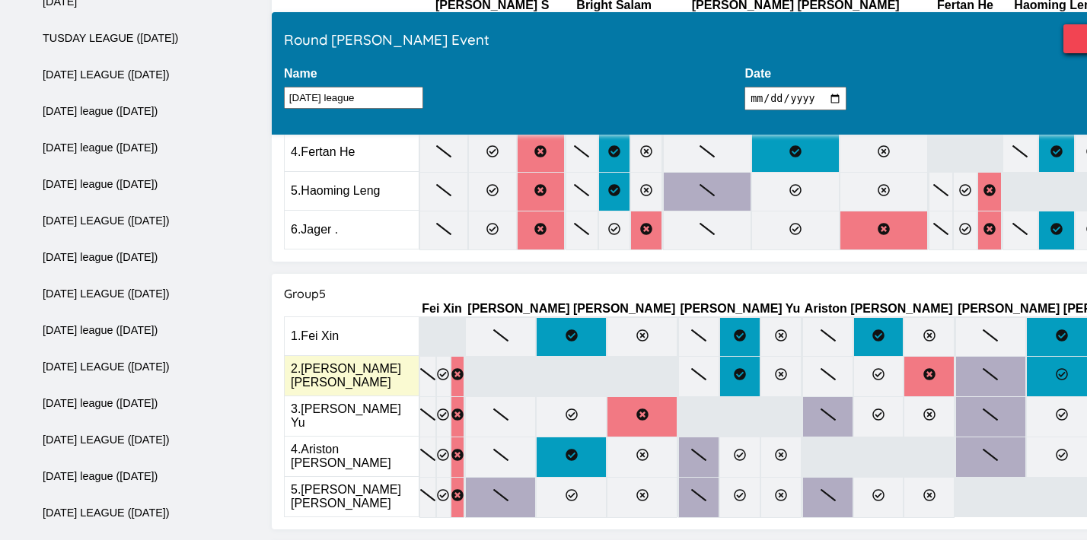
click at [1026, 356] on label at bounding box center [1061, 376] width 71 height 41
click at [0, 0] on input "radio" at bounding box center [0, 0] width 0 height 0
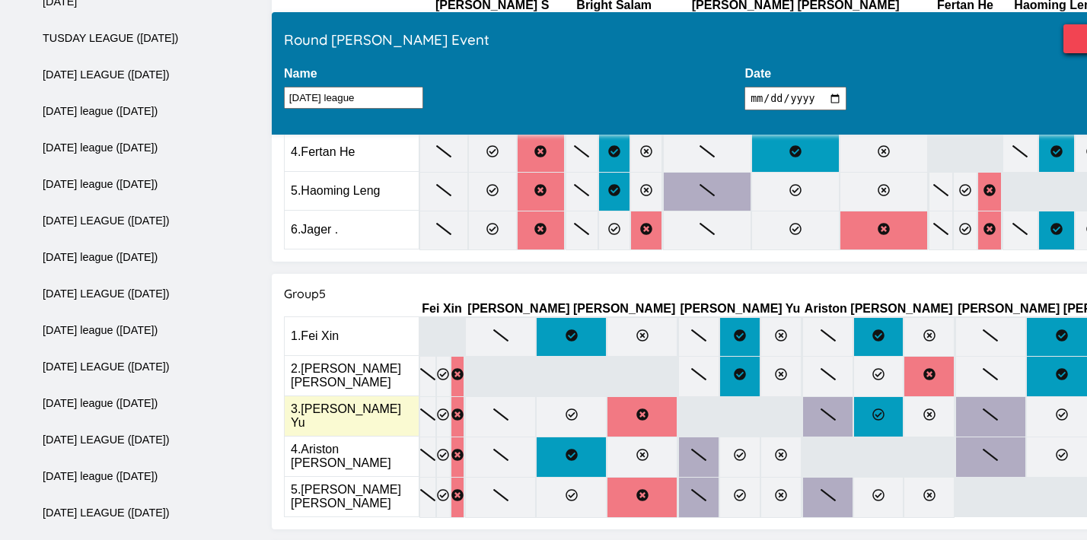
click at [872, 409] on icon at bounding box center [878, 415] width 12 height 12
click at [0, 0] on input "radio" at bounding box center [0, 0] width 0 height 0
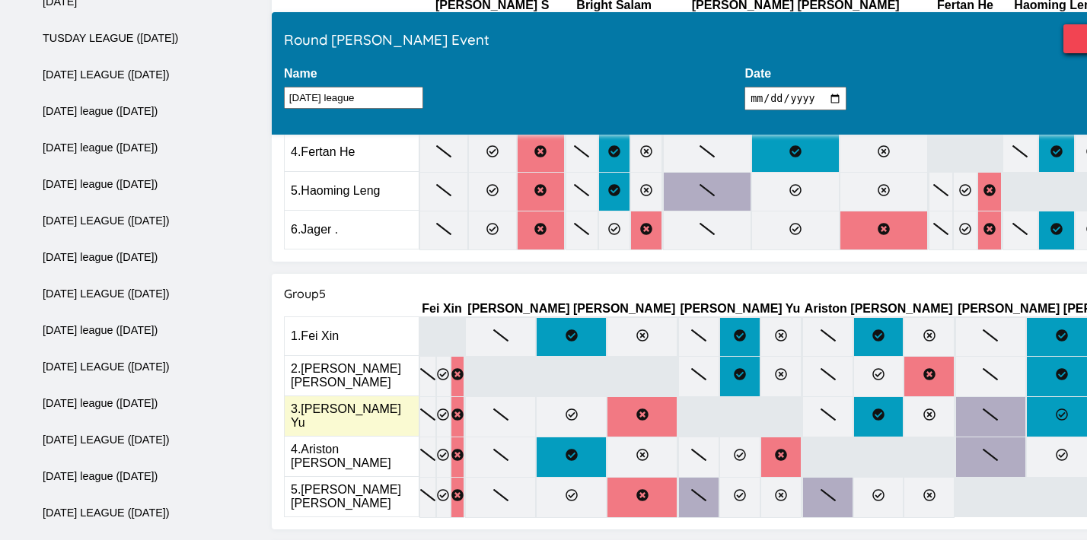
click at [1026, 396] on label at bounding box center [1061, 416] width 71 height 41
click at [0, 0] on input "radio" at bounding box center [0, 0] width 0 height 0
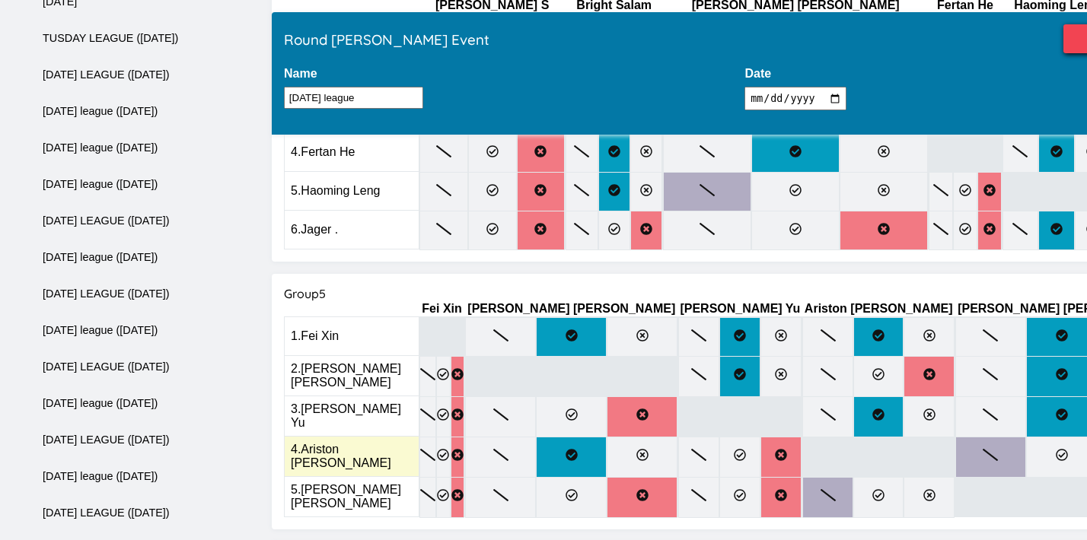
click at [0, 0] on input "radio" at bounding box center [0, 0] width 0 height 0
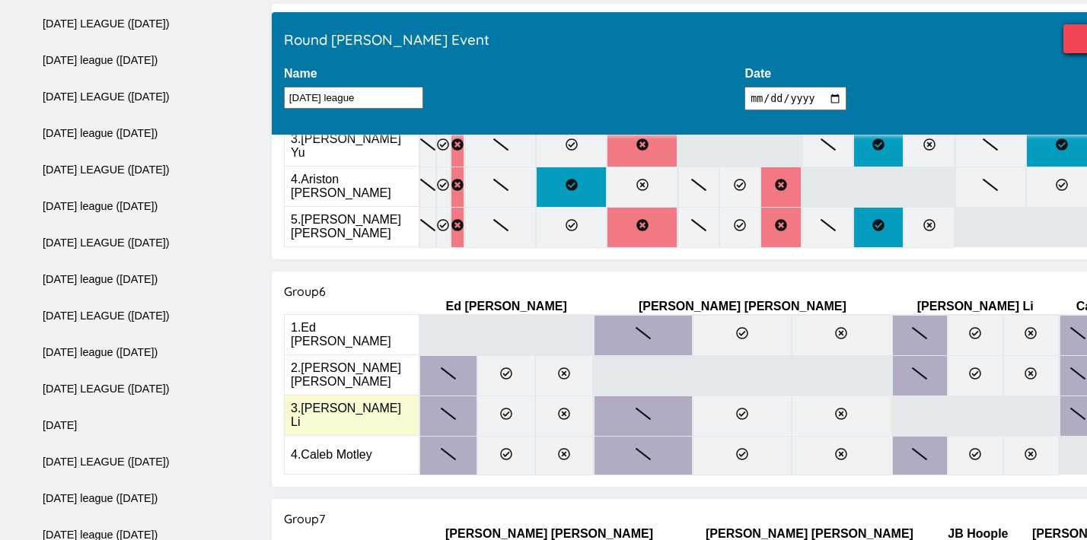
scroll to position [1787, 0]
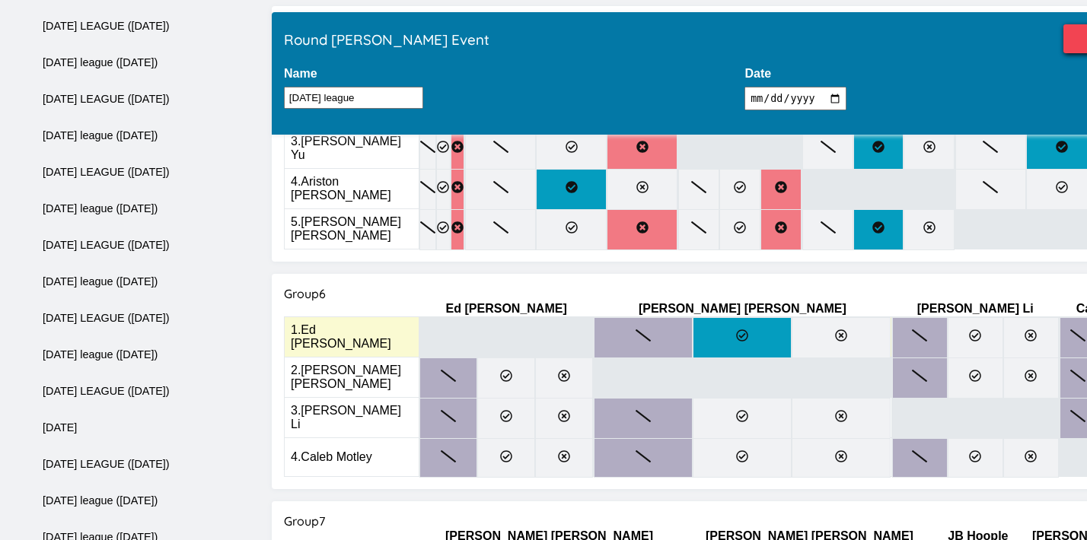
click at [737, 329] on icon at bounding box center [743, 335] width 12 height 12
click at [0, 0] on input "radio" at bounding box center [0, 0] width 0 height 0
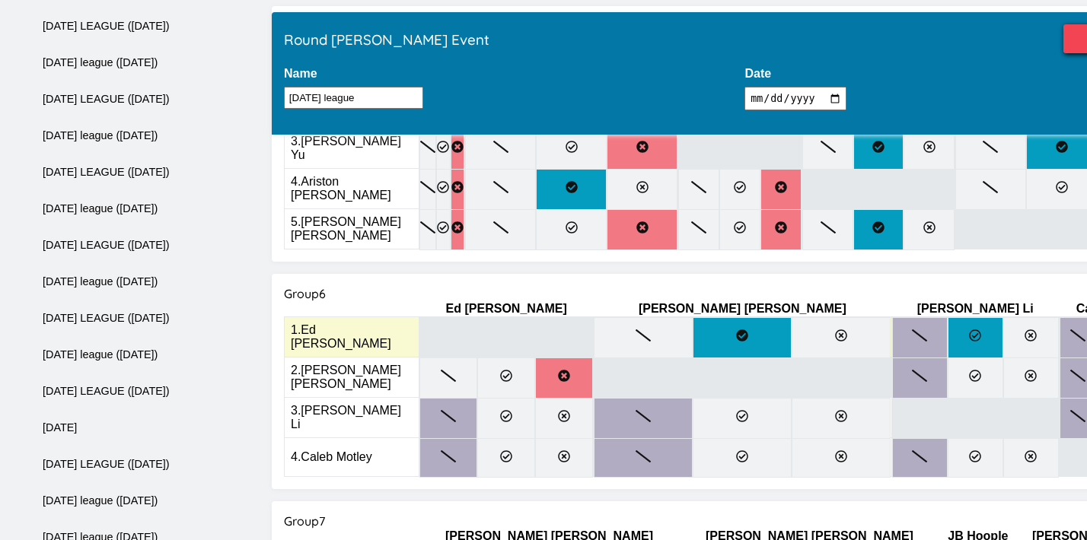
click at [947, 317] on label at bounding box center [975, 337] width 56 height 41
click at [0, 0] on input "radio" at bounding box center [0, 0] width 0 height 0
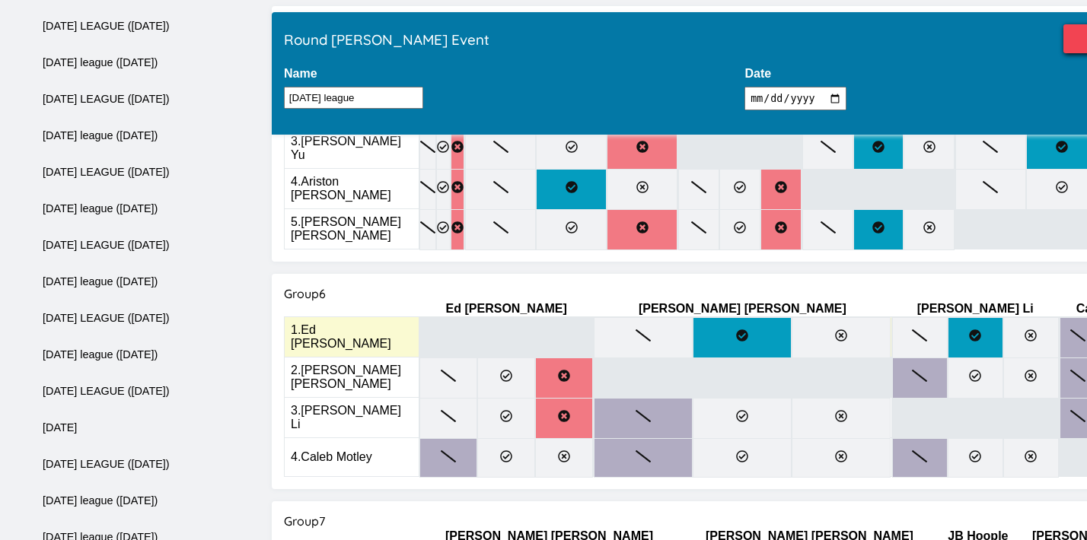
click at [0, 0] on input "radio" at bounding box center [0, 0] width 0 height 0
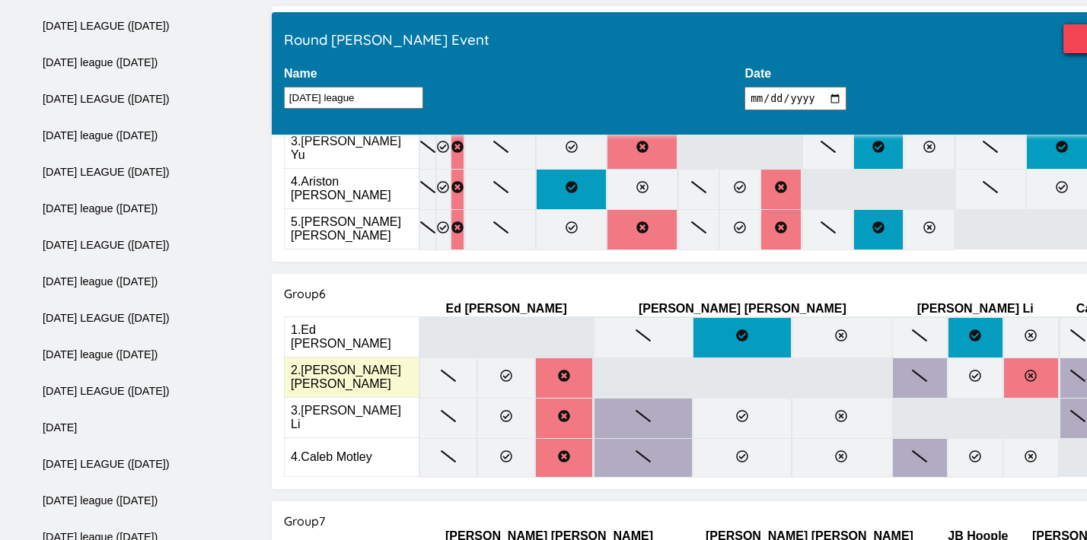
click at [1003, 358] on label at bounding box center [1031, 378] width 56 height 41
click at [0, 0] on input "radio" at bounding box center [0, 0] width 0 height 0
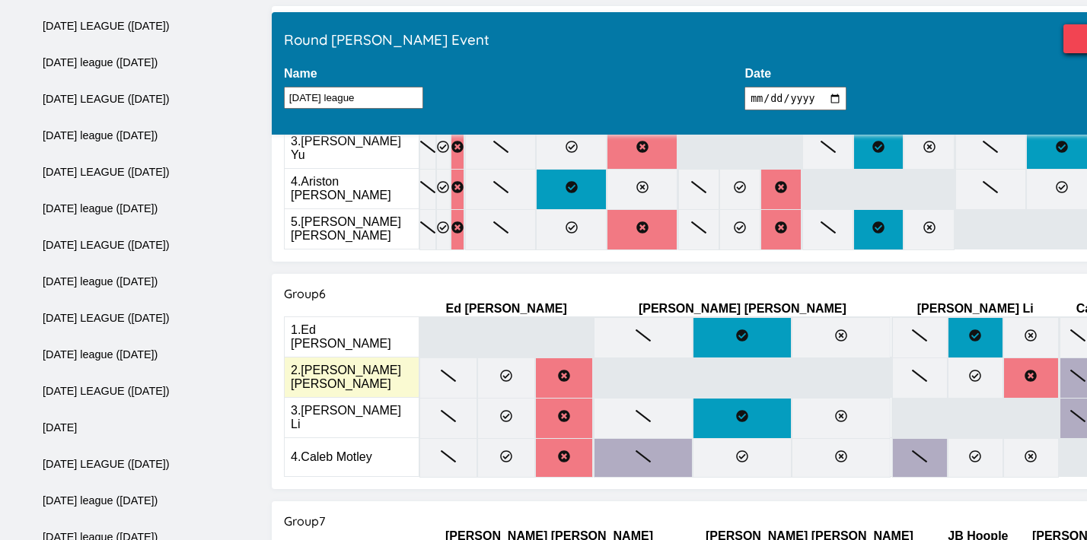
click at [0, 0] on input "radio" at bounding box center [0, 0] width 0 height 0
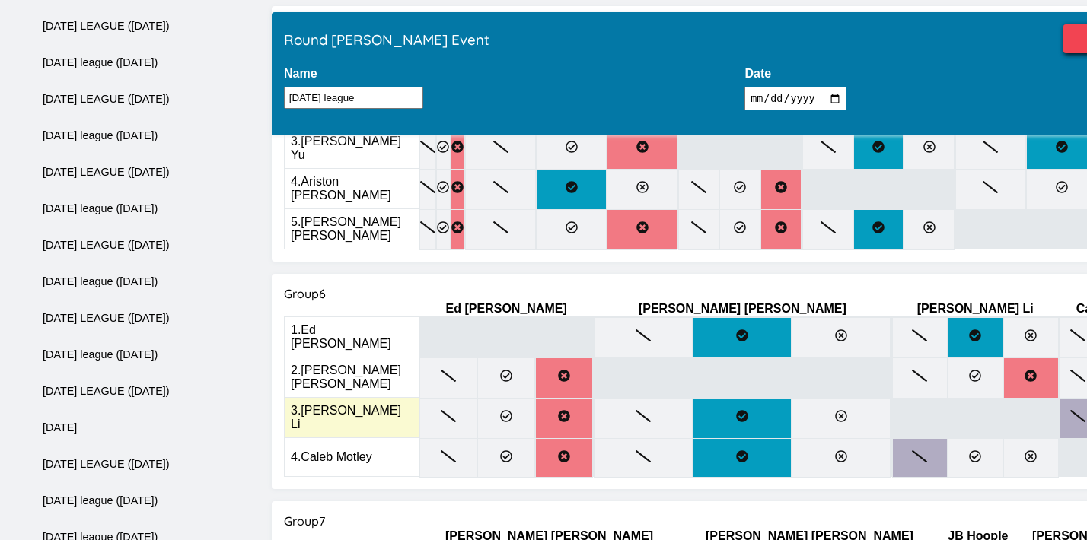
click at [0, 0] on input "radio" at bounding box center [0, 0] width 0 height 0
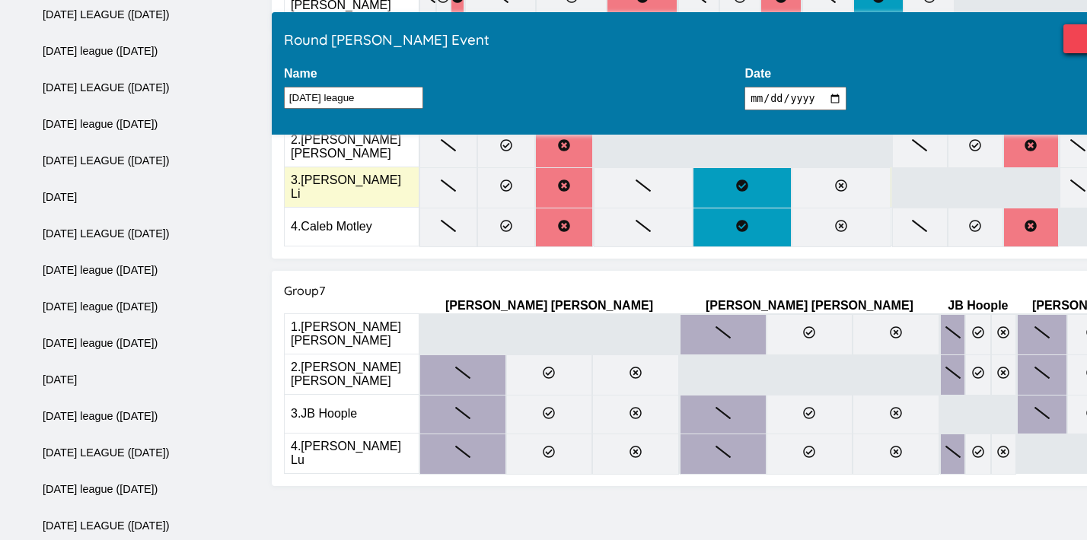
scroll to position [2019, 0]
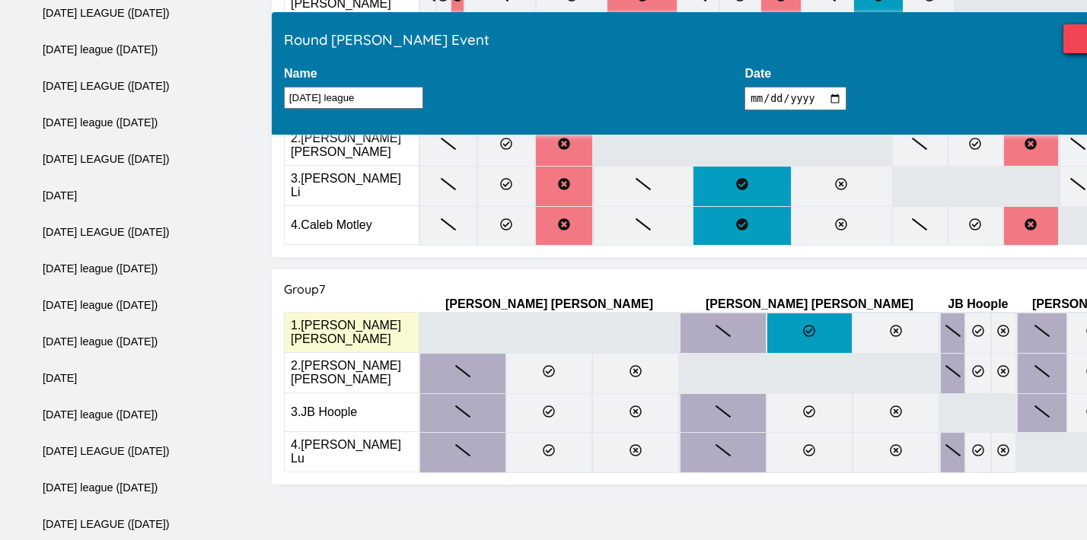
click at [766, 313] on label at bounding box center [809, 333] width 87 height 41
click at [0, 0] on input "radio" at bounding box center [0, 0] width 0 height 0
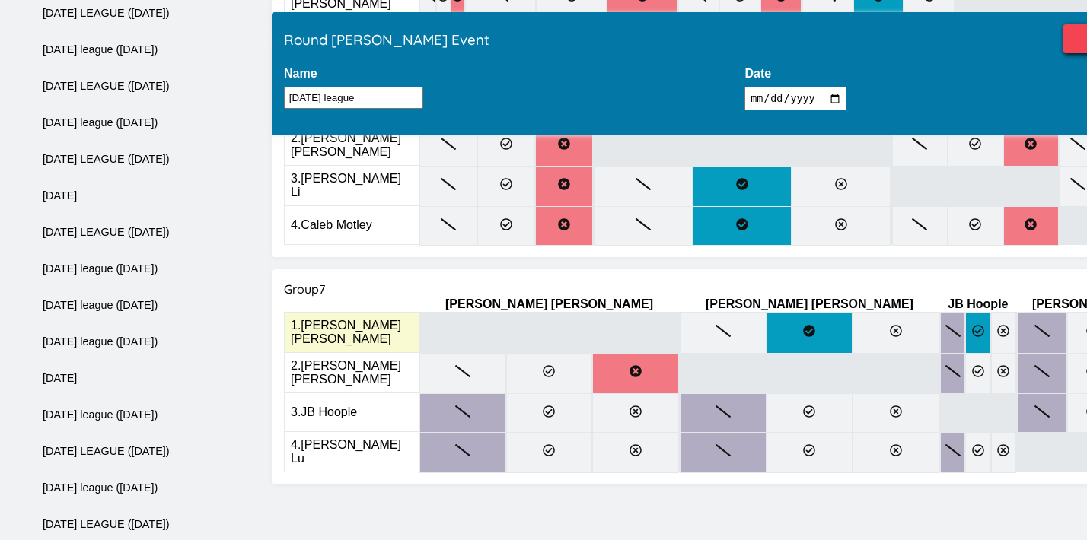
click at [965, 313] on label at bounding box center [977, 333] width 25 height 41
click at [0, 0] on input "radio" at bounding box center [0, 0] width 0 height 0
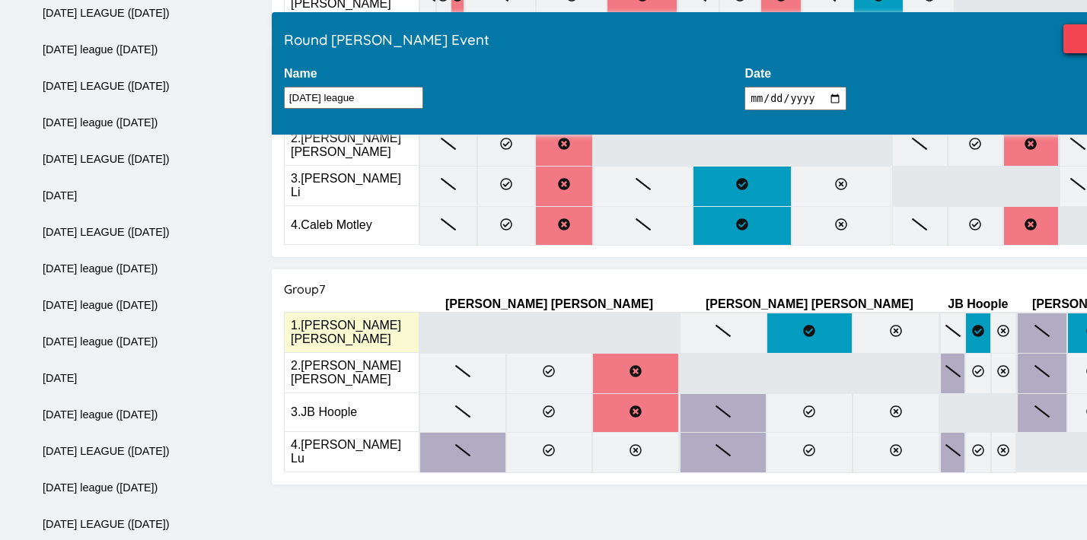
click at [1067, 313] on label at bounding box center [1092, 333] width 50 height 41
click at [0, 0] on input "radio" at bounding box center [0, 0] width 0 height 0
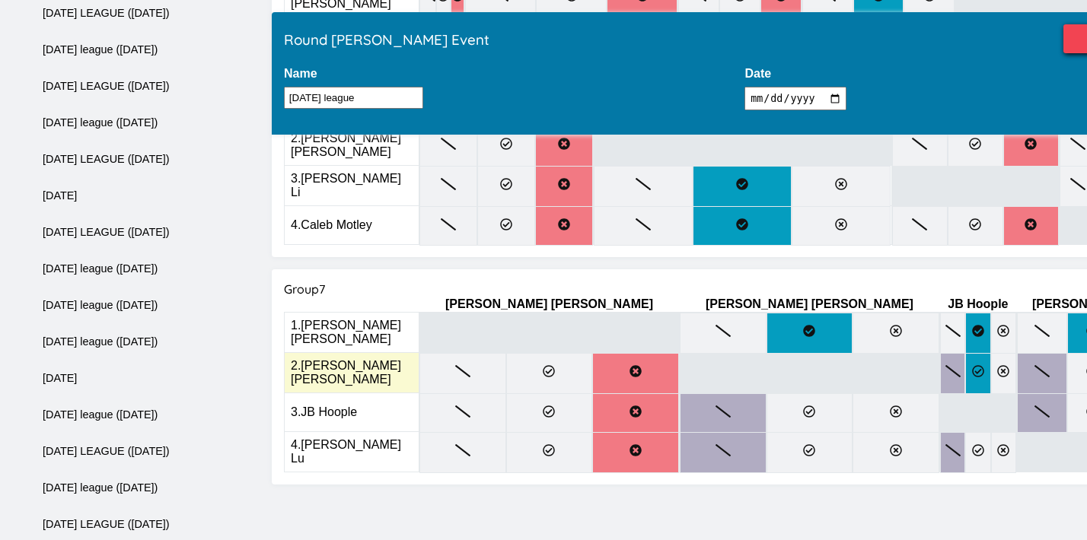
click at [965, 353] on label at bounding box center [977, 373] width 25 height 41
click at [0, 0] on input "radio" at bounding box center [0, 0] width 0 height 0
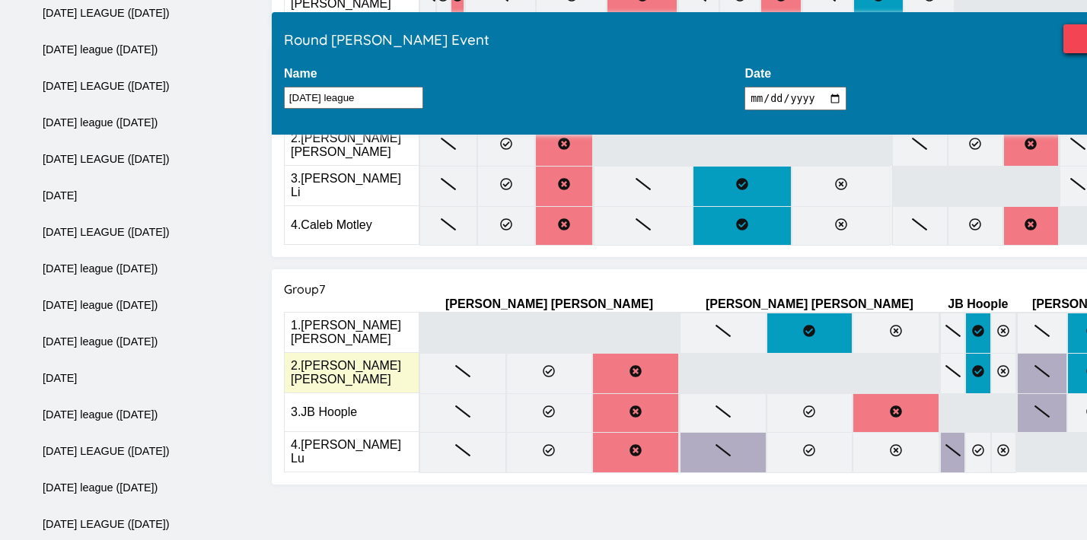
click at [1086, 365] on icon at bounding box center [1092, 371] width 12 height 12
click at [0, 0] on input "radio" at bounding box center [0, 0] width 0 height 0
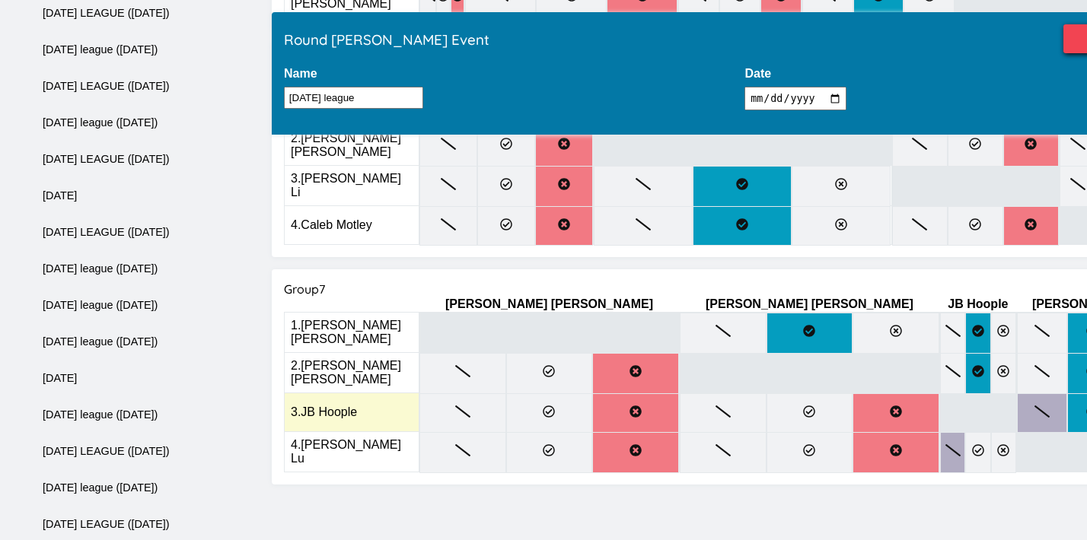
click at [1067, 393] on label at bounding box center [1092, 413] width 50 height 40
click at [0, 0] on input "radio" at bounding box center [0, 0] width 0 height 0
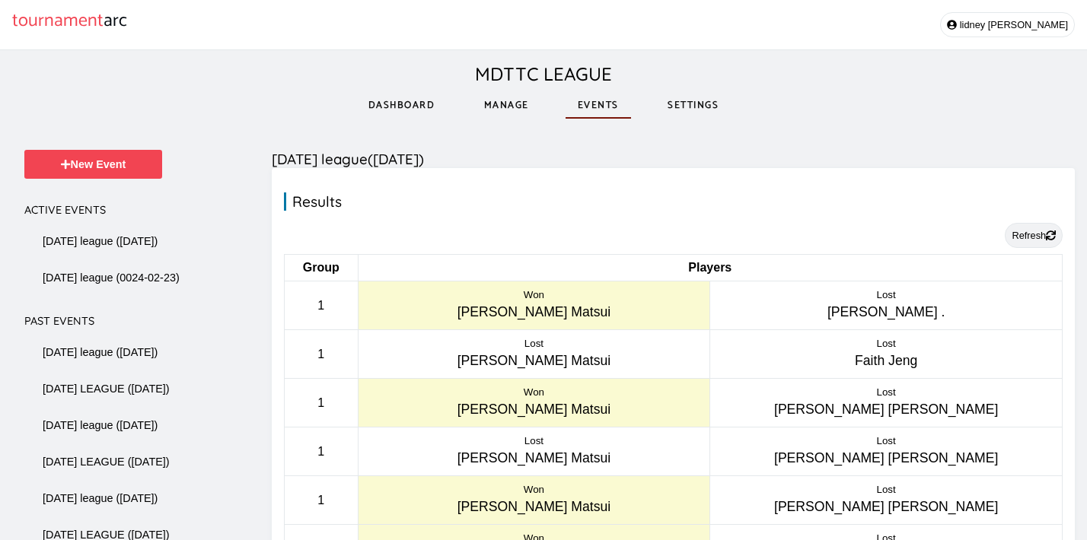
click at [1036, 229] on button "Refresh" at bounding box center [1033, 235] width 58 height 25
click at [1012, 27] on button "lidney castro" at bounding box center [1007, 24] width 135 height 25
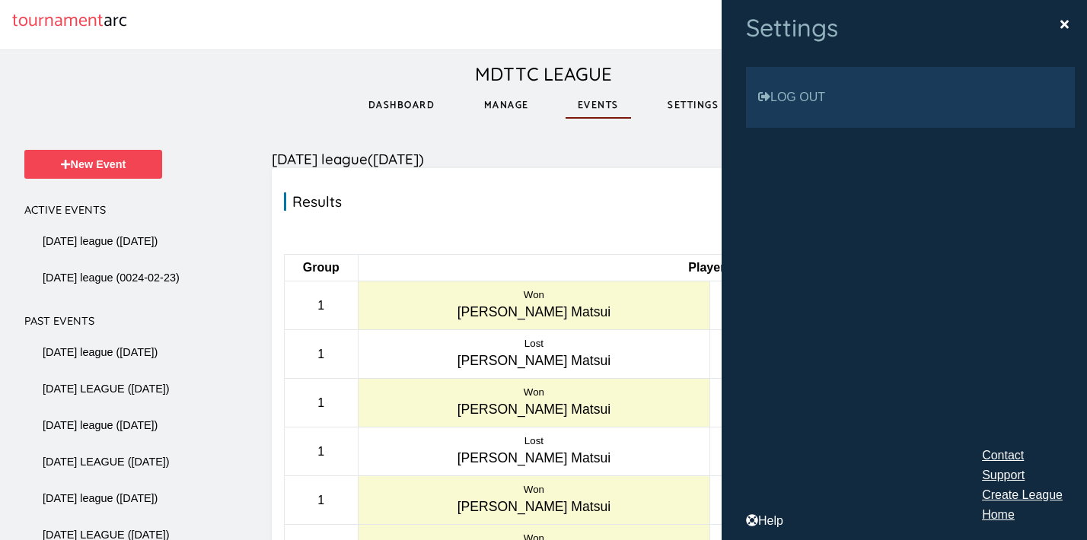
click at [681, 105] on link "Settings" at bounding box center [692, 105] width 75 height 53
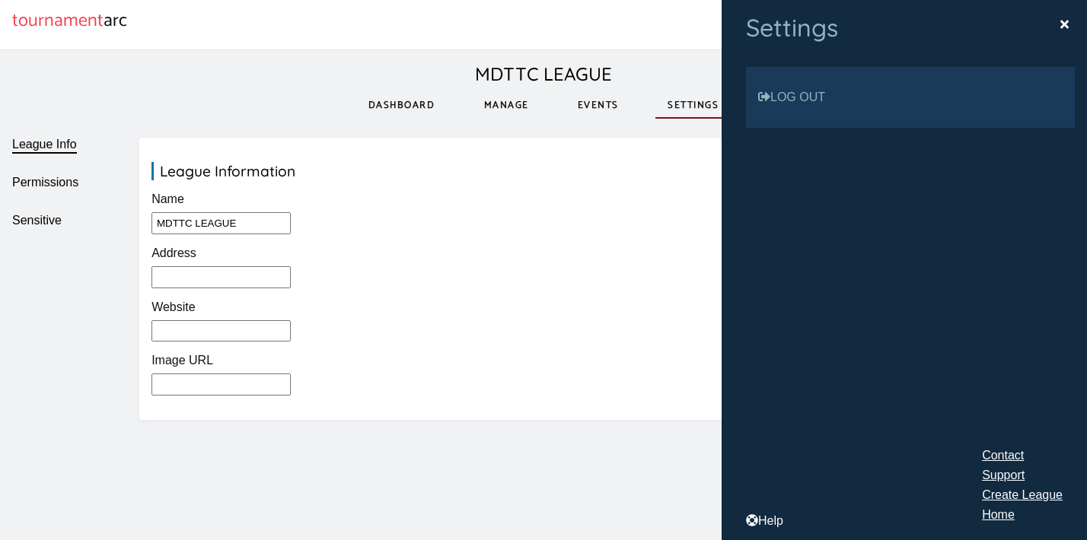
click at [457, 115] on main "MDTTC LEAGUE Dashboard Manage Events Settings League Info Permissions Sensitive…" at bounding box center [543, 350] width 1087 height 601
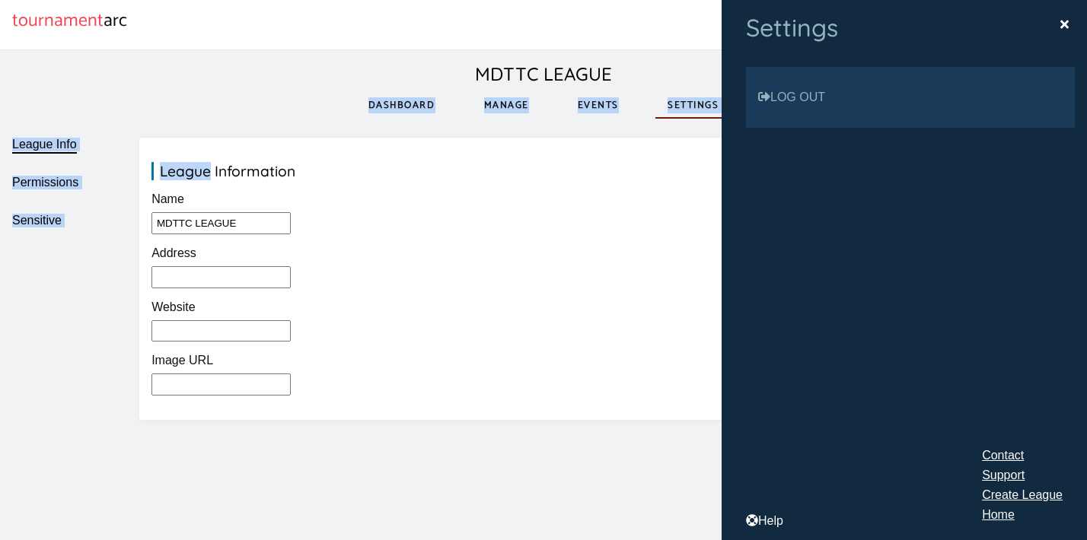
drag, startPoint x: 457, startPoint y: 115, endPoint x: 495, endPoint y: 108, distance: 39.4
click at [495, 108] on main "MDTTC LEAGUE Dashboard Manage Events Settings League Info Permissions Sensitive…" at bounding box center [543, 350] width 1087 height 601
click at [498, 103] on link "Manage" at bounding box center [506, 105] width 69 height 53
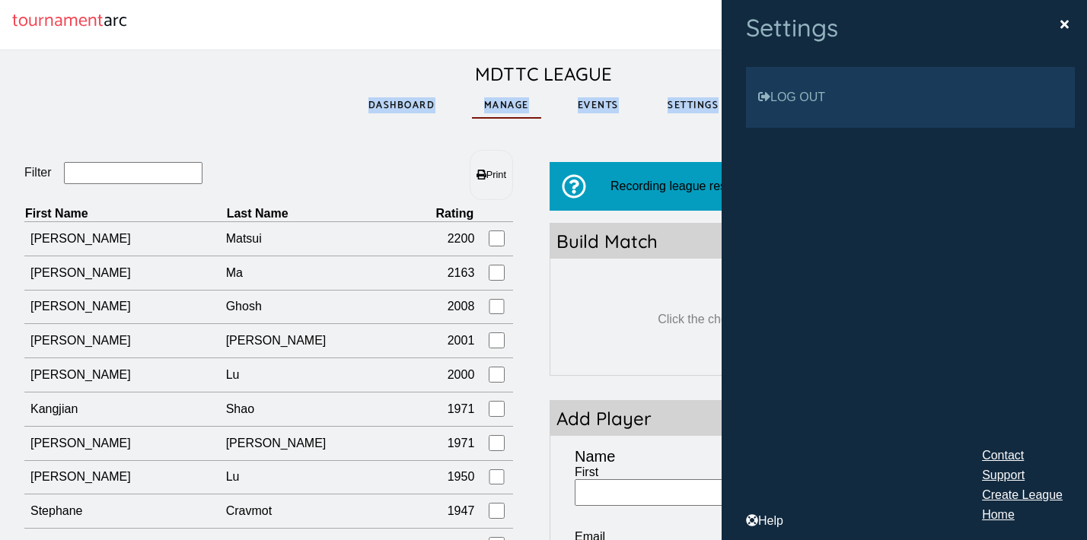
click at [498, 103] on link "Manage" at bounding box center [506, 105] width 69 height 53
click at [96, 166] on input "Filter" at bounding box center [133, 173] width 139 height 22
type input "za"
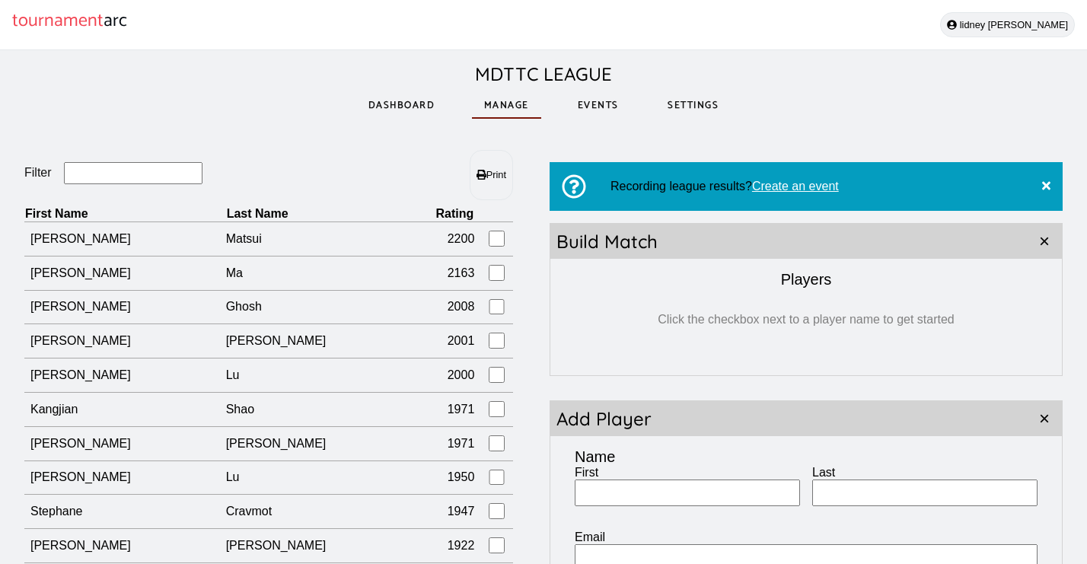
click at [1058, 31] on button "lidney castro" at bounding box center [1007, 24] width 135 height 25
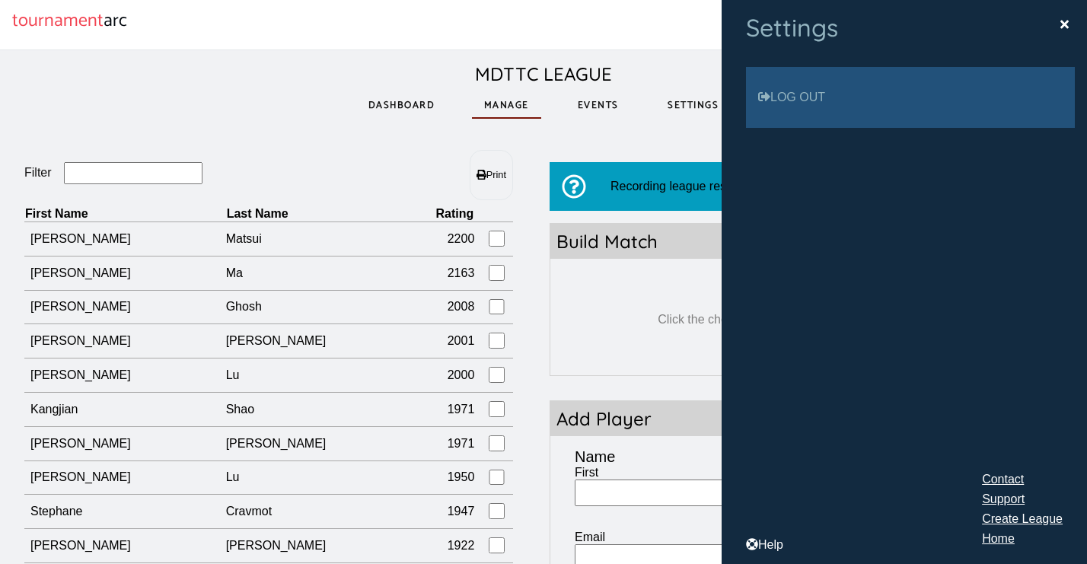
click at [925, 98] on link "Log out" at bounding box center [910, 97] width 329 height 61
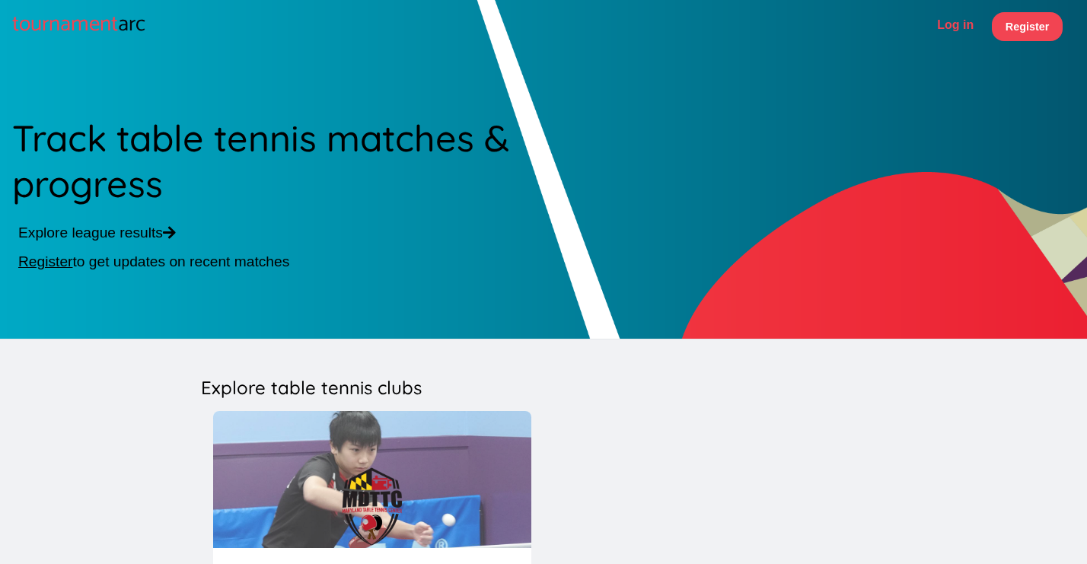
click at [954, 25] on link "Log in" at bounding box center [955, 26] width 49 height 29
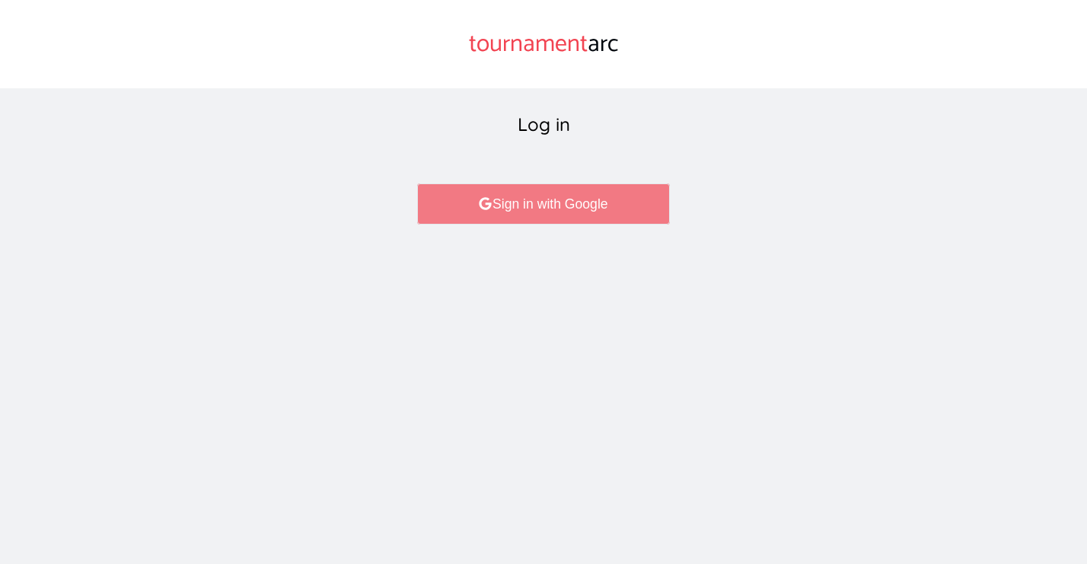
click at [574, 214] on link "Sign in with Google" at bounding box center [543, 203] width 252 height 41
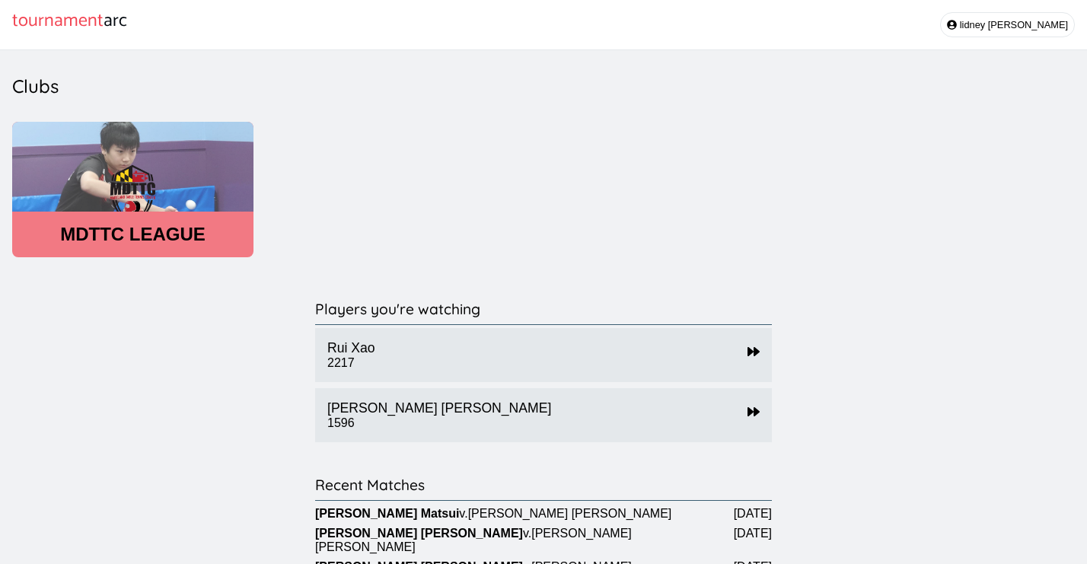
click at [137, 215] on div "MDTTC LEAGUE" at bounding box center [132, 189] width 241 height 135
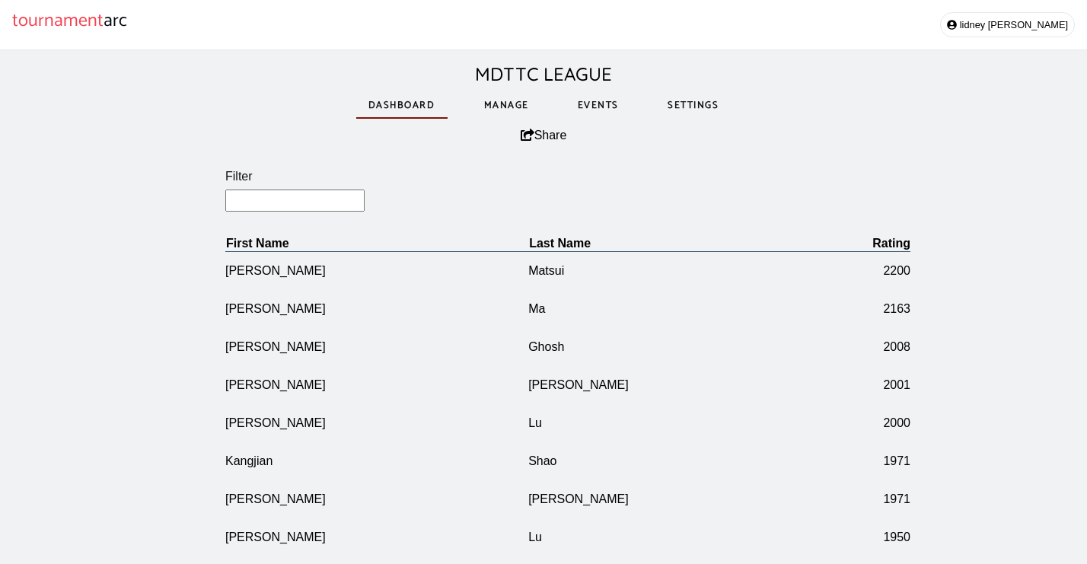
click at [502, 99] on link "Manage" at bounding box center [506, 105] width 69 height 53
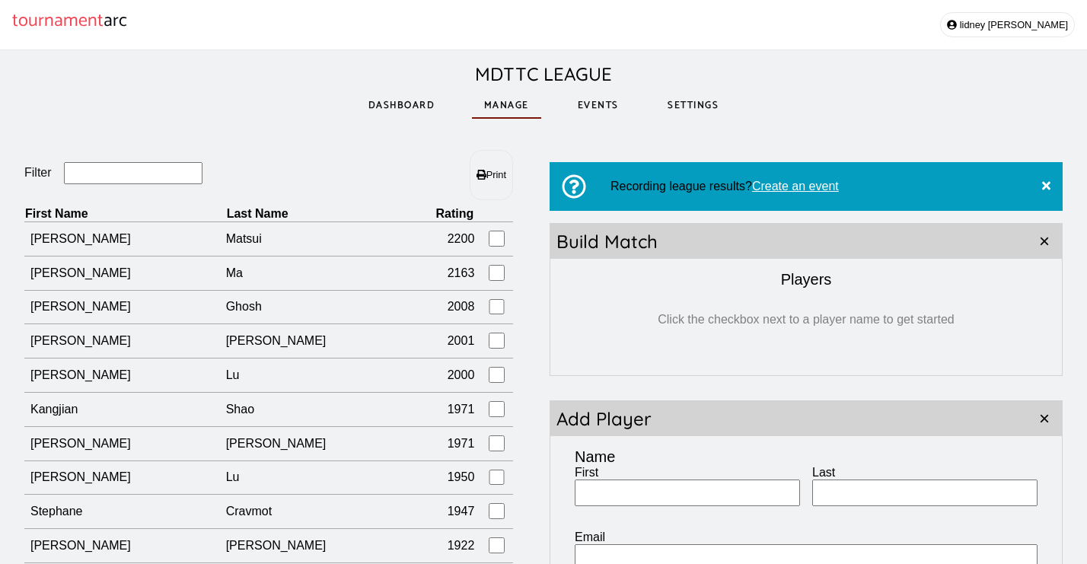
click at [160, 183] on input "Filter" at bounding box center [133, 173] width 139 height 22
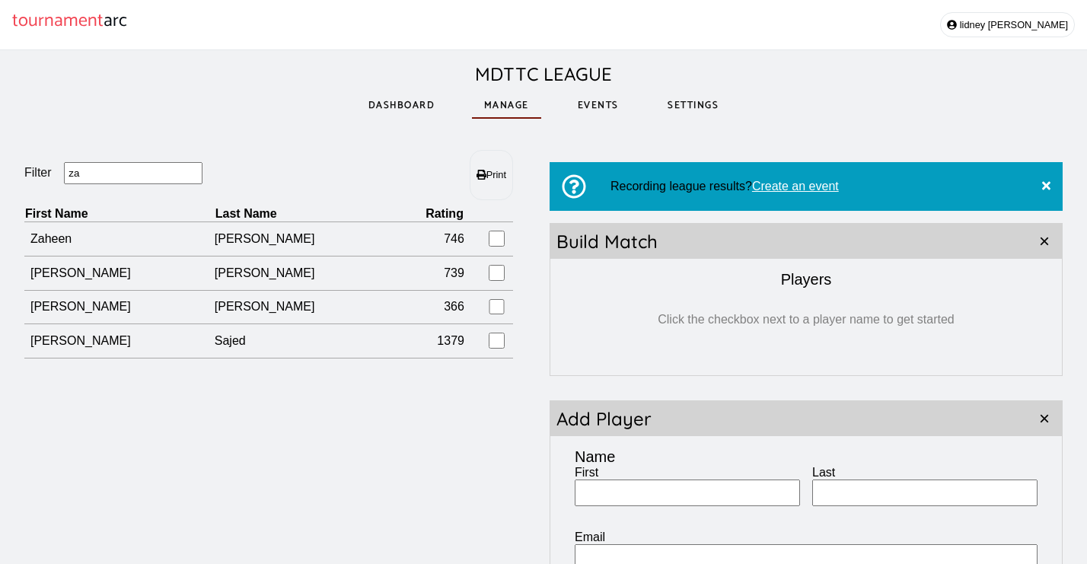
drag, startPoint x: 83, startPoint y: 175, endPoint x: -2, endPoint y: 175, distance: 84.5
click at [0, 175] on html "tournament arc [PERSON_NAME] MDTTC LEAGUE Dashboard Manage Events Settings Filt…" at bounding box center [543, 468] width 1087 height 937
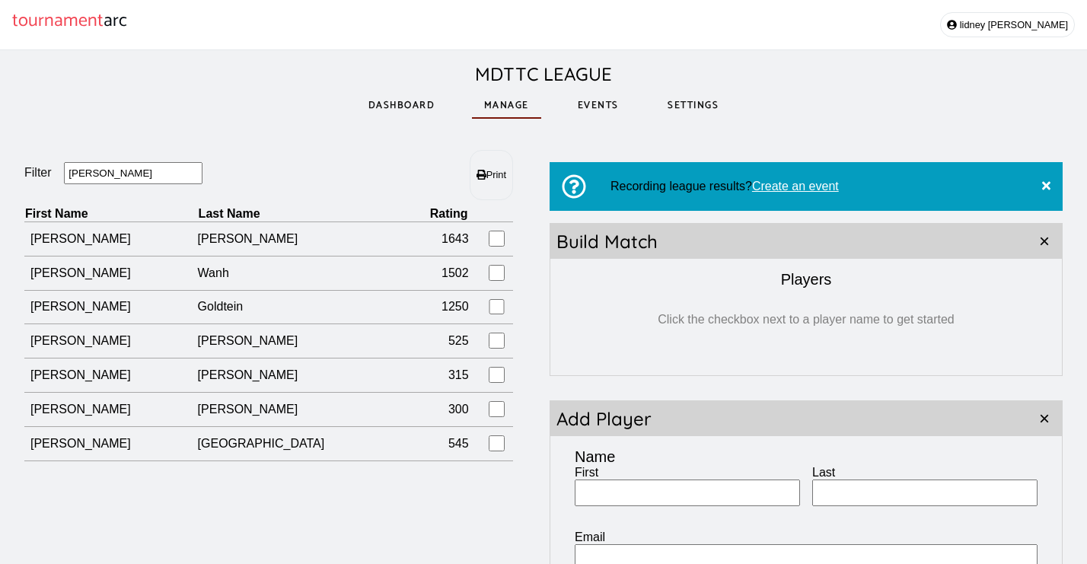
drag, startPoint x: 93, startPoint y: 180, endPoint x: -8, endPoint y: 192, distance: 101.1
click at [0, 192] on html "tournament arc [PERSON_NAME] MDTTC LEAGUE Dashboard Manage Events Settings Filt…" at bounding box center [543, 468] width 1087 height 937
drag, startPoint x: 122, startPoint y: 171, endPoint x: -9, endPoint y: 172, distance: 130.9
click at [0, 172] on html "tournament arc [PERSON_NAME] MDTTC LEAGUE Dashboard Manage Events Settings Filt…" at bounding box center [543, 468] width 1087 height 937
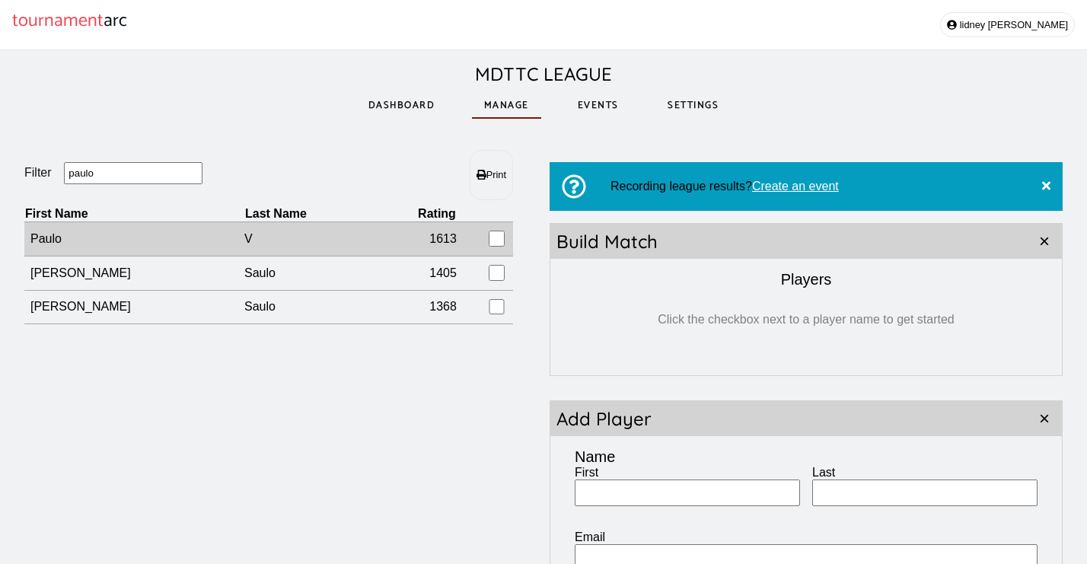
type input "paulo"
click at [69, 233] on td "Paulo" at bounding box center [134, 239] width 220 height 34
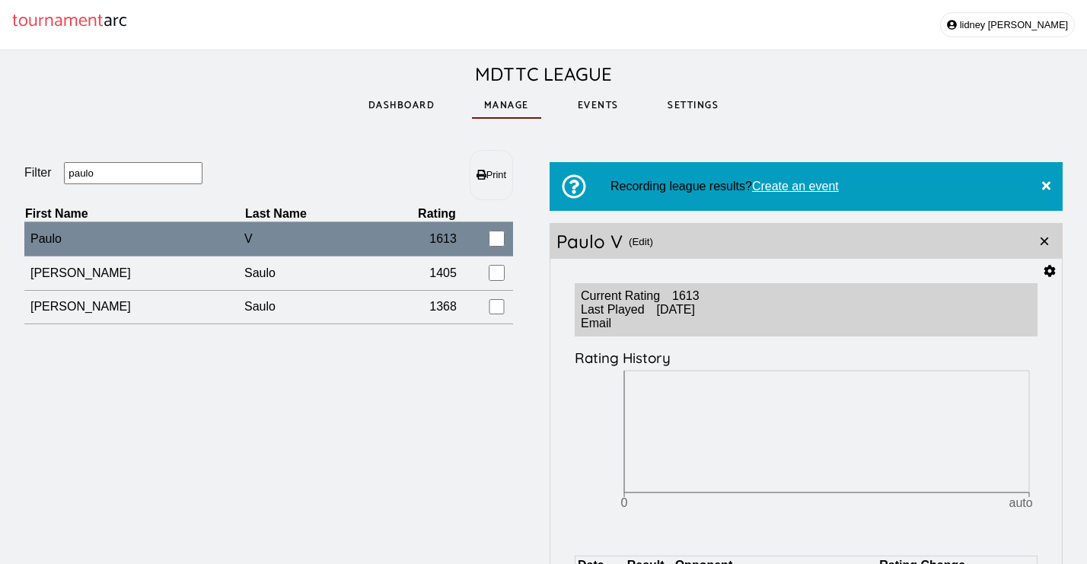
scroll to position [69, 0]
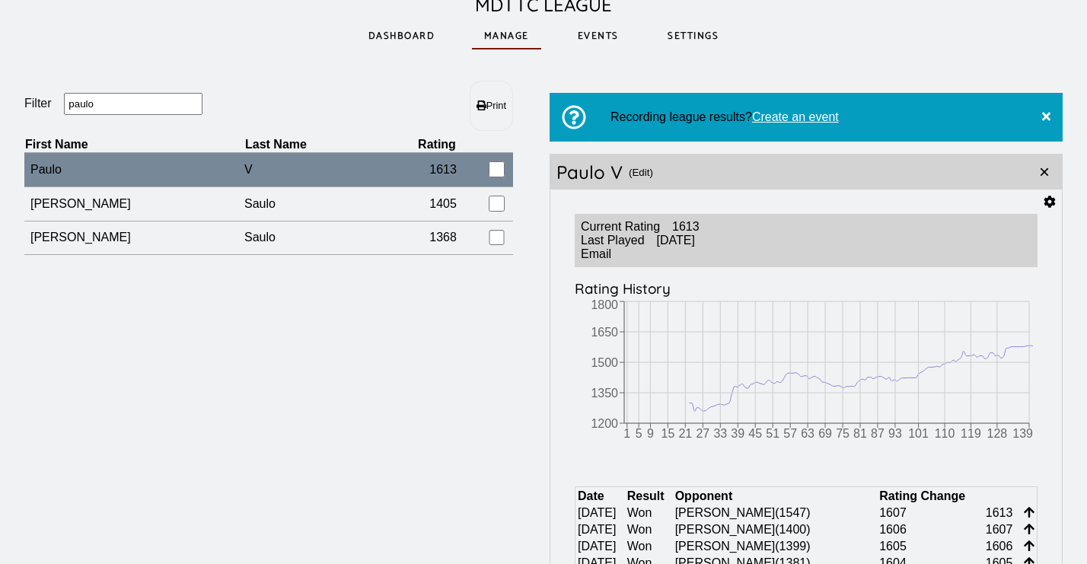
click at [644, 166] on button "(Edit)" at bounding box center [641, 171] width 24 height 35
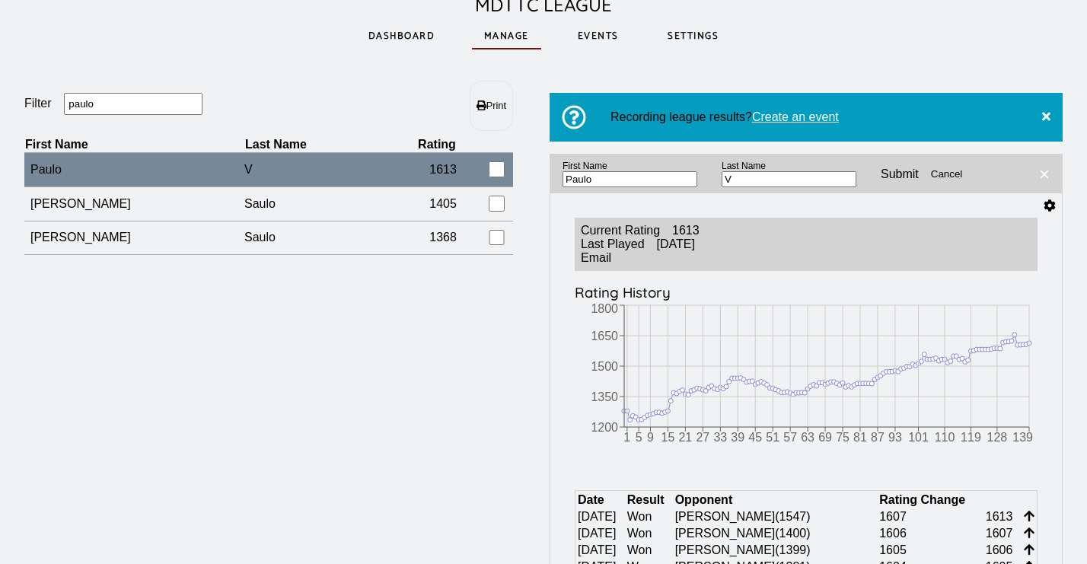
click at [1042, 177] on button "×" at bounding box center [1043, 173] width 35 height 39
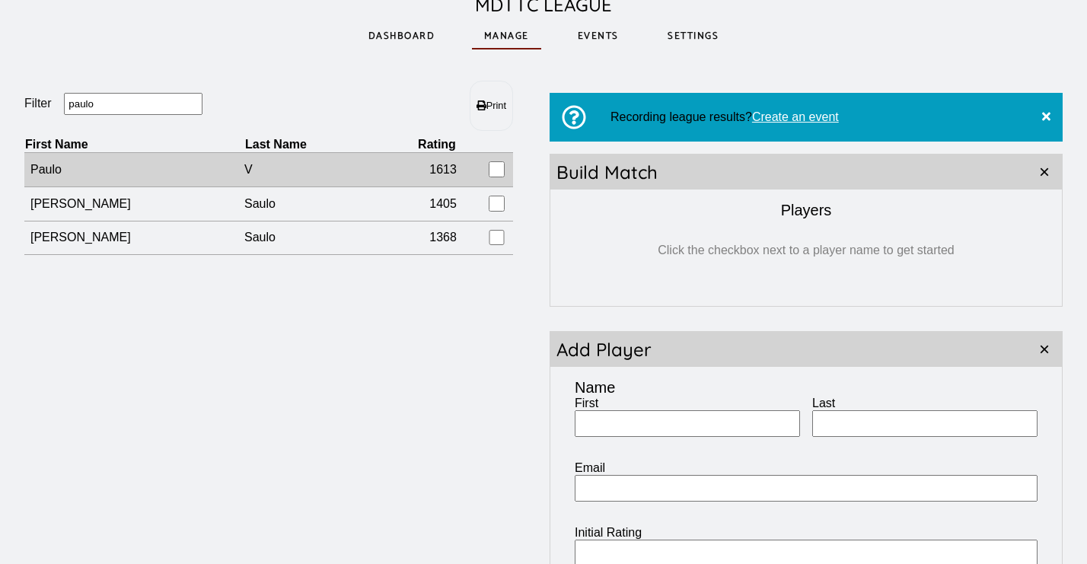
click at [244, 172] on td "V" at bounding box center [309, 170] width 131 height 34
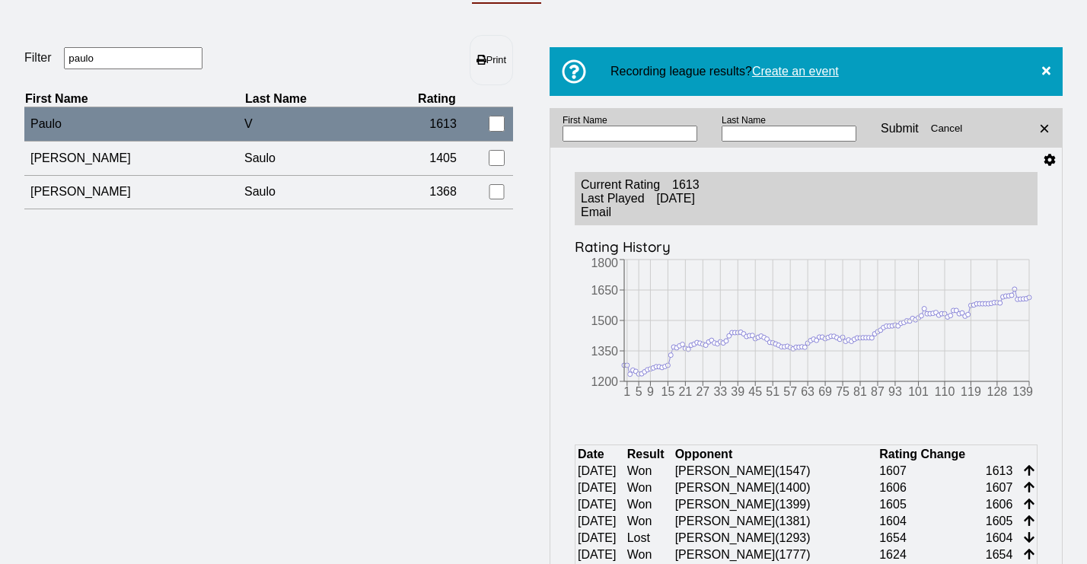
scroll to position [119, 0]
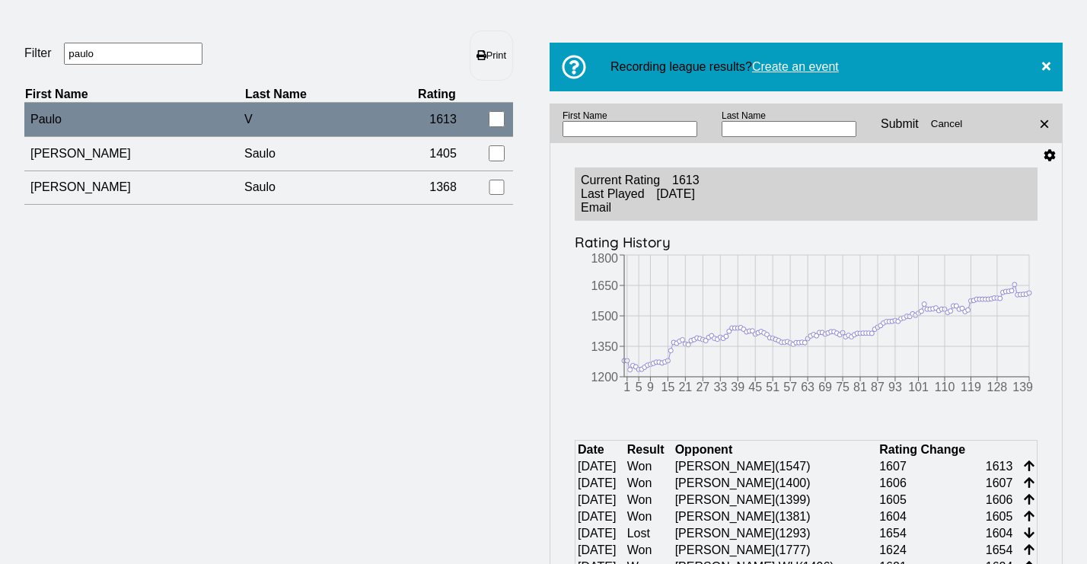
click at [931, 107] on button "Cancel" at bounding box center [947, 123] width 32 height 39
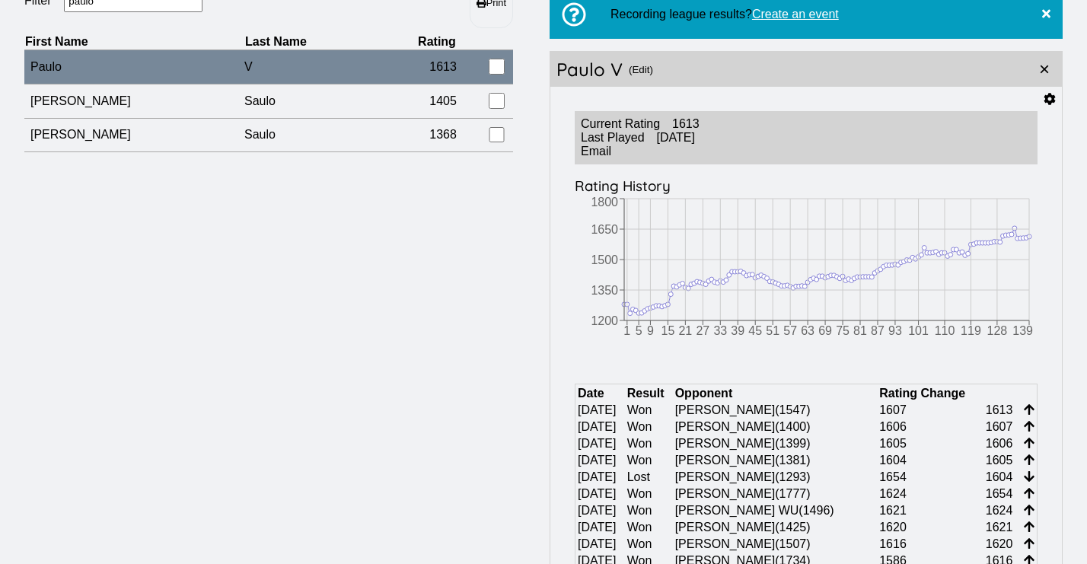
scroll to position [173, 0]
click at [1054, 100] on icon at bounding box center [1049, 98] width 12 height 12
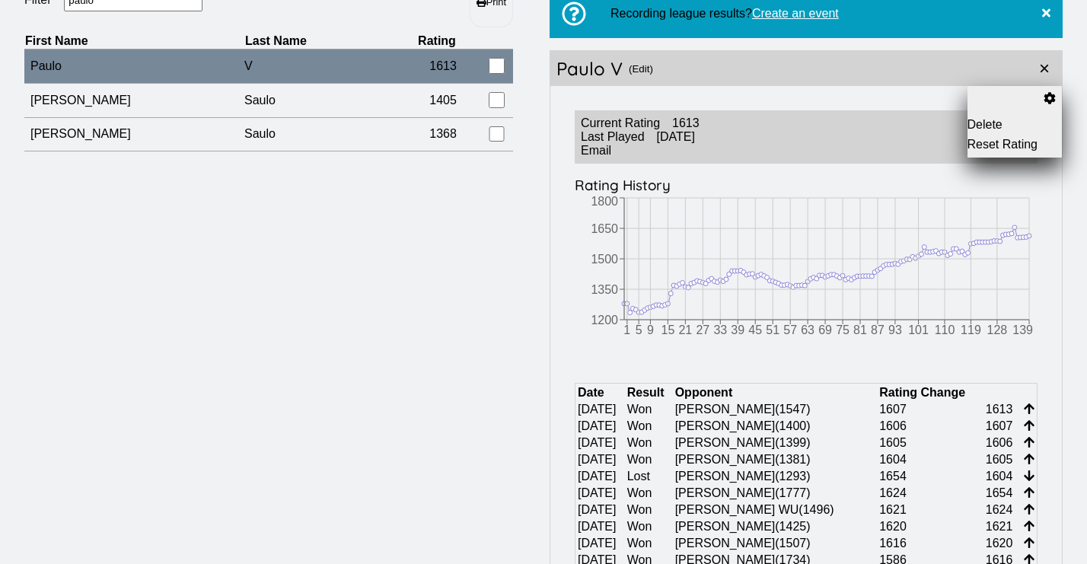
click at [994, 143] on button "Reset Rating" at bounding box center [1014, 145] width 95 height 14
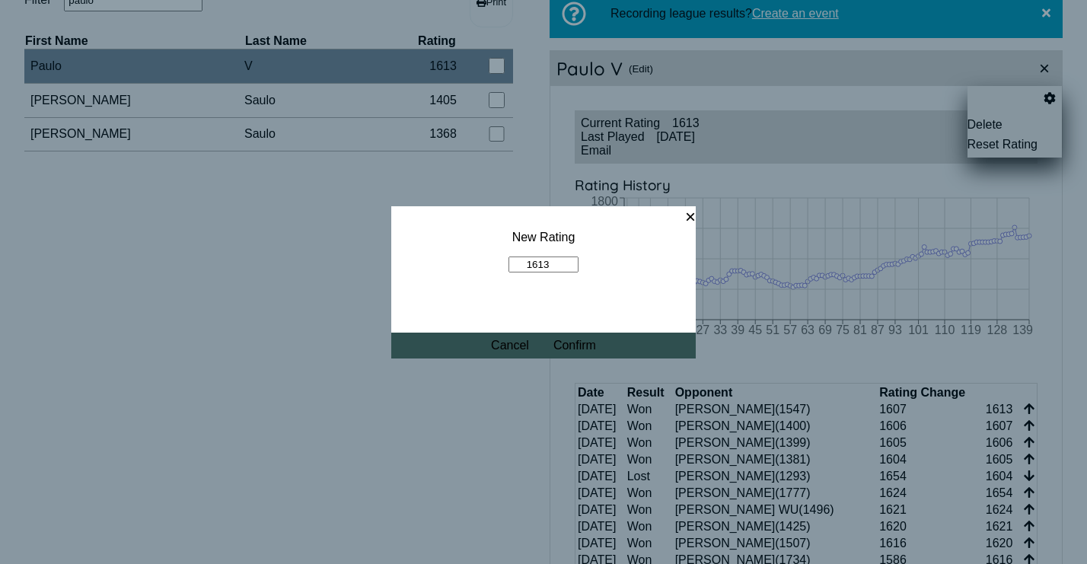
drag, startPoint x: 555, startPoint y: 264, endPoint x: 507, endPoint y: 265, distance: 47.9
click at [507, 265] on fieldset "New Rating 1613" at bounding box center [543, 251] width 304 height 91
type input "0"
type input "2000"
click at [584, 350] on button "Confirm" at bounding box center [574, 346] width 43 height 14
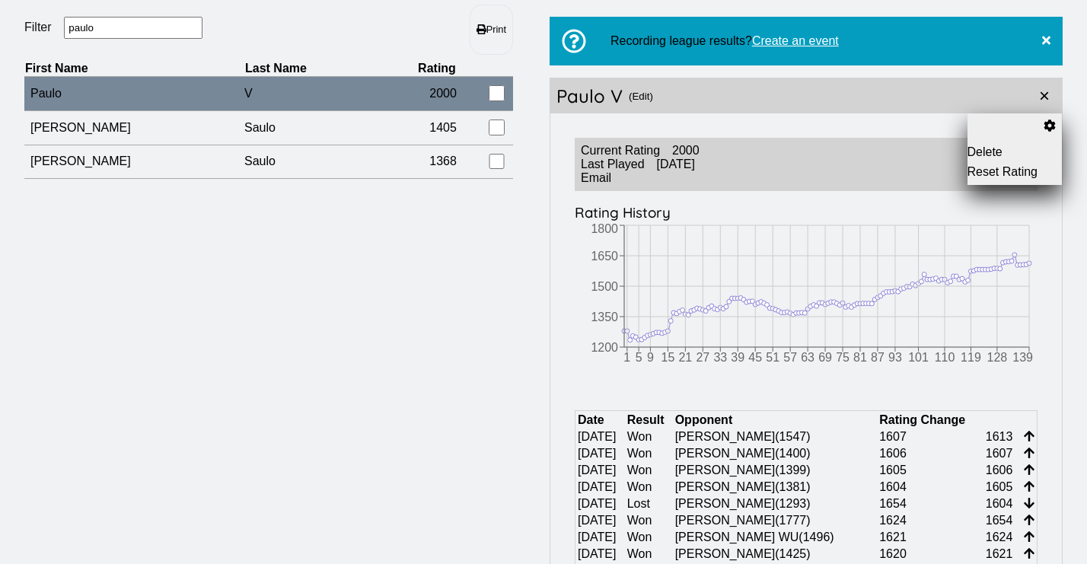
scroll to position [144, 0]
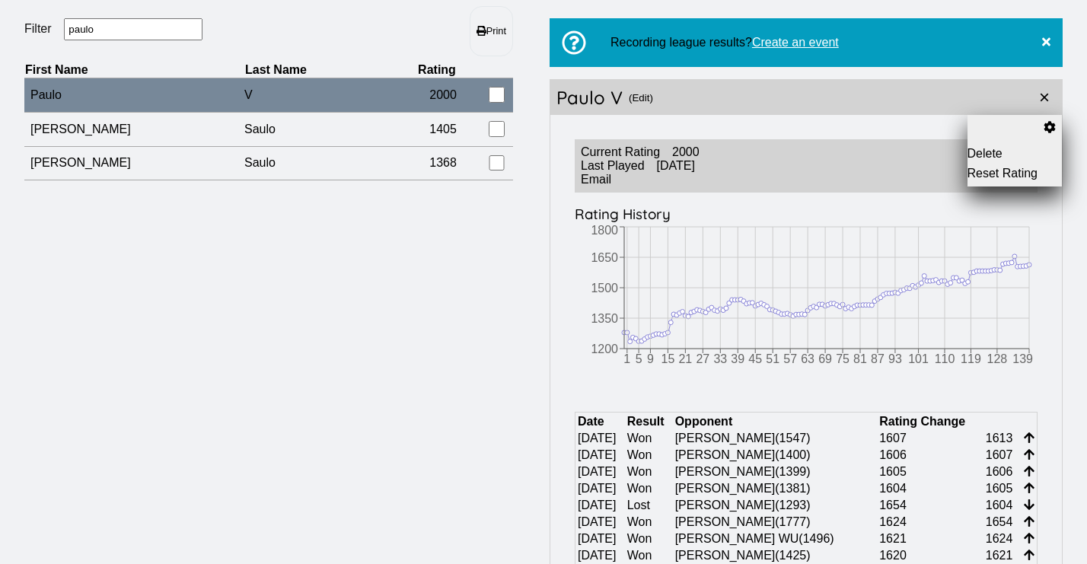
drag, startPoint x: 117, startPoint y: 36, endPoint x: 30, endPoint y: 36, distance: 87.5
click at [30, 36] on fieldset "Filter paulo" at bounding box center [146, 30] width 244 height 24
drag, startPoint x: 99, startPoint y: 30, endPoint x: 16, endPoint y: 30, distance: 82.9
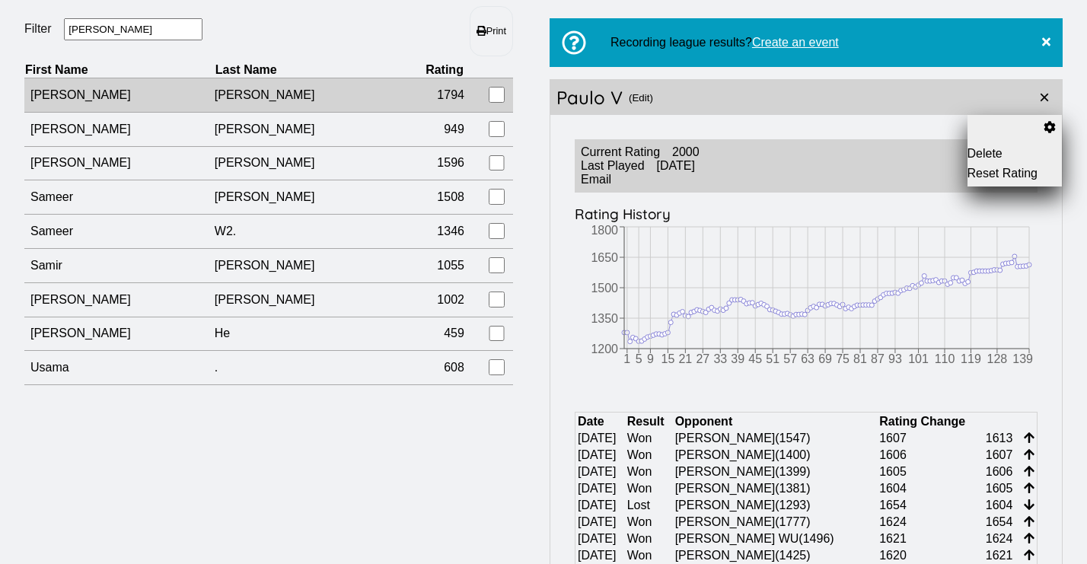
type input "[PERSON_NAME]"
click at [105, 107] on td "[PERSON_NAME]" at bounding box center [119, 95] width 190 height 34
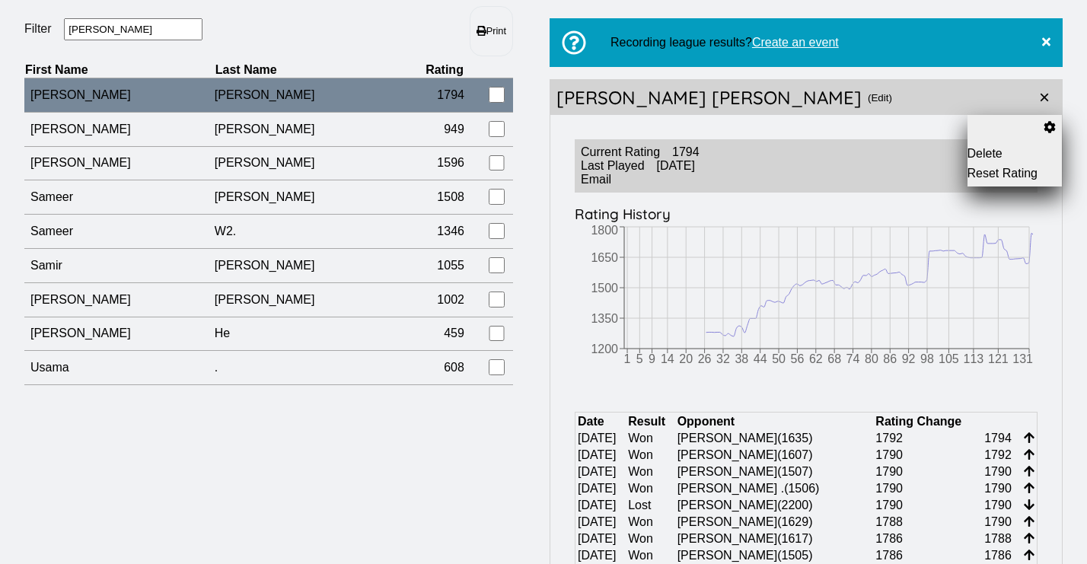
click at [979, 176] on button "Reset Rating" at bounding box center [1014, 174] width 95 height 14
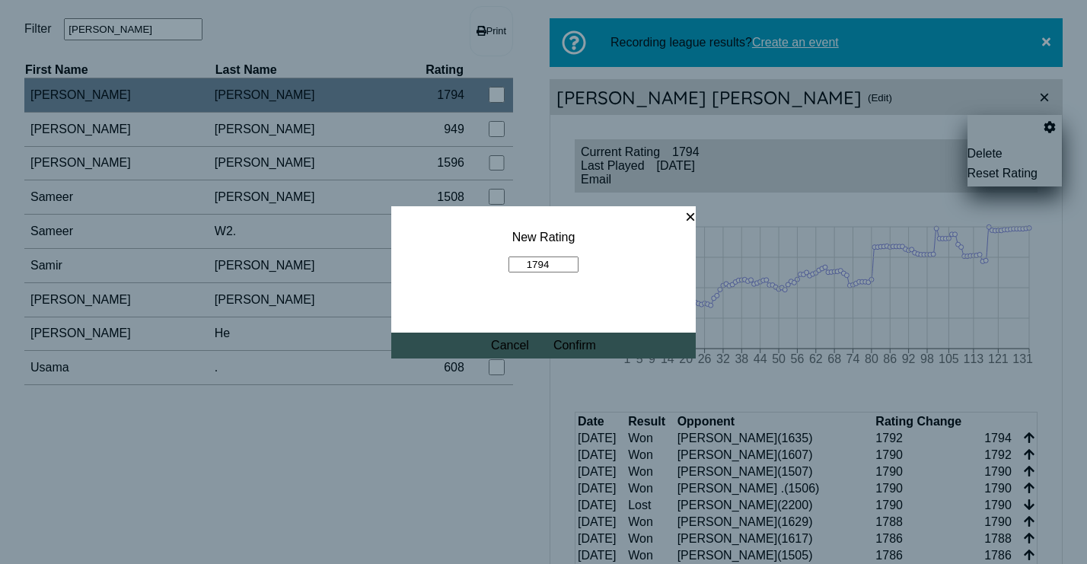
drag, startPoint x: 553, startPoint y: 263, endPoint x: 539, endPoint y: 262, distance: 14.5
click at [539, 263] on input "1794" at bounding box center [543, 264] width 70 height 16
drag, startPoint x: 551, startPoint y: 266, endPoint x: 480, endPoint y: 259, distance: 71.1
click at [480, 259] on fieldset "New Rating 1794" at bounding box center [543, 251] width 304 height 91
type input "1900"
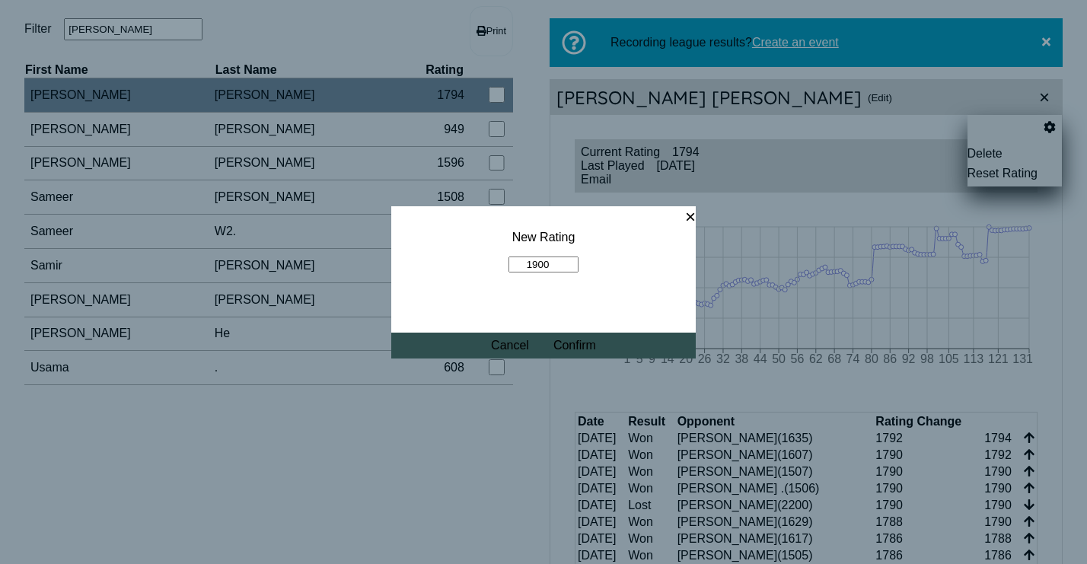
click at [573, 346] on button "Confirm" at bounding box center [574, 346] width 43 height 14
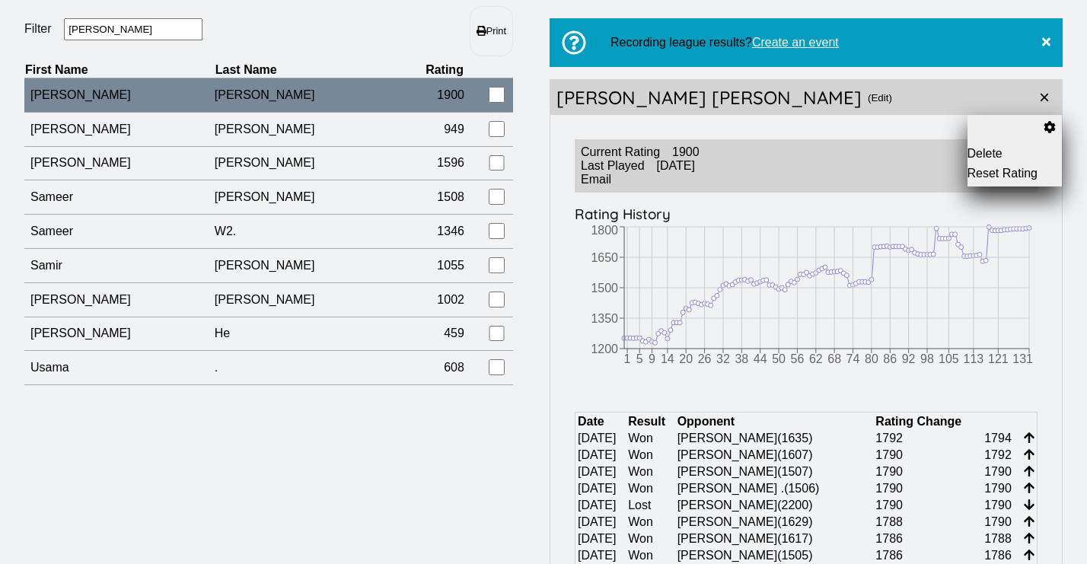
drag, startPoint x: 110, startPoint y: 29, endPoint x: 70, endPoint y: 29, distance: 40.3
click at [70, 29] on input "[PERSON_NAME]" at bounding box center [133, 29] width 139 height 22
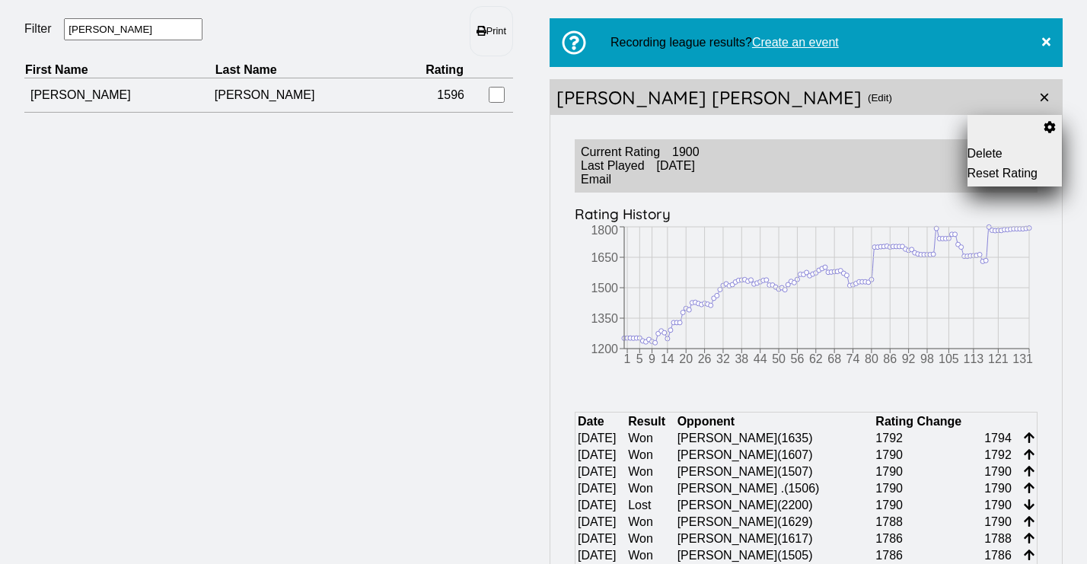
type input "[PERSON_NAME]"
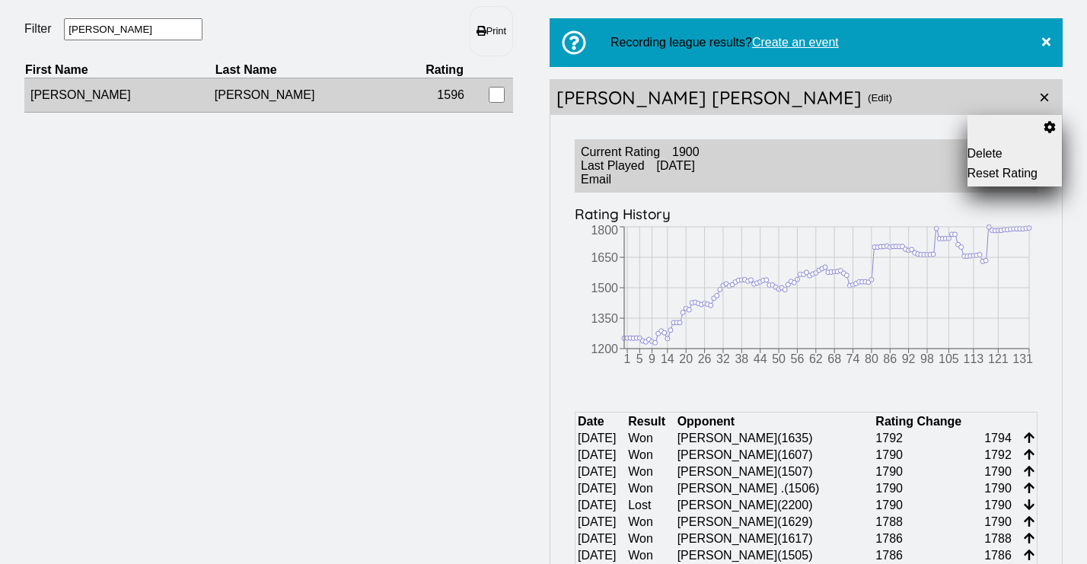
drag, startPoint x: 58, startPoint y: 51, endPoint x: 128, endPoint y: 103, distance: 87.1
click at [128, 103] on td "[PERSON_NAME]" at bounding box center [119, 95] width 190 height 34
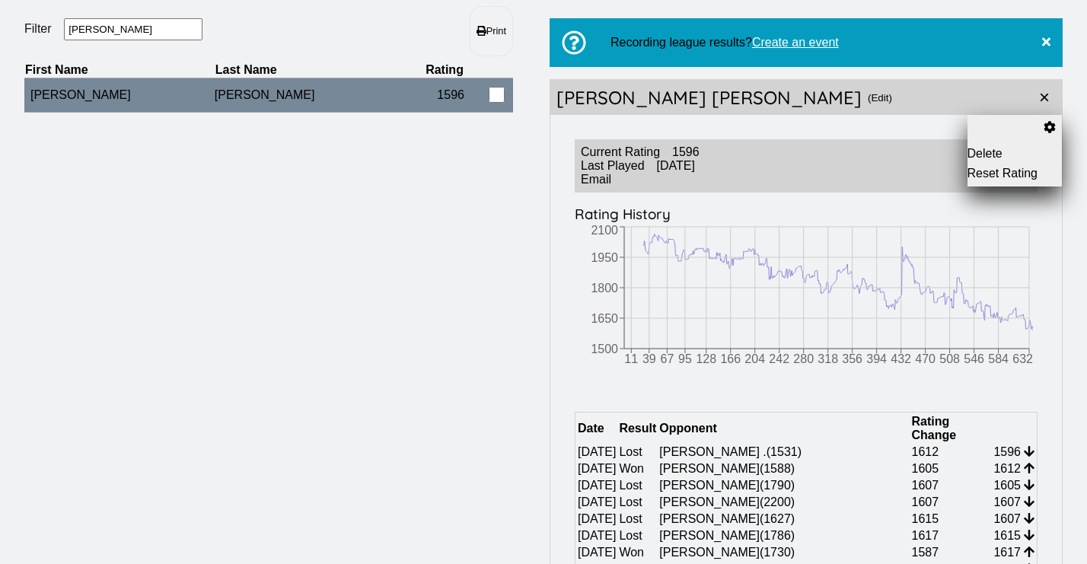
click at [1005, 177] on button "Reset Rating" at bounding box center [1014, 174] width 95 height 14
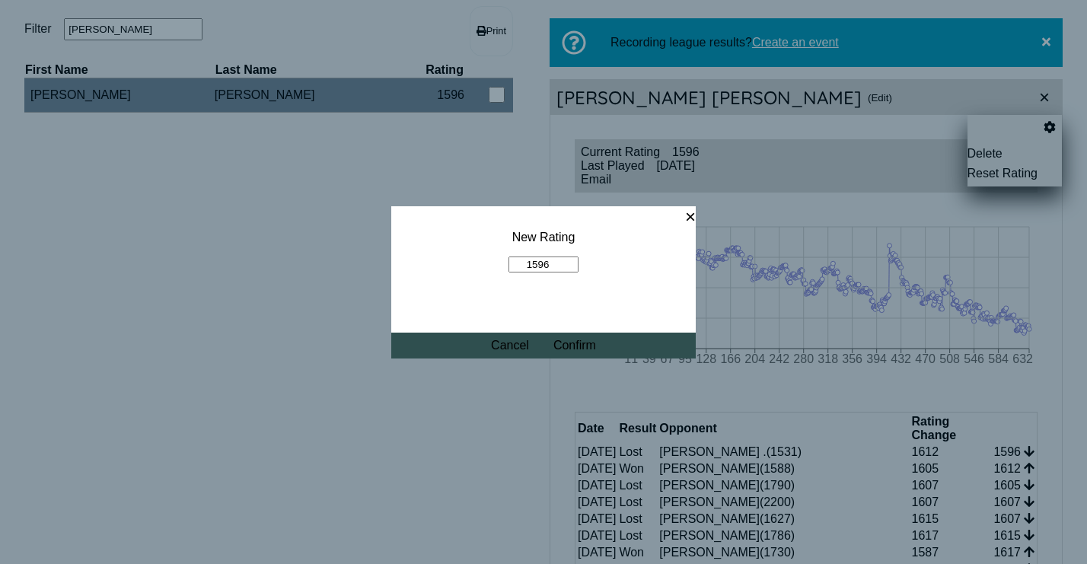
drag, startPoint x: 556, startPoint y: 265, endPoint x: 489, endPoint y: 265, distance: 67.0
click at [489, 265] on fieldset "New Rating 1596" at bounding box center [543, 251] width 304 height 91
type input "1750"
click at [581, 344] on button "Confirm" at bounding box center [574, 346] width 43 height 14
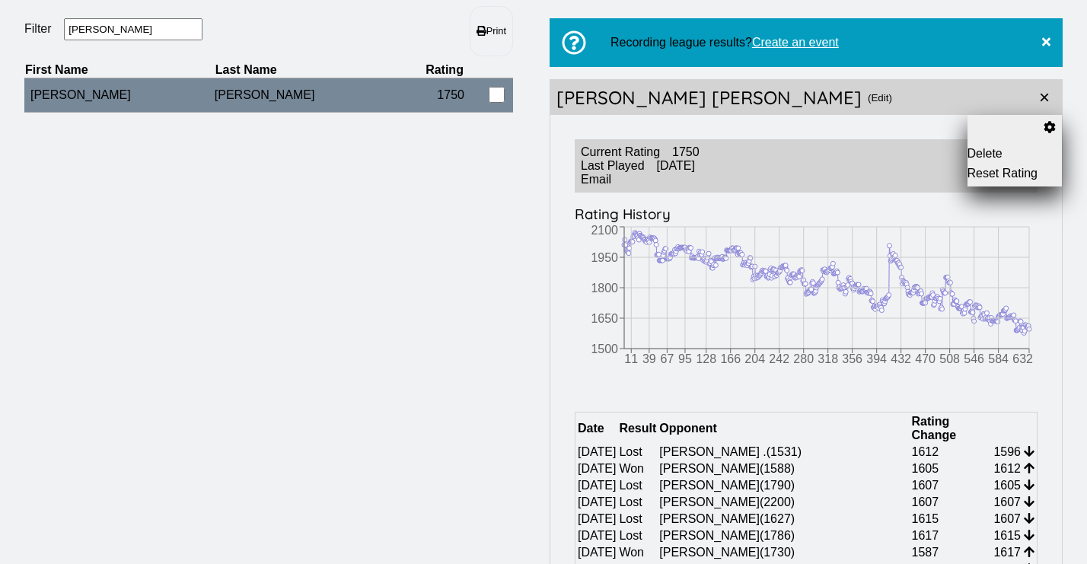
click at [117, 41] on fieldset "[PERSON_NAME]" at bounding box center [146, 30] width 244 height 24
drag, startPoint x: 118, startPoint y: 33, endPoint x: 31, endPoint y: 46, distance: 87.6
click at [31, 46] on div "[PERSON_NAME]" at bounding box center [146, 31] width 244 height 50
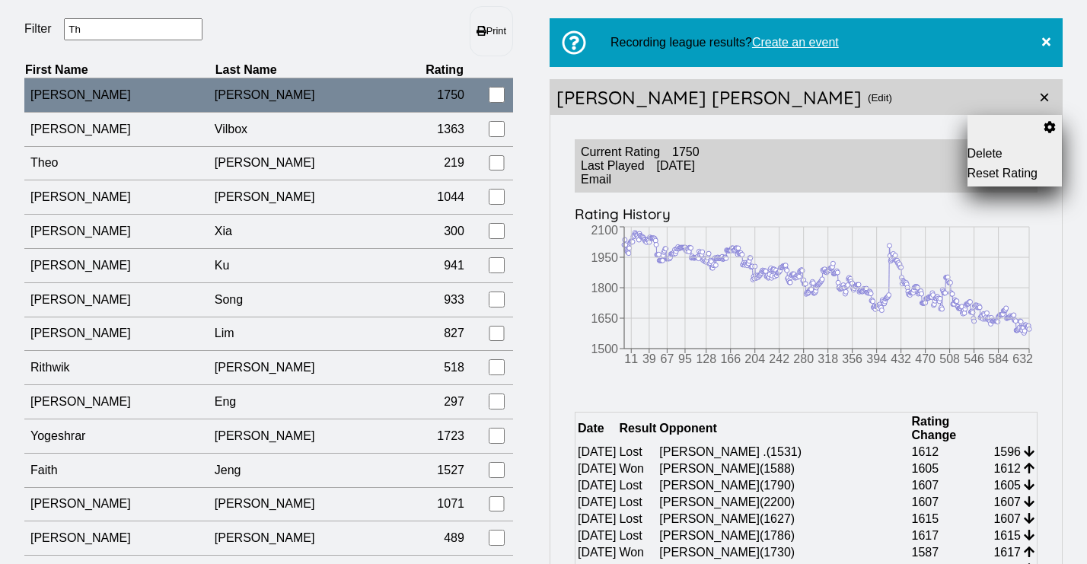
type input "T"
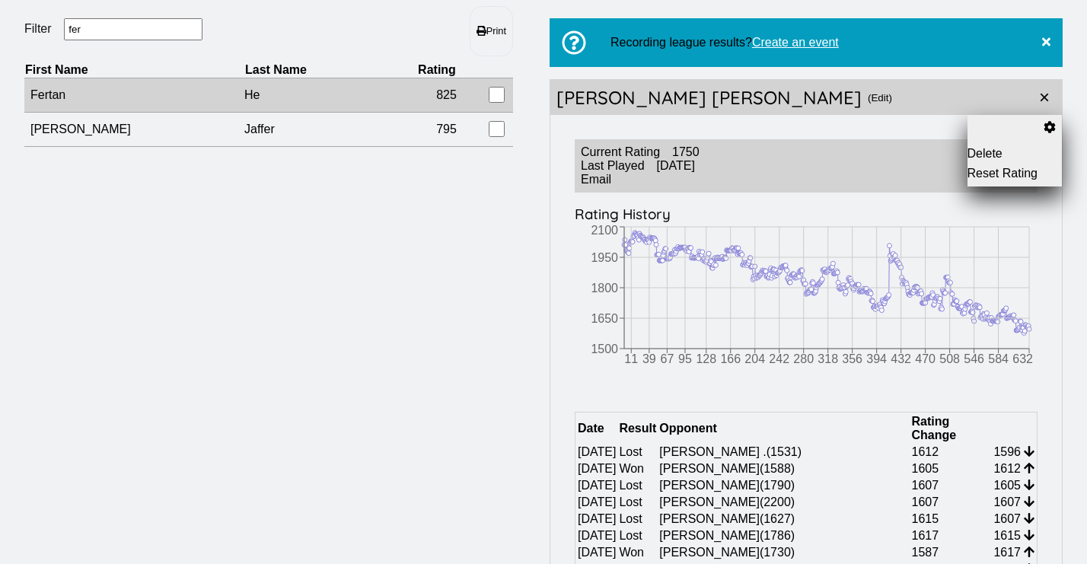
type input "fer"
click at [52, 97] on td "Fertan" at bounding box center [134, 95] width 220 height 34
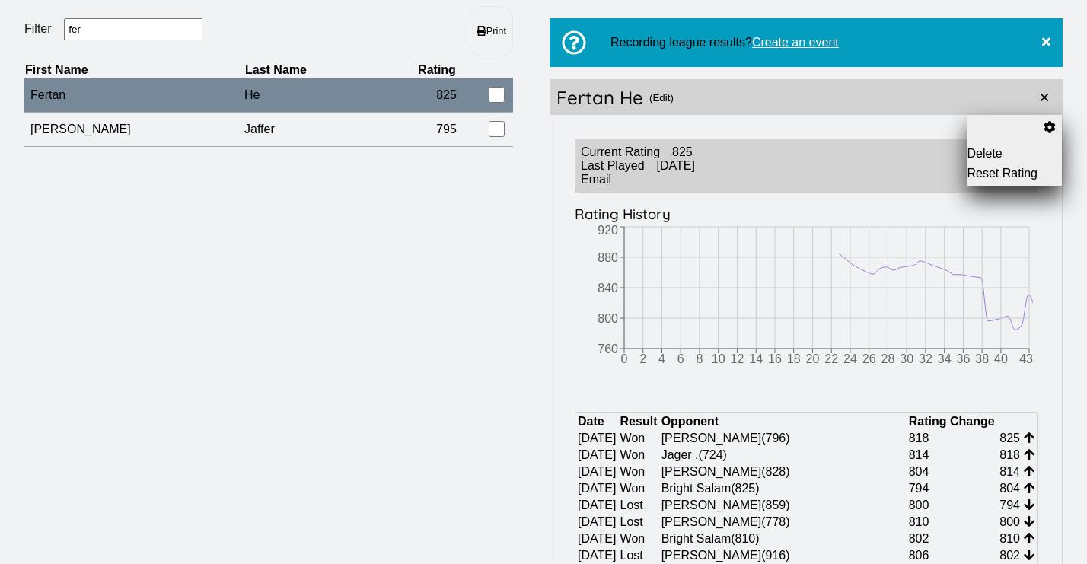
click at [657, 100] on button "(Edit)" at bounding box center [661, 97] width 24 height 35
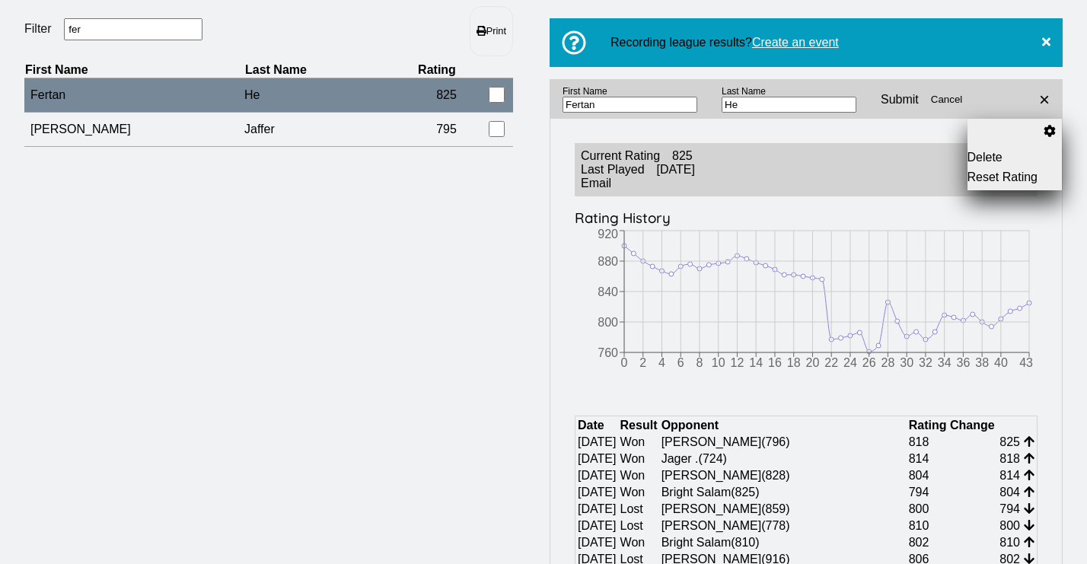
click at [581, 108] on input "Fertan" at bounding box center [629, 105] width 135 height 16
type input "Feifan"
click at [870, 97] on input "submit" at bounding box center [899, 99] width 62 height 39
